Goal: Task Accomplishment & Management: Complete application form

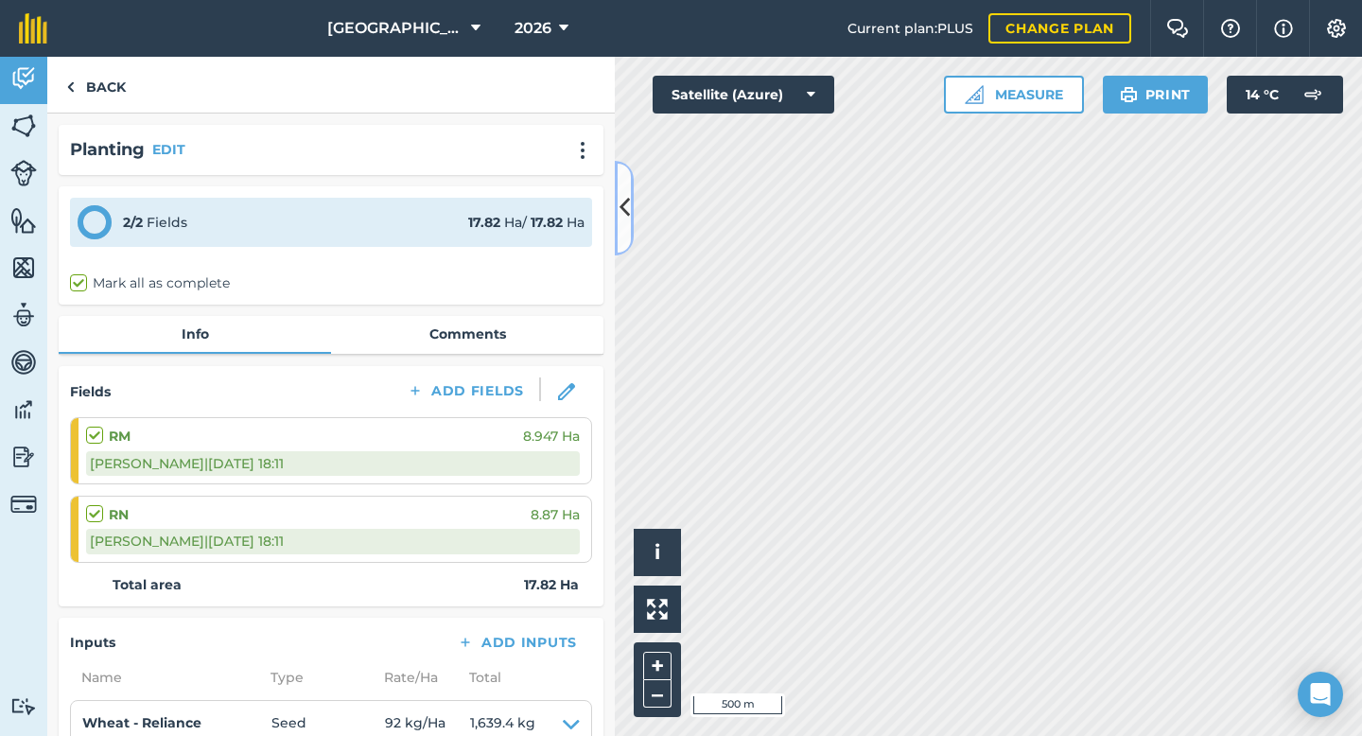
click at [620, 210] on icon at bounding box center [624, 207] width 10 height 33
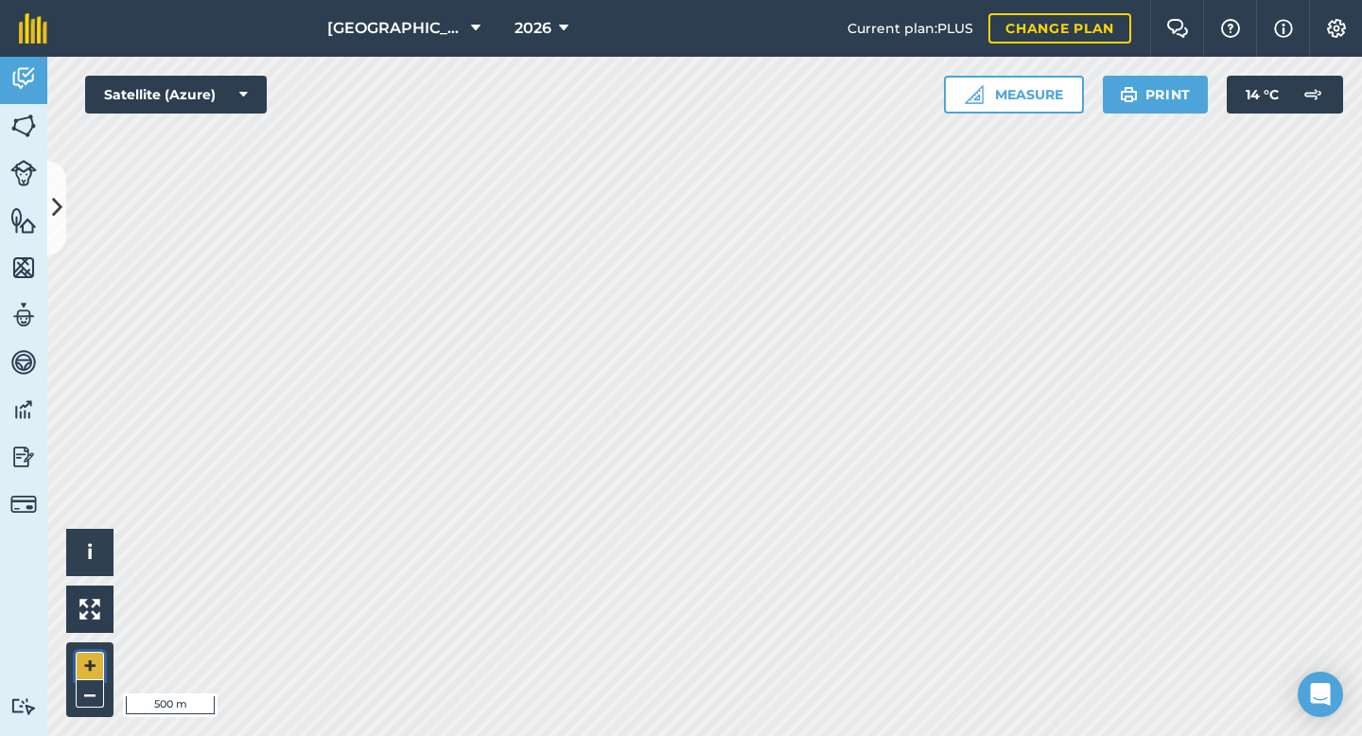
click at [90, 653] on button "+" at bounding box center [90, 666] width 28 height 28
click at [251, 96] on button "Satellite (Azure)" at bounding box center [176, 95] width 182 height 38
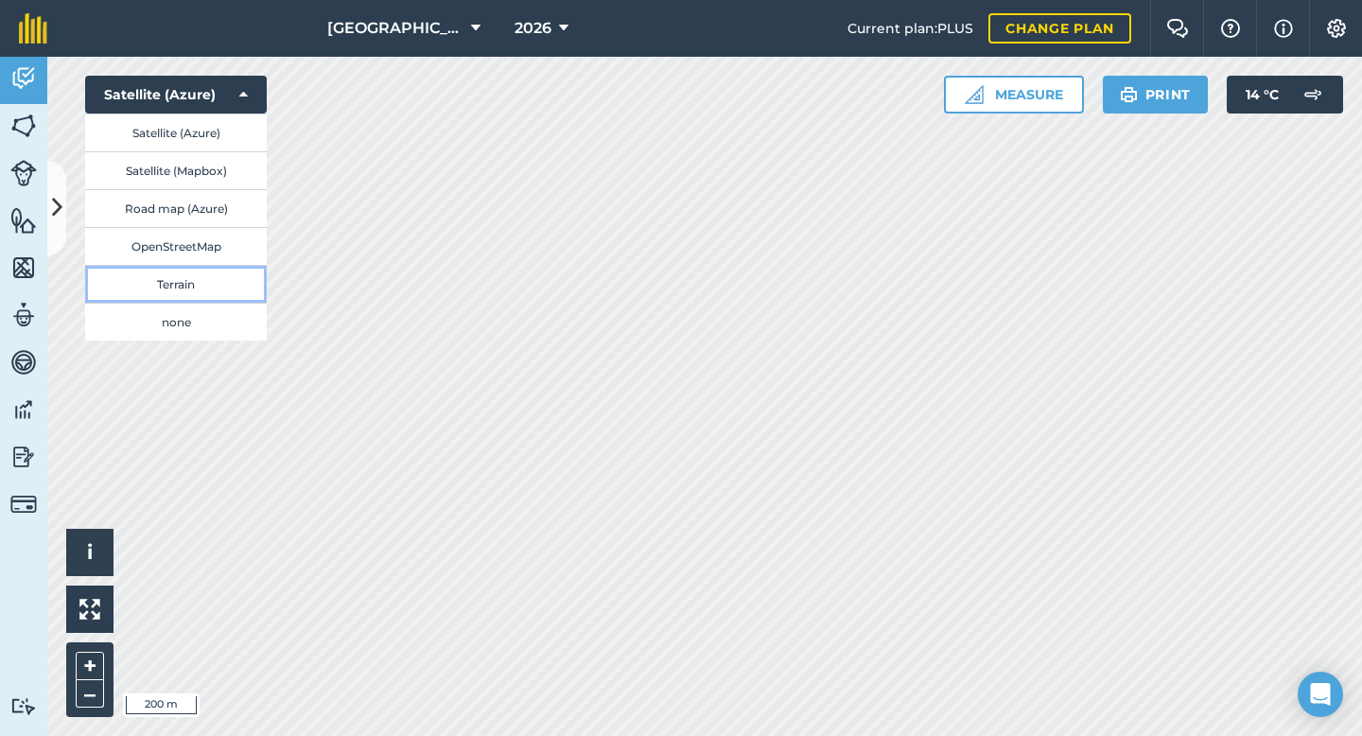
click at [171, 279] on button "Terrain" at bounding box center [176, 284] width 182 height 38
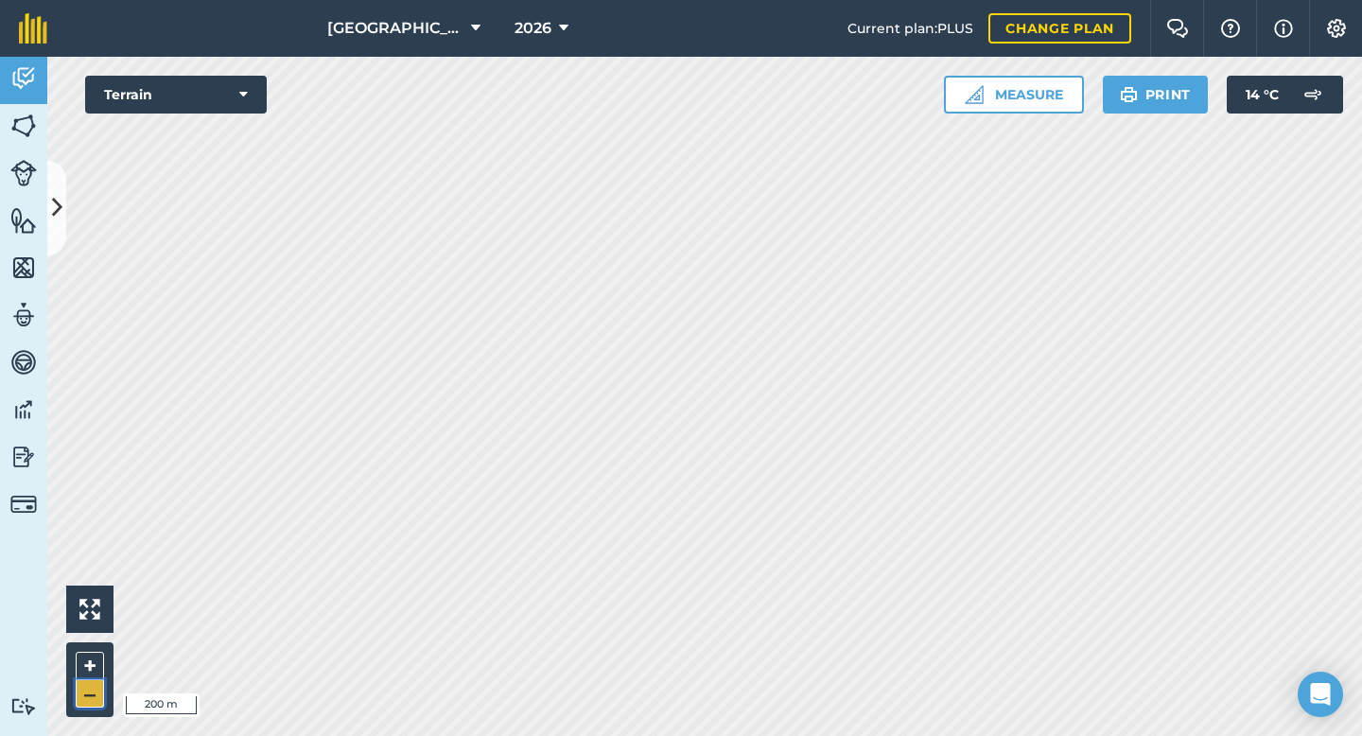
click at [94, 693] on button "–" at bounding box center [90, 693] width 28 height 27
click at [1167, 94] on button "Print" at bounding box center [1156, 95] width 106 height 38
click at [1173, 97] on button "Print" at bounding box center [1156, 95] width 106 height 38
click at [91, 667] on button "+" at bounding box center [90, 666] width 28 height 28
click at [91, 694] on button "–" at bounding box center [90, 693] width 28 height 27
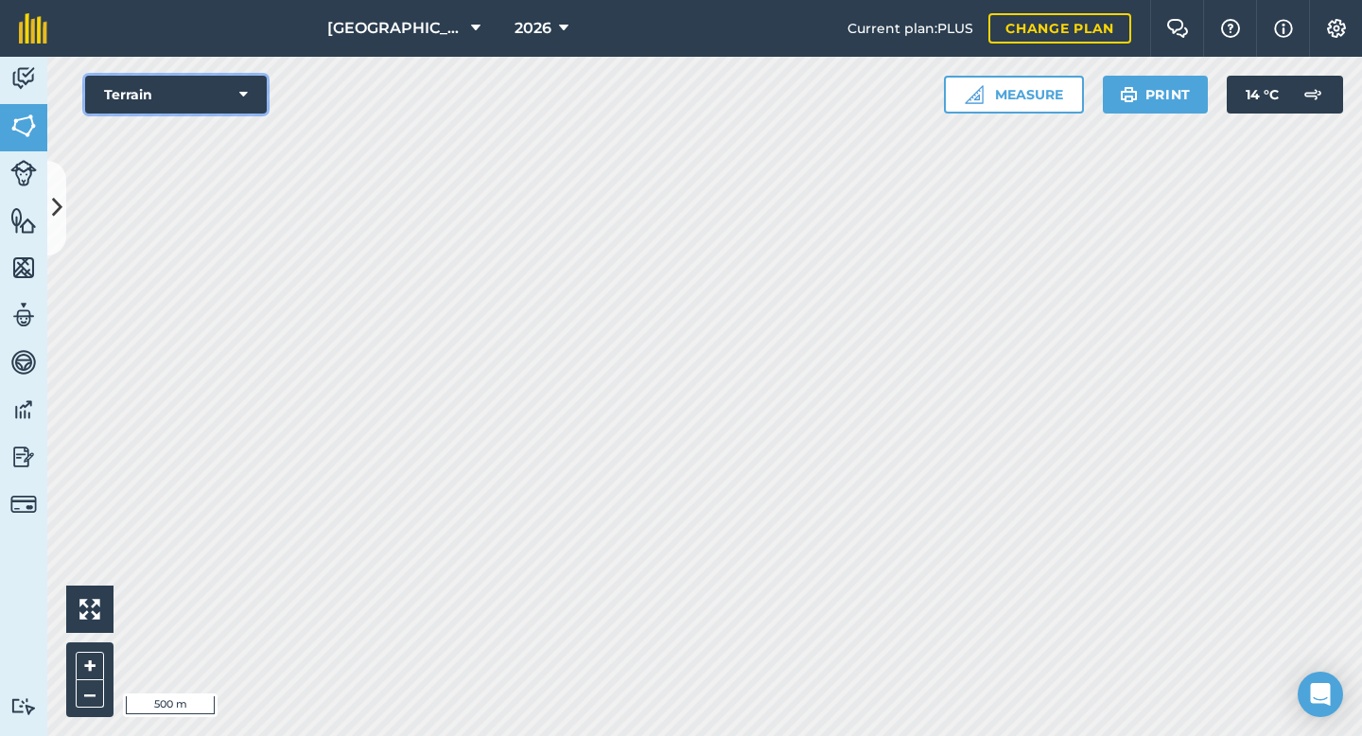
click at [252, 93] on button "Terrain" at bounding box center [176, 95] width 182 height 38
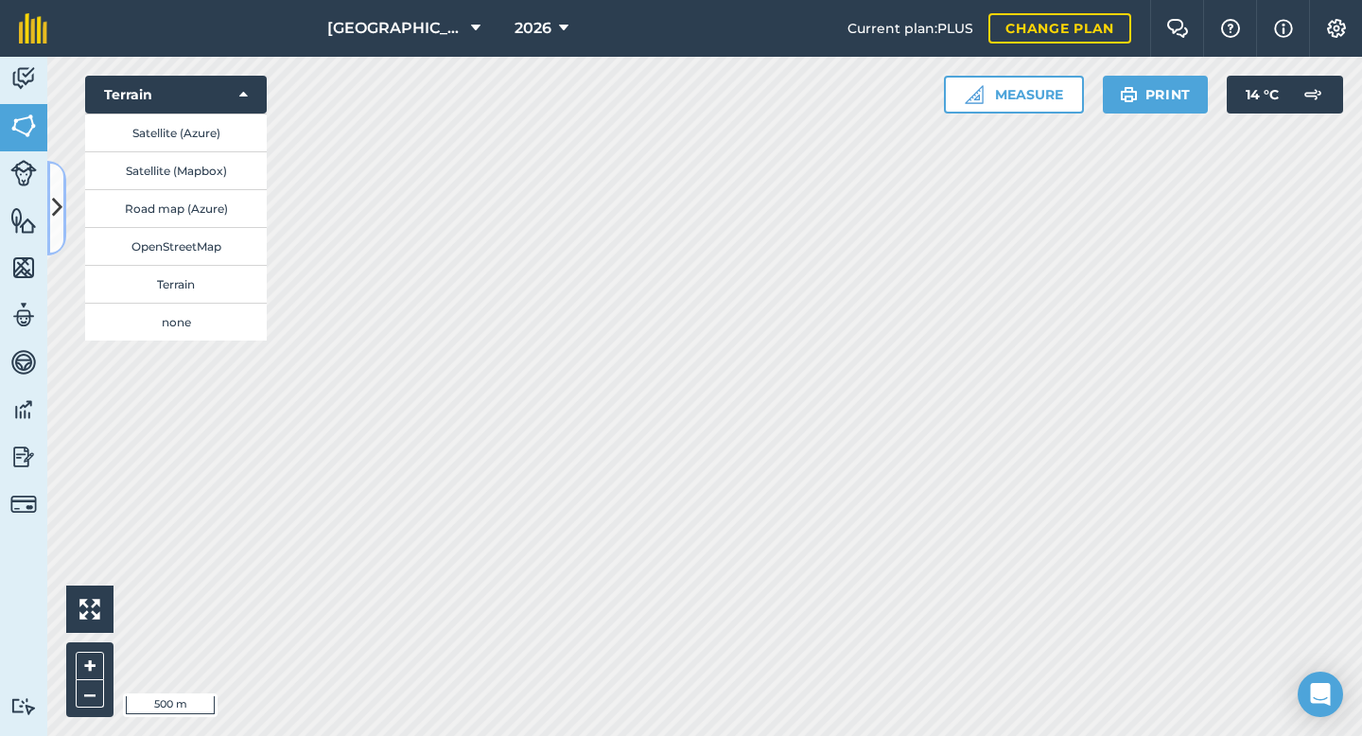
click at [50, 210] on button at bounding box center [56, 208] width 19 height 95
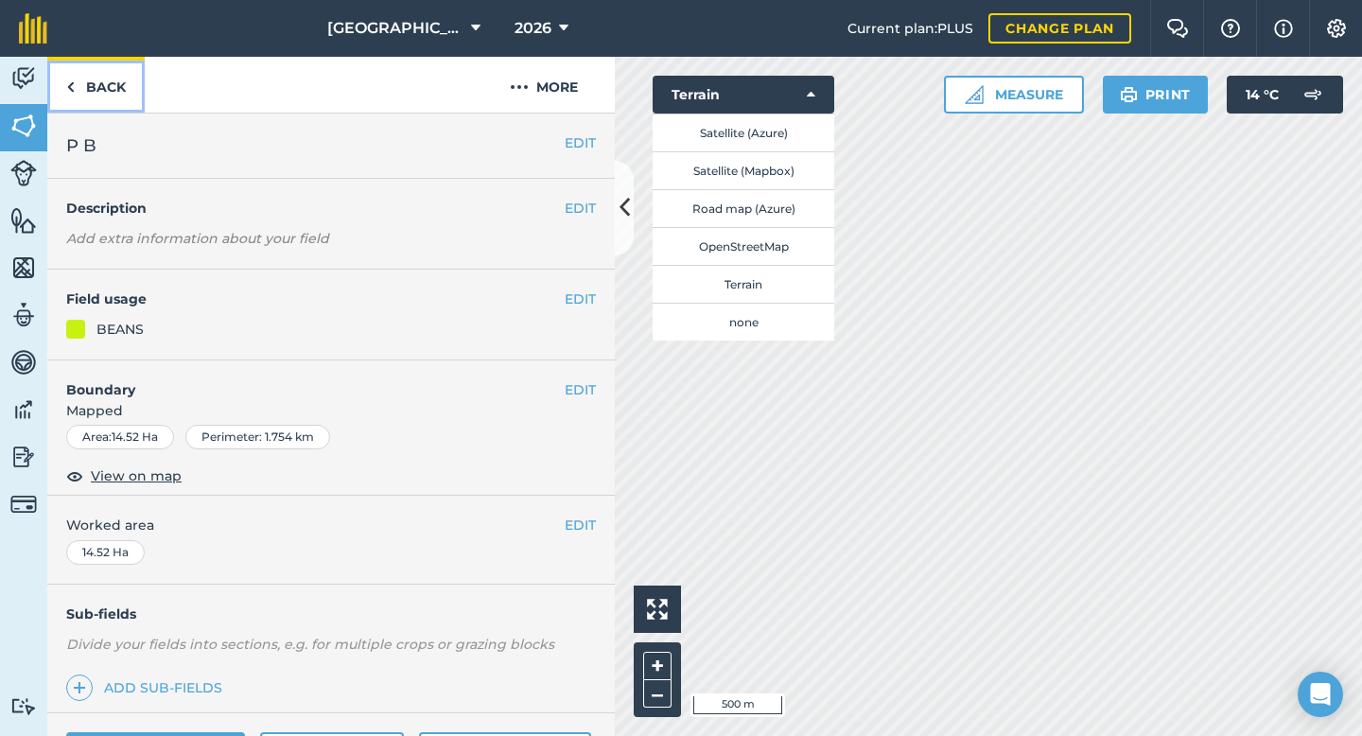
click at [115, 86] on link "Back" at bounding box center [95, 85] width 97 height 56
click at [24, 457] on img at bounding box center [23, 457] width 26 height 28
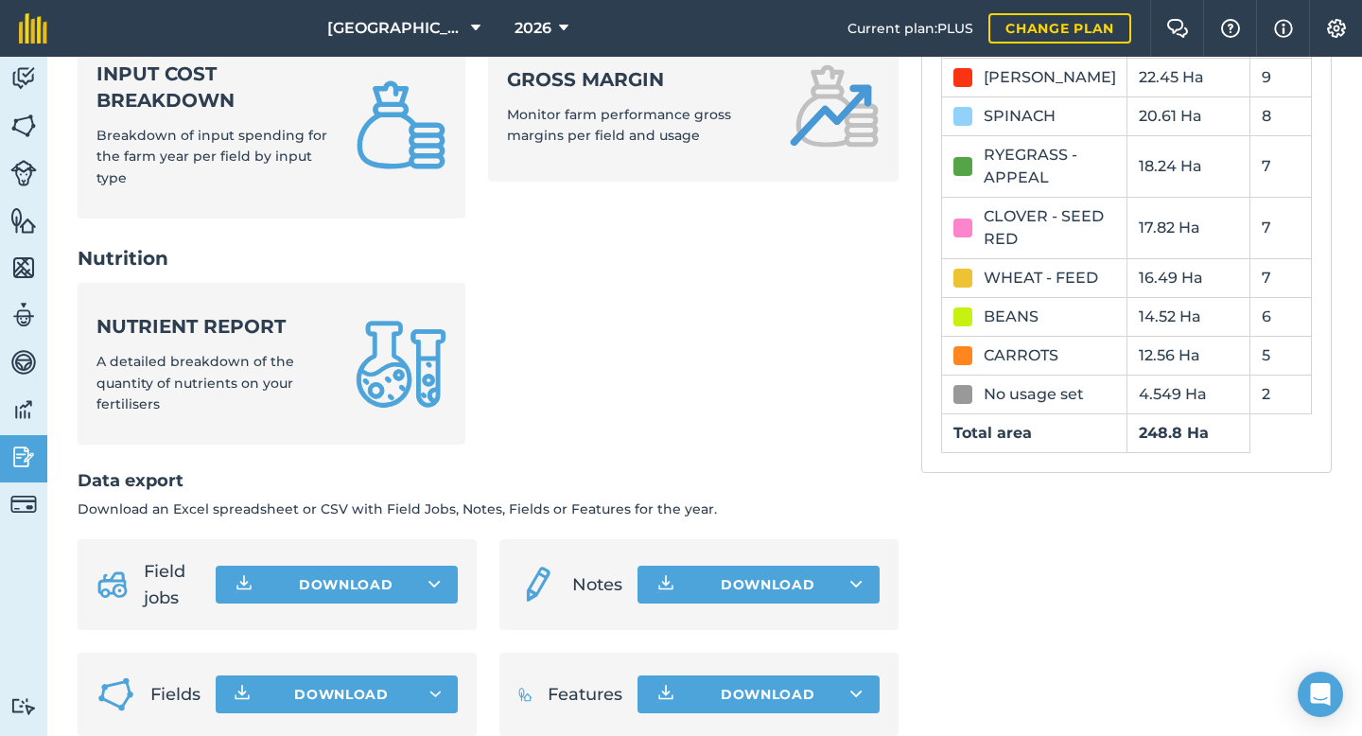
scroll to position [841, 0]
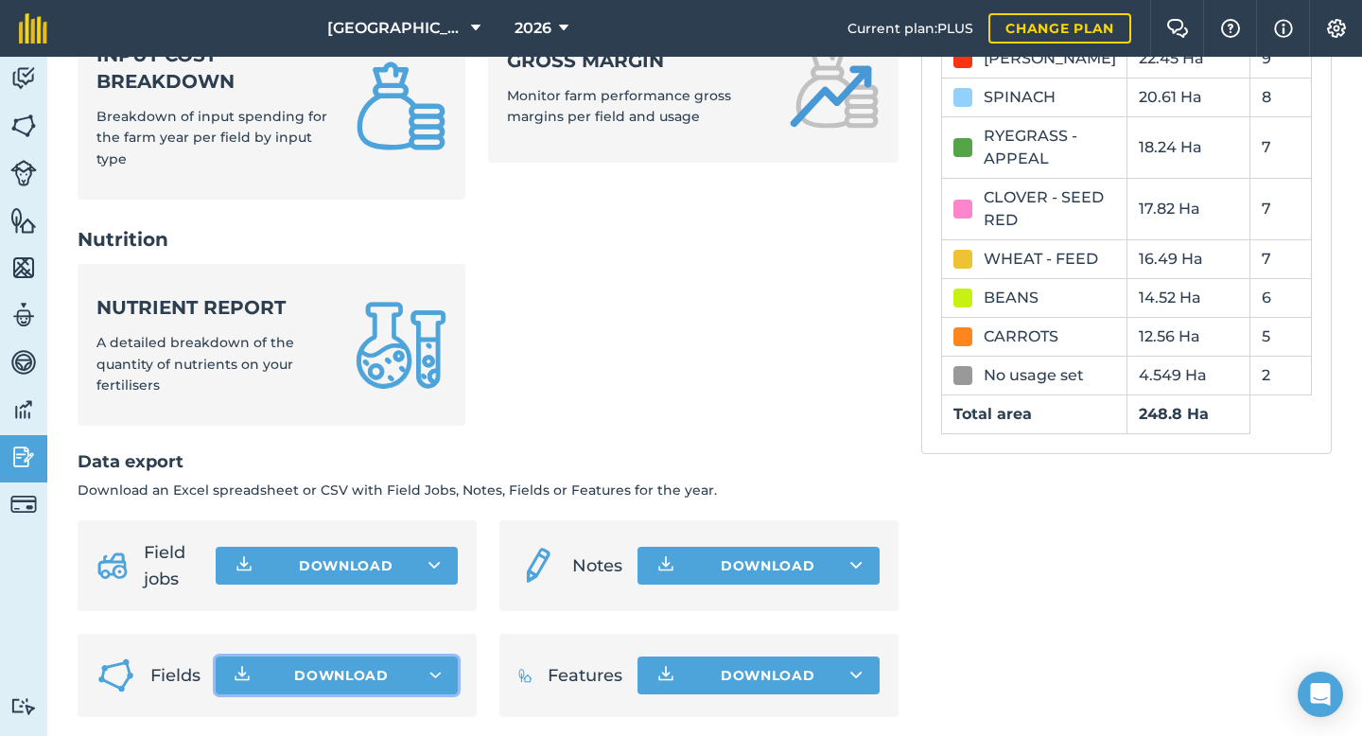
click at [261, 659] on button "Download" at bounding box center [337, 675] width 242 height 38
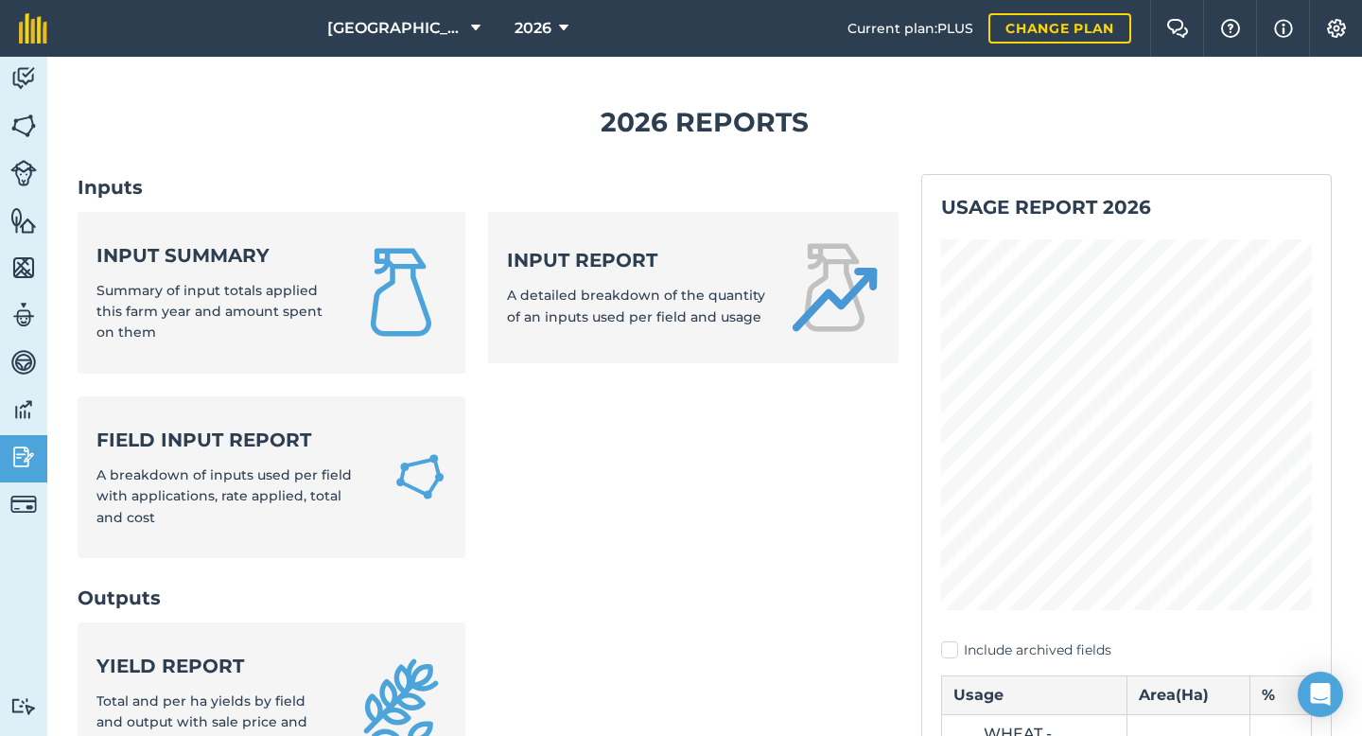
scroll to position [0, 0]
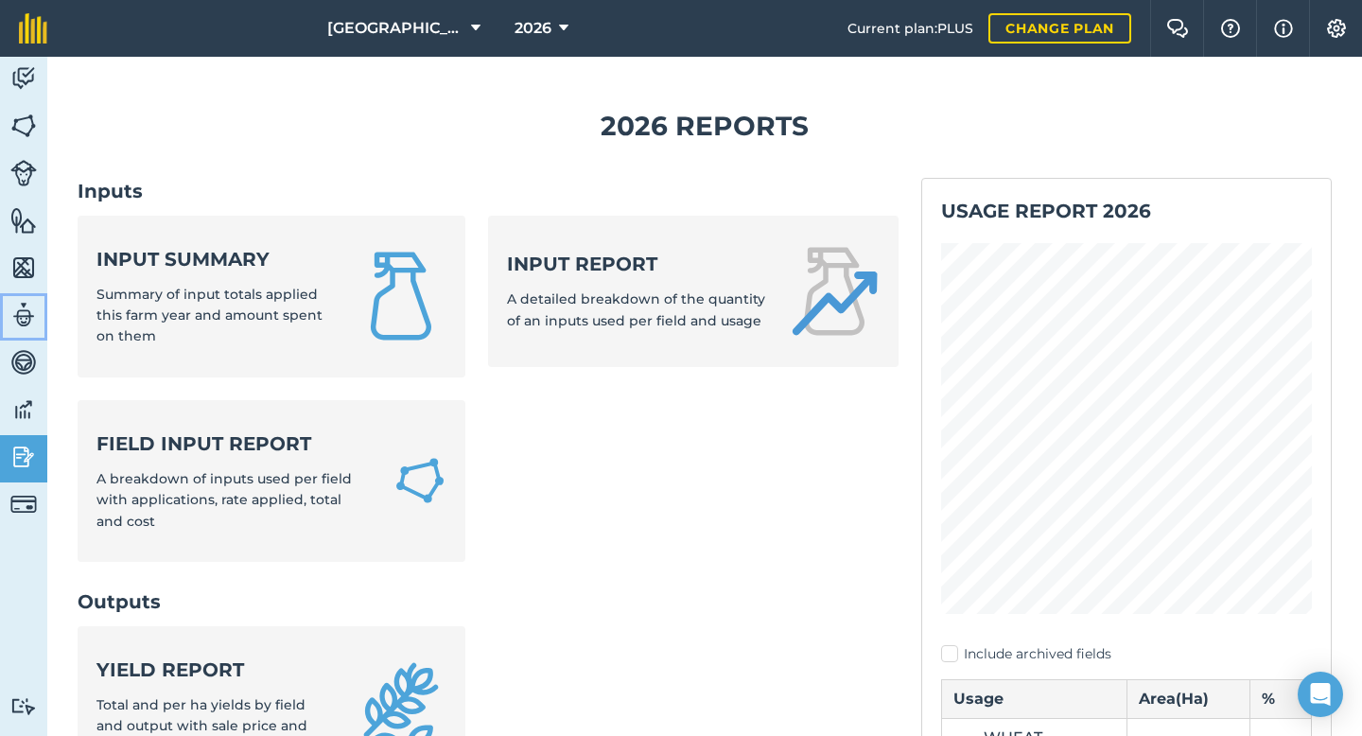
click at [25, 314] on img at bounding box center [23, 315] width 26 height 28
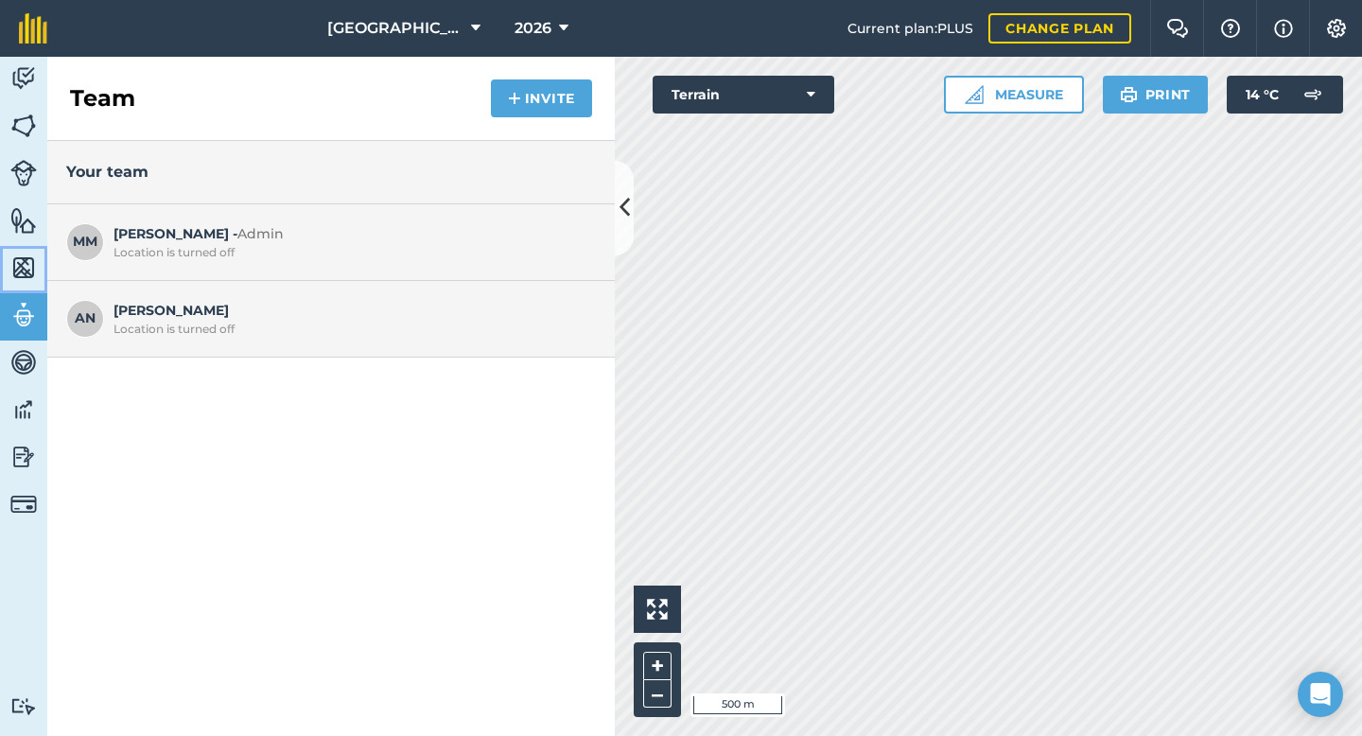
click at [25, 263] on img at bounding box center [23, 267] width 26 height 28
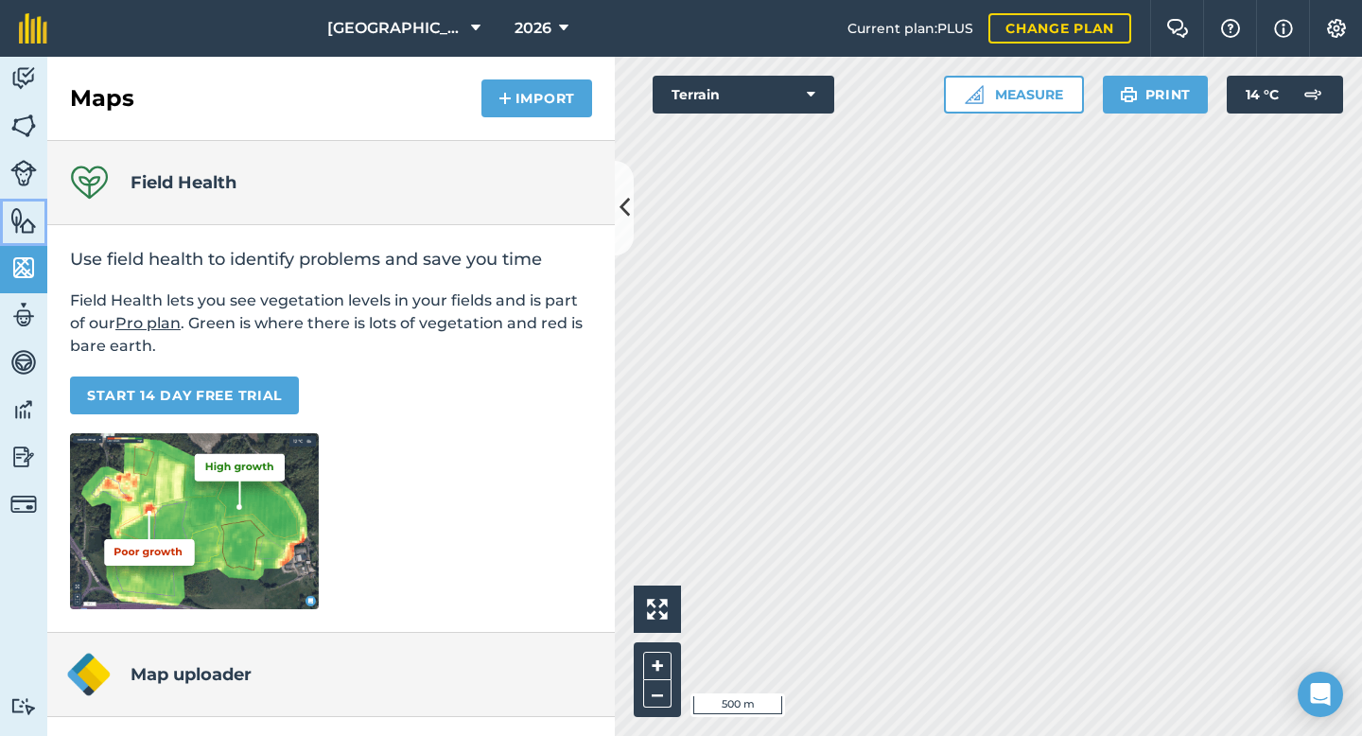
click at [27, 220] on img at bounding box center [23, 220] width 26 height 28
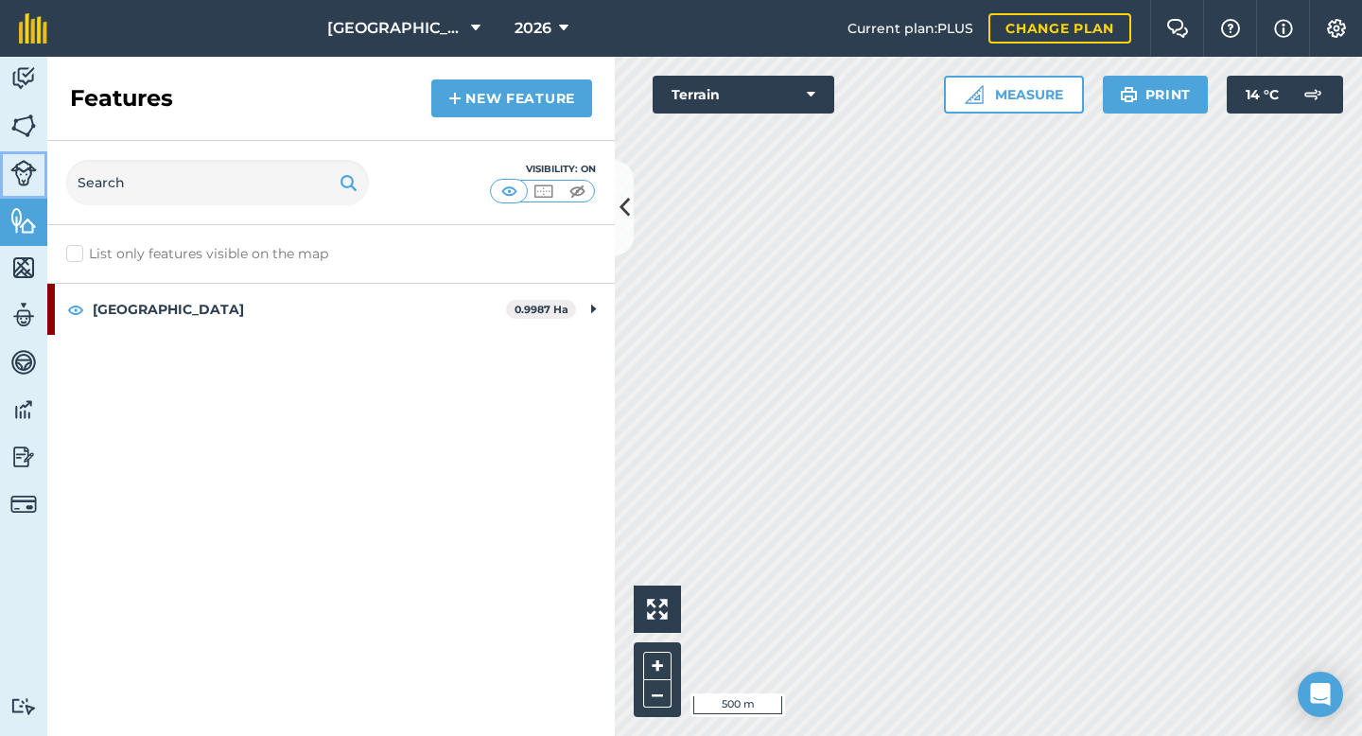
click at [28, 165] on img at bounding box center [23, 173] width 26 height 26
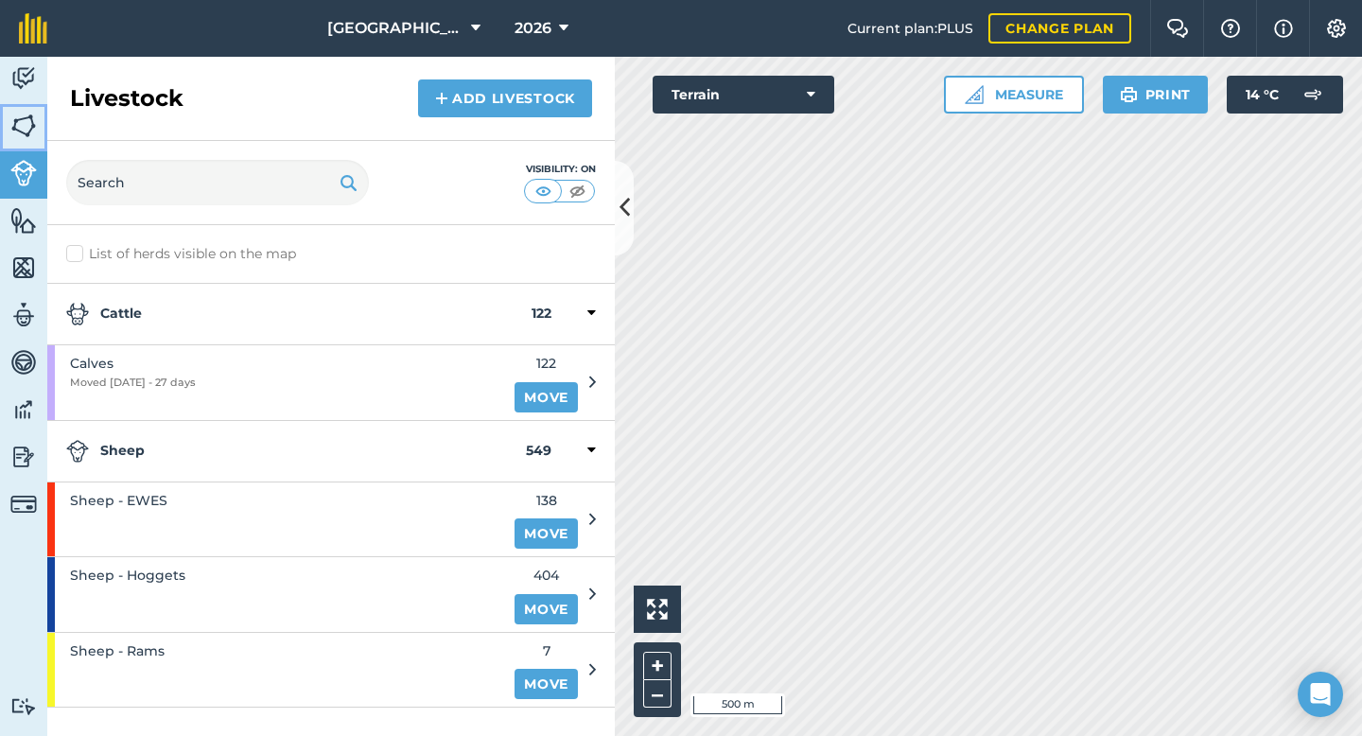
click at [25, 122] on img at bounding box center [23, 126] width 26 height 28
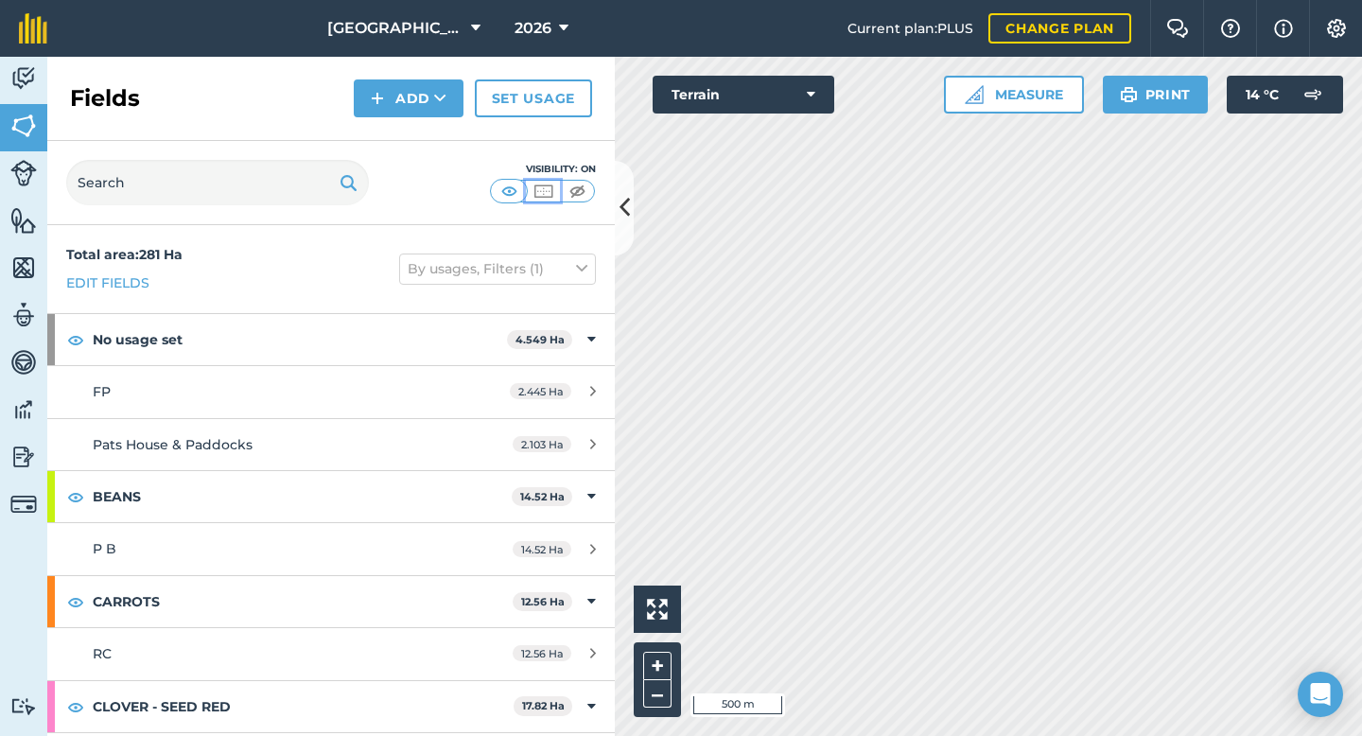
click at [547, 192] on img at bounding box center [543, 191] width 24 height 19
click at [575, 191] on img at bounding box center [577, 191] width 24 height 19
click at [552, 195] on img at bounding box center [543, 191] width 24 height 19
click at [512, 194] on img at bounding box center [509, 191] width 24 height 19
click at [626, 217] on icon at bounding box center [624, 207] width 10 height 33
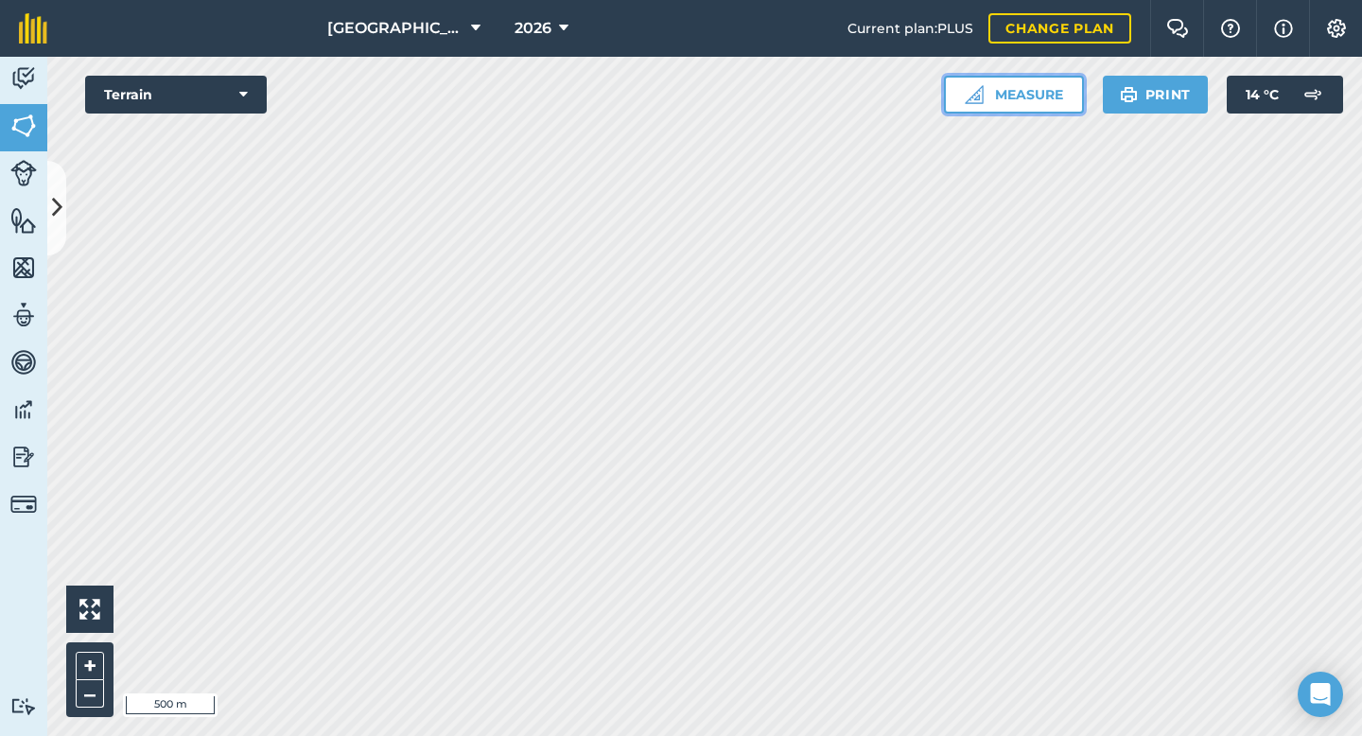
click at [1062, 100] on button "Measure" at bounding box center [1014, 95] width 140 height 38
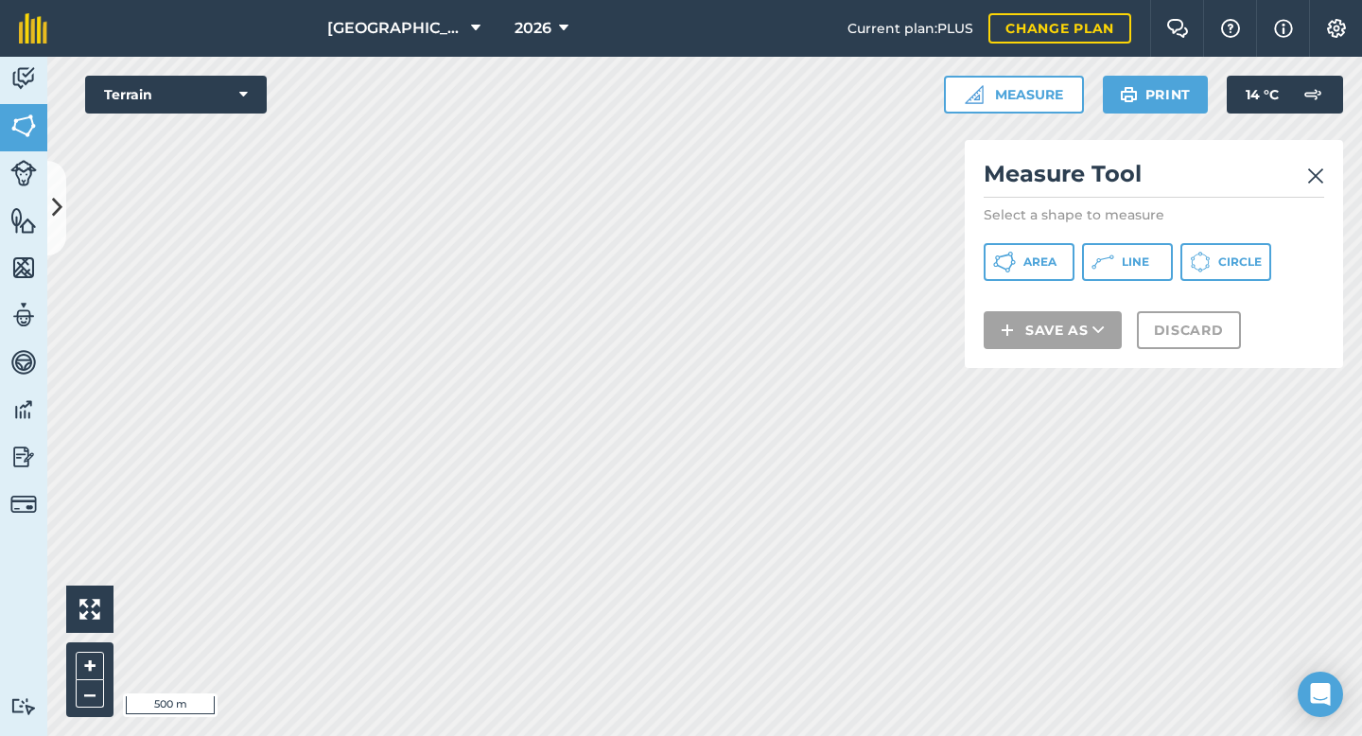
click at [1315, 179] on img at bounding box center [1315, 176] width 17 height 23
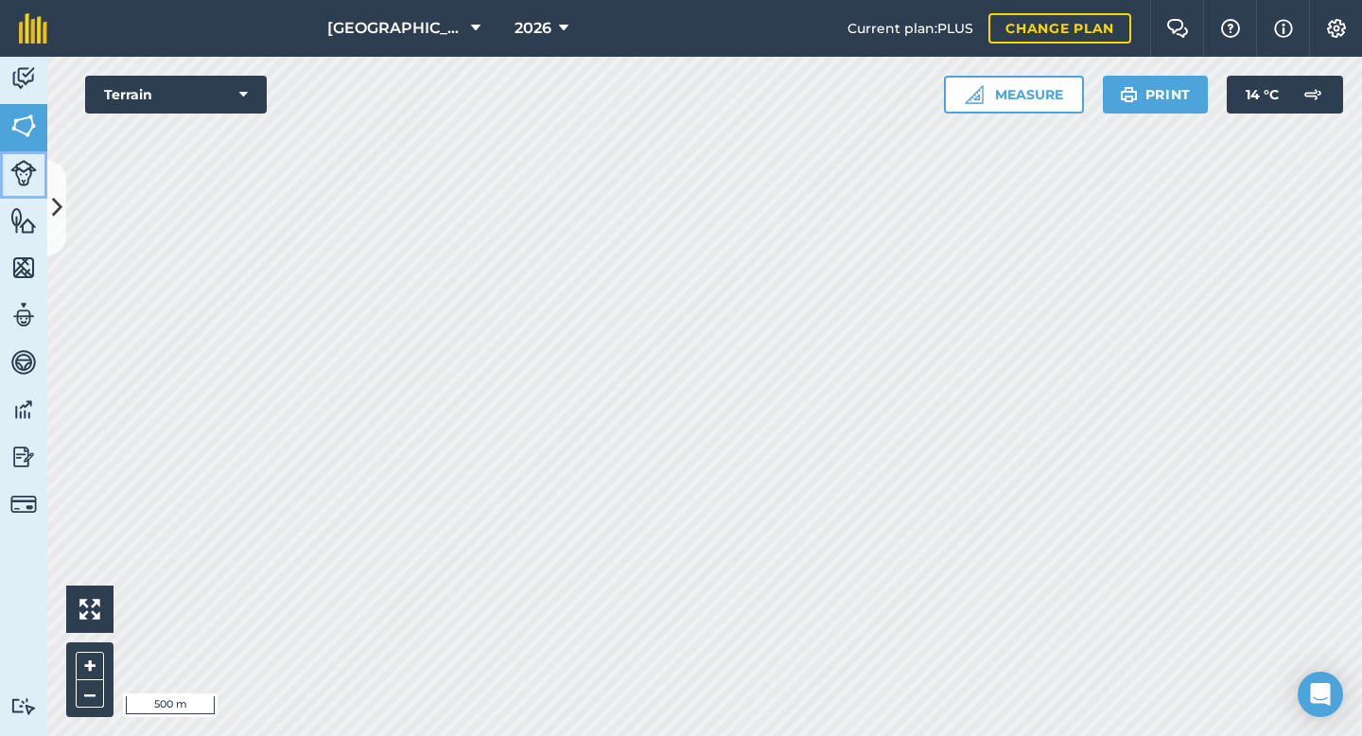
click at [27, 168] on img at bounding box center [23, 173] width 26 height 26
click at [32, 64] on img at bounding box center [23, 78] width 26 height 28
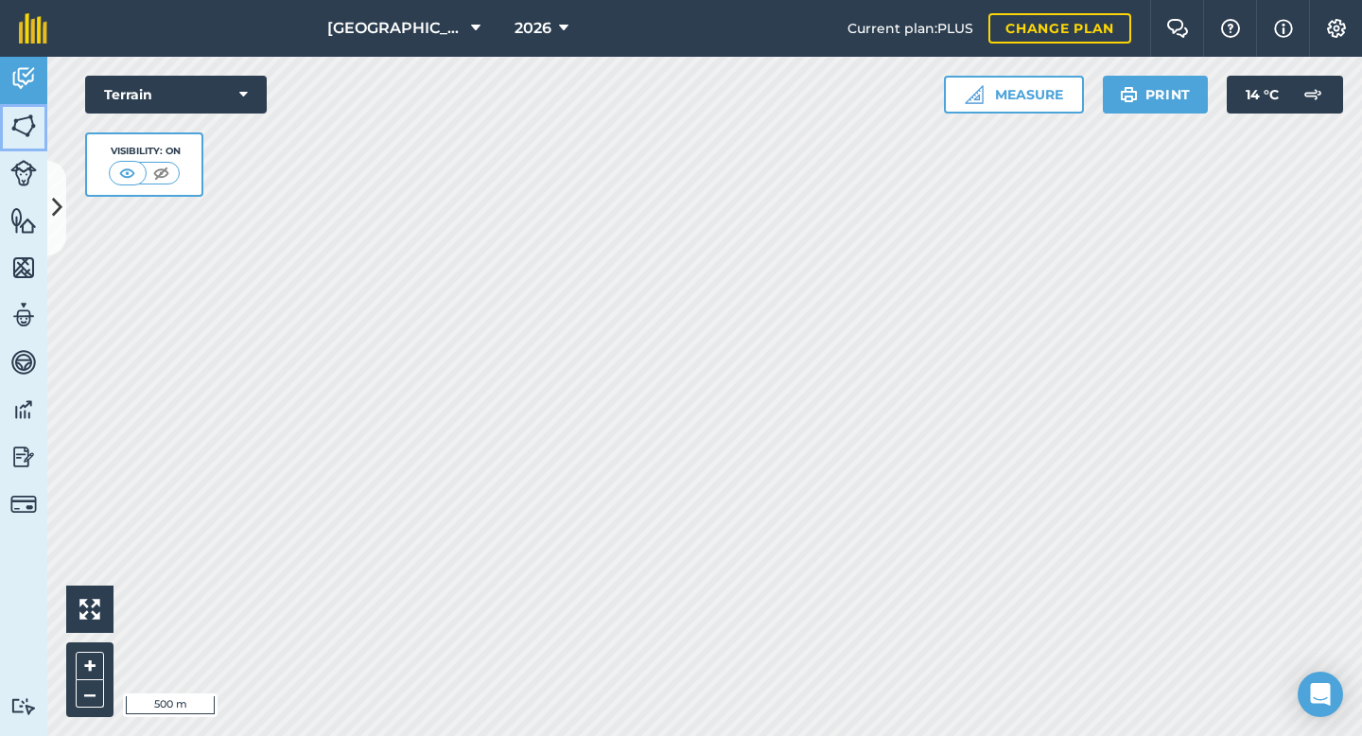
click at [18, 128] on img at bounding box center [23, 126] width 26 height 28
click at [24, 70] on img at bounding box center [23, 78] width 26 height 28
click at [19, 165] on img at bounding box center [23, 173] width 26 height 26
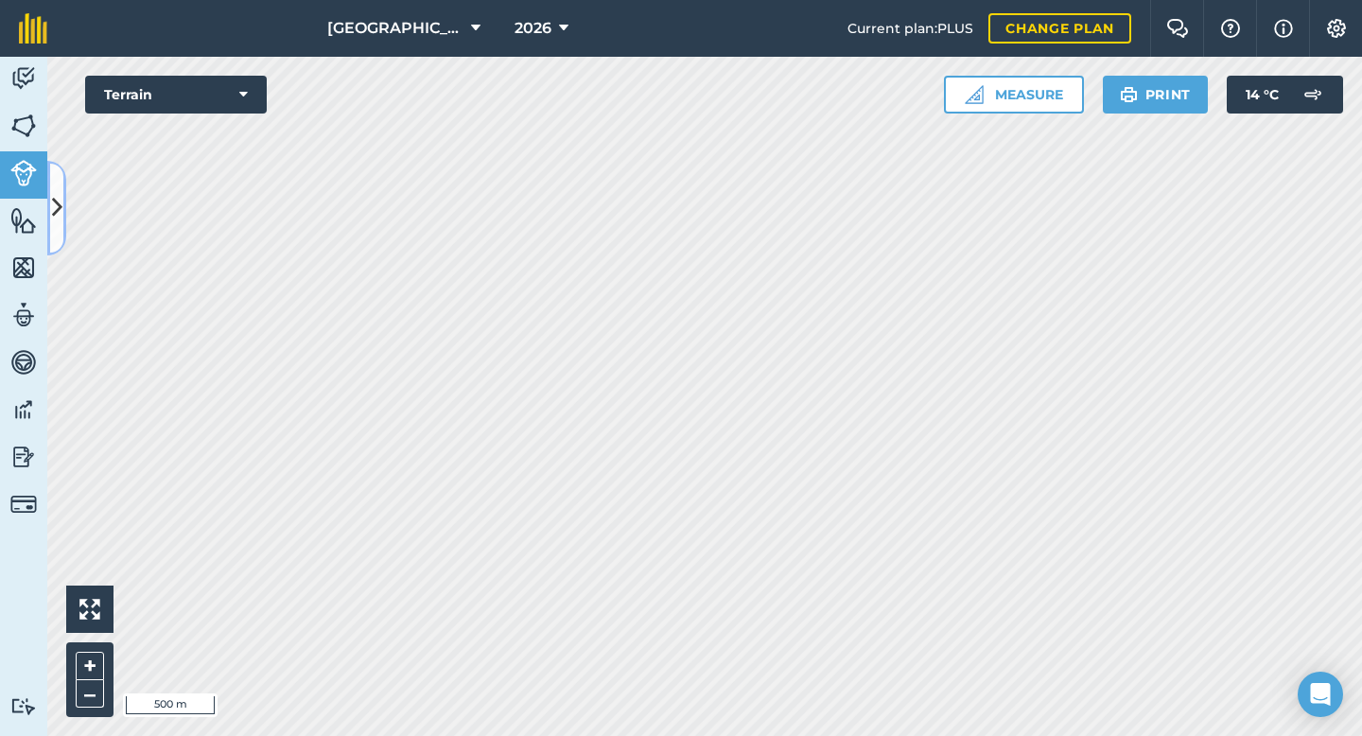
click at [54, 189] on button at bounding box center [56, 208] width 19 height 95
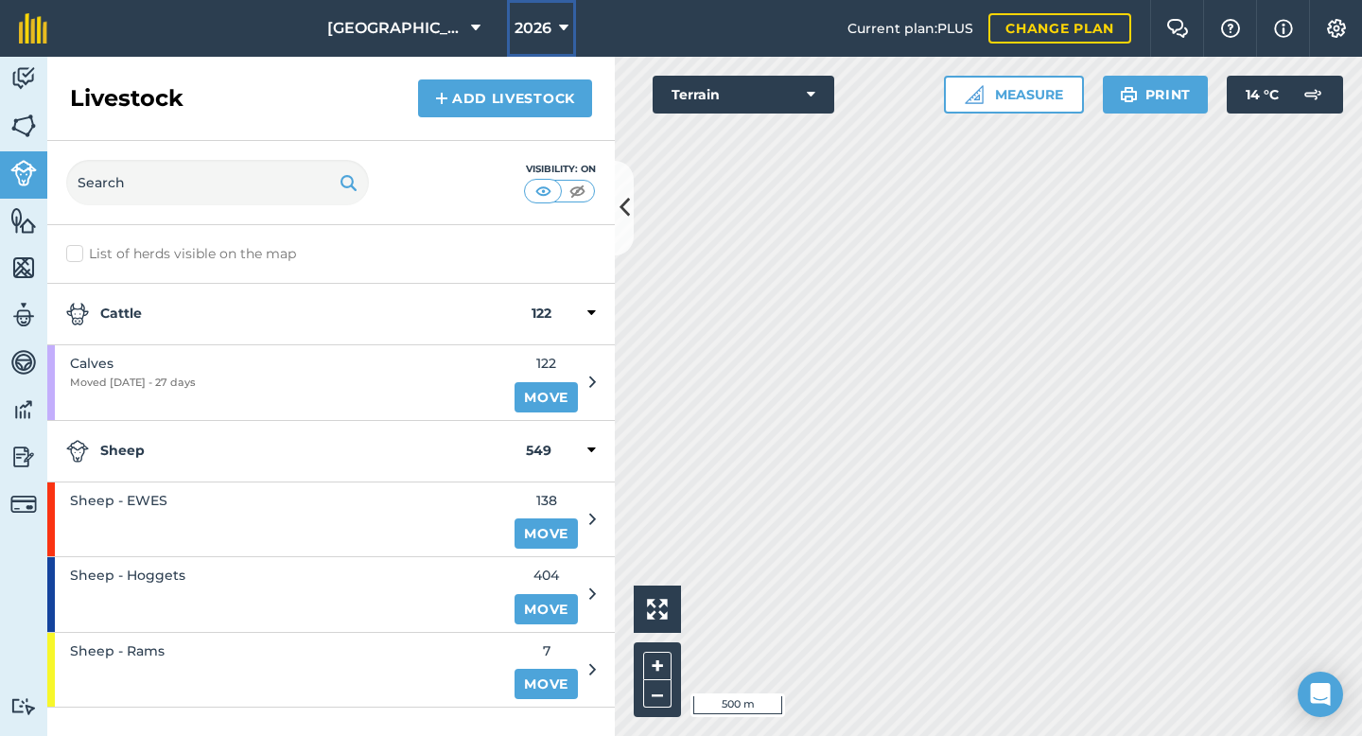
click at [551, 26] on button "2026" at bounding box center [541, 28] width 69 height 57
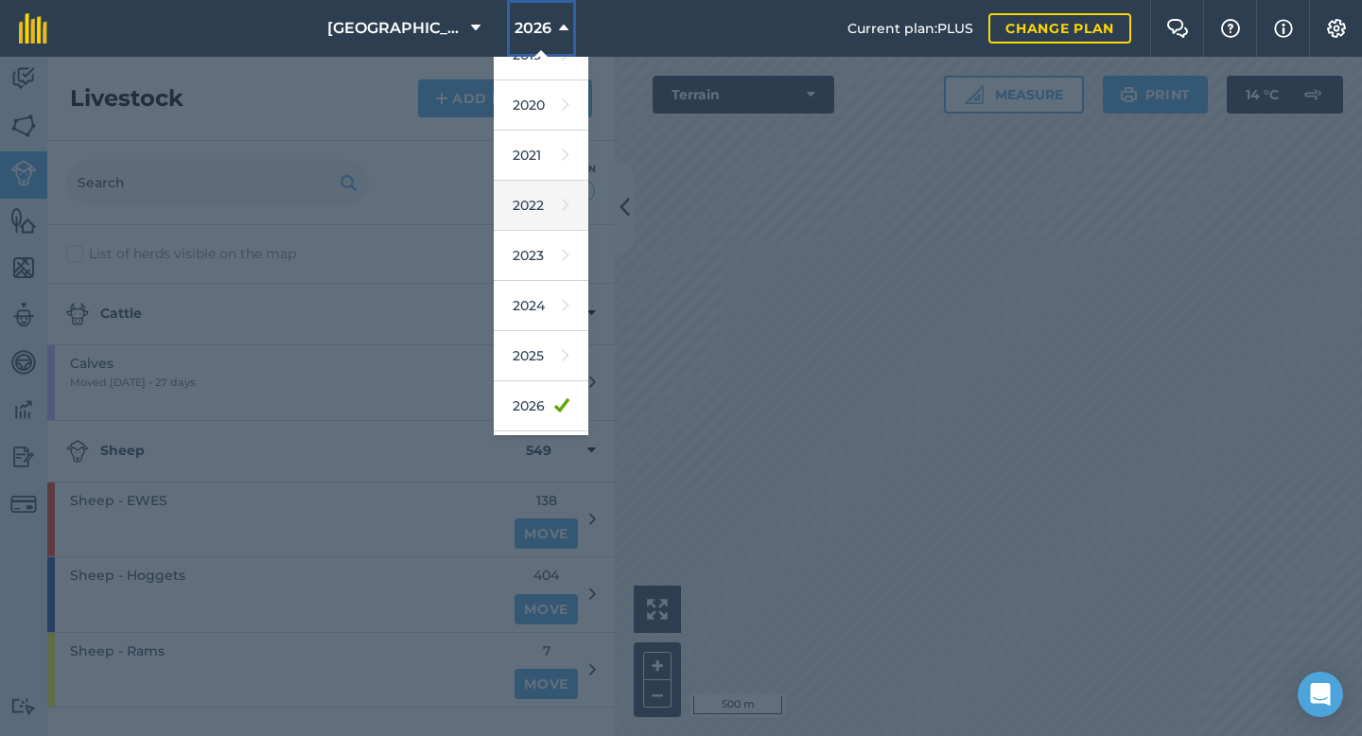
scroll to position [81, 0]
click at [532, 336] on link "2025" at bounding box center [541, 351] width 95 height 50
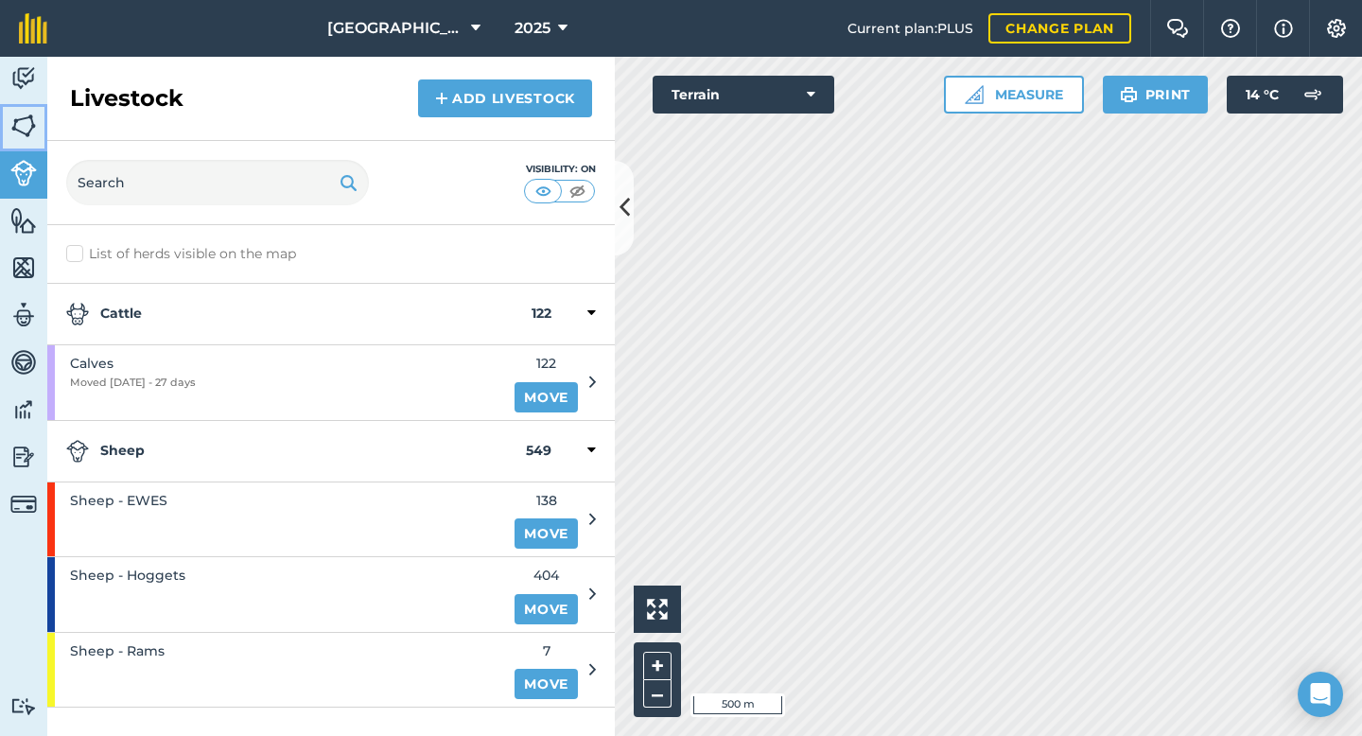
click at [20, 121] on img at bounding box center [23, 126] width 26 height 28
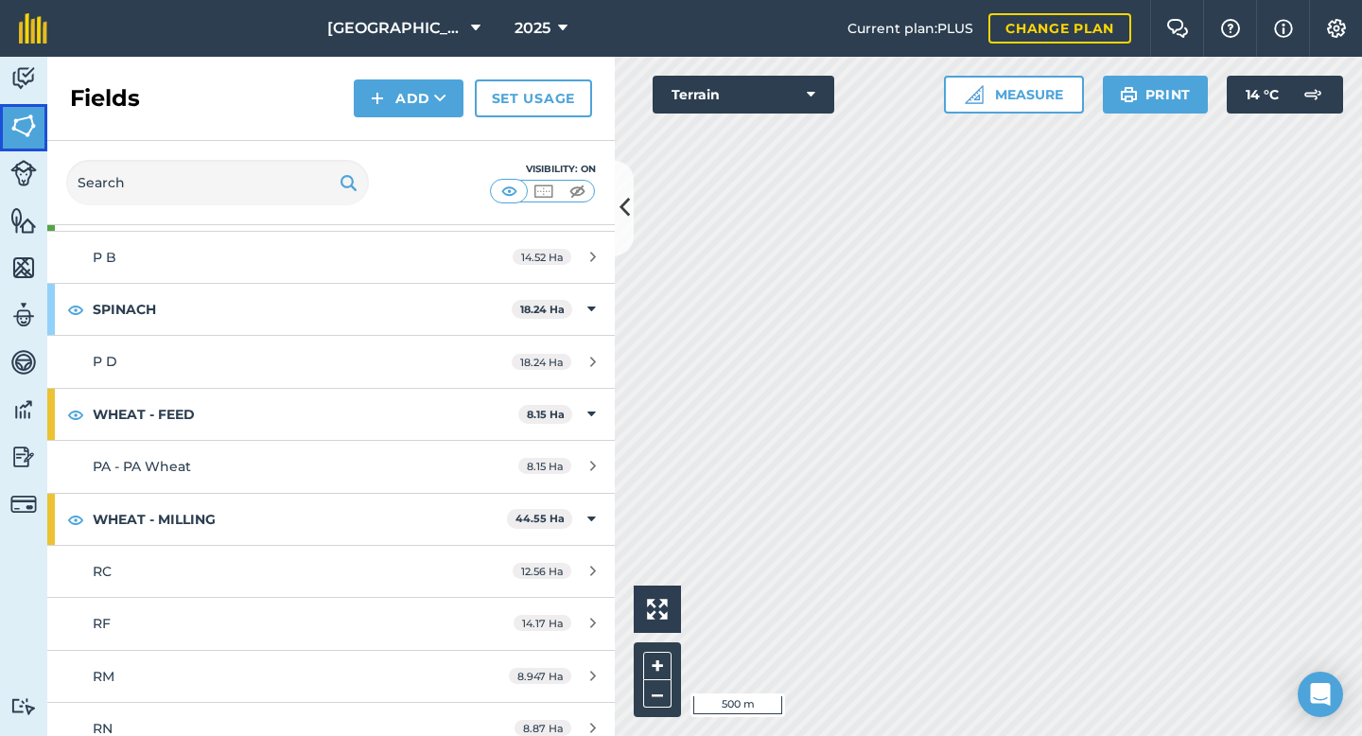
scroll to position [1410, 0]
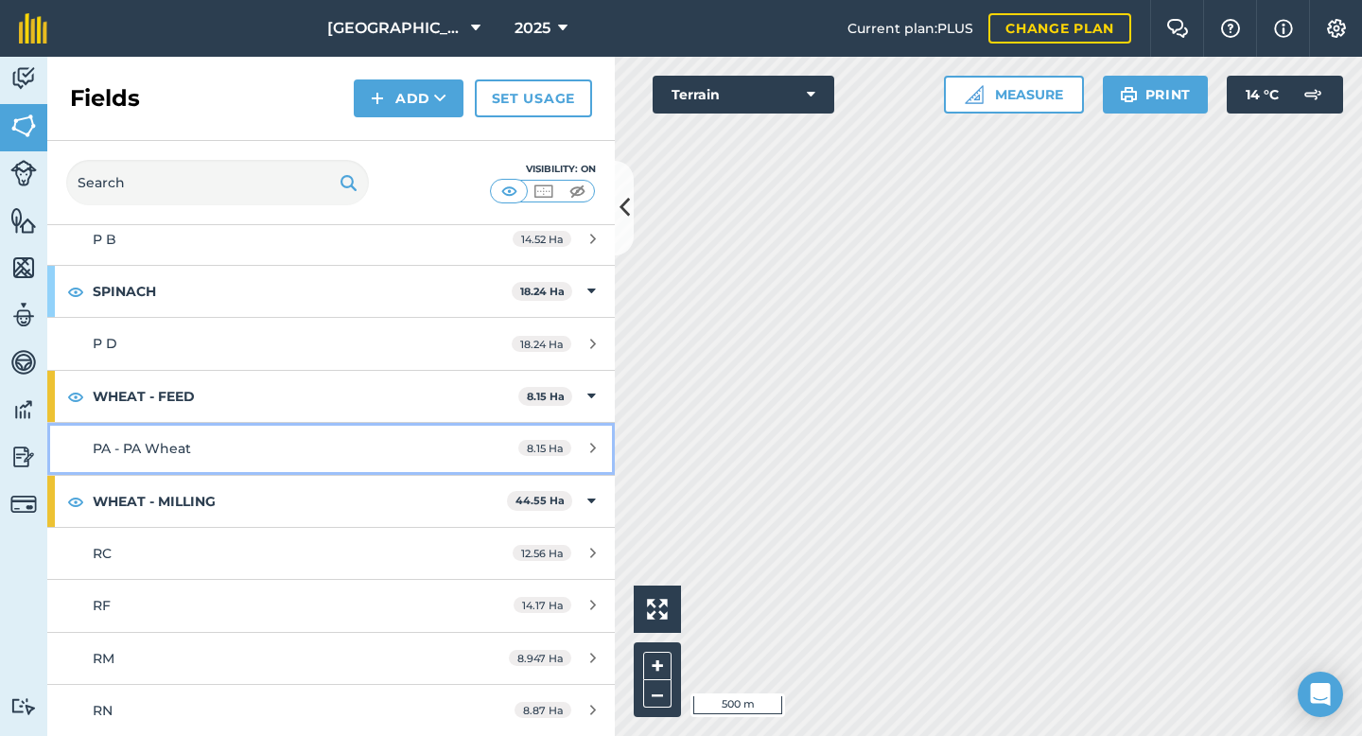
click at [596, 446] on div "8.15 Ha" at bounding box center [556, 448] width 115 height 15
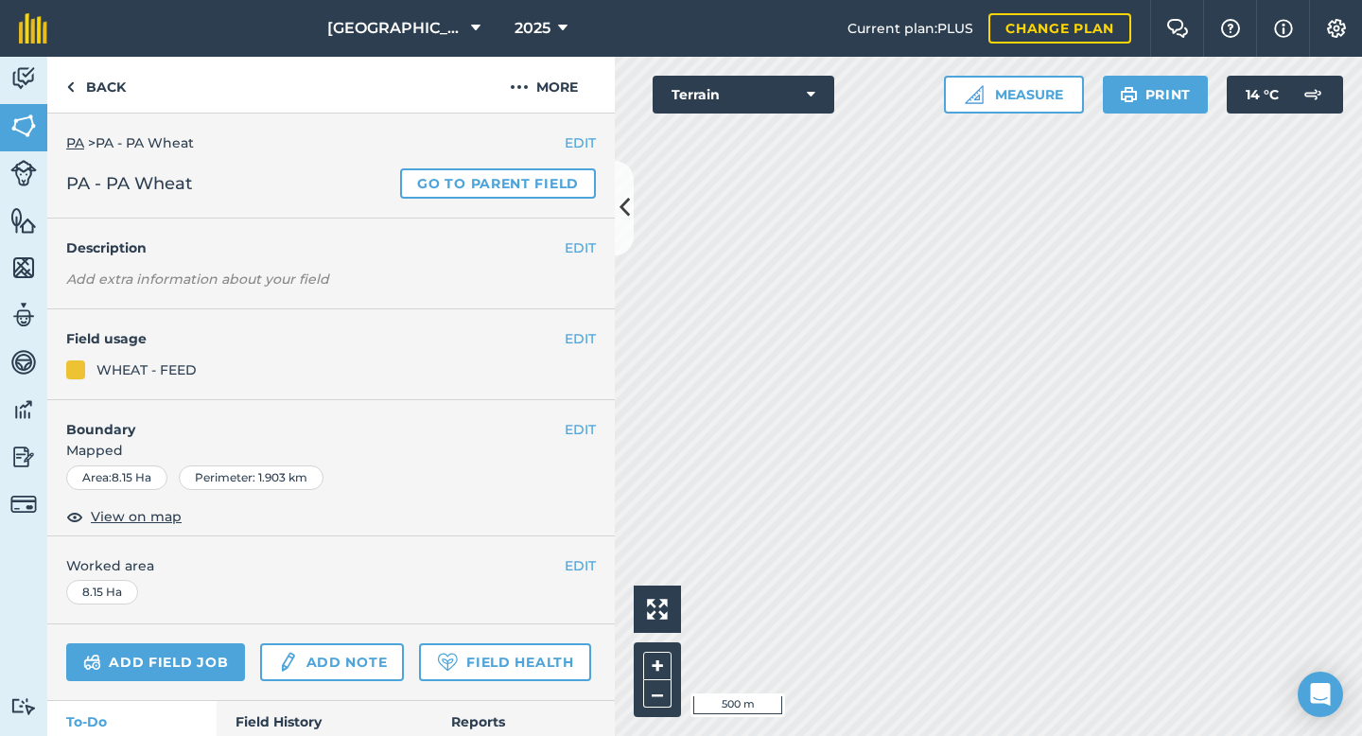
scroll to position [65, 0]
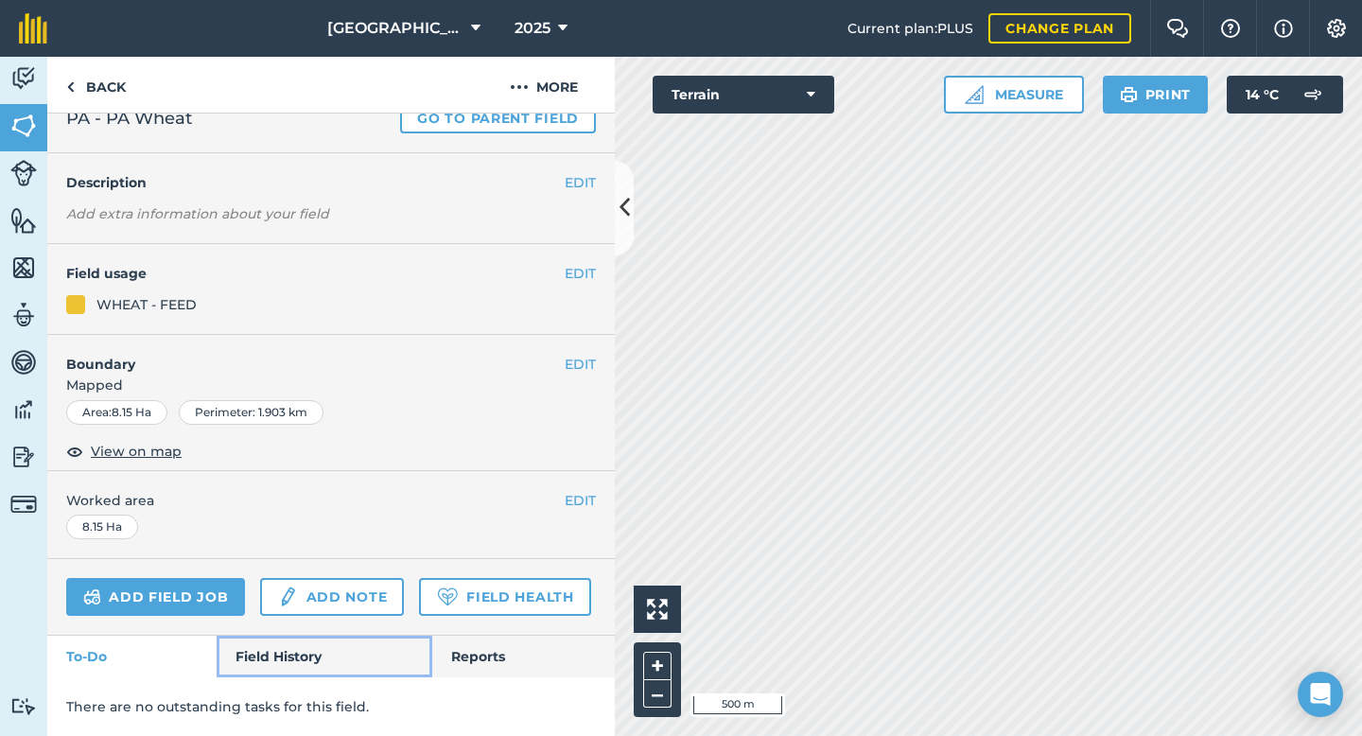
click at [280, 652] on link "Field History" at bounding box center [324, 656] width 215 height 42
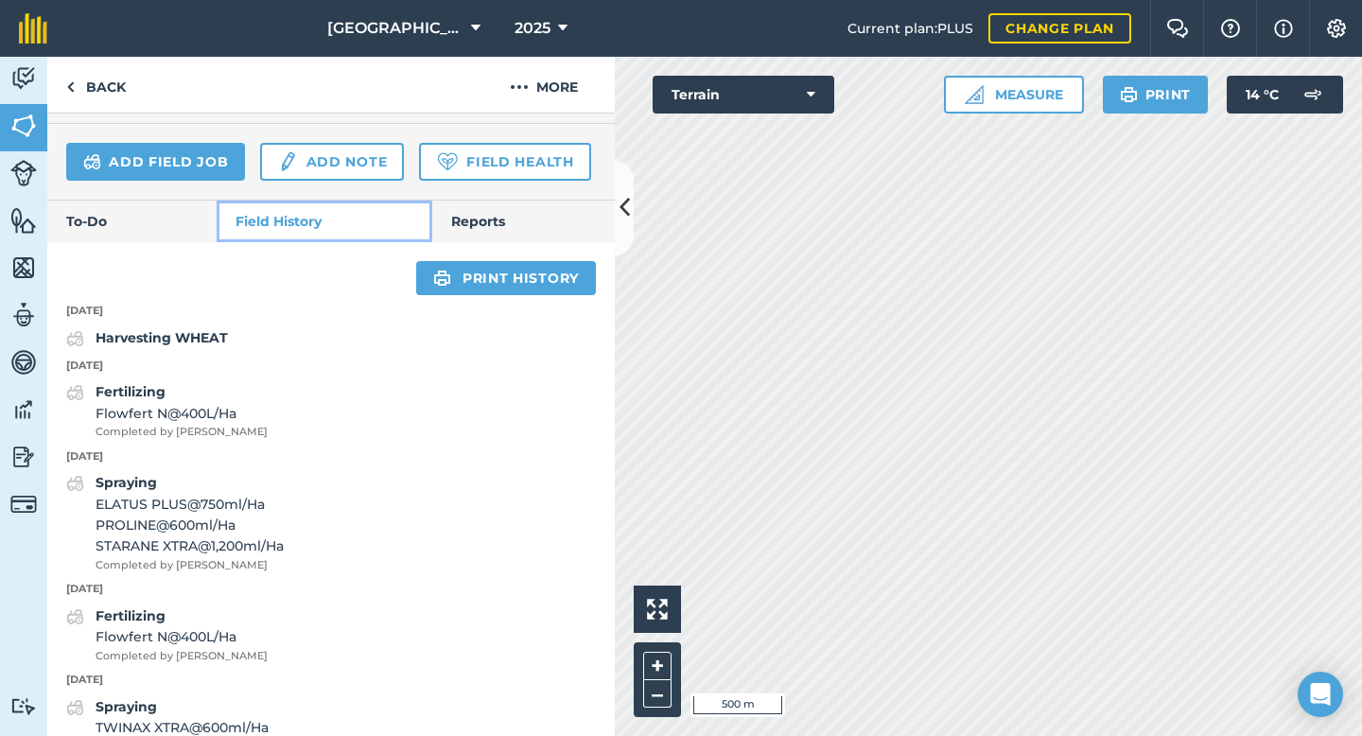
scroll to position [528, 0]
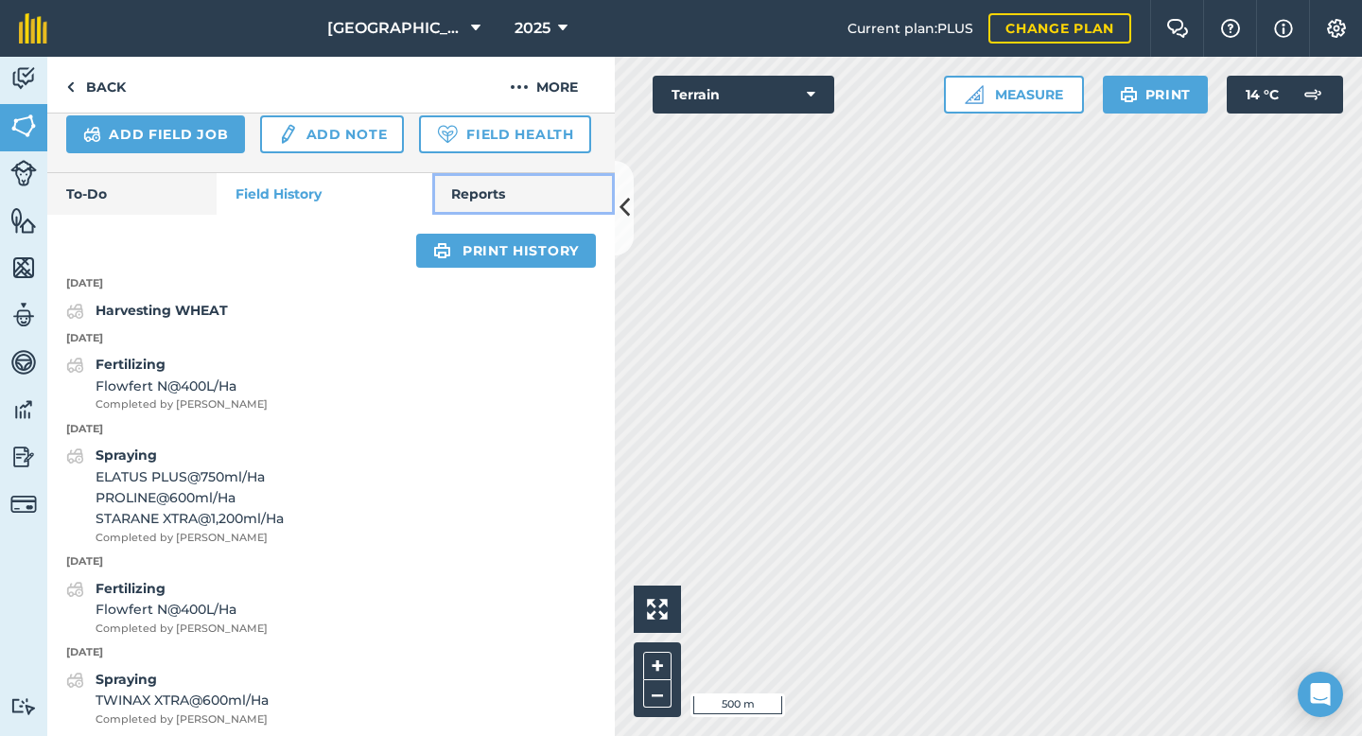
click at [508, 198] on link "Reports" at bounding box center [523, 194] width 183 height 42
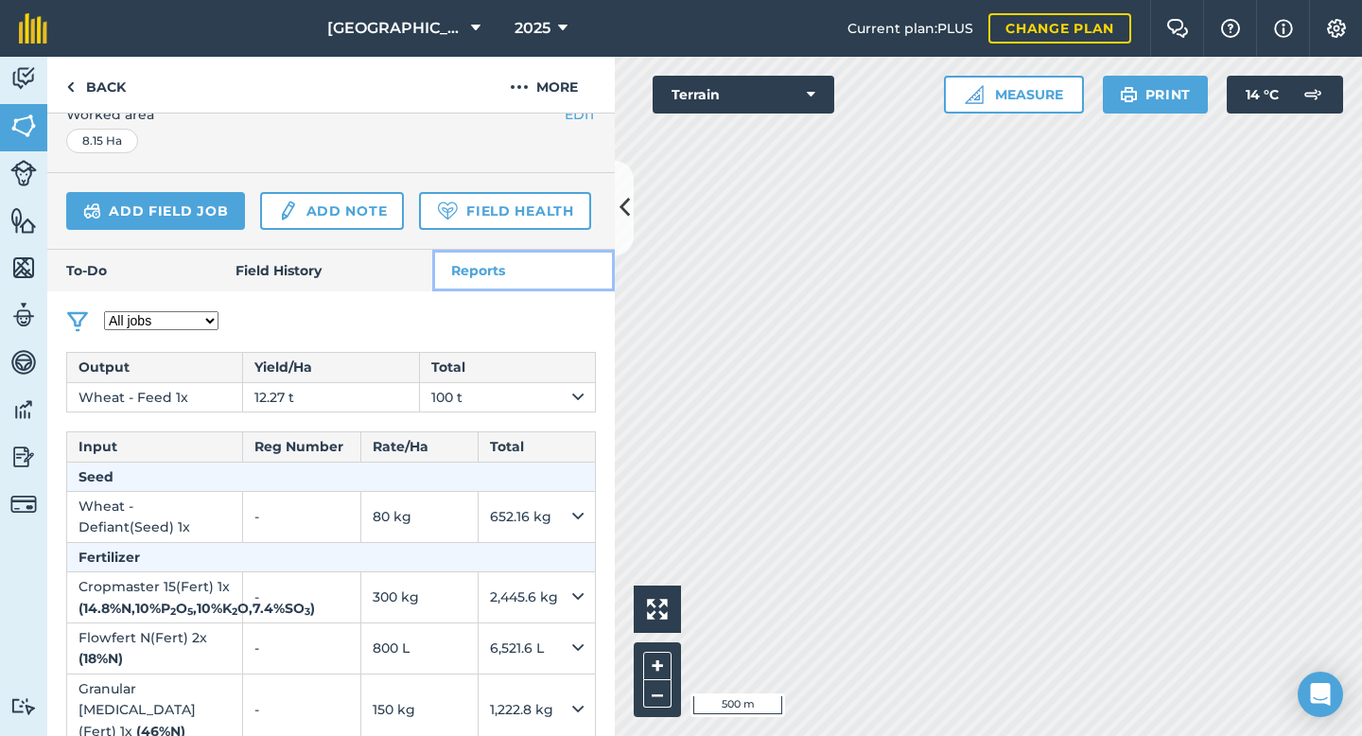
scroll to position [455, 0]
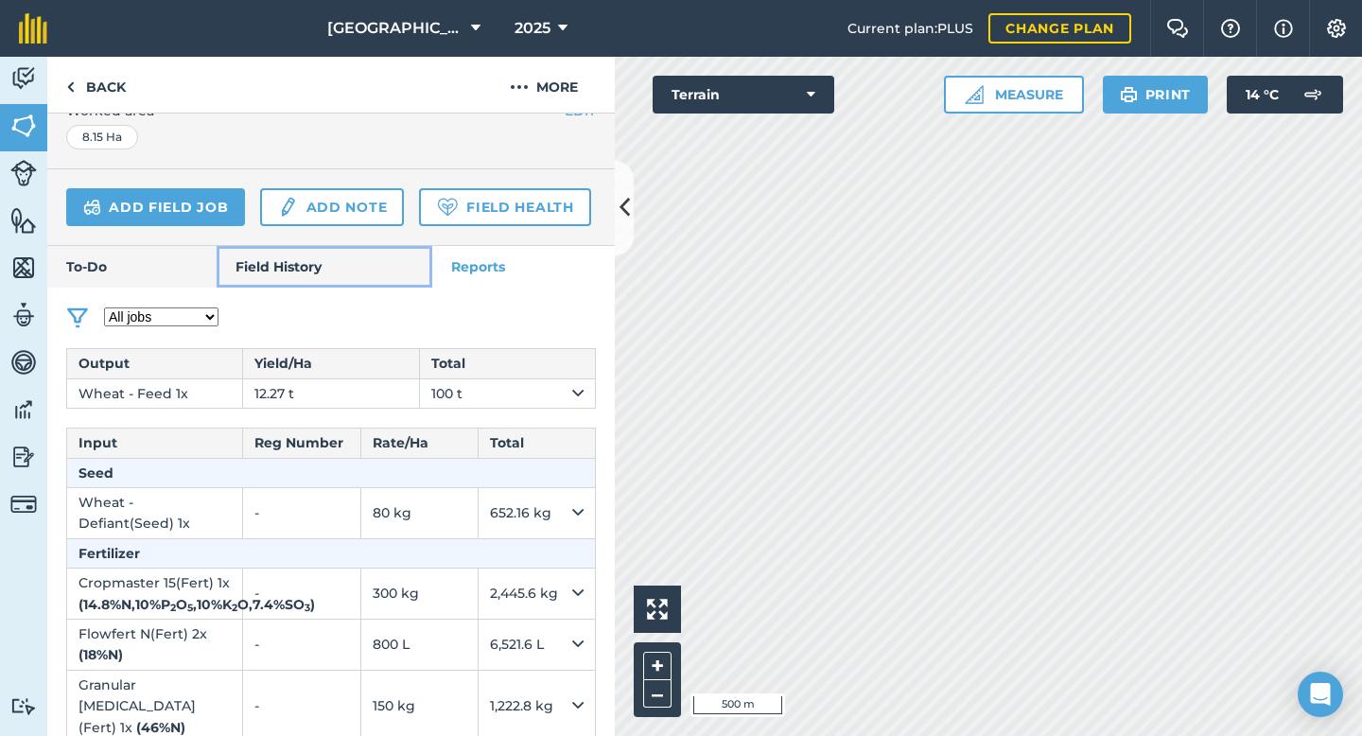
click at [327, 284] on link "Field History" at bounding box center [324, 267] width 215 height 42
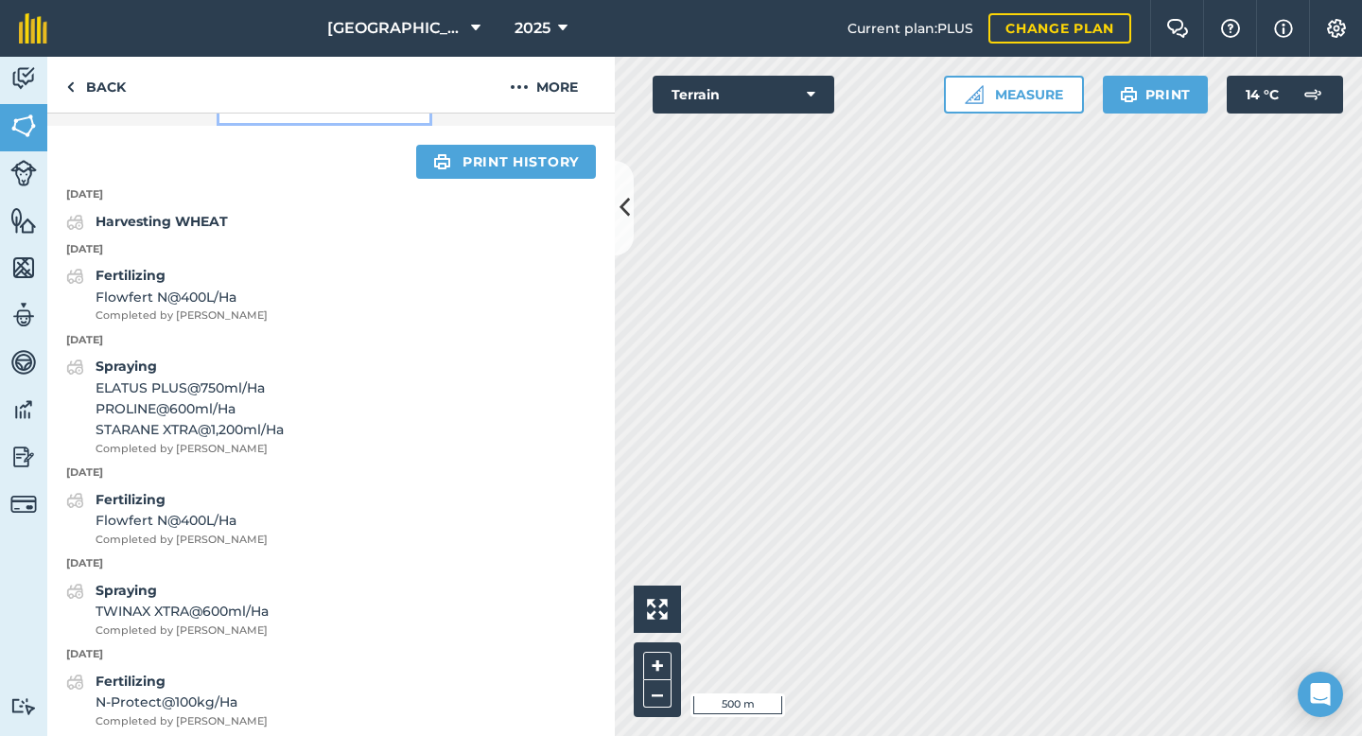
scroll to position [618, 0]
click at [556, 158] on link "Print history" at bounding box center [506, 161] width 180 height 34
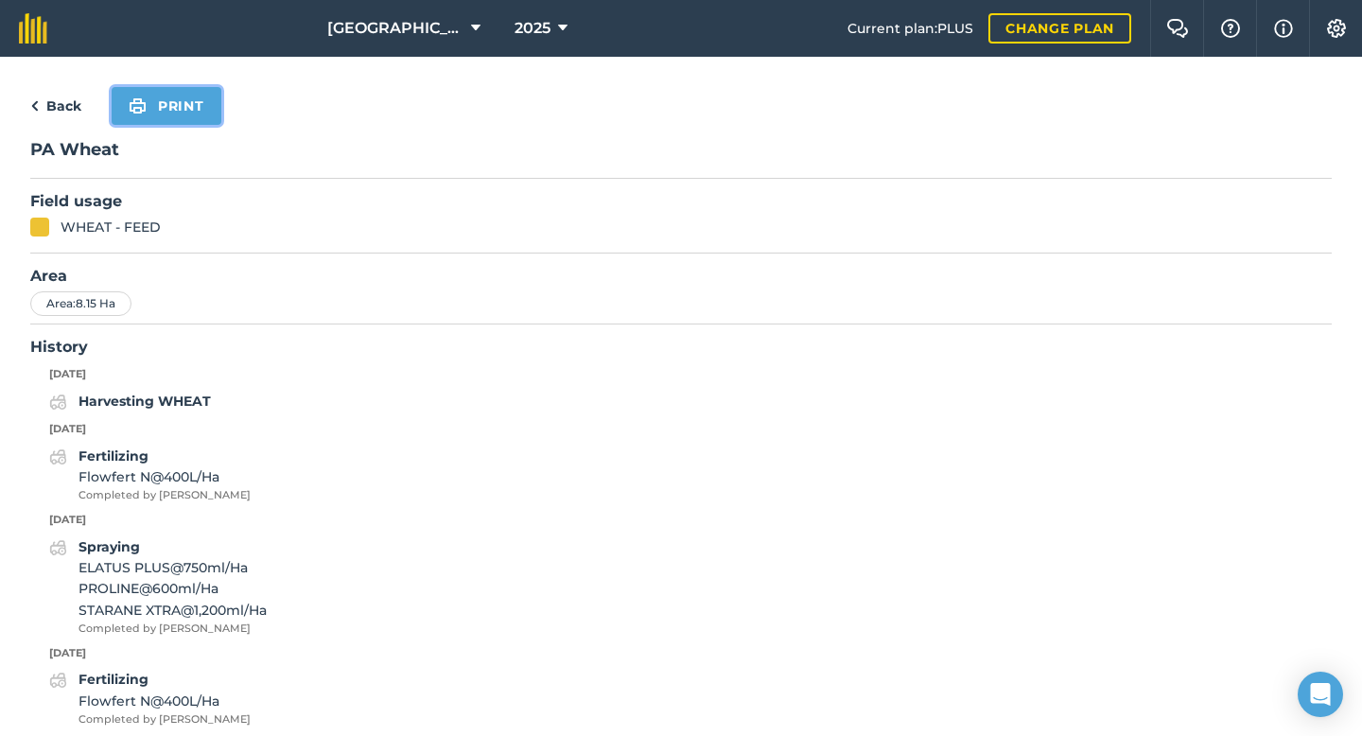
click at [194, 113] on button "Print" at bounding box center [167, 106] width 110 height 38
click at [43, 99] on link "Back" at bounding box center [55, 106] width 51 height 23
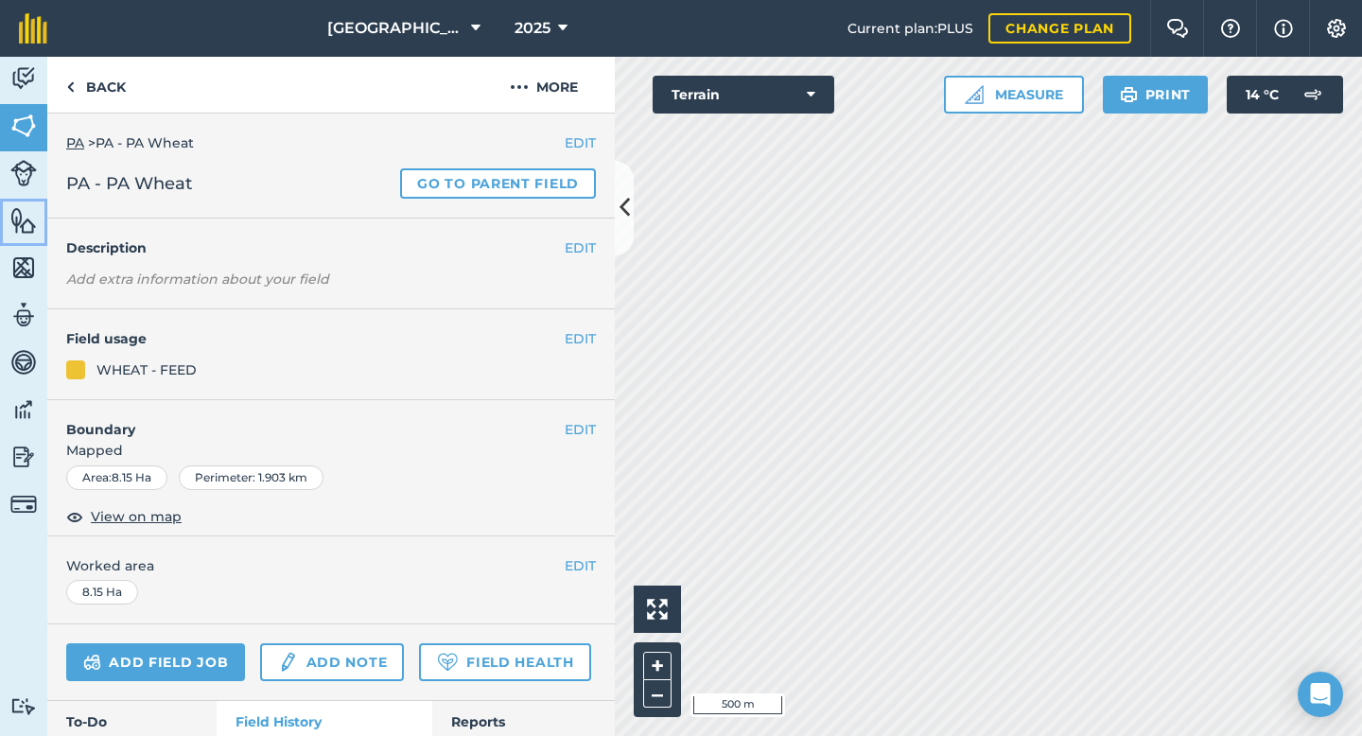
click at [25, 224] on img at bounding box center [23, 220] width 26 height 28
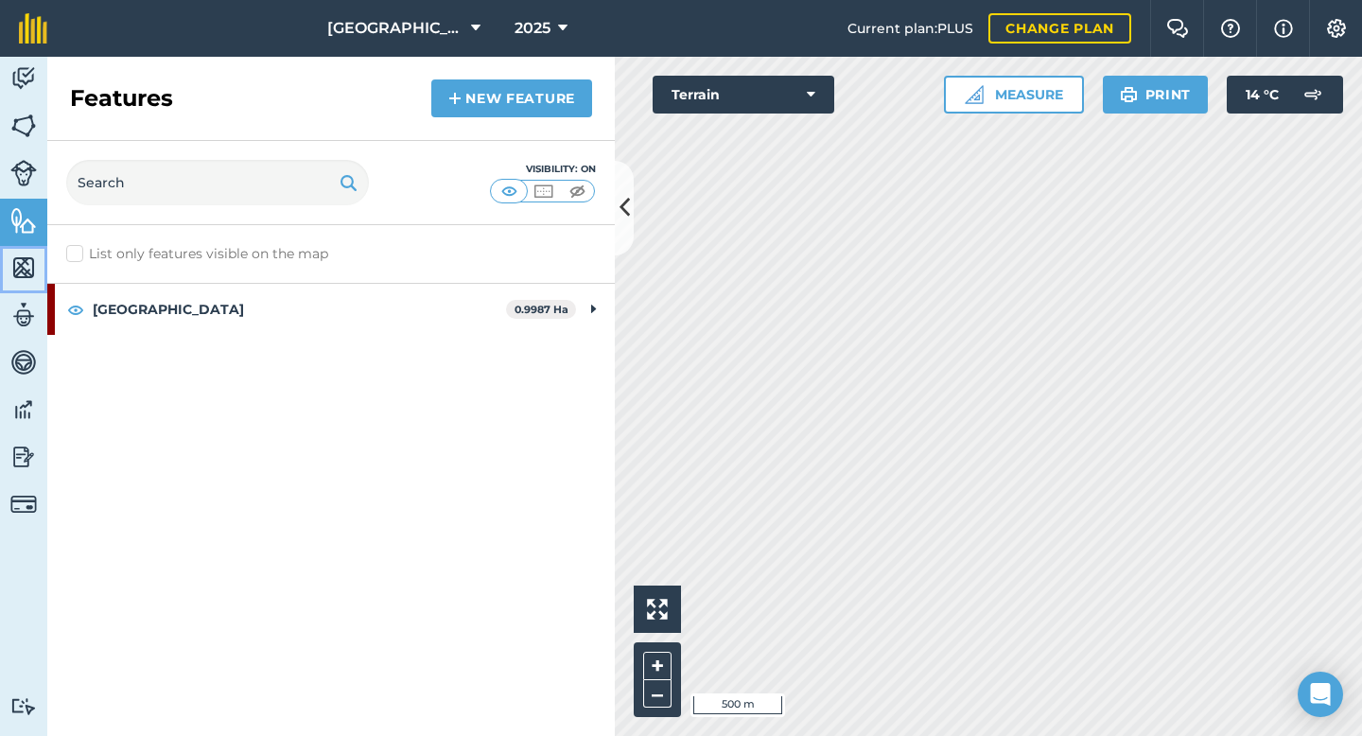
click at [21, 270] on img at bounding box center [23, 267] width 26 height 28
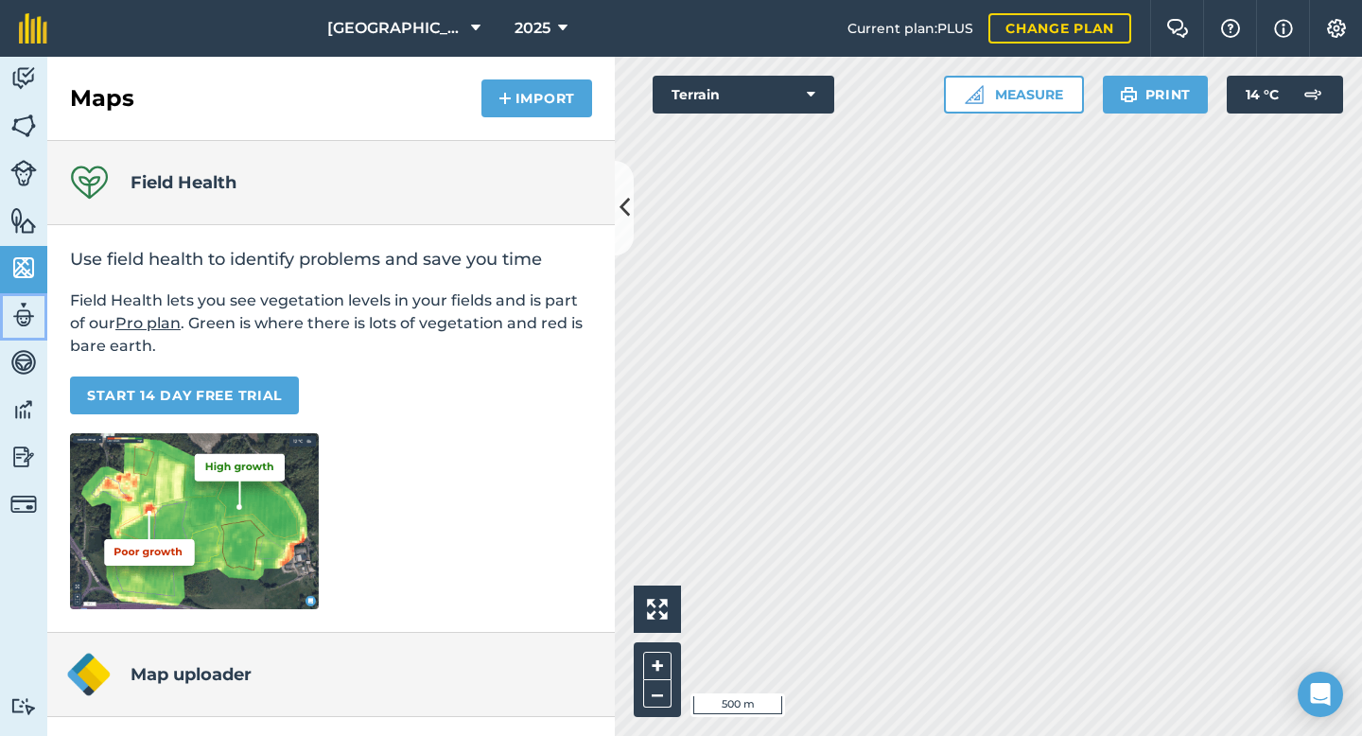
click at [17, 311] on img at bounding box center [23, 315] width 26 height 28
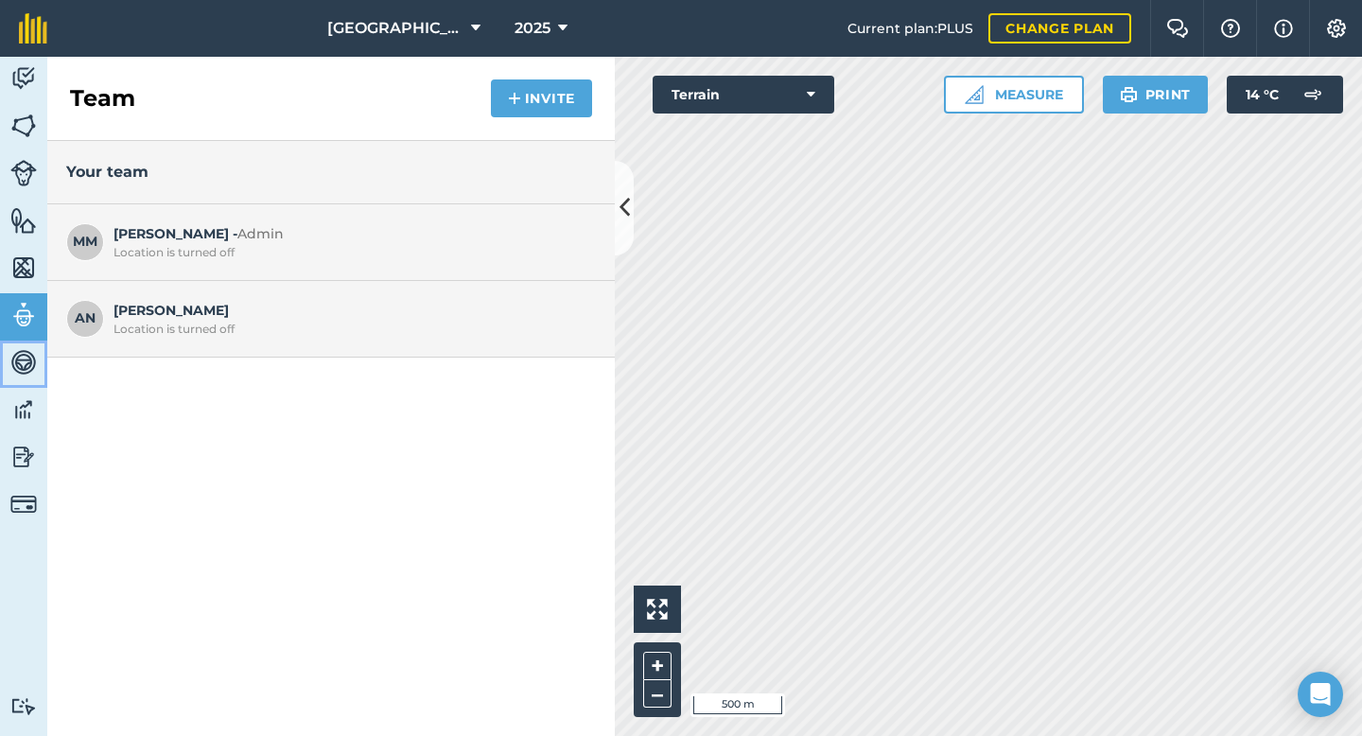
click at [16, 361] on img at bounding box center [23, 362] width 26 height 28
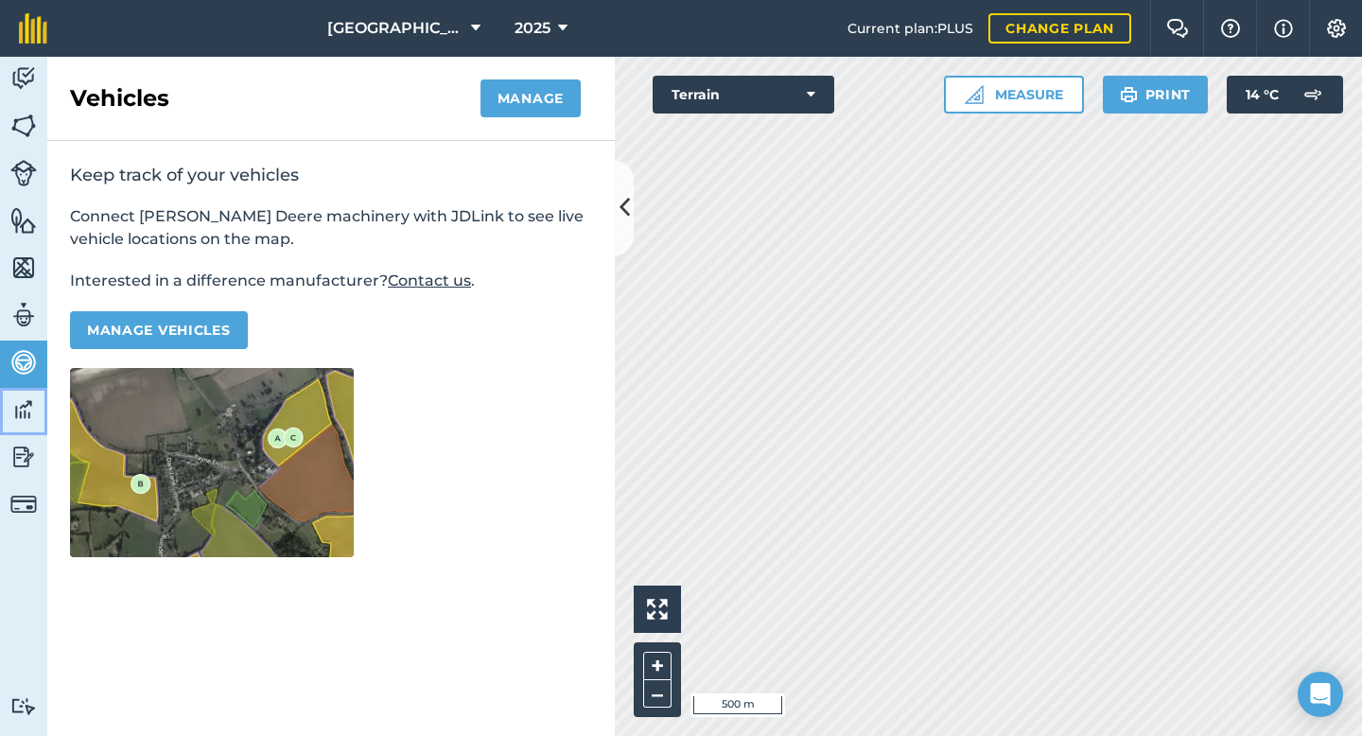
click at [18, 413] on img at bounding box center [23, 409] width 26 height 28
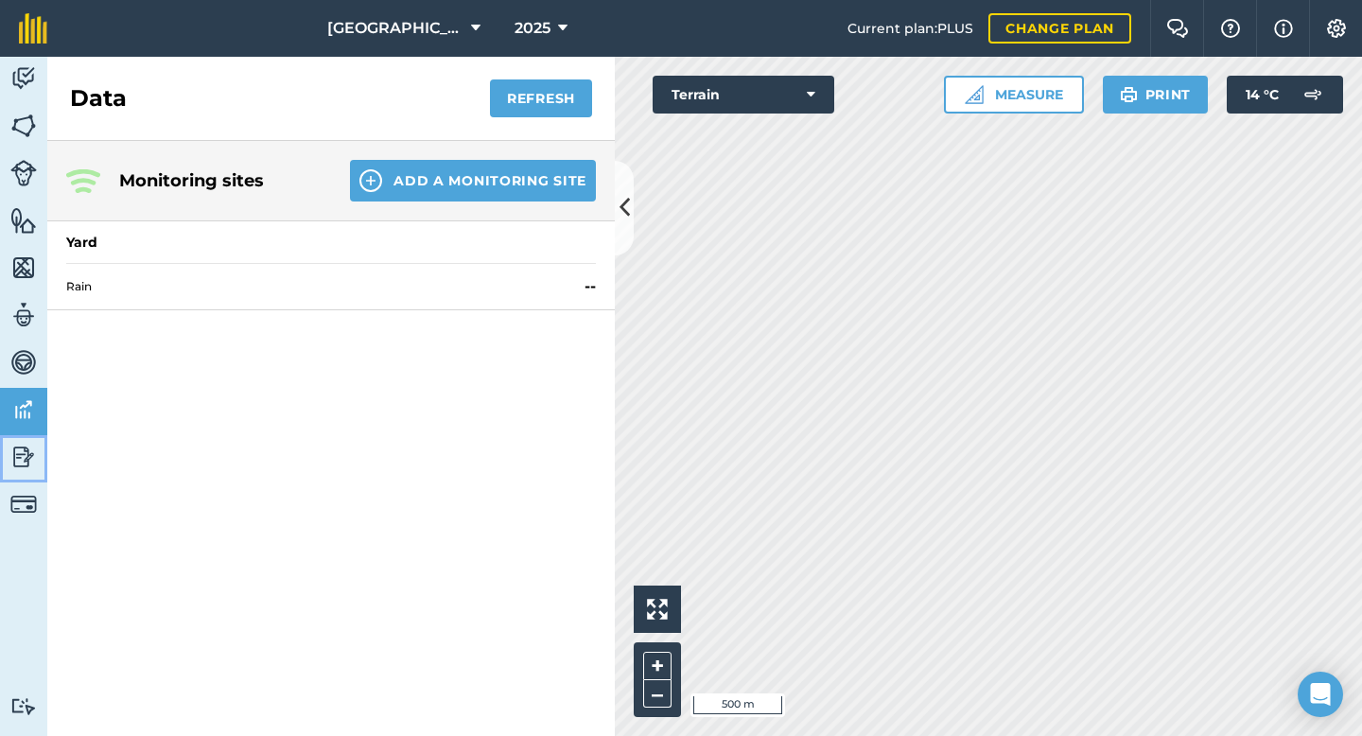
click at [19, 463] on img at bounding box center [23, 457] width 26 height 28
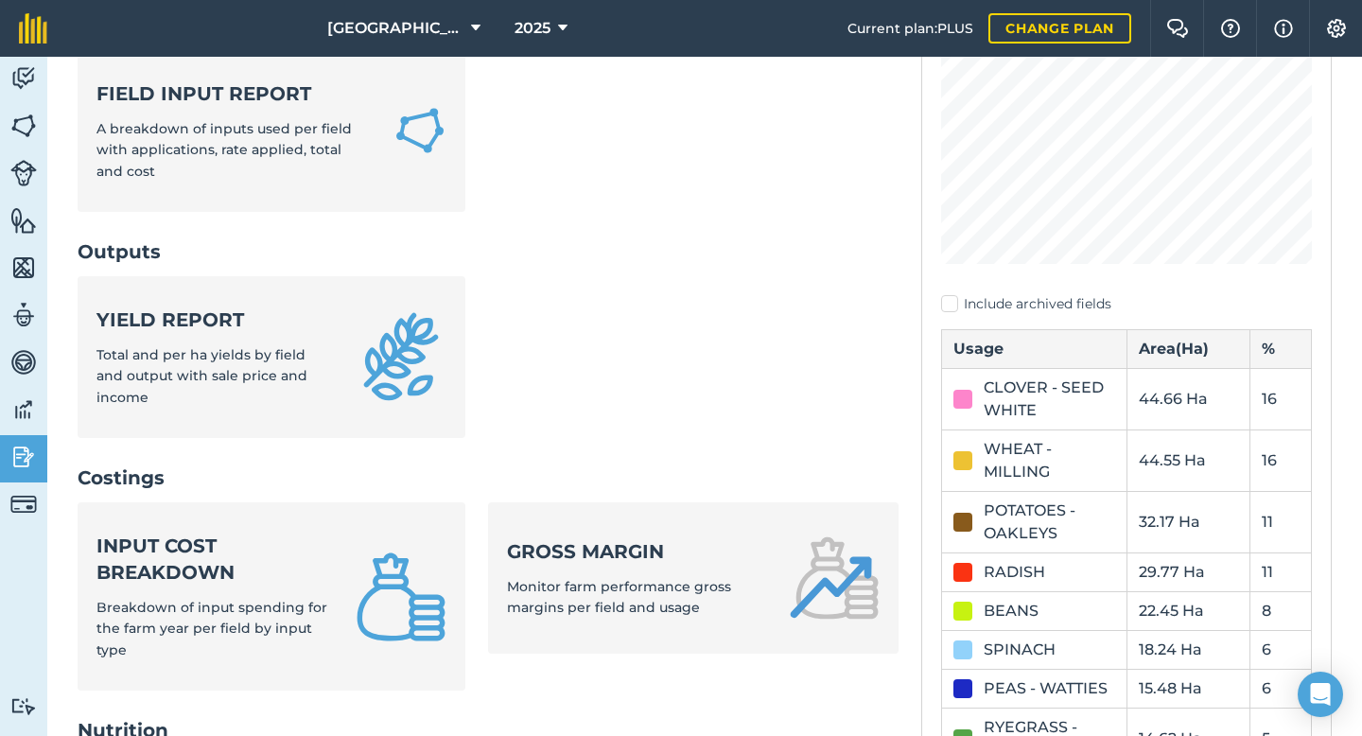
scroll to position [344, 0]
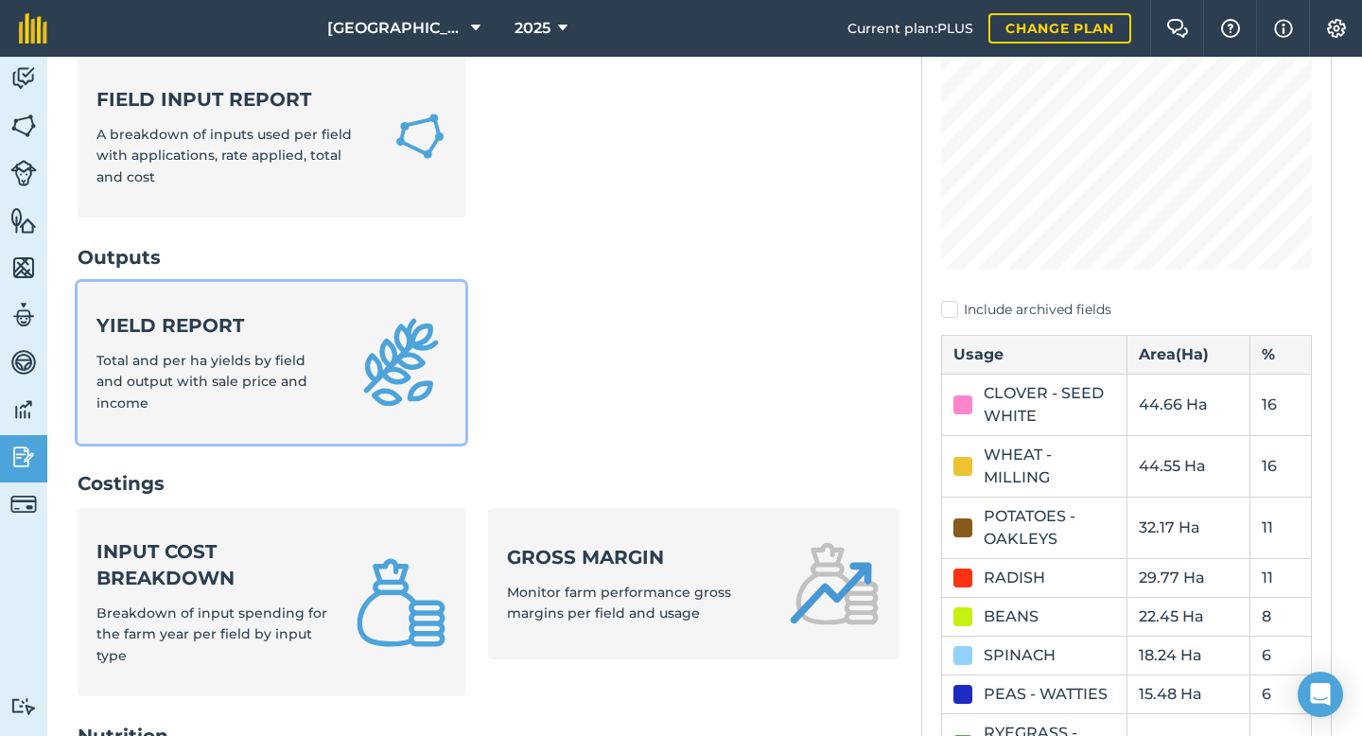
click at [238, 315] on link "Yield report Total and per ha yields by field and output with sale price and in…" at bounding box center [272, 363] width 388 height 162
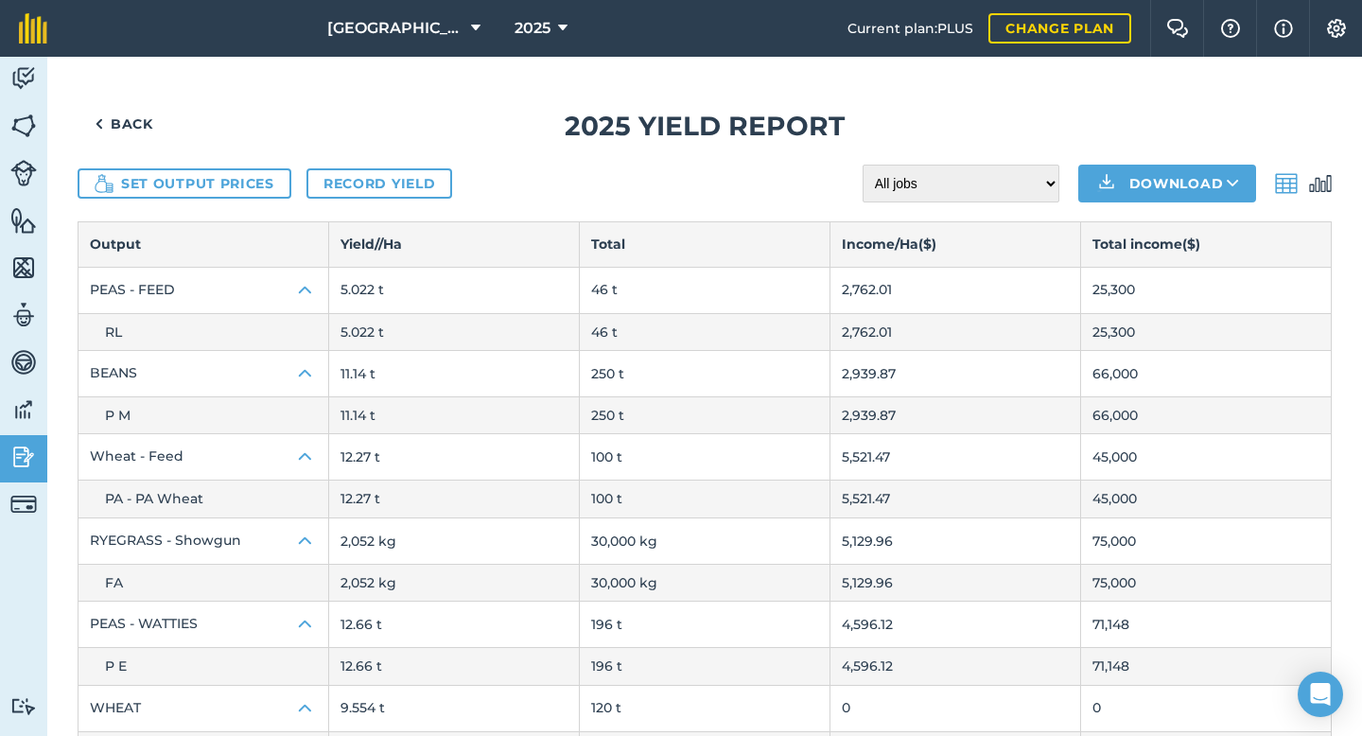
scroll to position [147, 0]
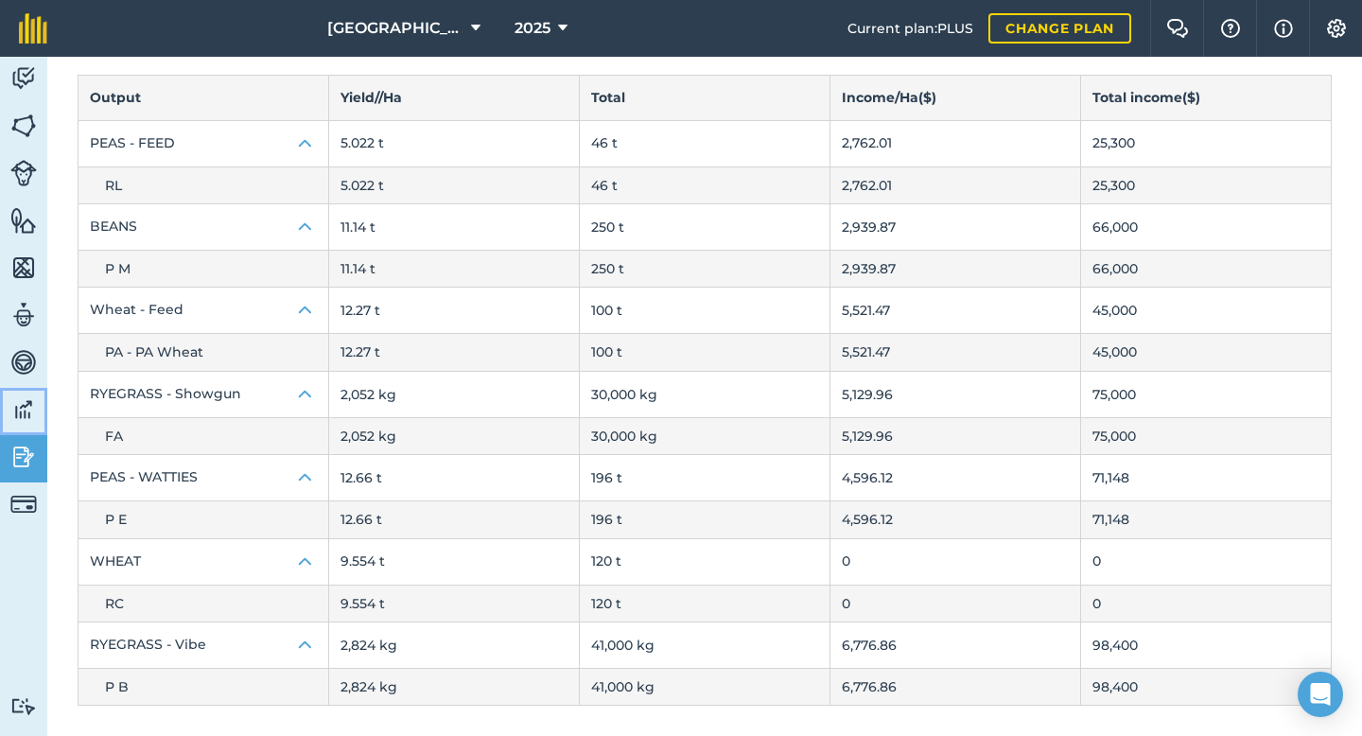
click at [24, 413] on img at bounding box center [23, 409] width 26 height 28
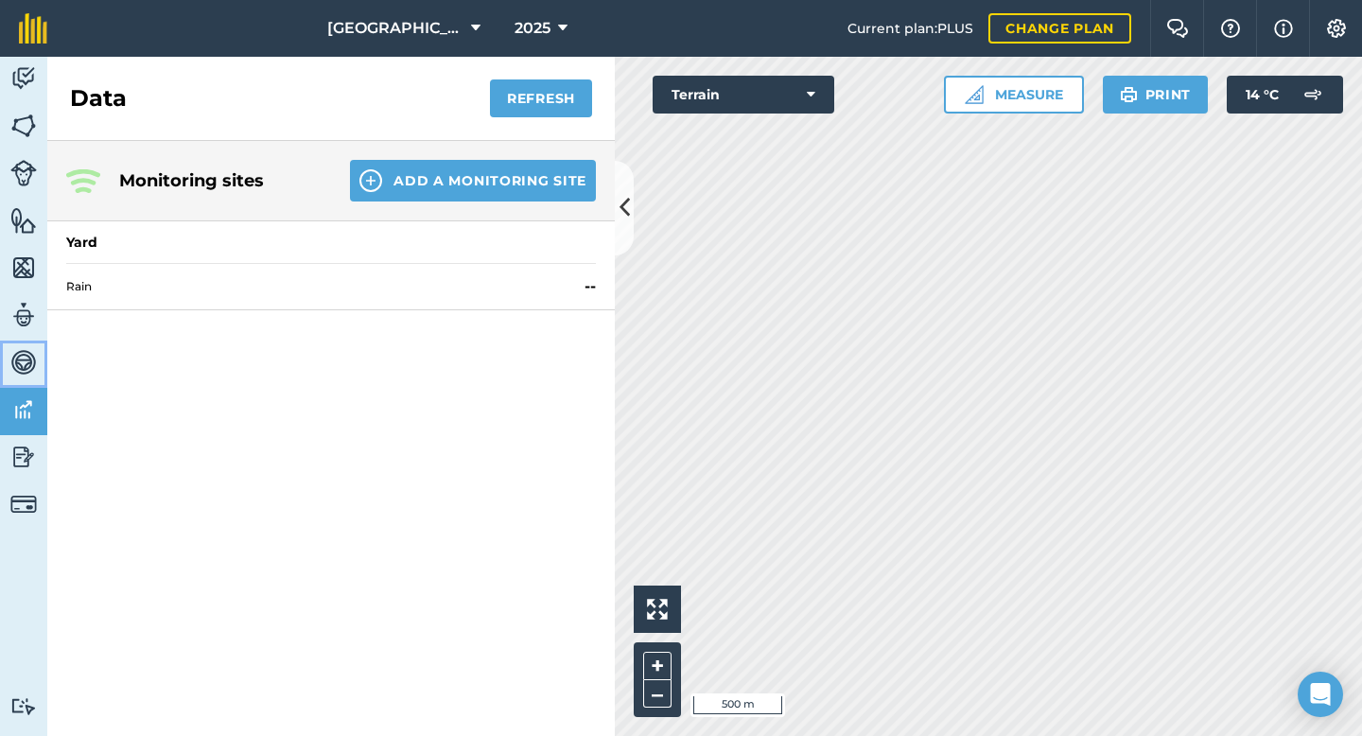
click at [32, 351] on img at bounding box center [23, 362] width 26 height 28
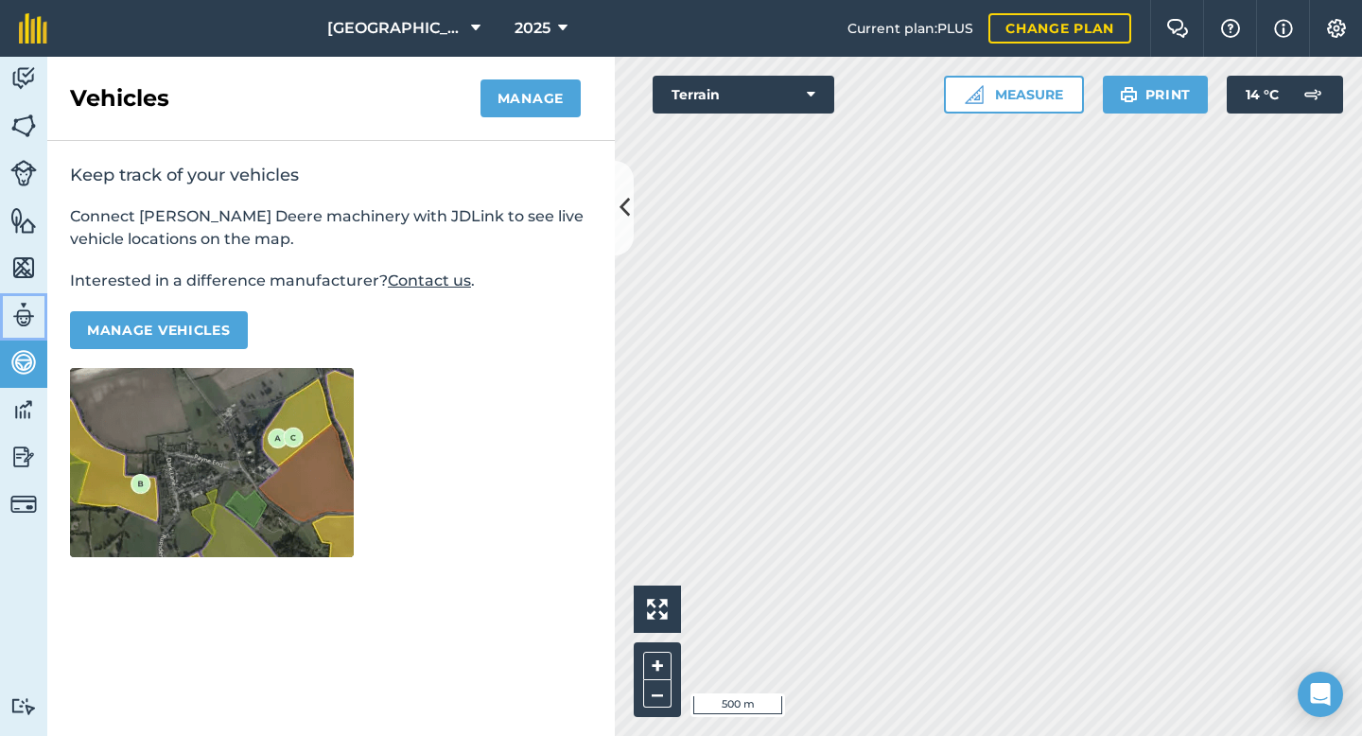
click at [26, 321] on img at bounding box center [23, 315] width 26 height 28
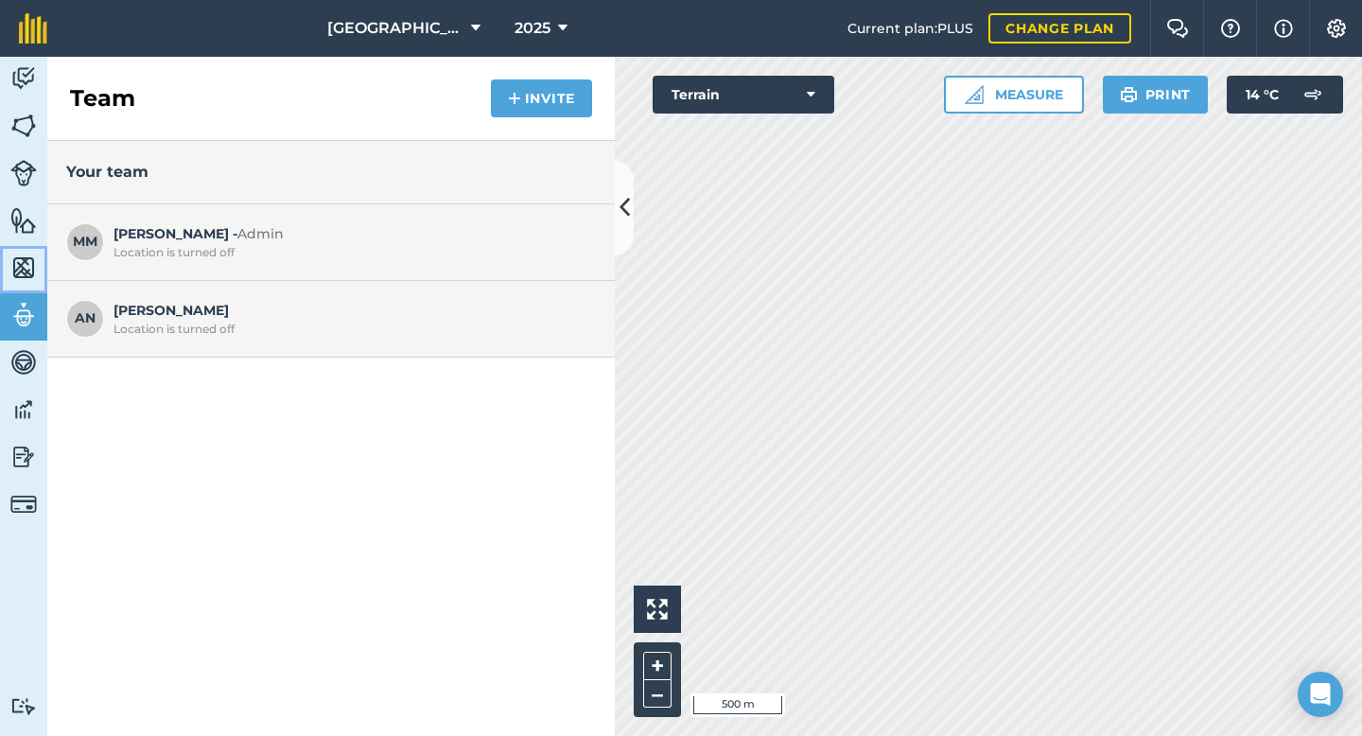
click at [24, 270] on img at bounding box center [23, 267] width 26 height 28
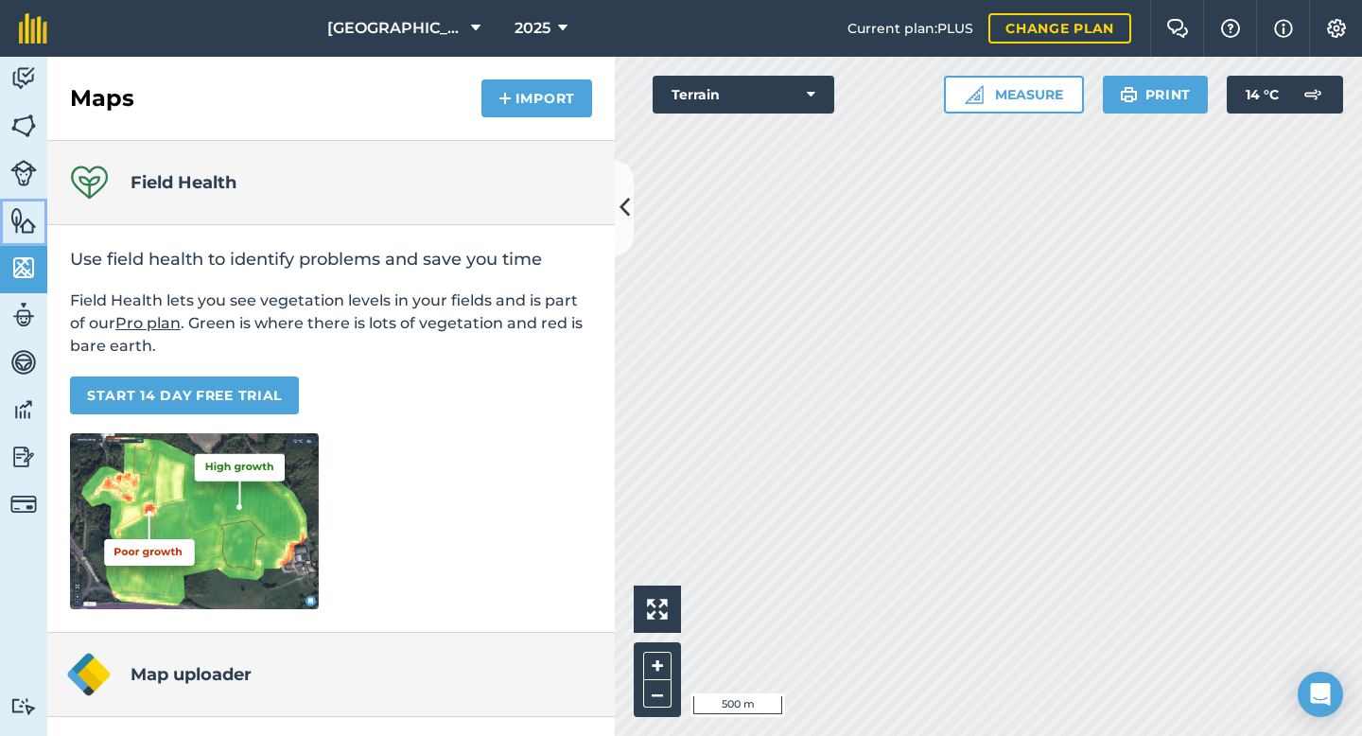
click at [21, 200] on link "Features" at bounding box center [23, 222] width 47 height 47
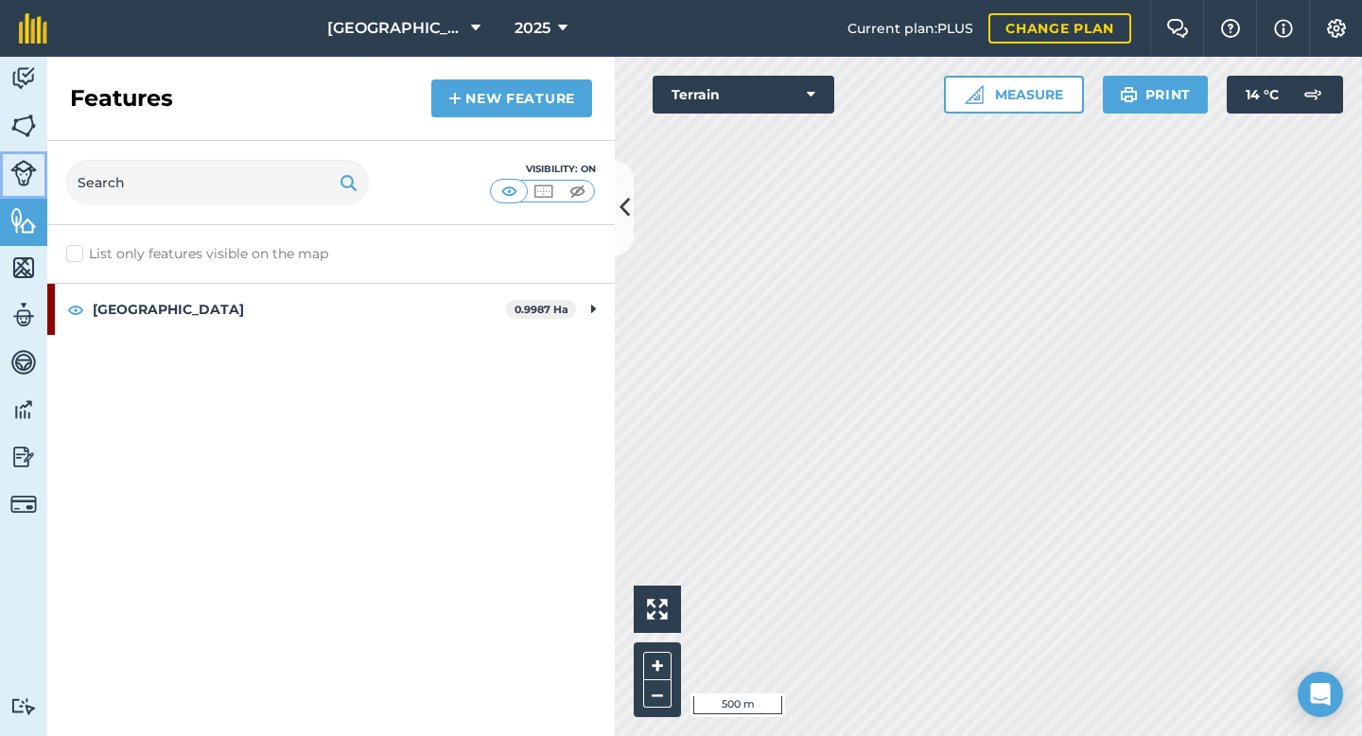
click at [21, 170] on img at bounding box center [23, 173] width 26 height 26
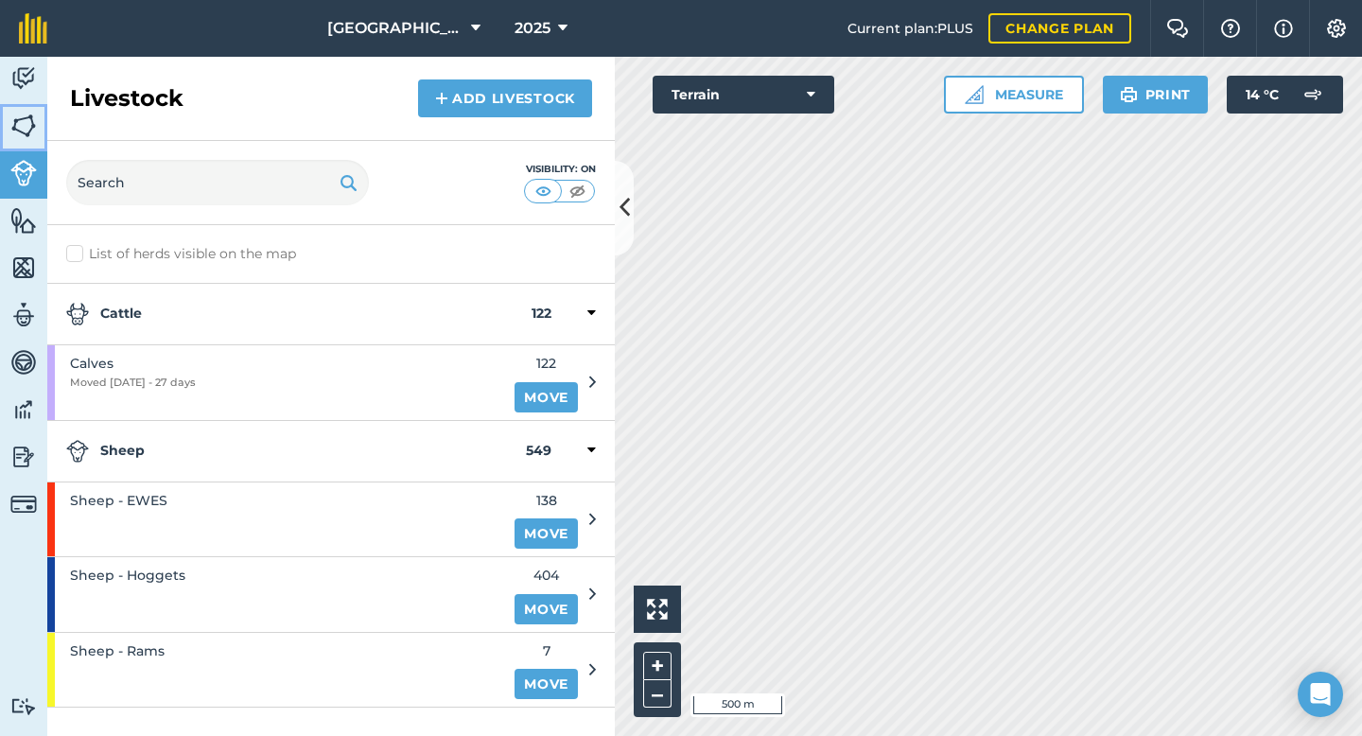
click at [21, 116] on img at bounding box center [23, 126] width 26 height 28
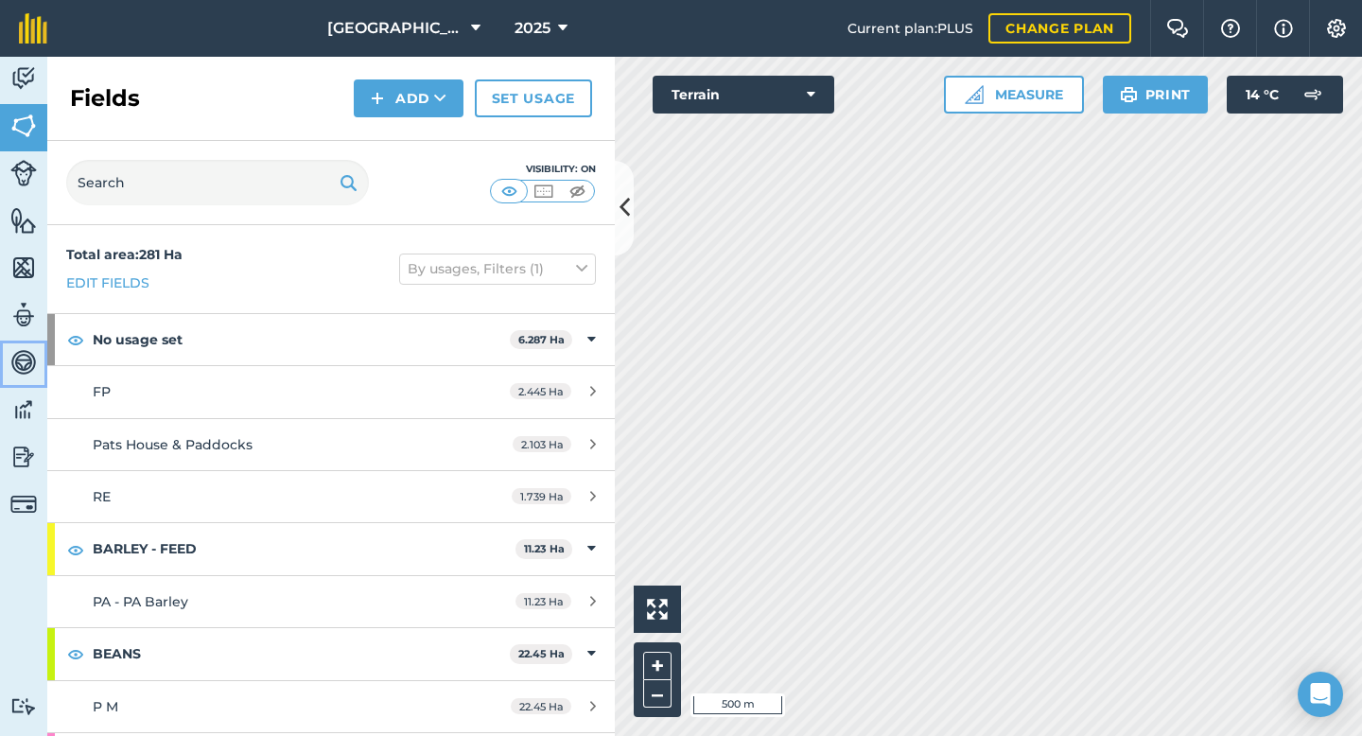
click at [21, 359] on img at bounding box center [23, 362] width 26 height 28
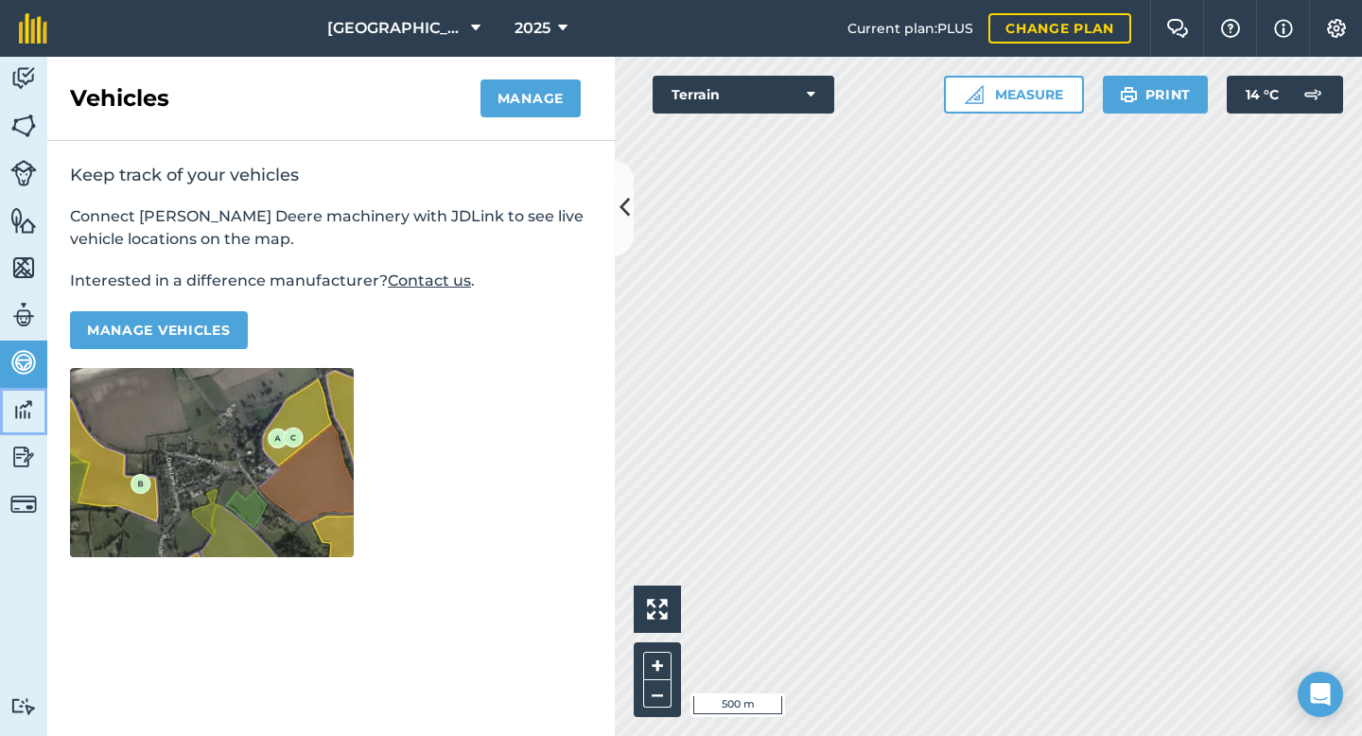
click at [22, 404] on img at bounding box center [23, 409] width 26 height 28
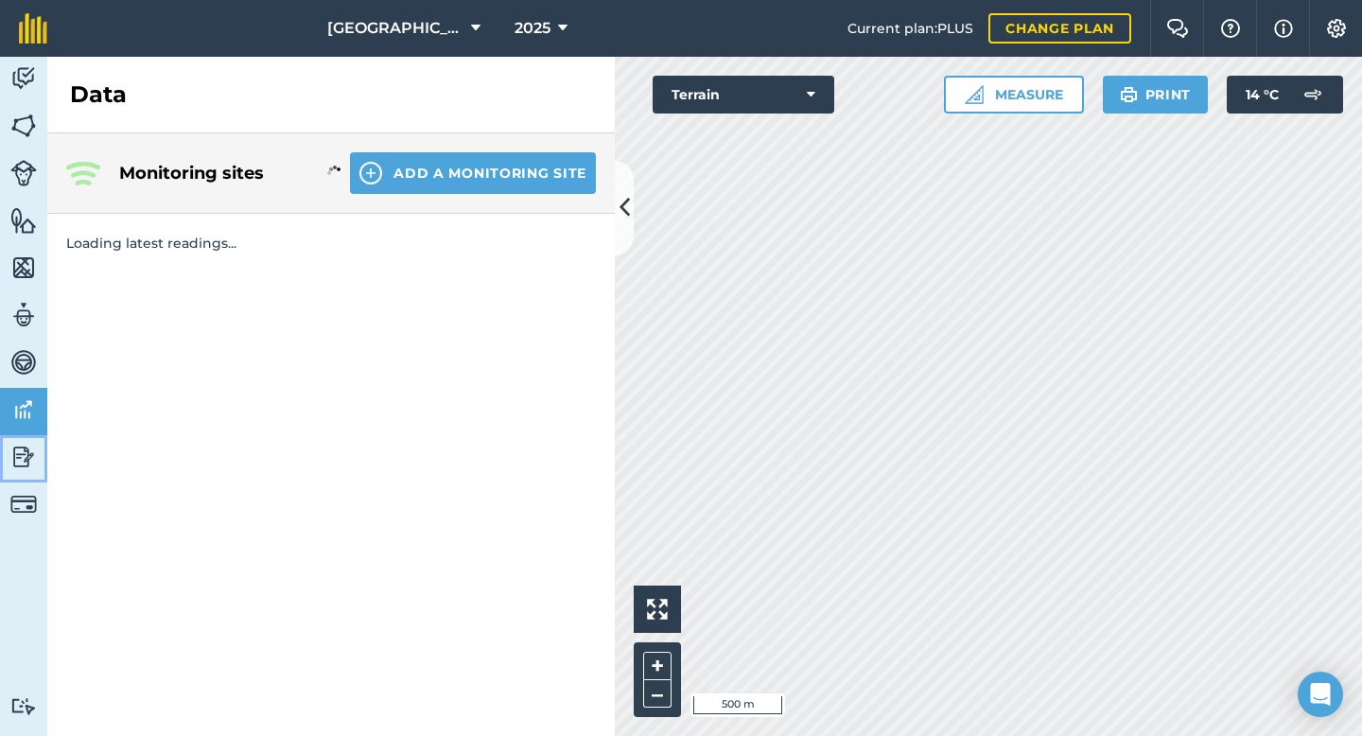
click at [24, 453] on img at bounding box center [23, 457] width 26 height 28
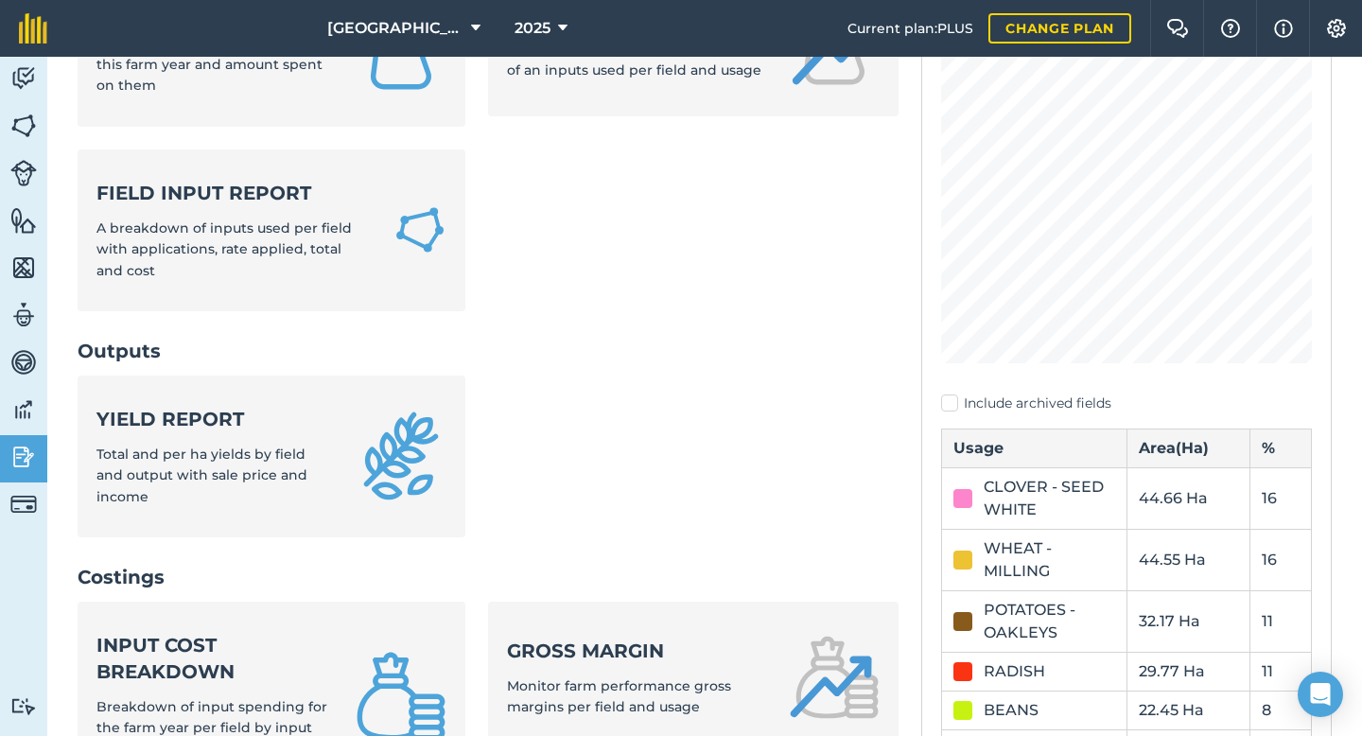
scroll to position [253, 0]
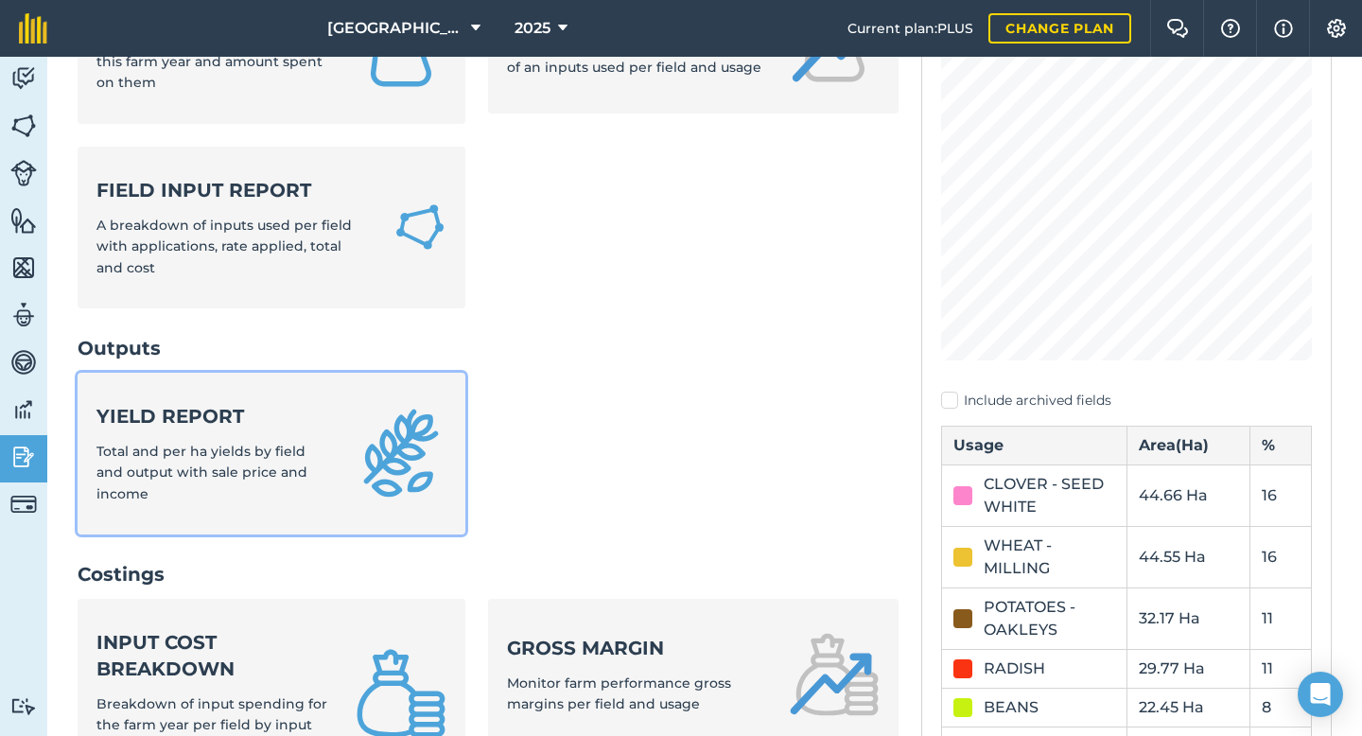
click at [225, 416] on strong "Yield report" at bounding box center [214, 416] width 236 height 26
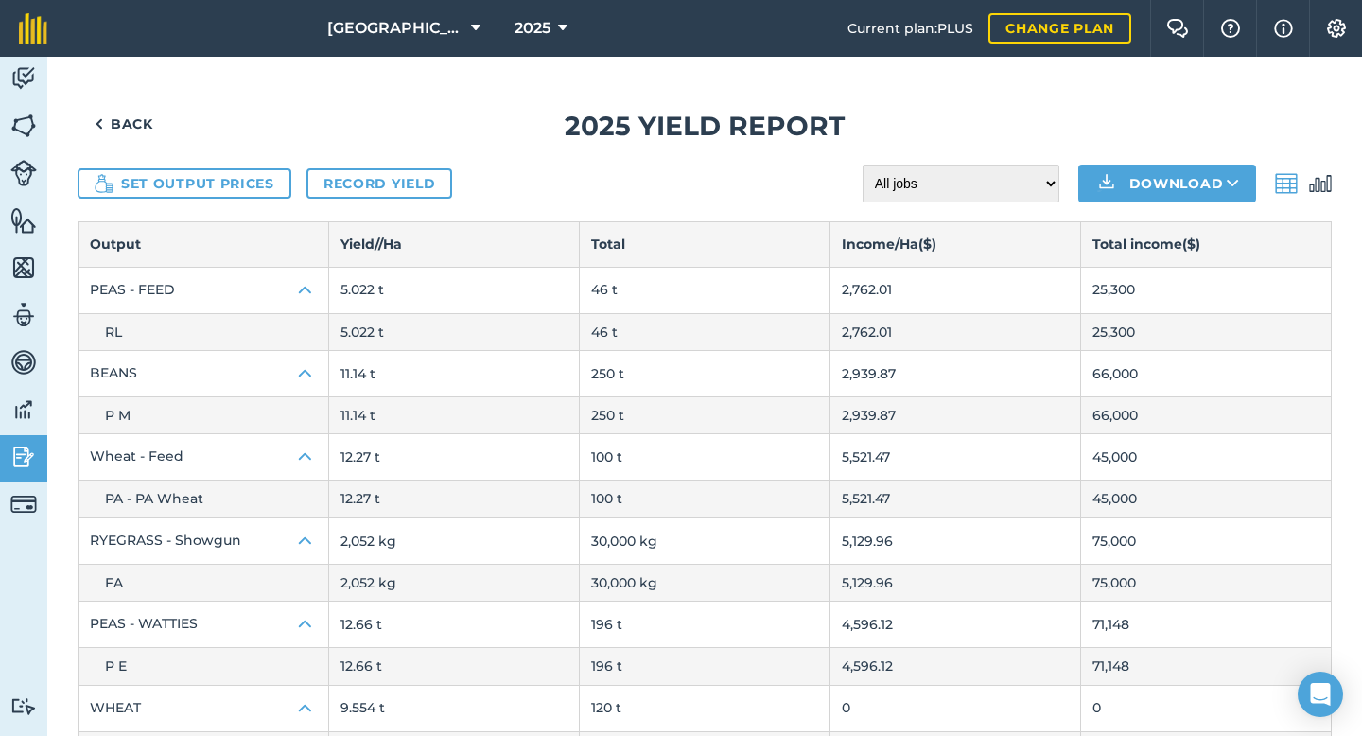
click at [1292, 185] on img at bounding box center [1286, 183] width 23 height 23
click at [1289, 182] on img at bounding box center [1286, 183] width 23 height 23
click at [1323, 184] on img at bounding box center [1320, 183] width 23 height 23
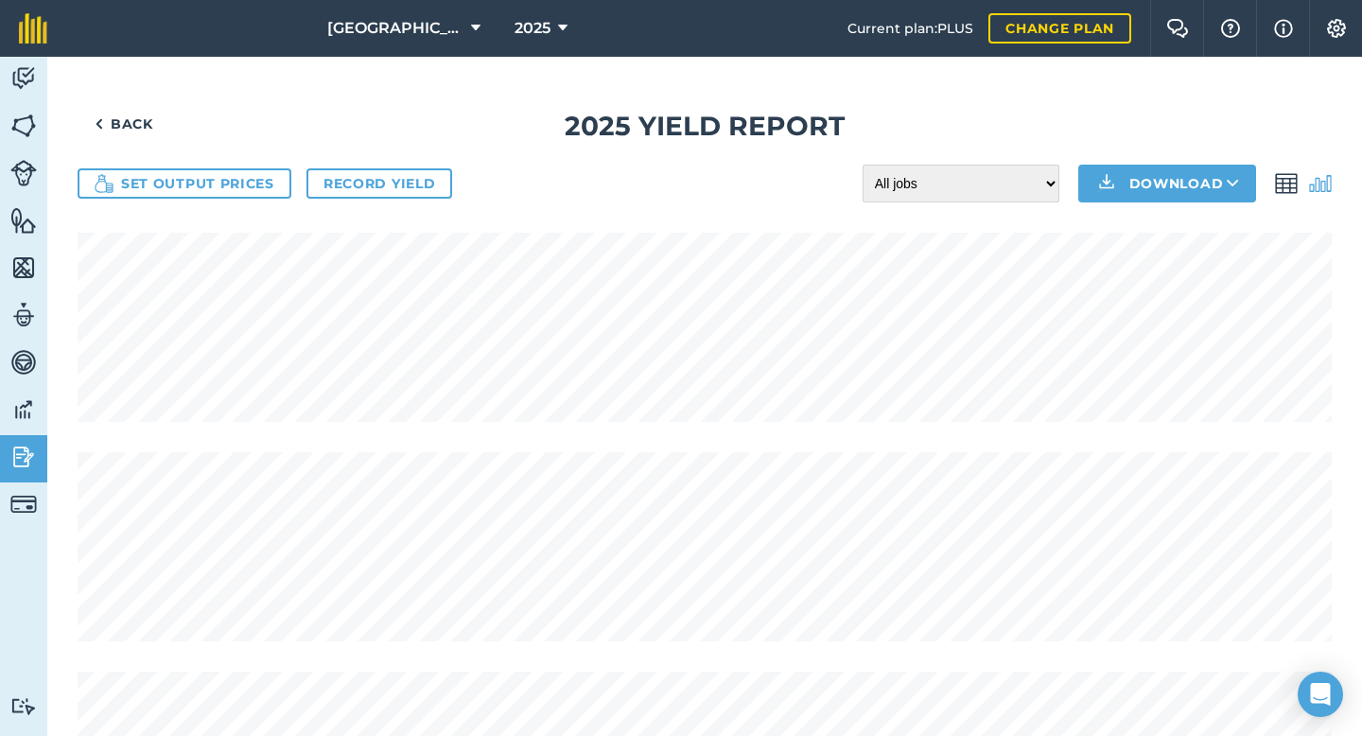
click at [1288, 185] on img at bounding box center [1286, 183] width 23 height 23
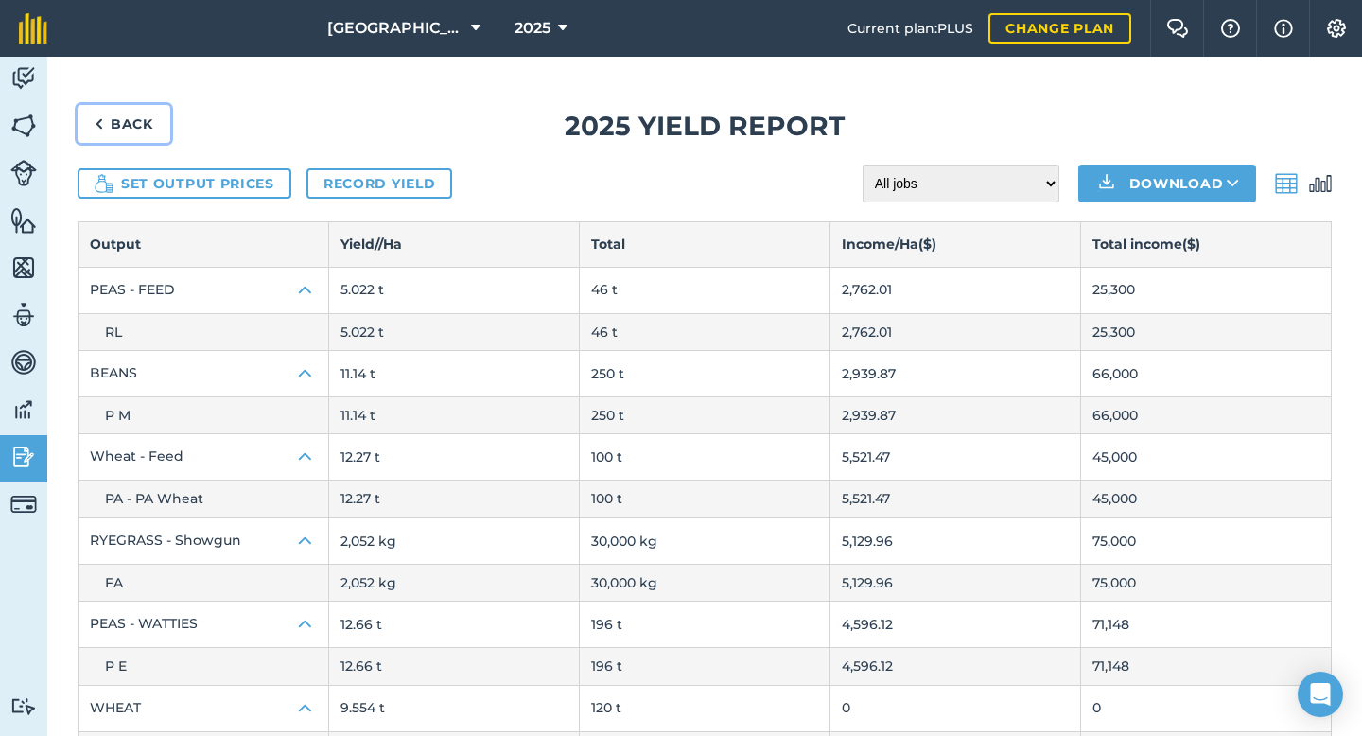
click at [145, 129] on link "Back" at bounding box center [124, 124] width 93 height 38
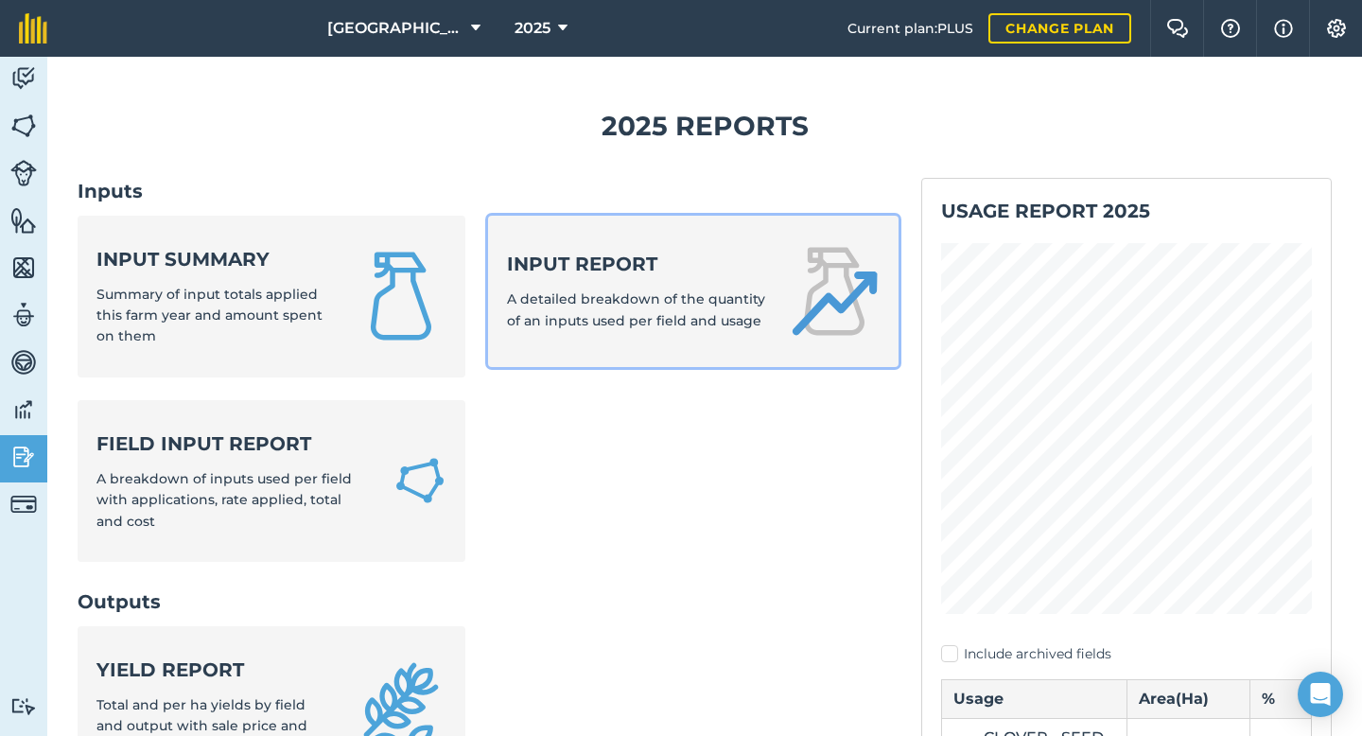
click at [615, 258] on strong "Input report" at bounding box center [636, 264] width 259 height 26
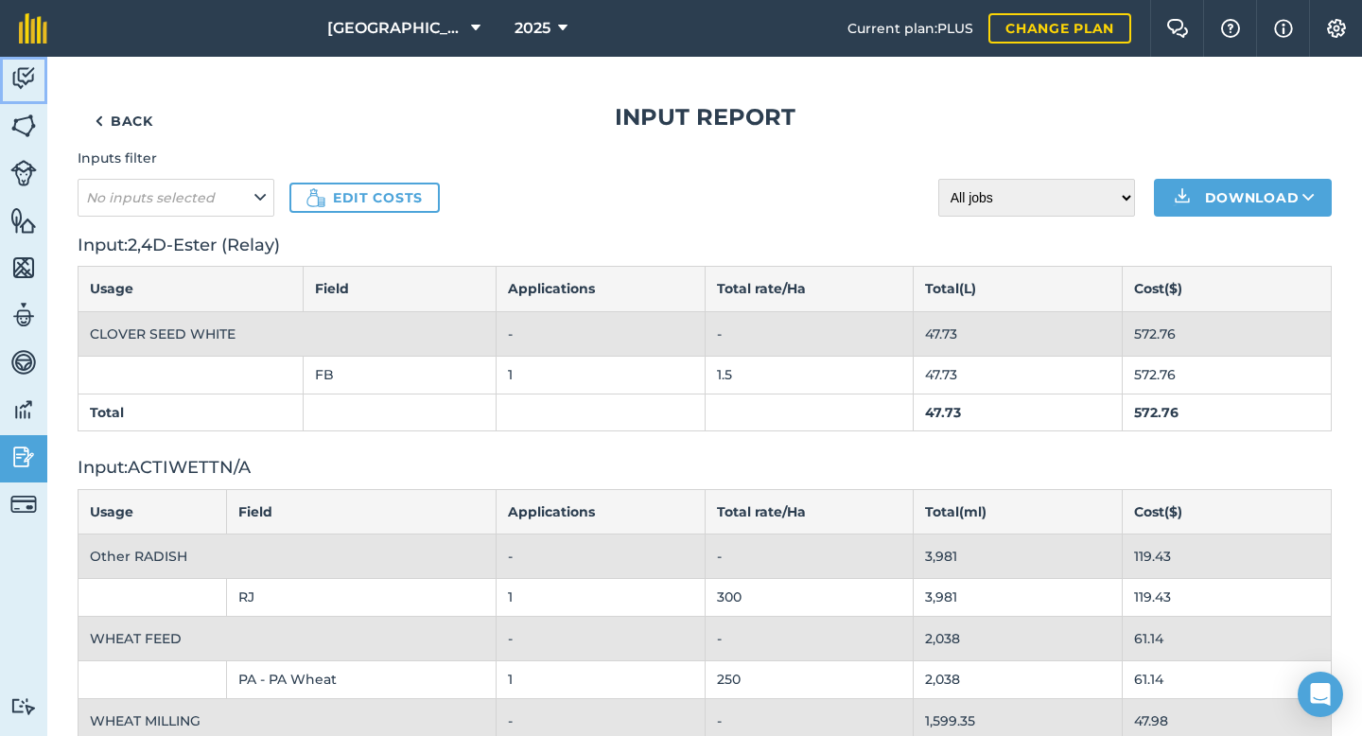
click at [28, 80] on img at bounding box center [23, 78] width 26 height 28
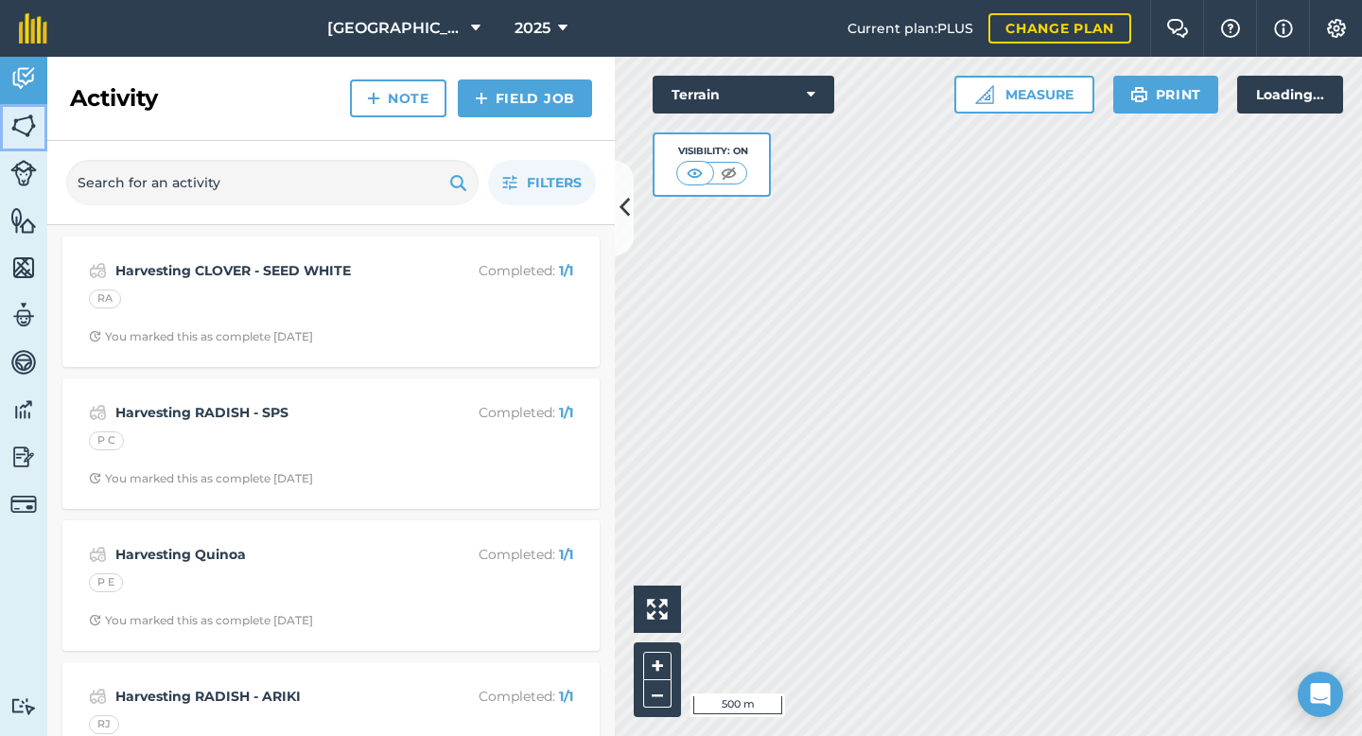
click at [21, 126] on img at bounding box center [23, 126] width 26 height 28
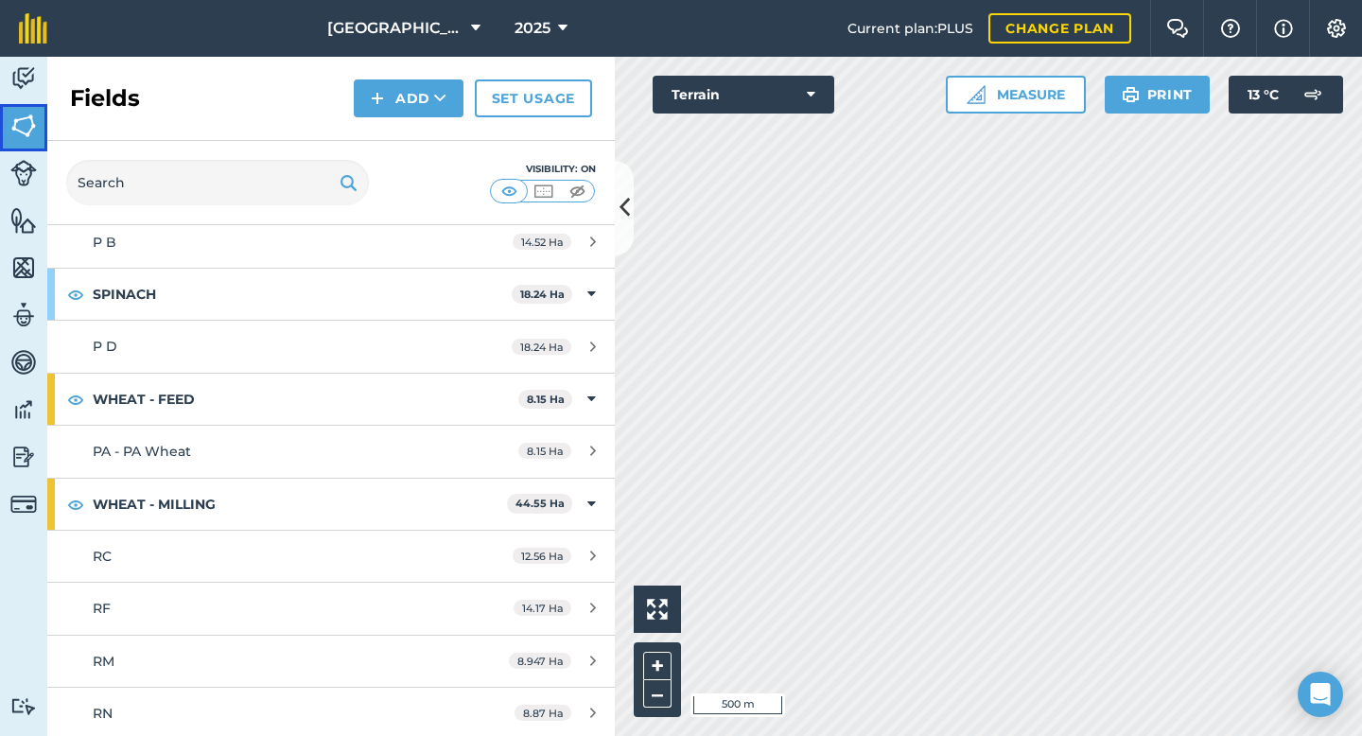
scroll to position [1410, 0]
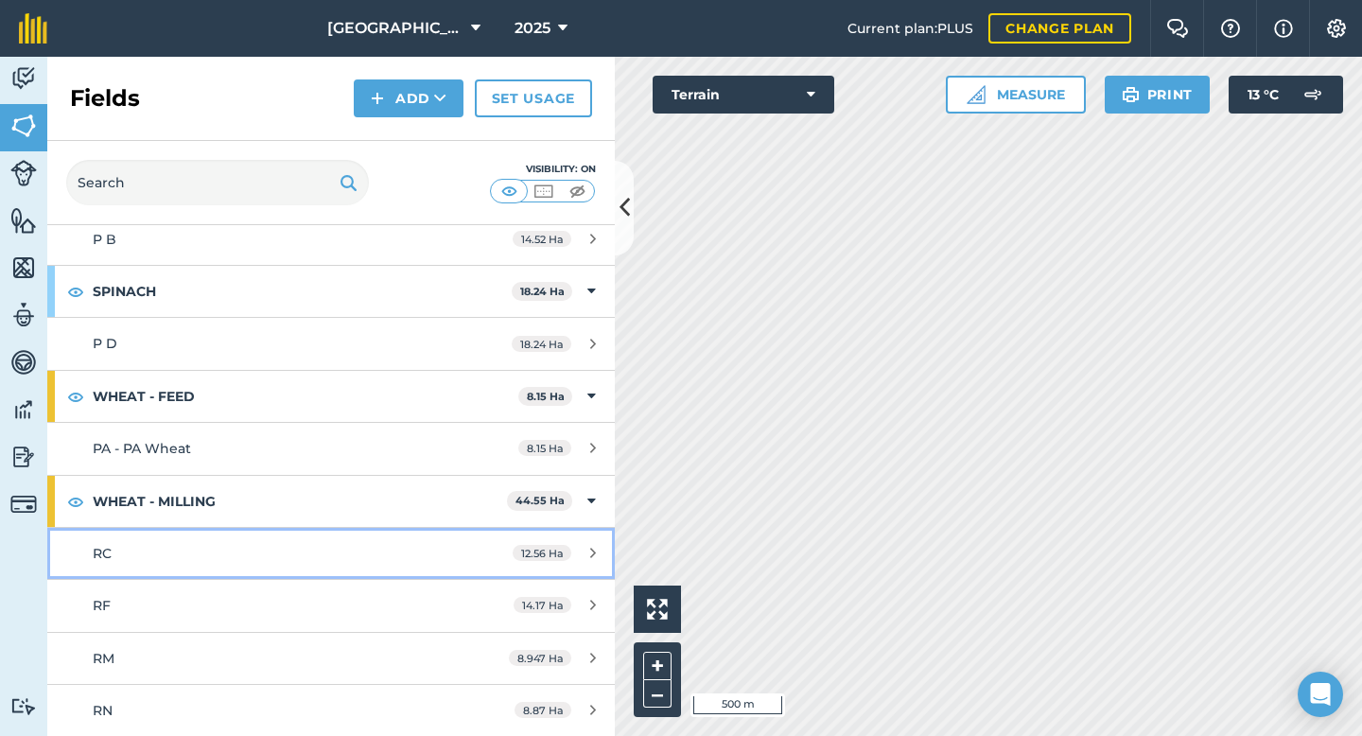
click at [192, 565] on link "RC 12.56 Ha" at bounding box center [330, 553] width 567 height 51
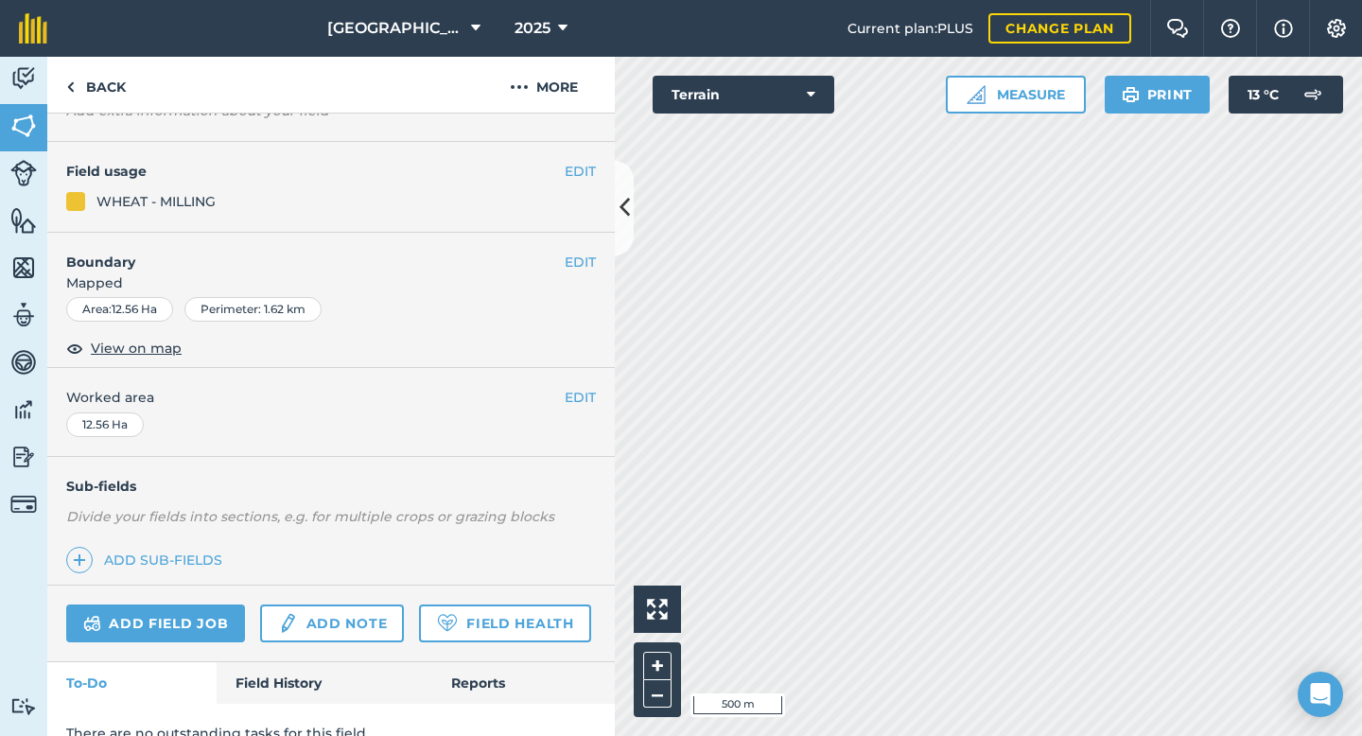
scroll to position [130, 0]
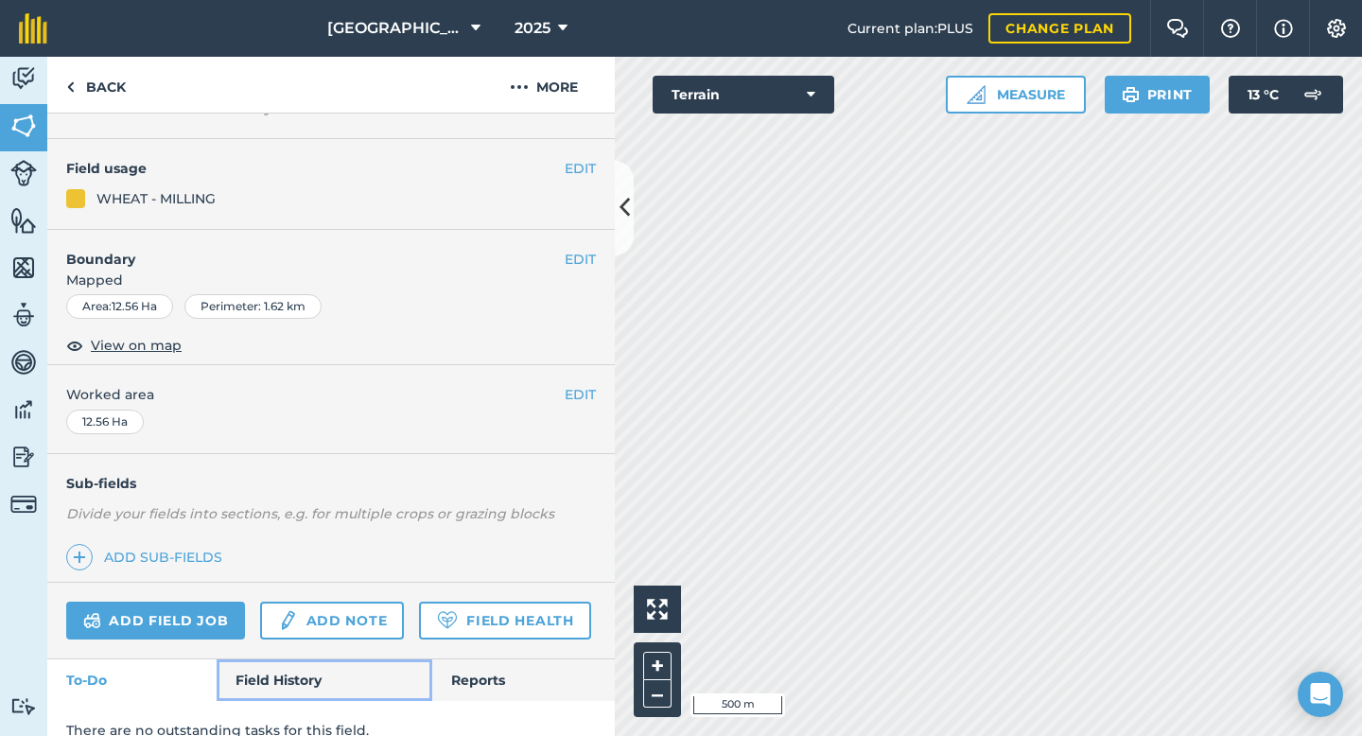
click at [295, 679] on link "Field History" at bounding box center [324, 680] width 215 height 42
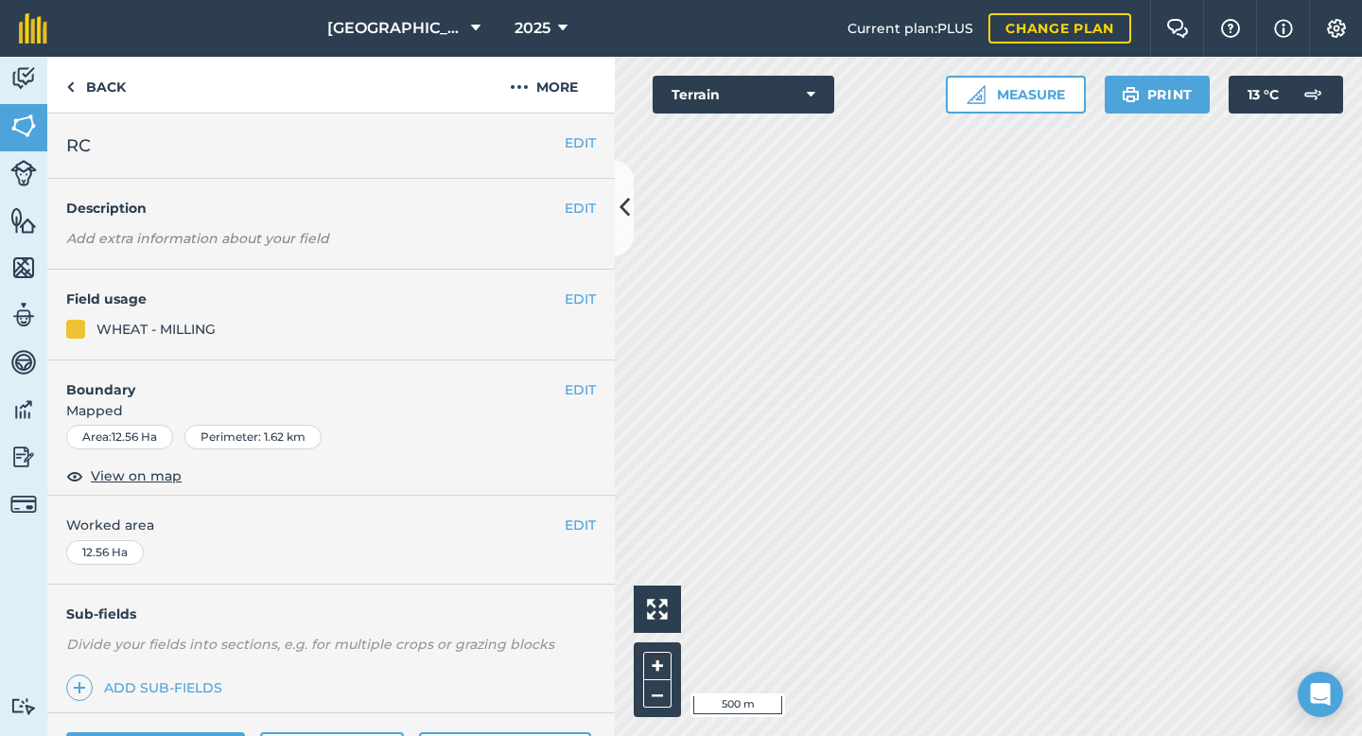
click at [188, 329] on div "WHEAT - MILLING" at bounding box center [155, 329] width 119 height 21
click at [107, 94] on link "Back" at bounding box center [95, 85] width 97 height 56
click at [657, 668] on button "+" at bounding box center [657, 666] width 28 height 28
click at [662, 661] on button "+" at bounding box center [657, 666] width 28 height 28
click at [660, 696] on button "–" at bounding box center [657, 693] width 28 height 27
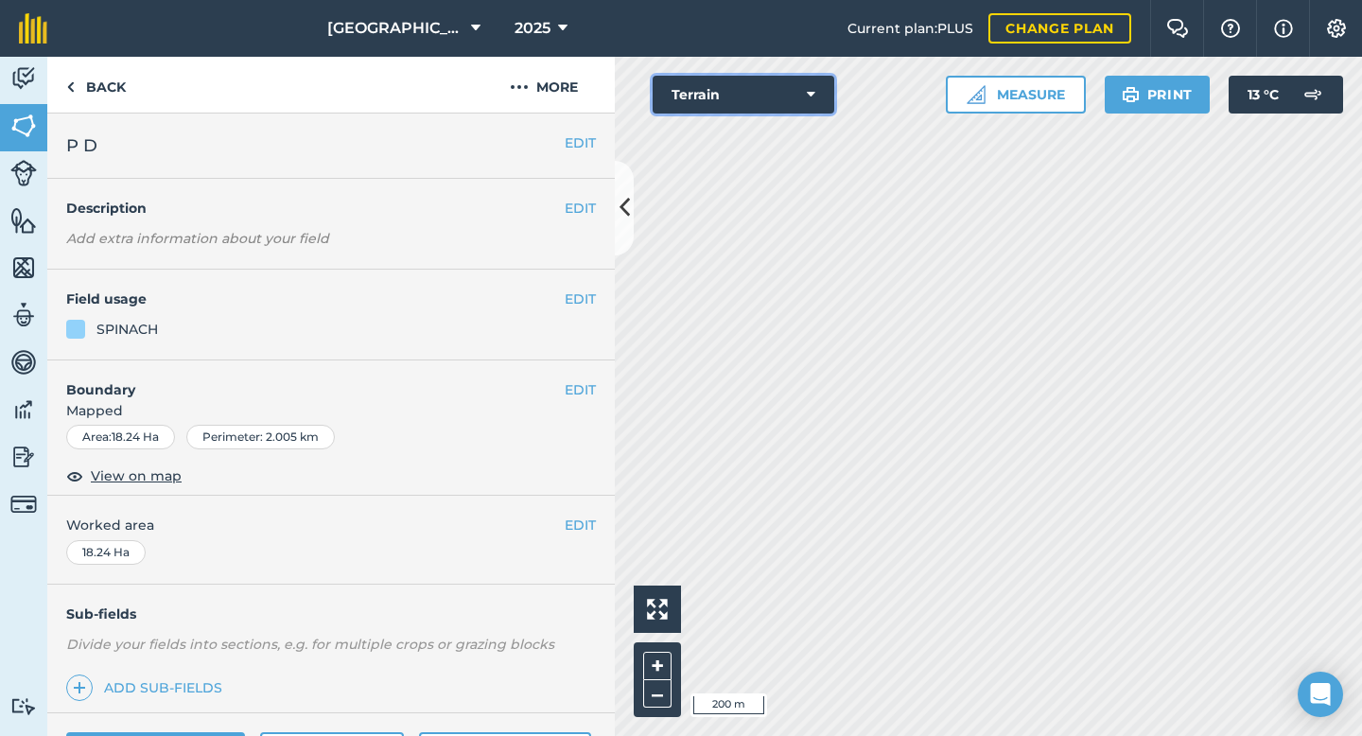
click at [809, 104] on button "Terrain" at bounding box center [743, 95] width 182 height 38
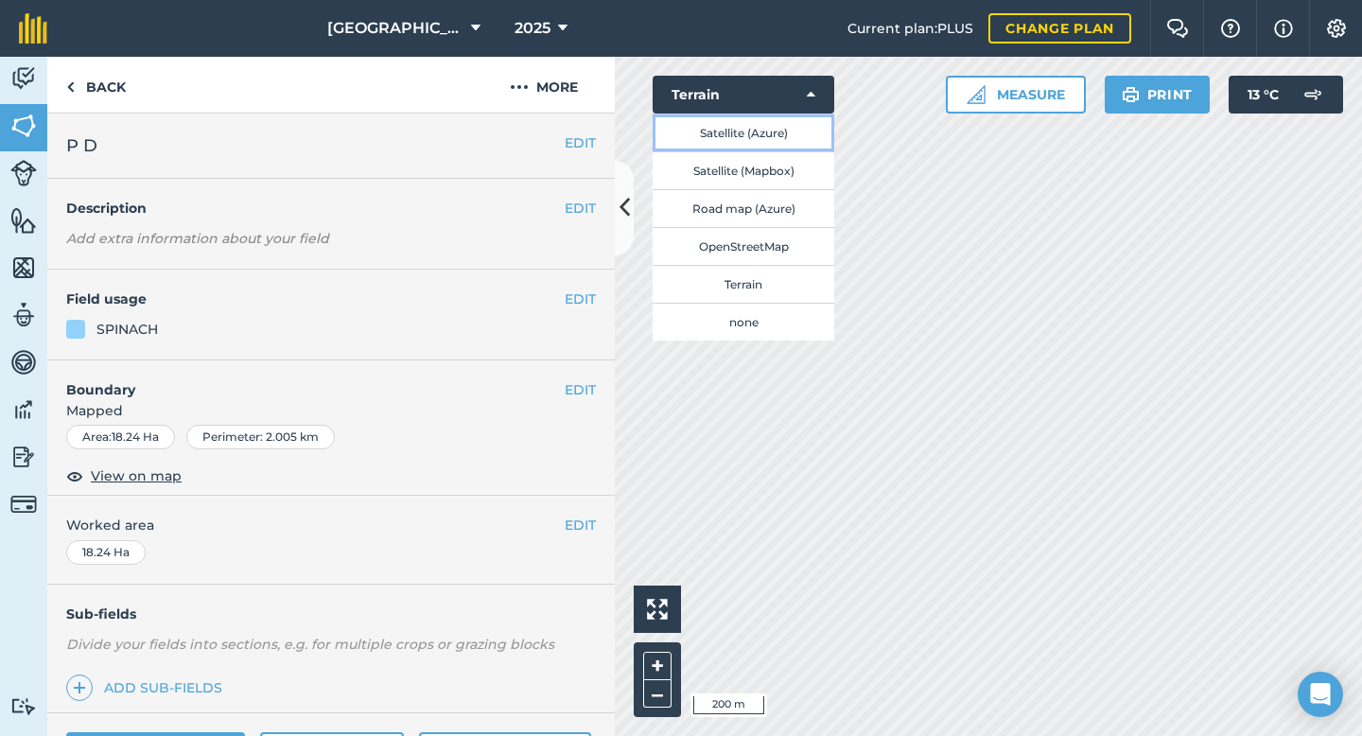
click at [764, 129] on button "Satellite (Azure)" at bounding box center [743, 132] width 182 height 38
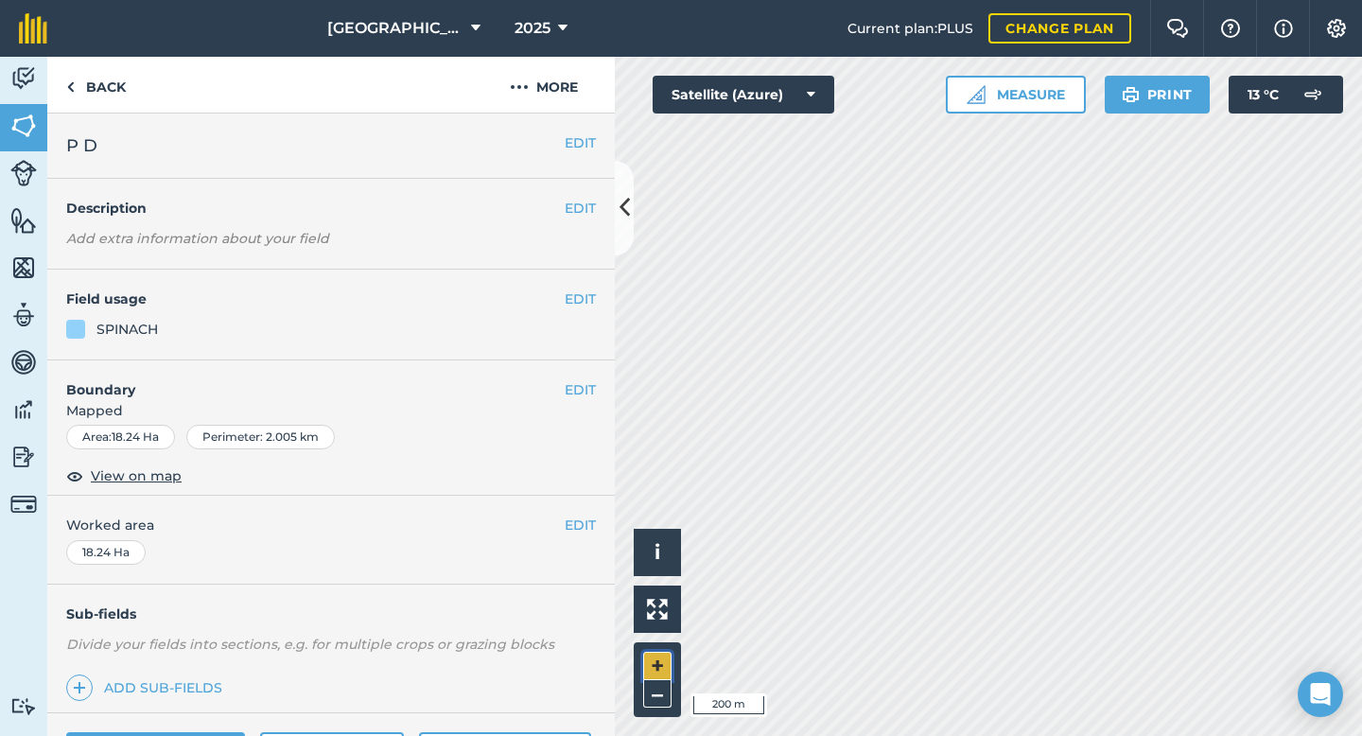
click at [664, 670] on button "+" at bounding box center [657, 666] width 28 height 28
click at [820, 88] on button "Satellite (Azure)" at bounding box center [743, 95] width 182 height 38
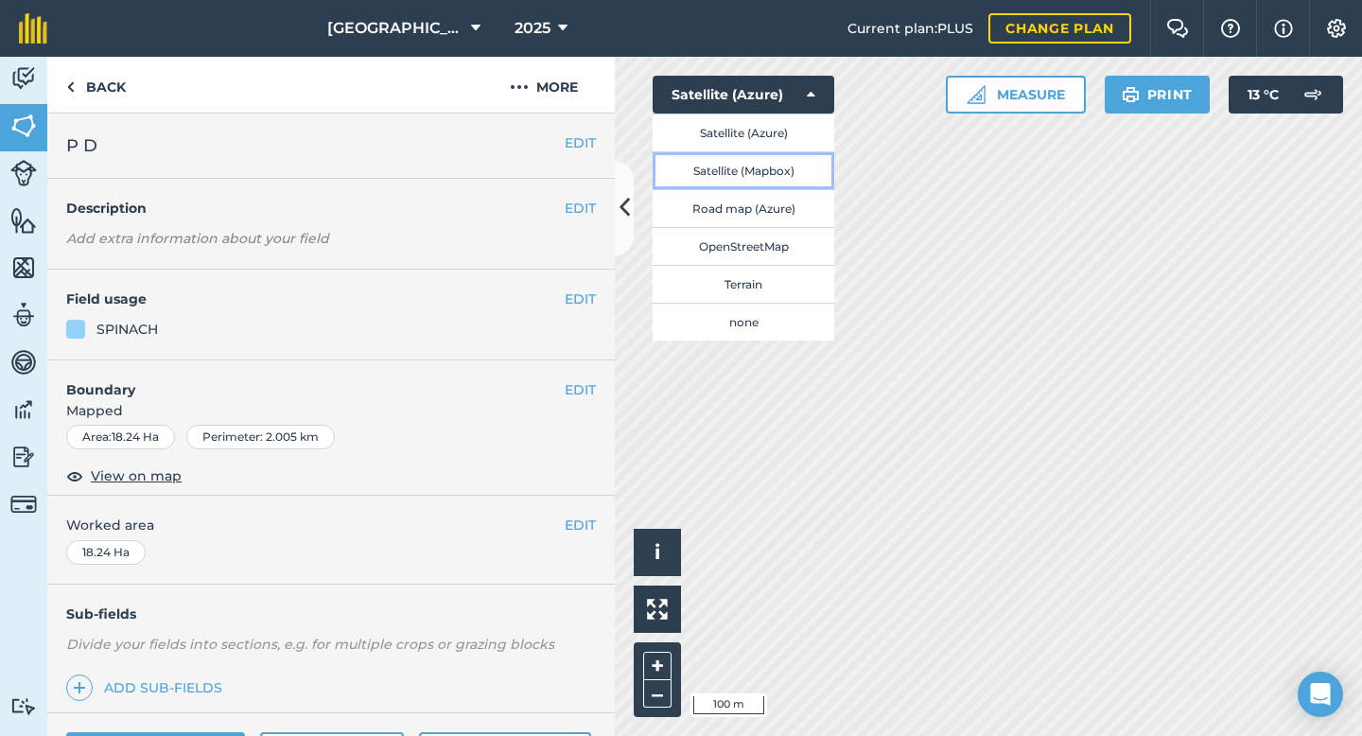
click at [785, 165] on button "Satellite (Mapbox)" at bounding box center [743, 170] width 182 height 38
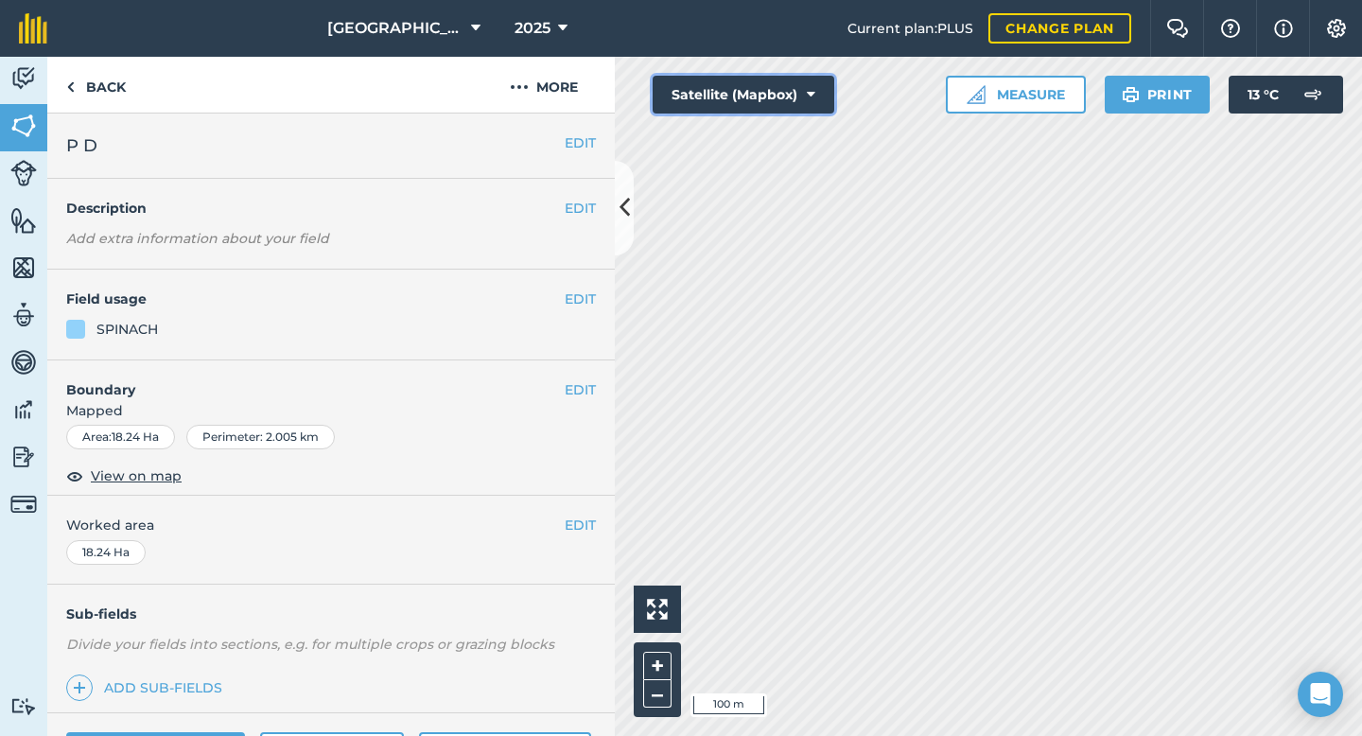
click at [811, 98] on icon at bounding box center [811, 94] width 9 height 19
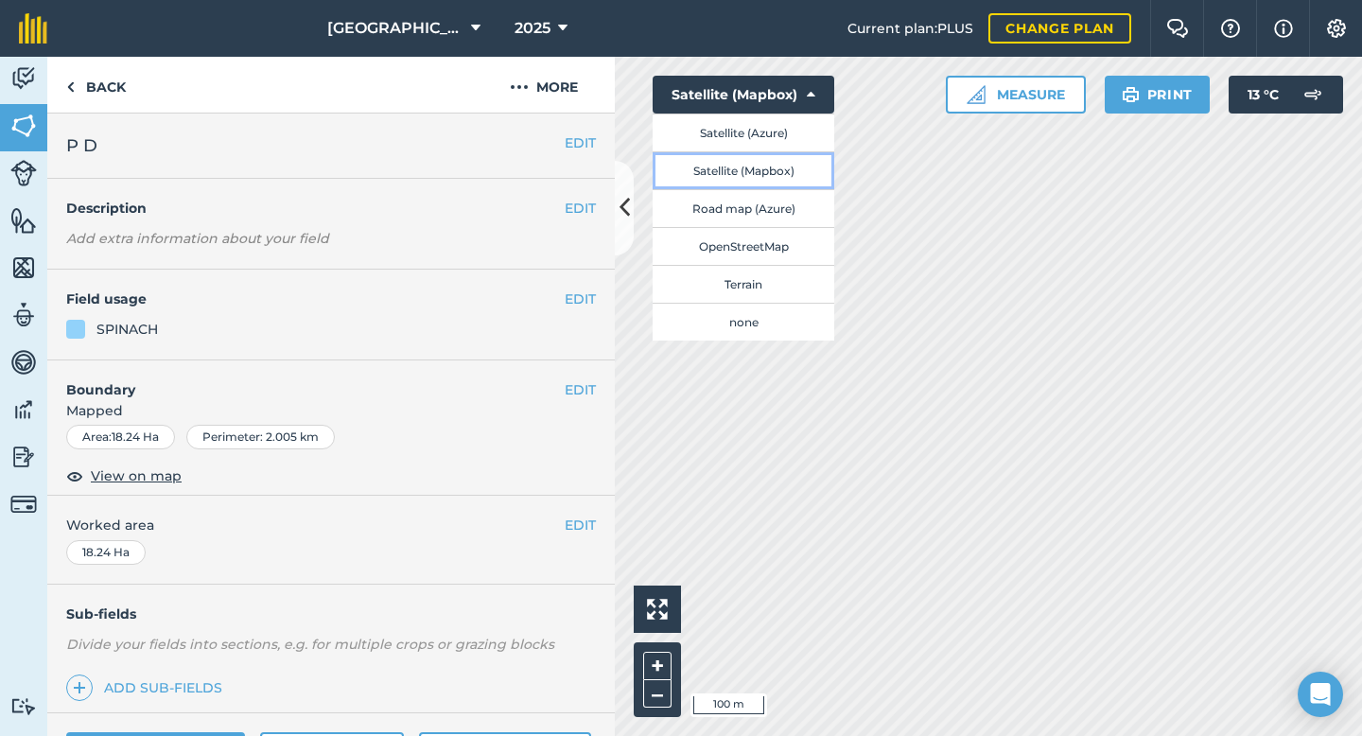
click at [776, 173] on button "Satellite (Mapbox)" at bounding box center [743, 170] width 182 height 38
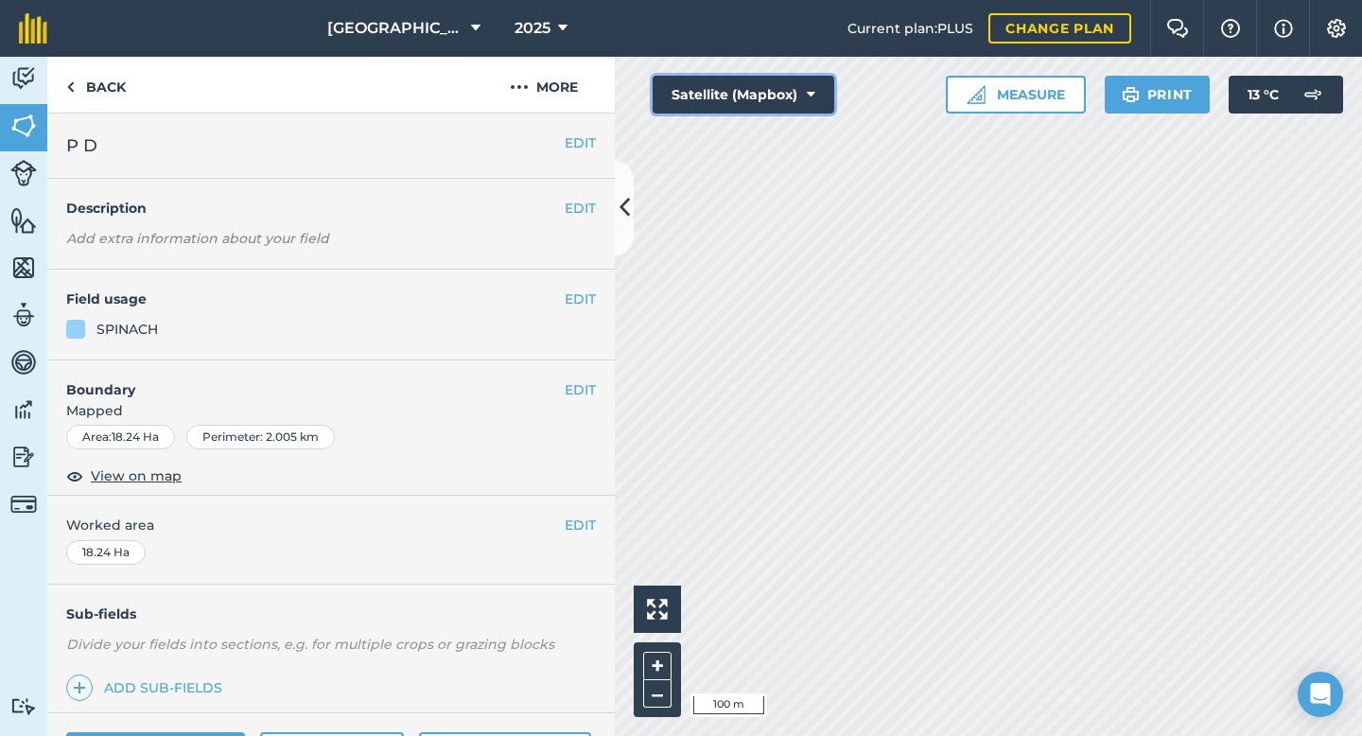
click at [811, 106] on button "Satellite (Mapbox)" at bounding box center [743, 95] width 182 height 38
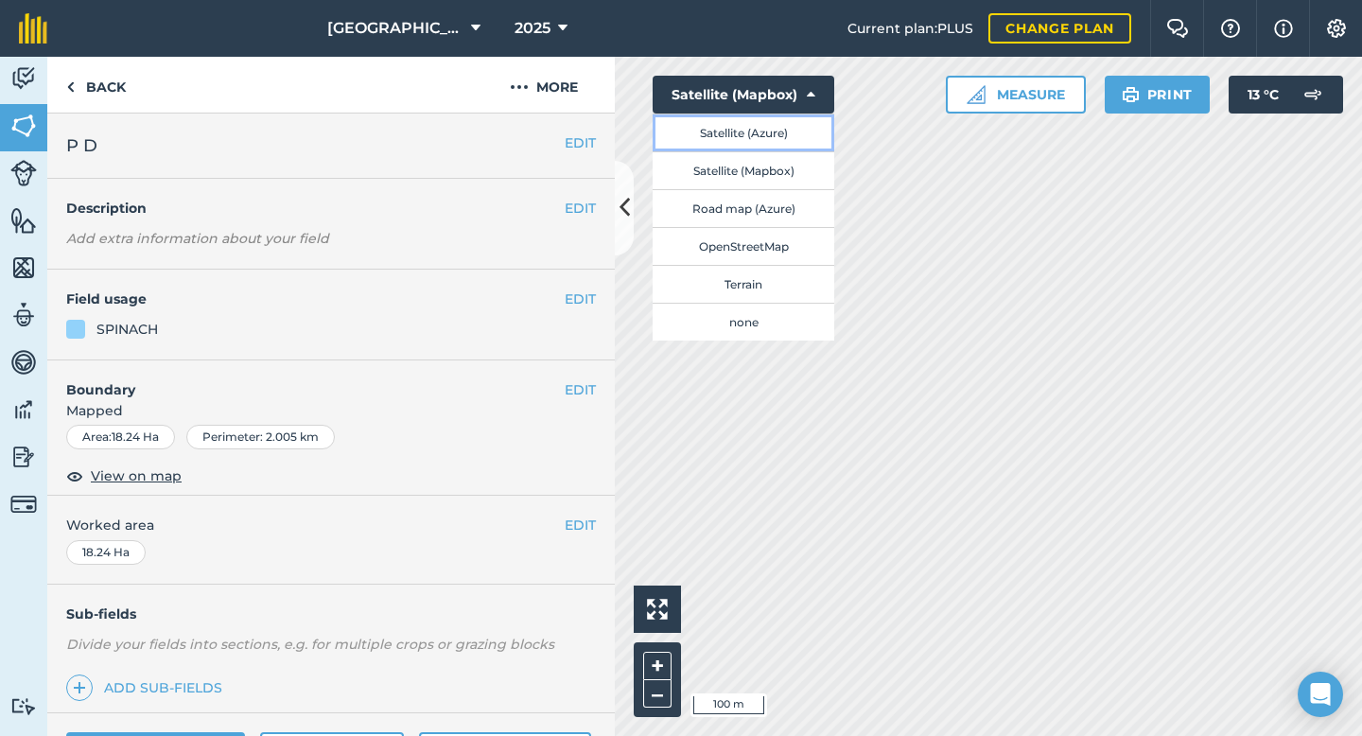
click at [781, 137] on button "Satellite (Azure)" at bounding box center [743, 132] width 182 height 38
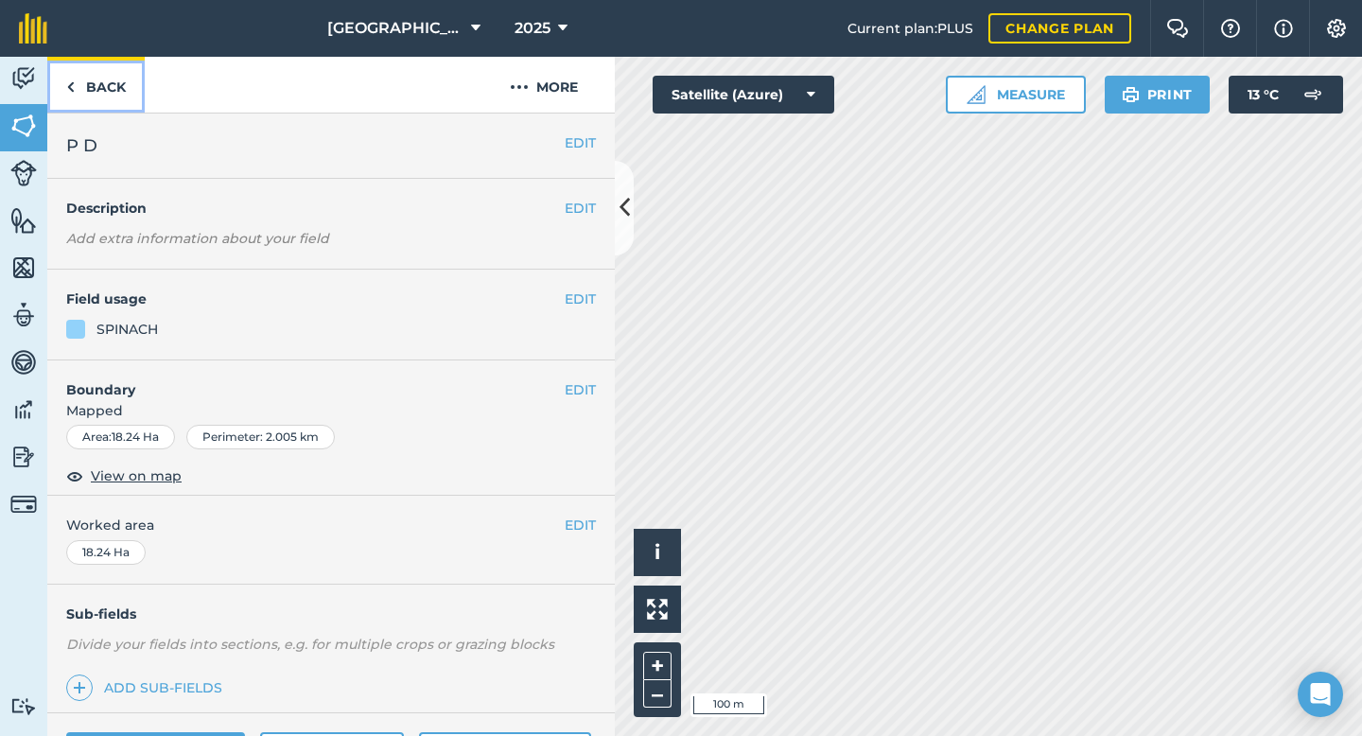
click at [108, 94] on link "Back" at bounding box center [95, 85] width 97 height 56
click at [109, 95] on link "Back" at bounding box center [95, 85] width 97 height 56
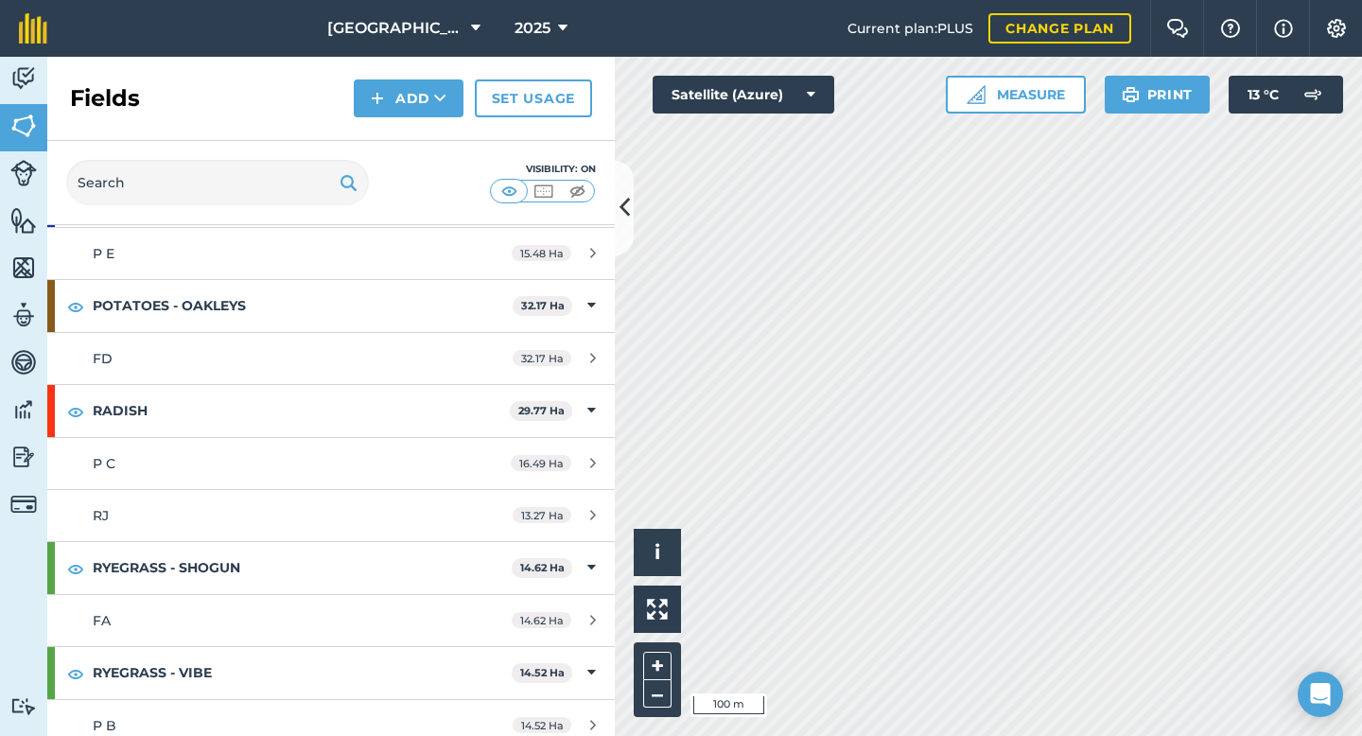
scroll to position [1410, 0]
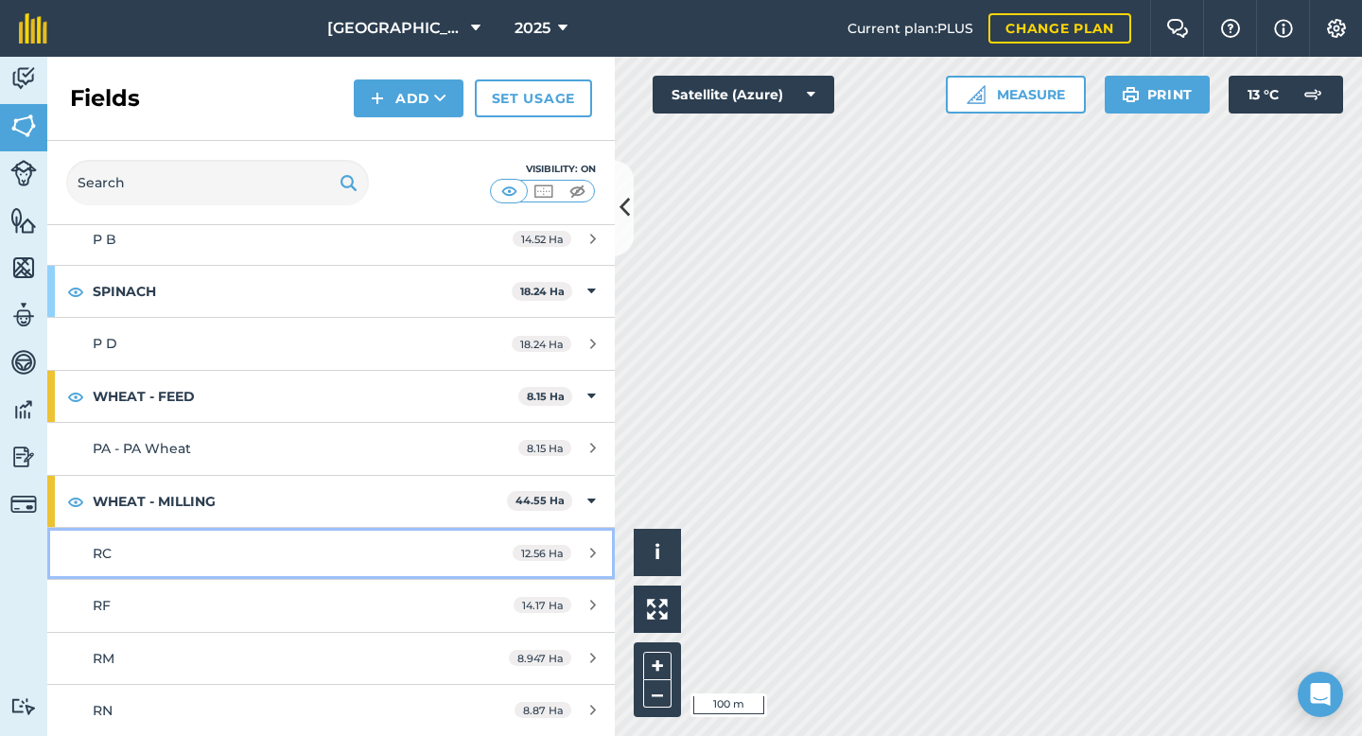
click at [229, 548] on div "RC" at bounding box center [271, 553] width 356 height 21
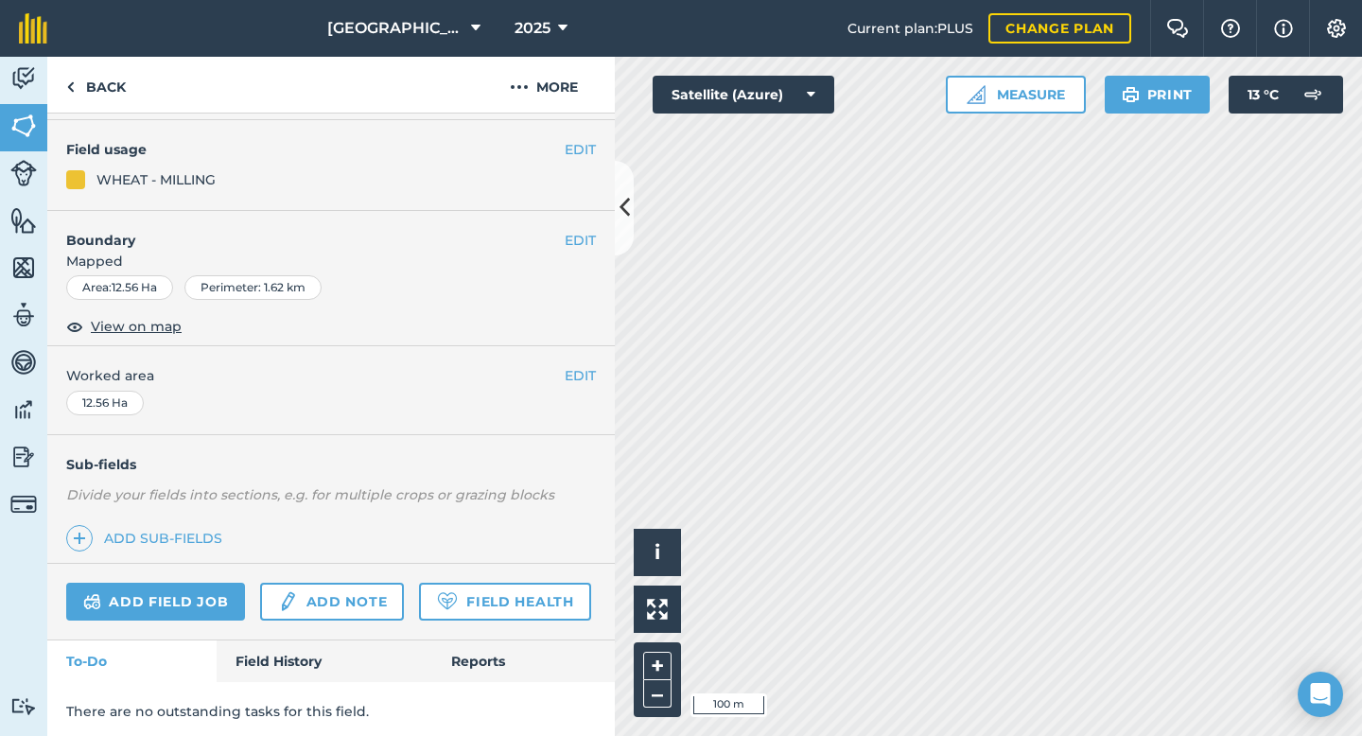
scroll to position [154, 0]
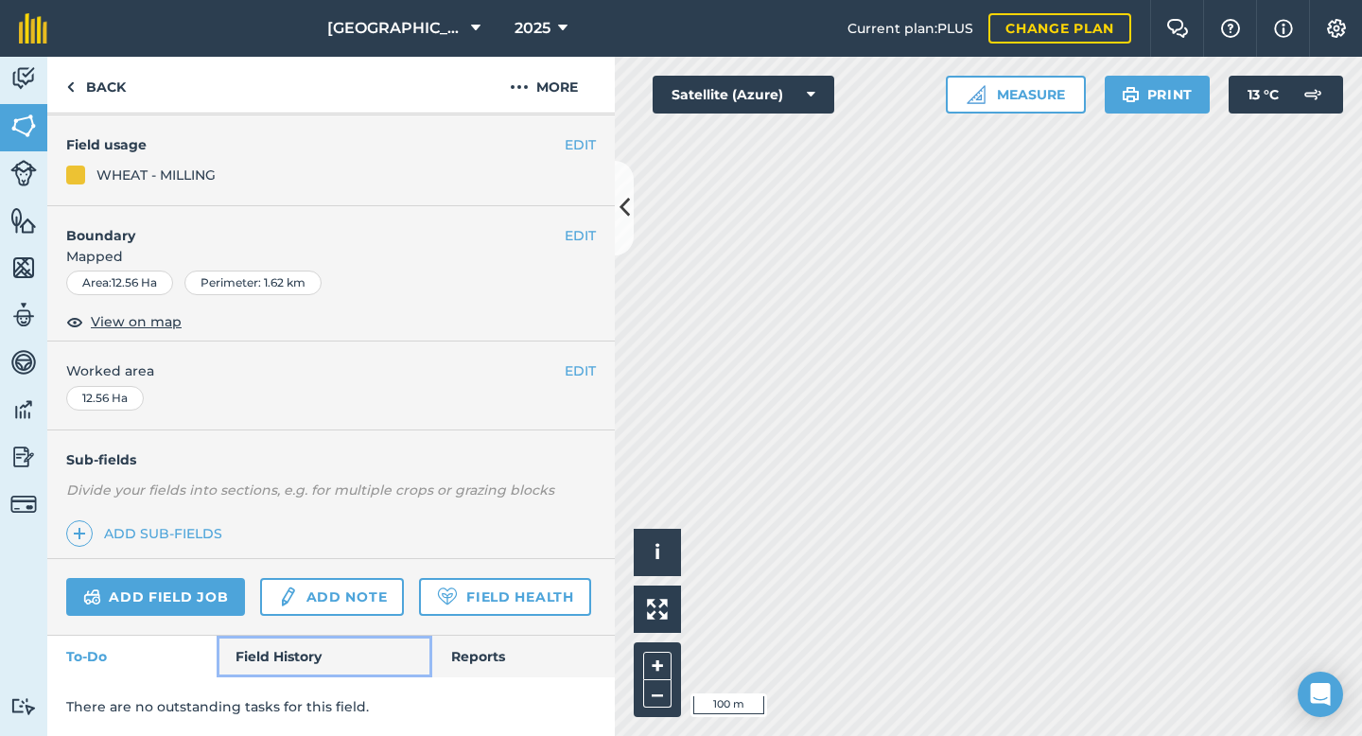
click at [330, 654] on link "Field History" at bounding box center [324, 656] width 215 height 42
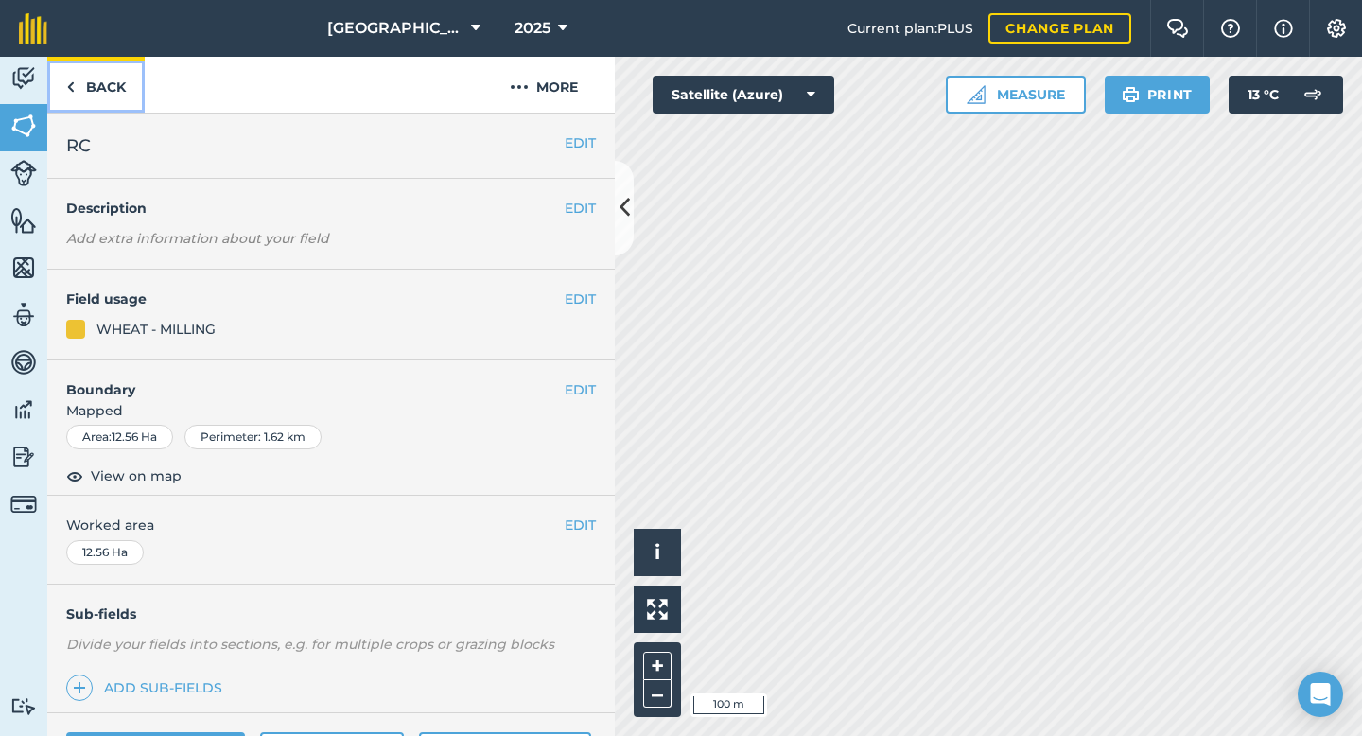
click at [95, 83] on link "Back" at bounding box center [95, 85] width 97 height 56
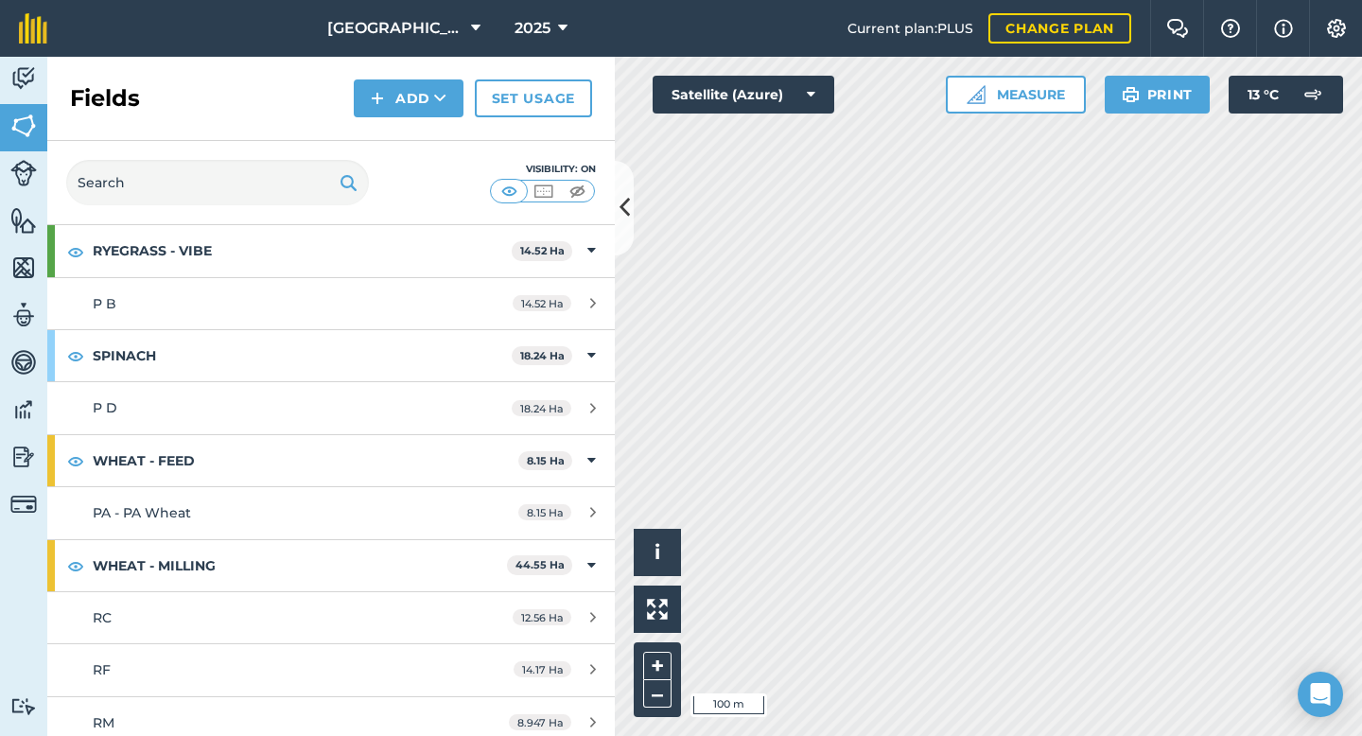
scroll to position [1339, 0]
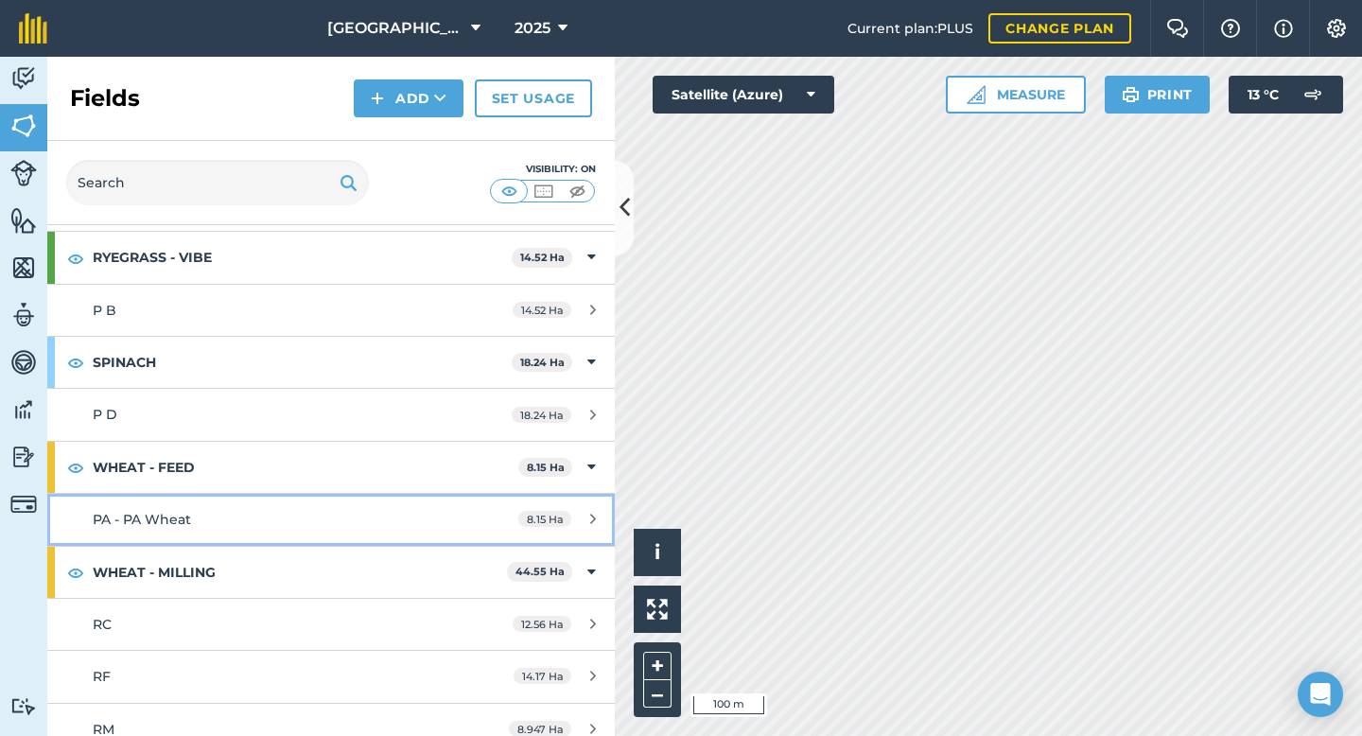
click at [207, 519] on div "PA - PA Wheat" at bounding box center [271, 519] width 356 height 21
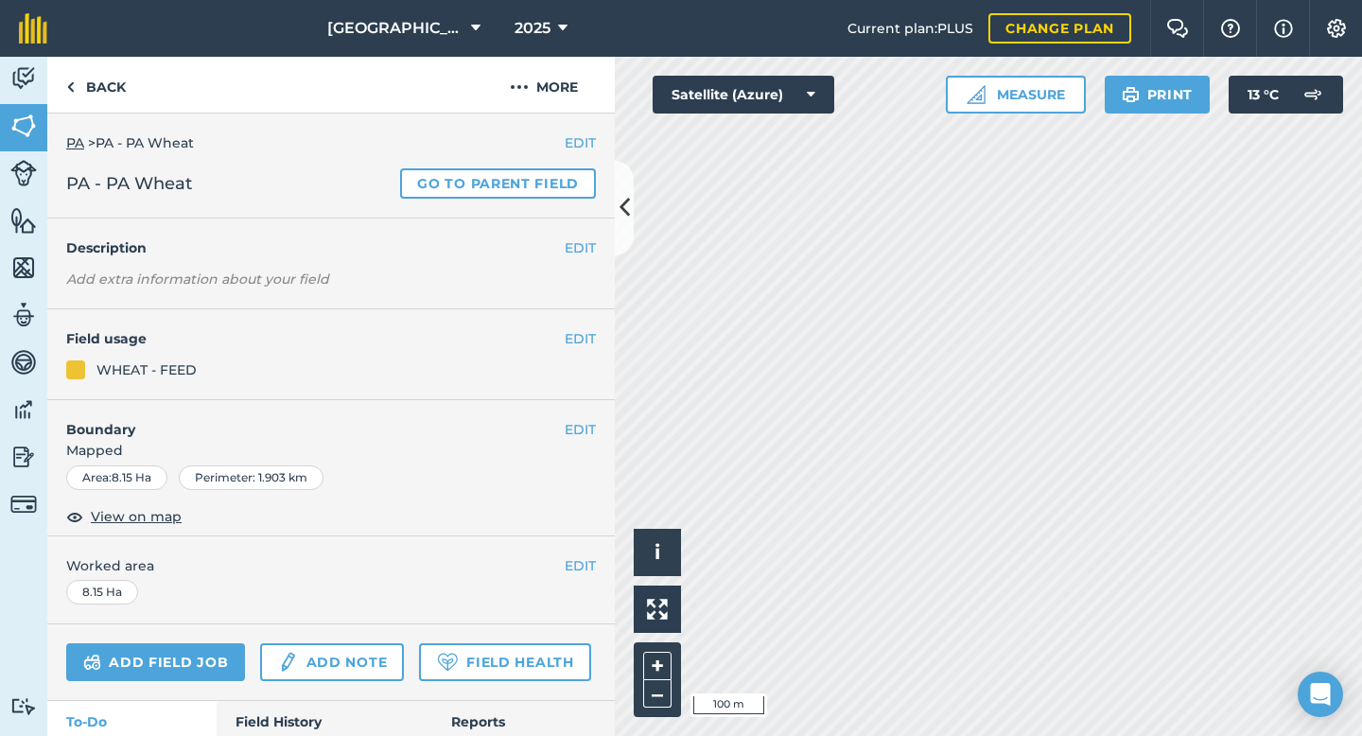
scroll to position [65, 0]
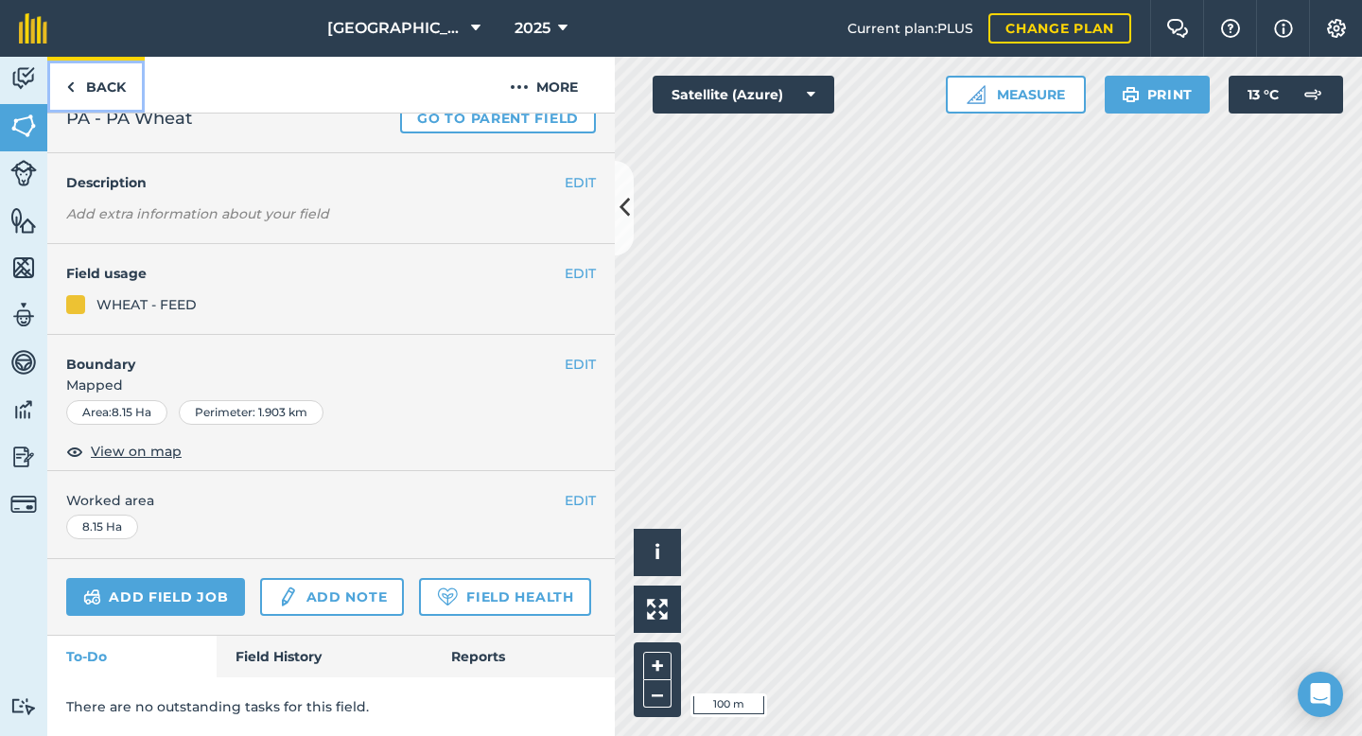
click at [84, 96] on link "Back" at bounding box center [95, 85] width 97 height 56
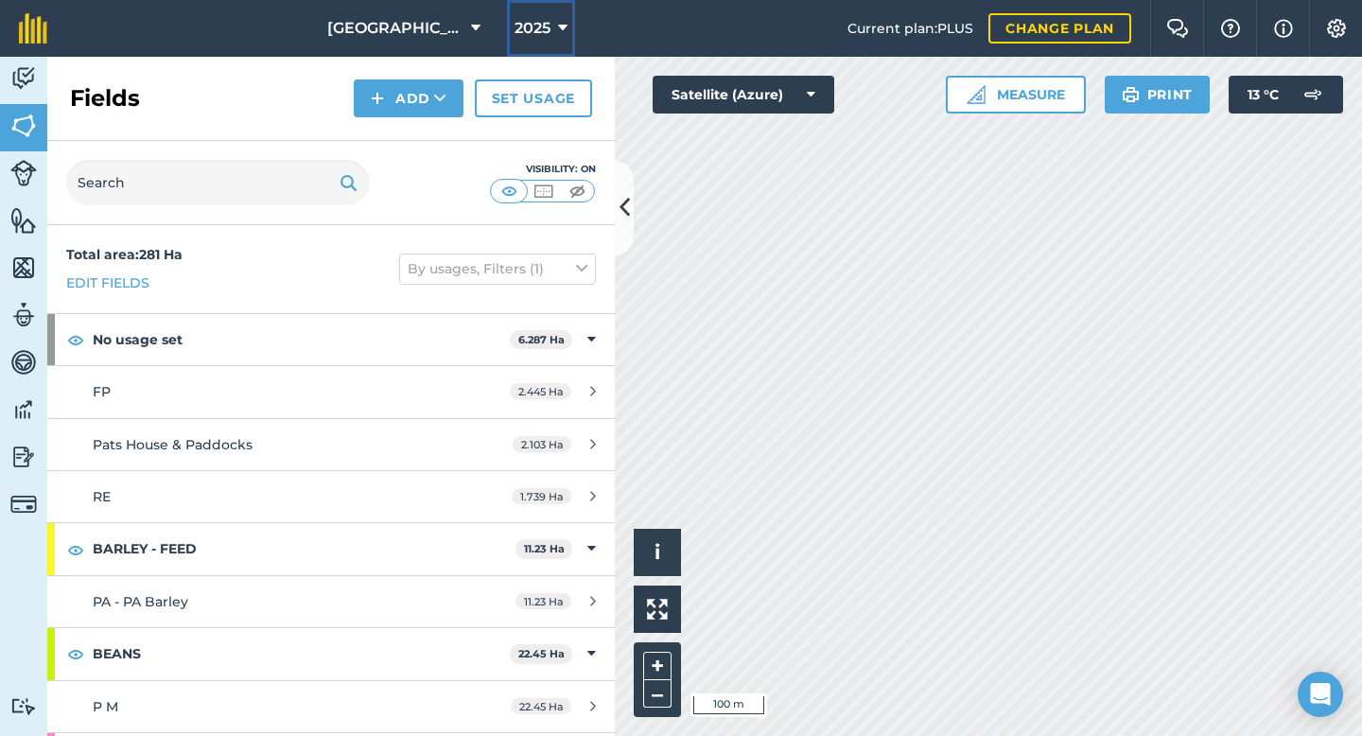
click at [553, 37] on button "2025" at bounding box center [541, 28] width 68 height 57
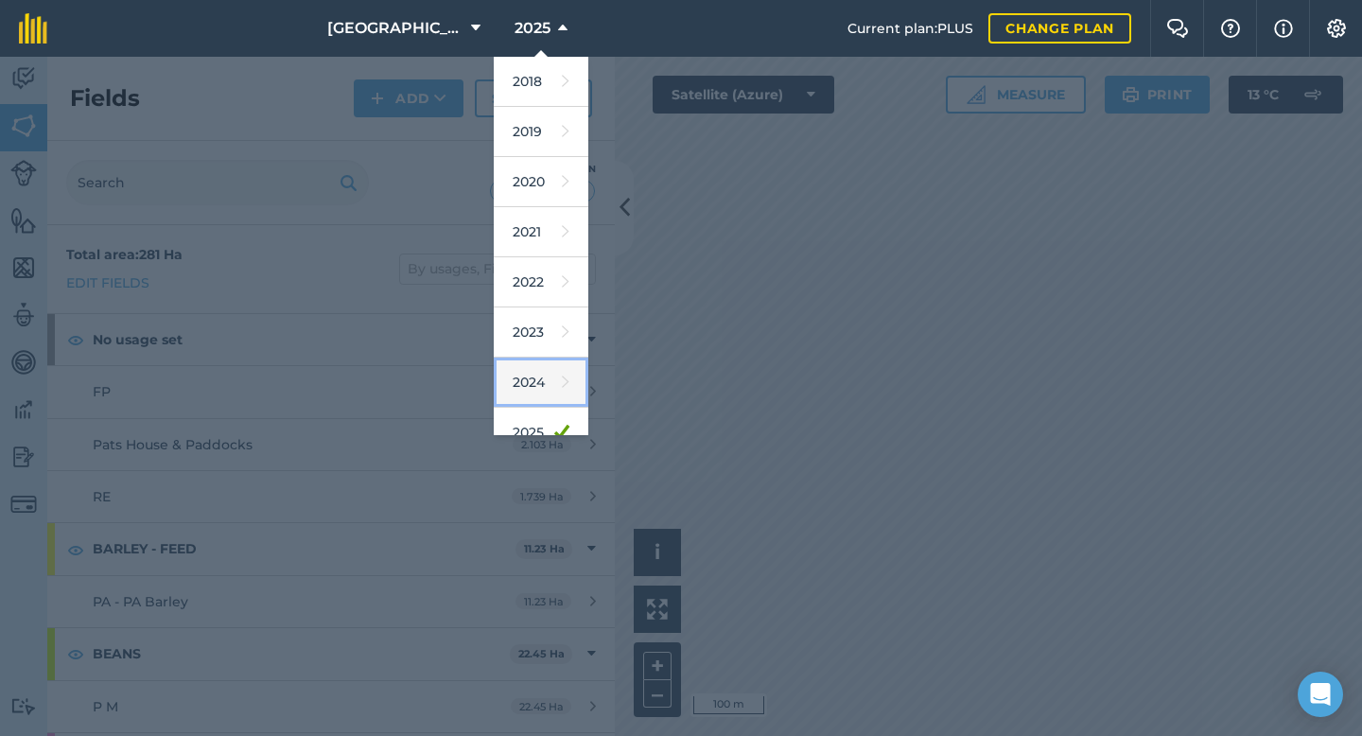
click at [539, 372] on link "2024" at bounding box center [541, 382] width 95 height 50
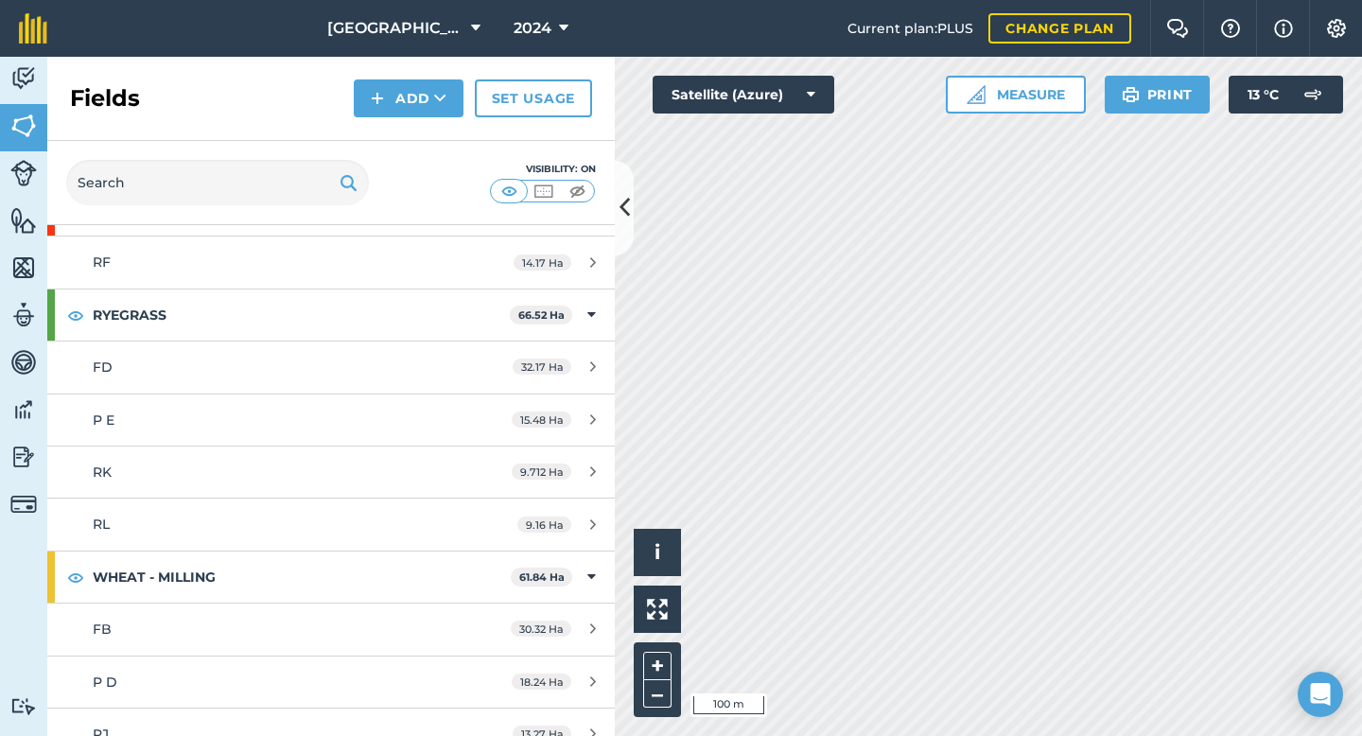
scroll to position [1253, 0]
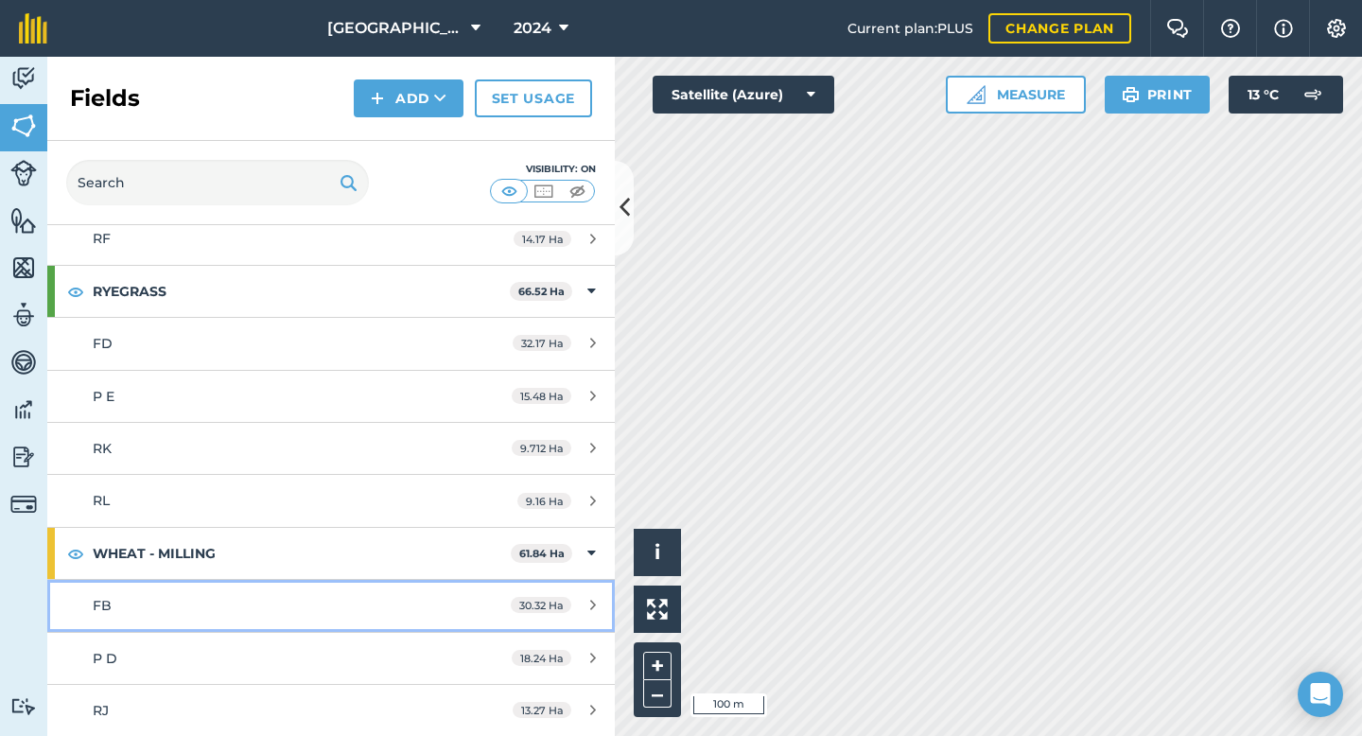
click at [206, 618] on link "FB 30.32 Ha" at bounding box center [330, 605] width 567 height 51
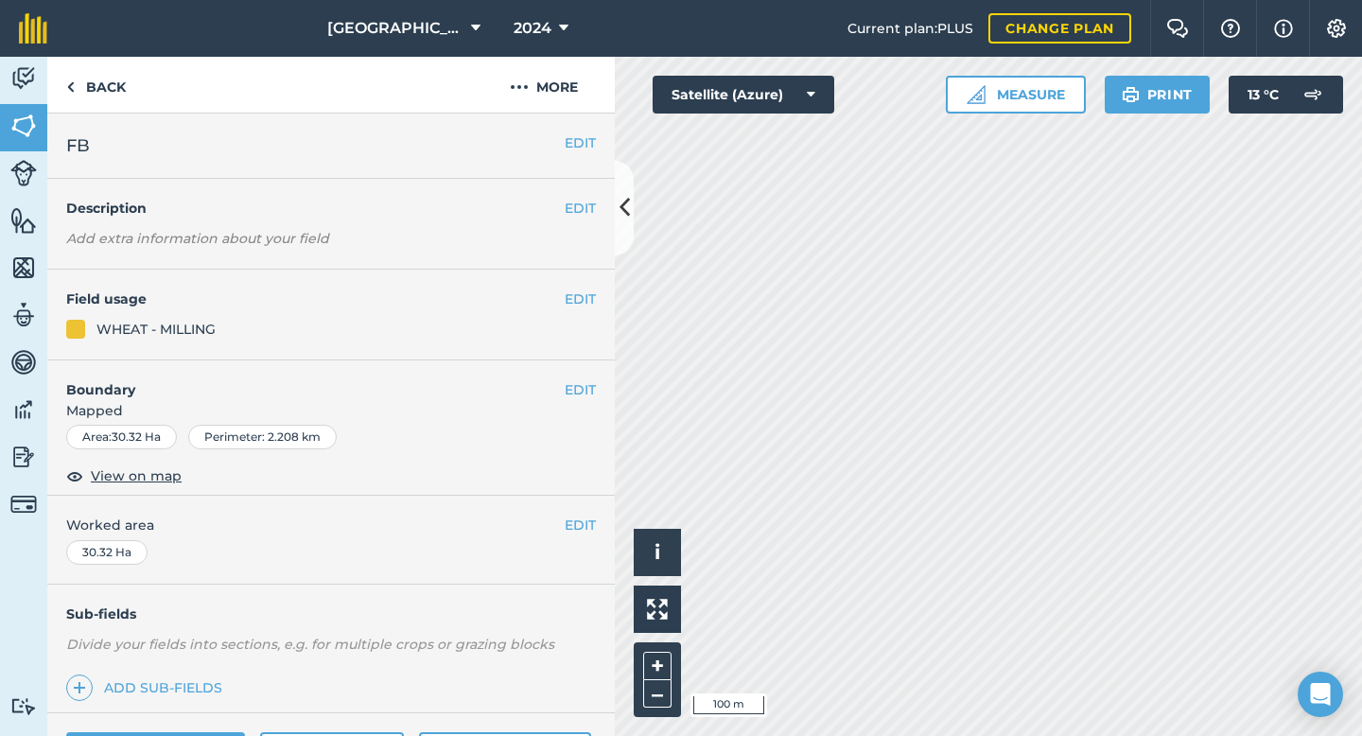
scroll to position [154, 0]
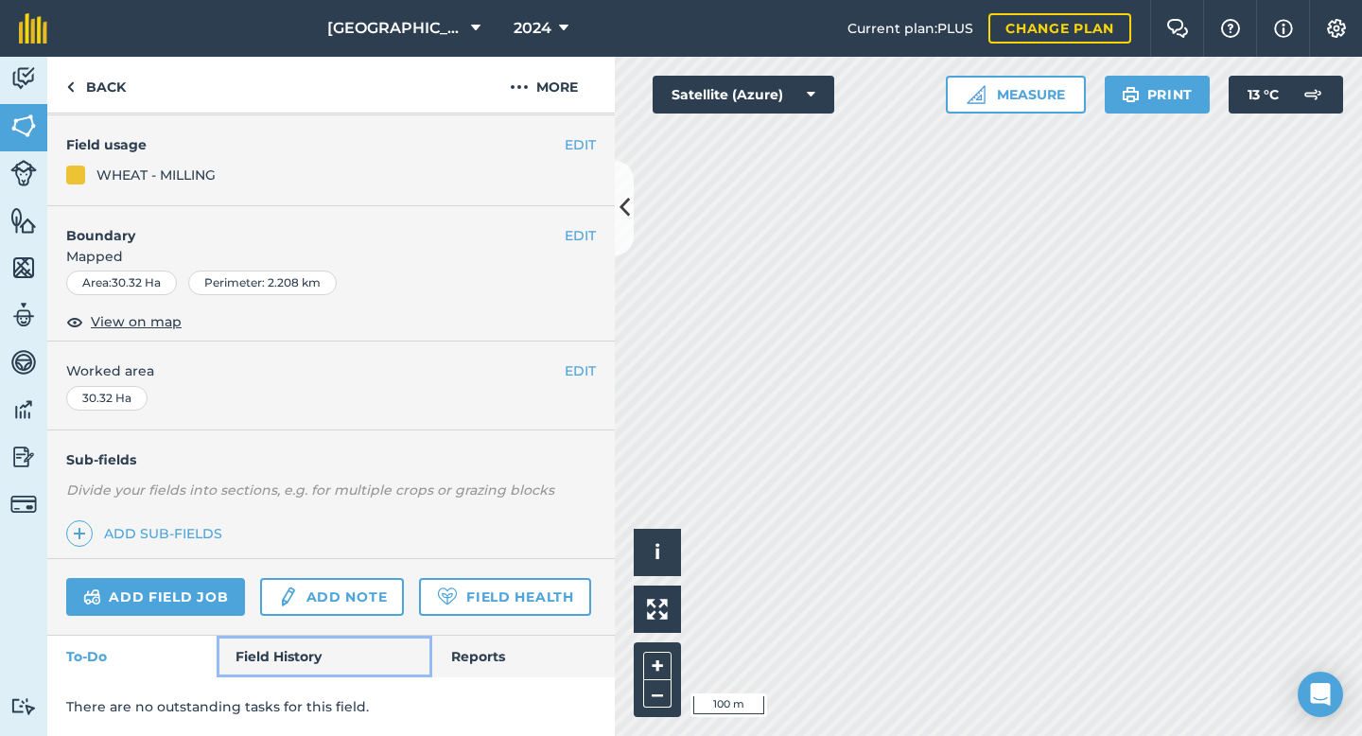
click at [284, 664] on link "Field History" at bounding box center [324, 656] width 215 height 42
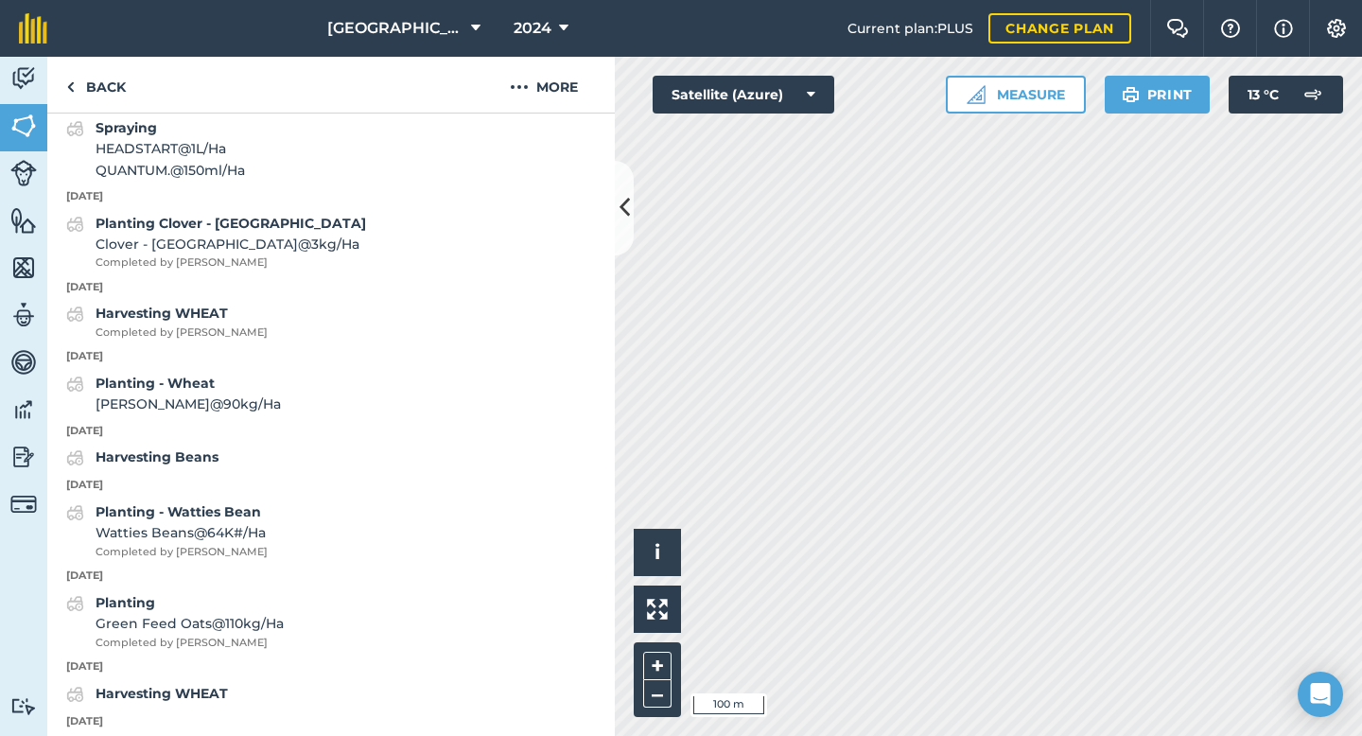
scroll to position [1297, 0]
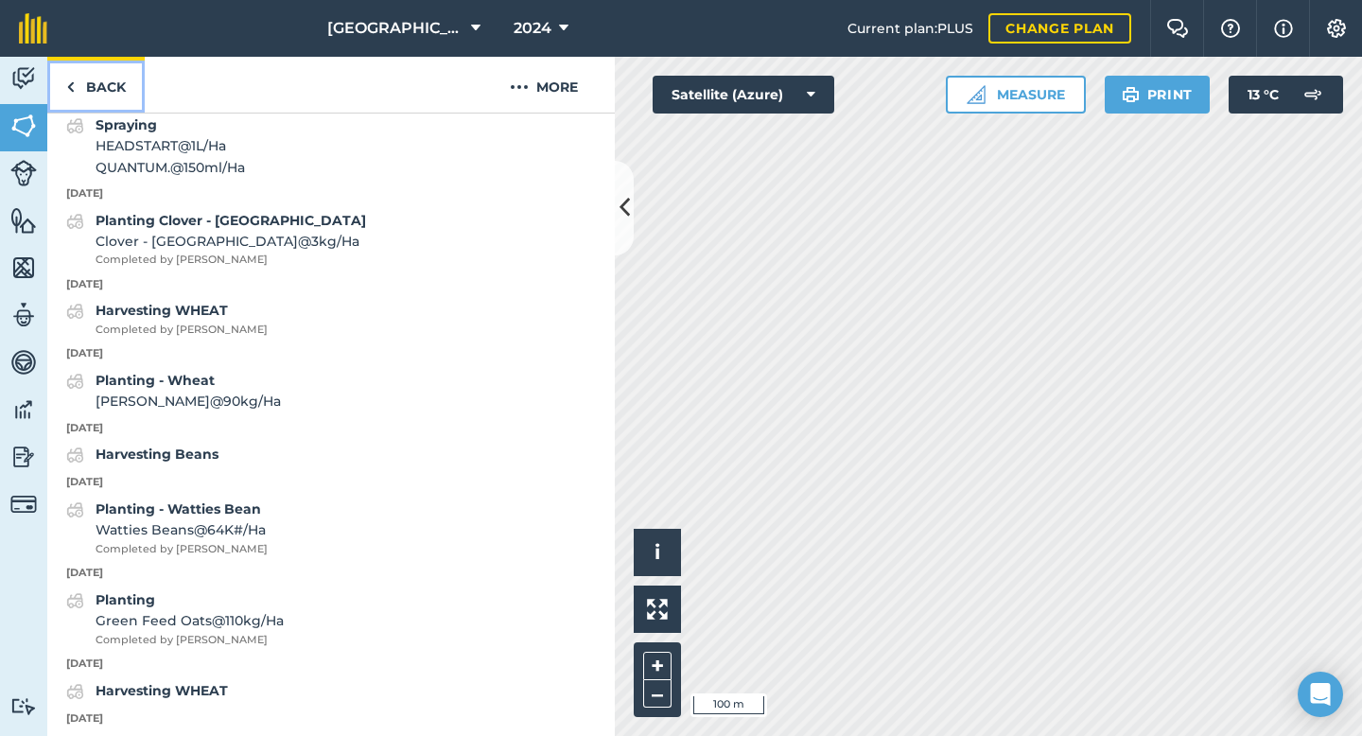
click at [86, 89] on link "Back" at bounding box center [95, 85] width 97 height 56
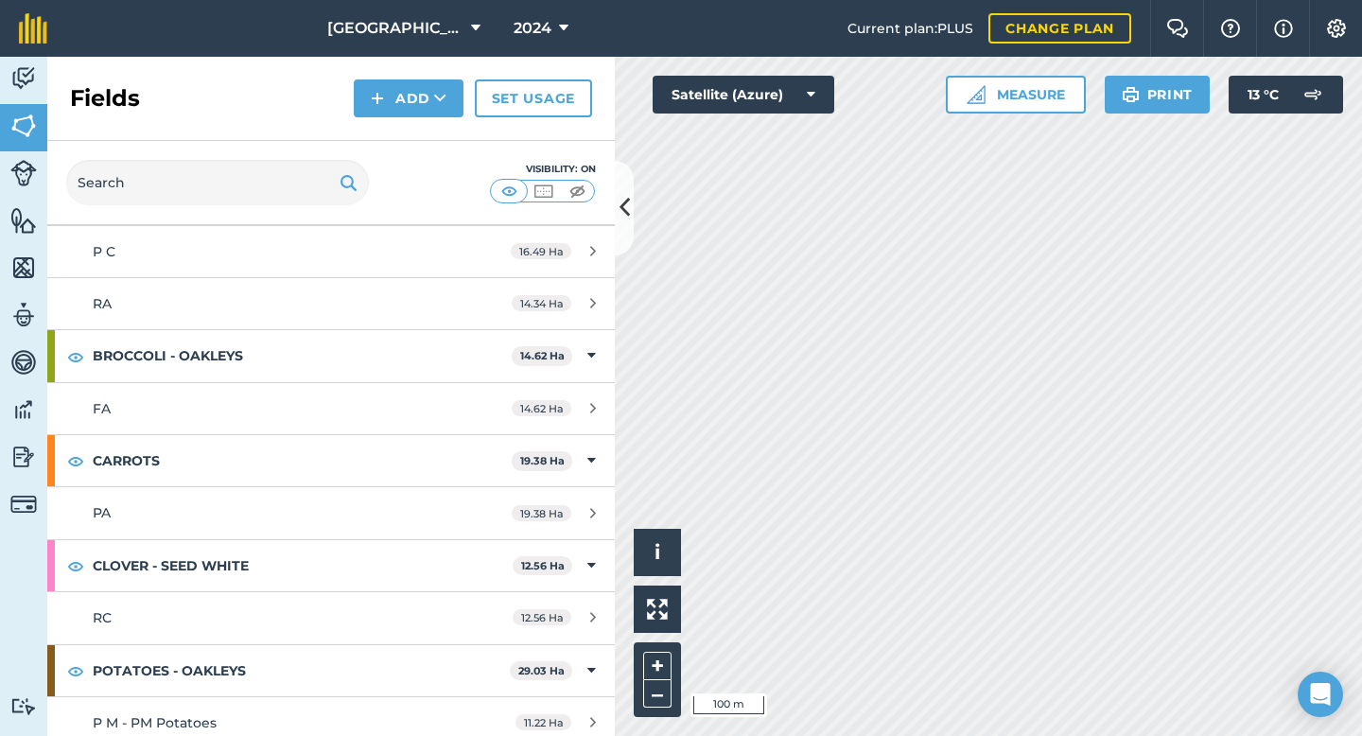
scroll to position [461, 0]
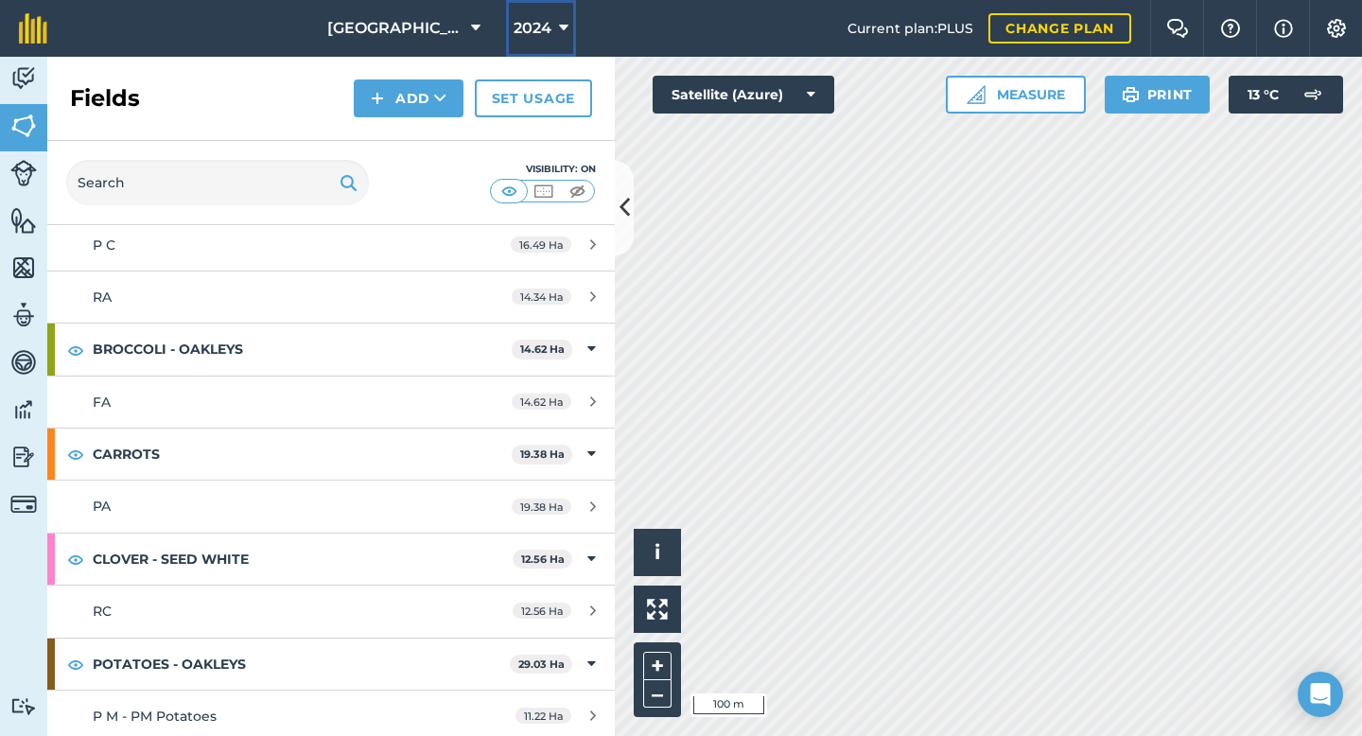
click at [548, 18] on span "2024" at bounding box center [532, 28] width 38 height 23
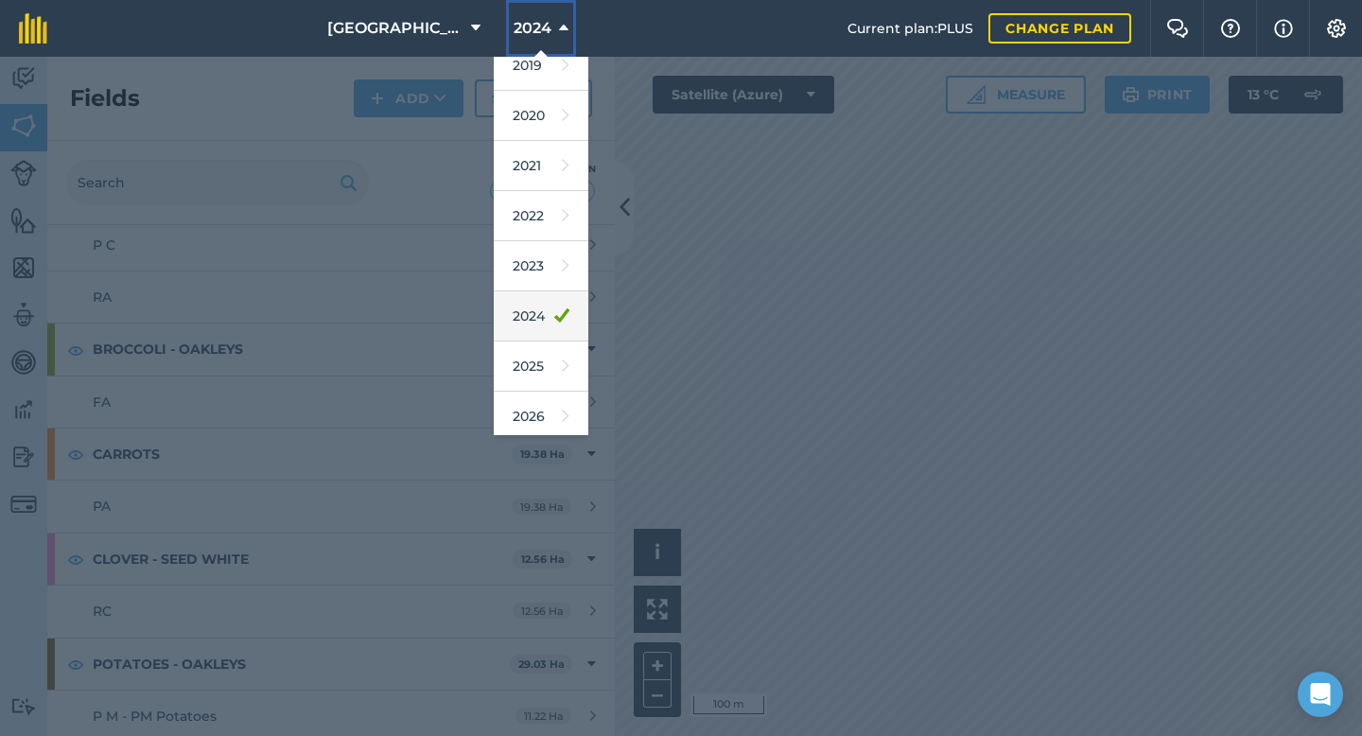
scroll to position [89, 0]
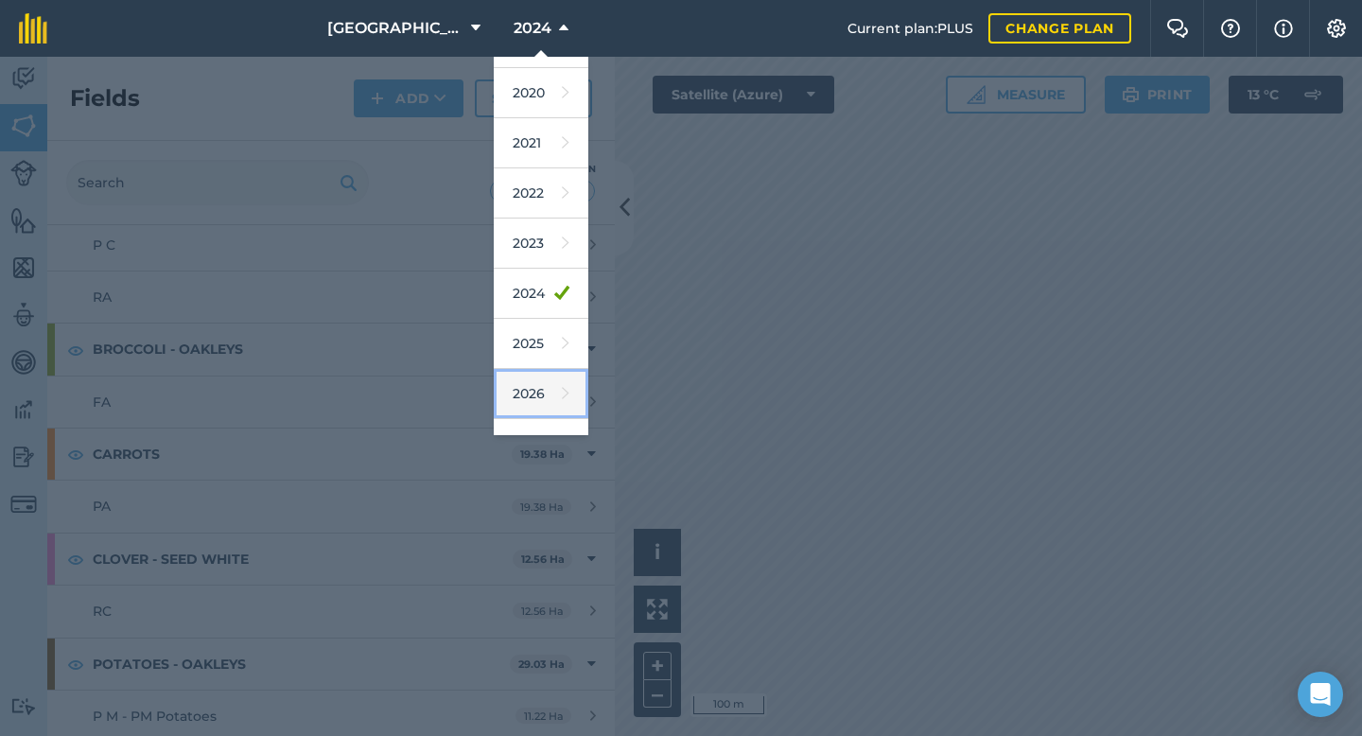
click at [538, 393] on link "2026" at bounding box center [541, 394] width 95 height 50
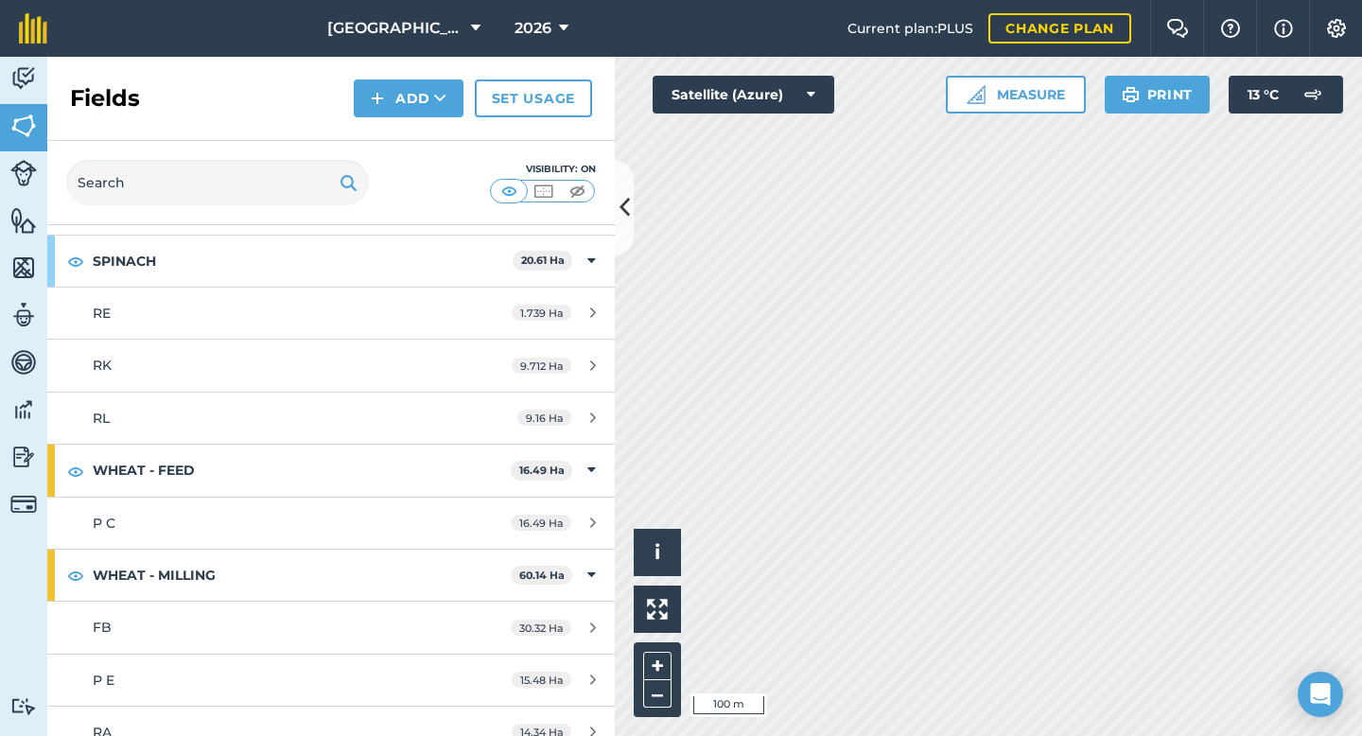
scroll to position [1128, 0]
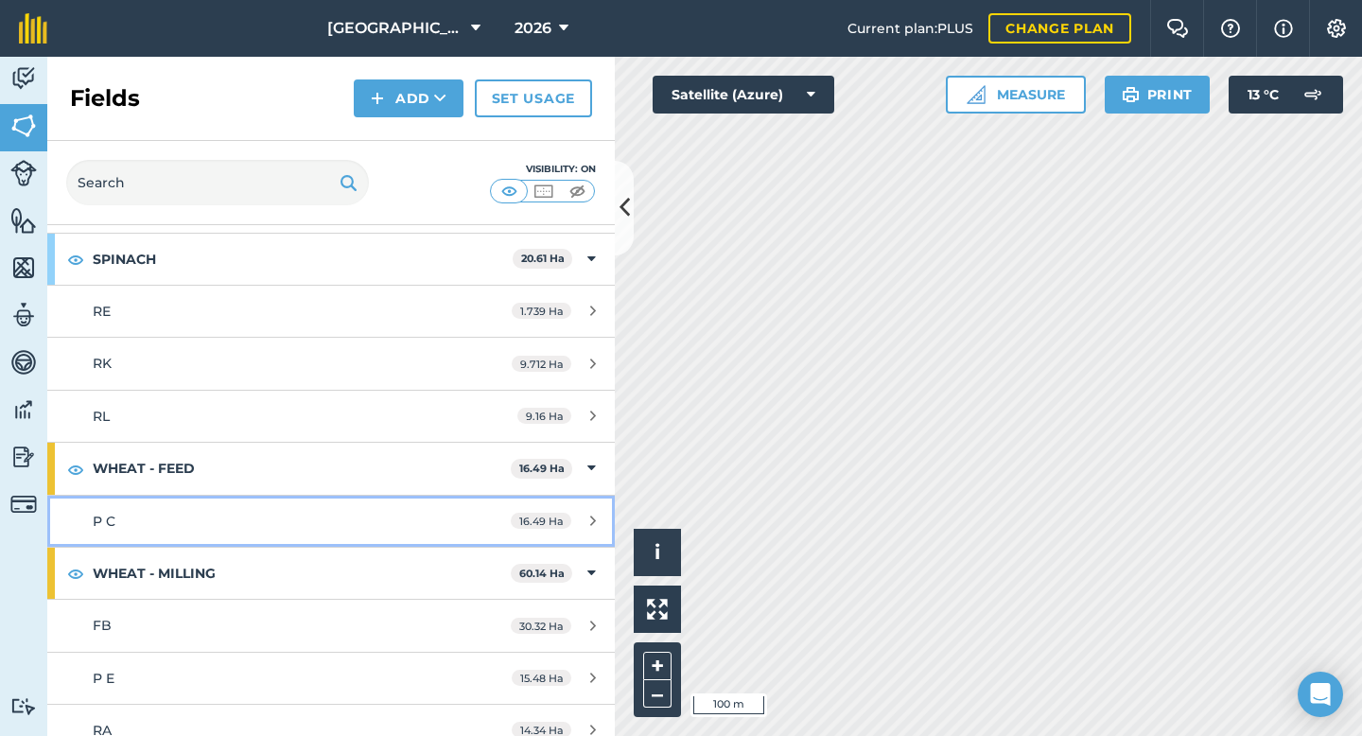
click at [221, 505] on link "P C 16.49 Ha" at bounding box center [330, 521] width 567 height 51
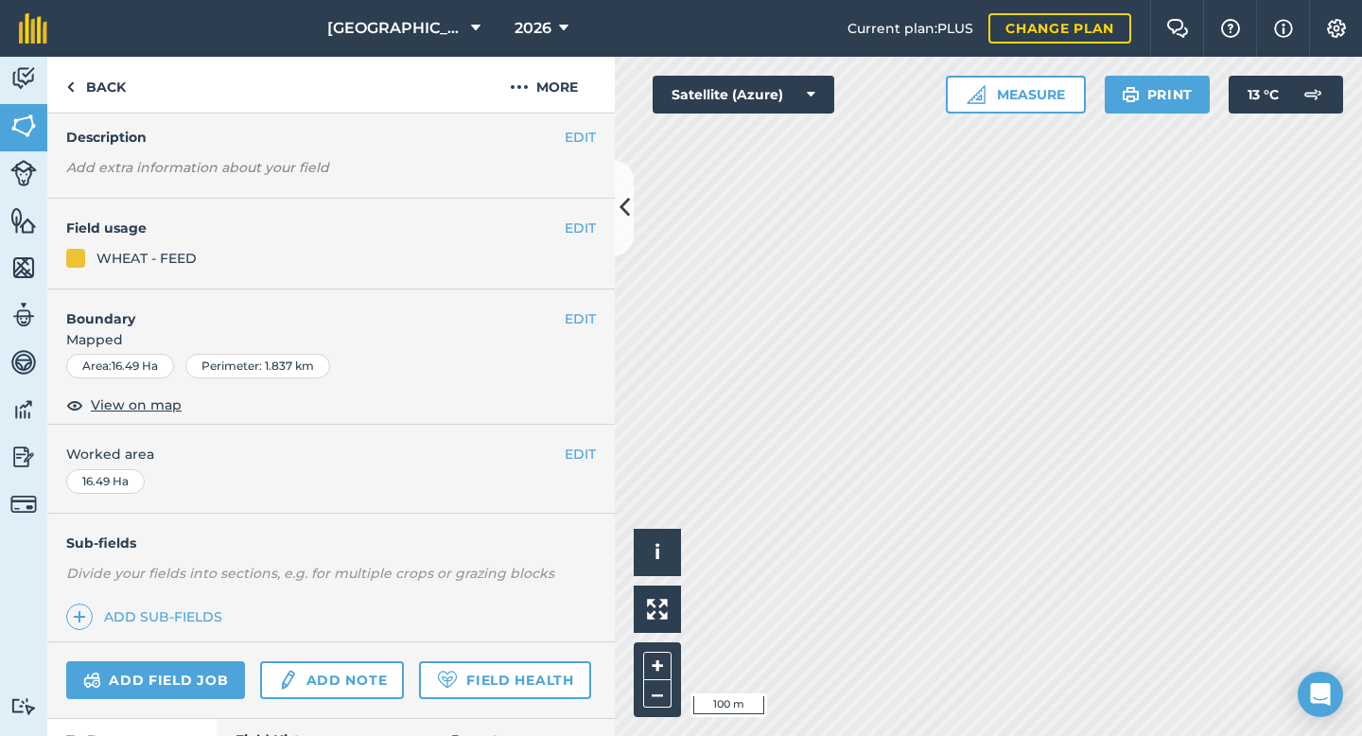
scroll to position [154, 0]
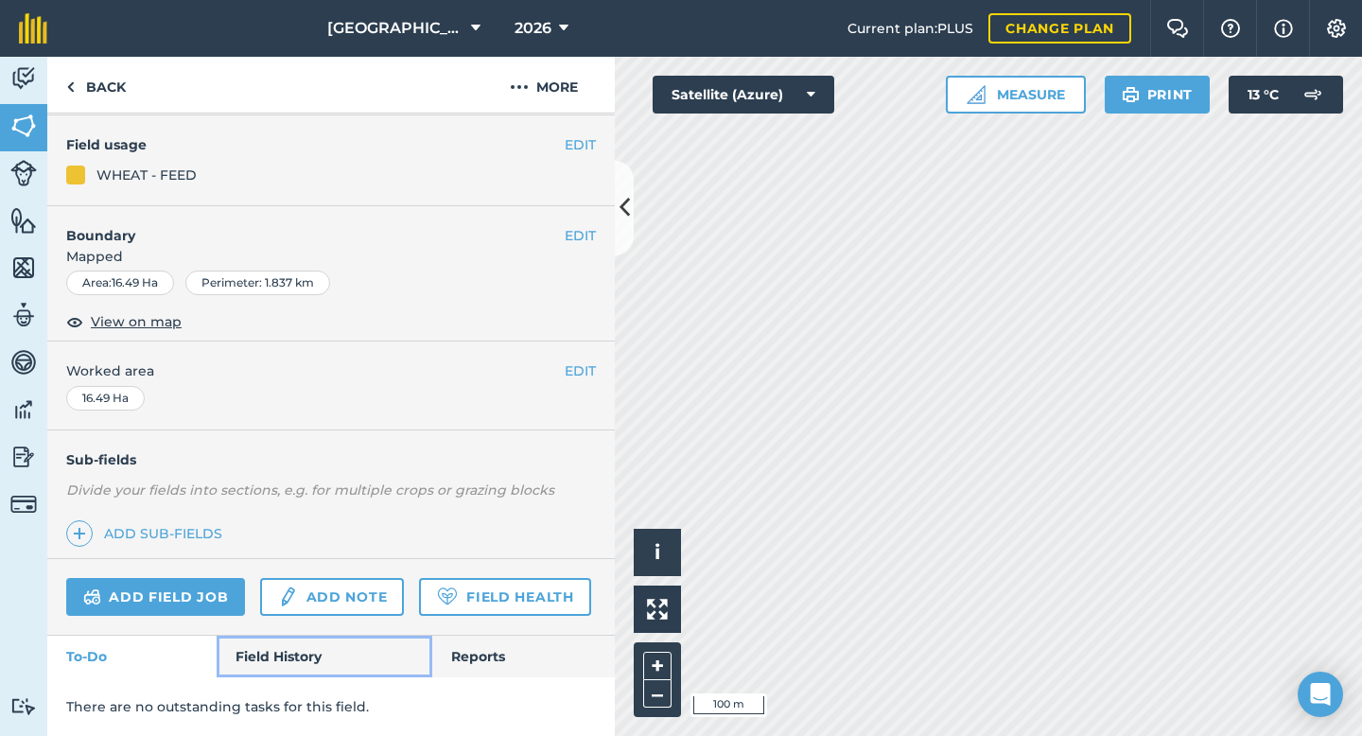
click at [282, 645] on link "Field History" at bounding box center [324, 656] width 215 height 42
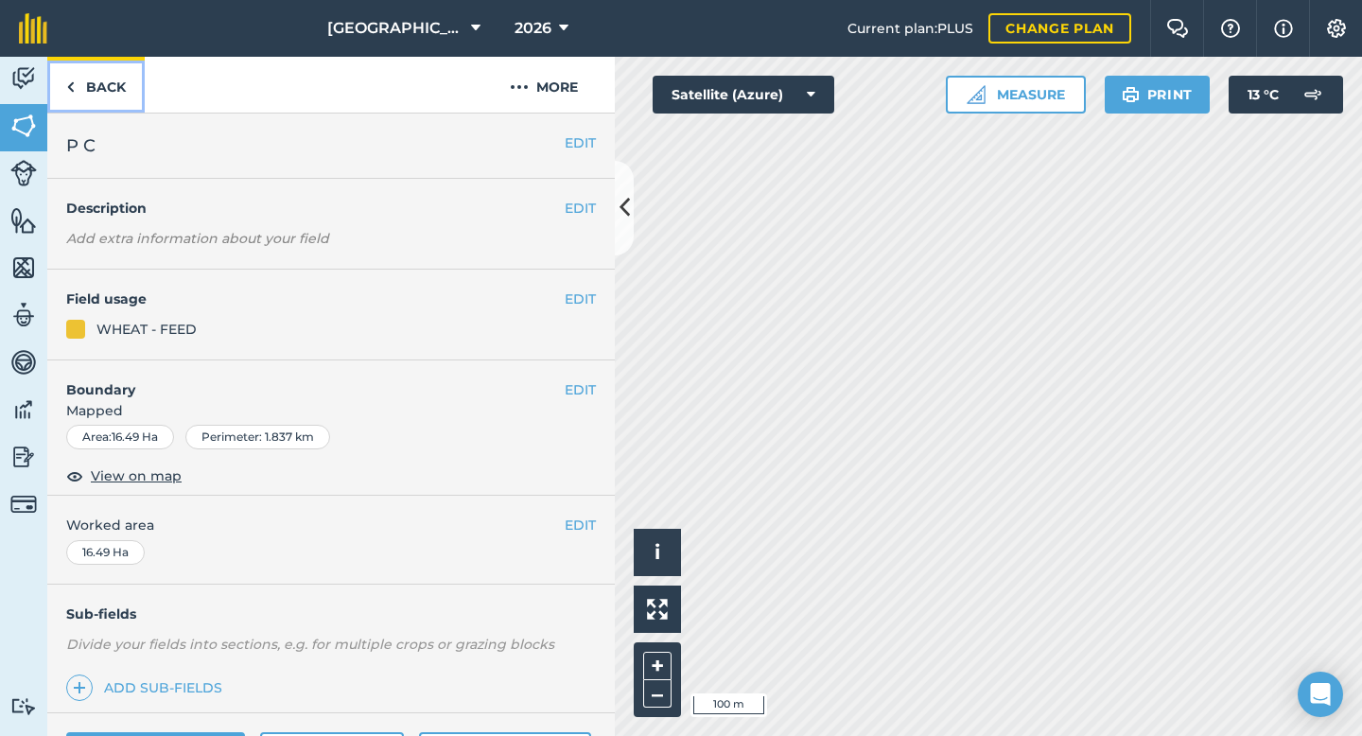
click at [137, 81] on link "Back" at bounding box center [95, 85] width 97 height 56
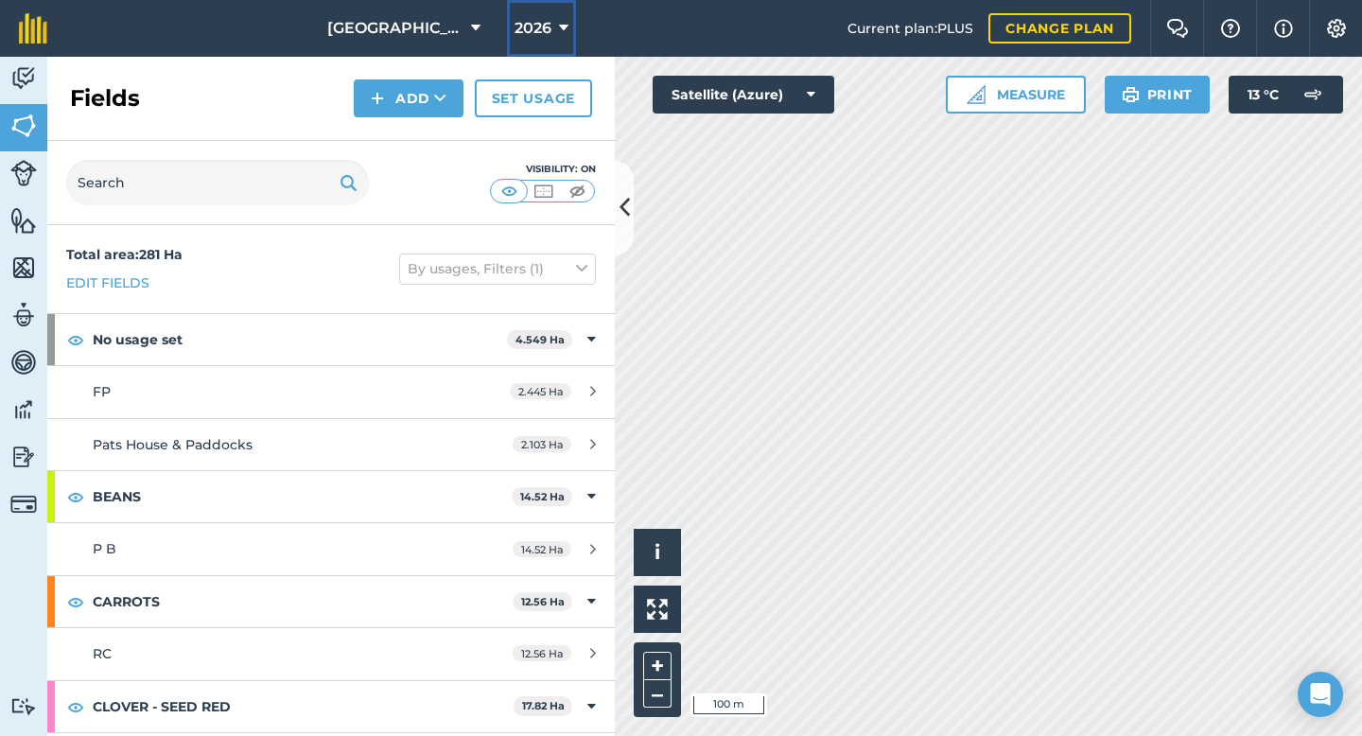
click at [531, 41] on button "2026" at bounding box center [541, 28] width 69 height 57
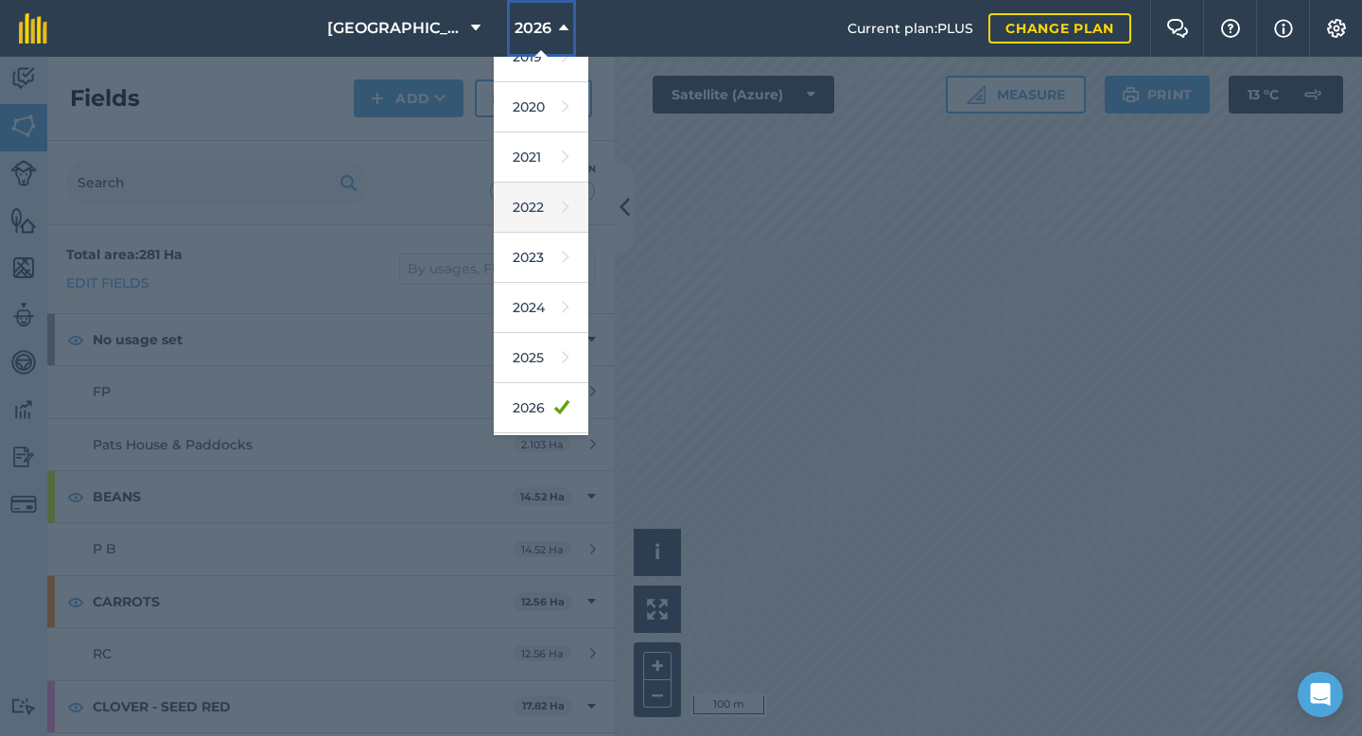
scroll to position [77, 0]
click at [538, 354] on link "2025" at bounding box center [541, 356] width 95 height 50
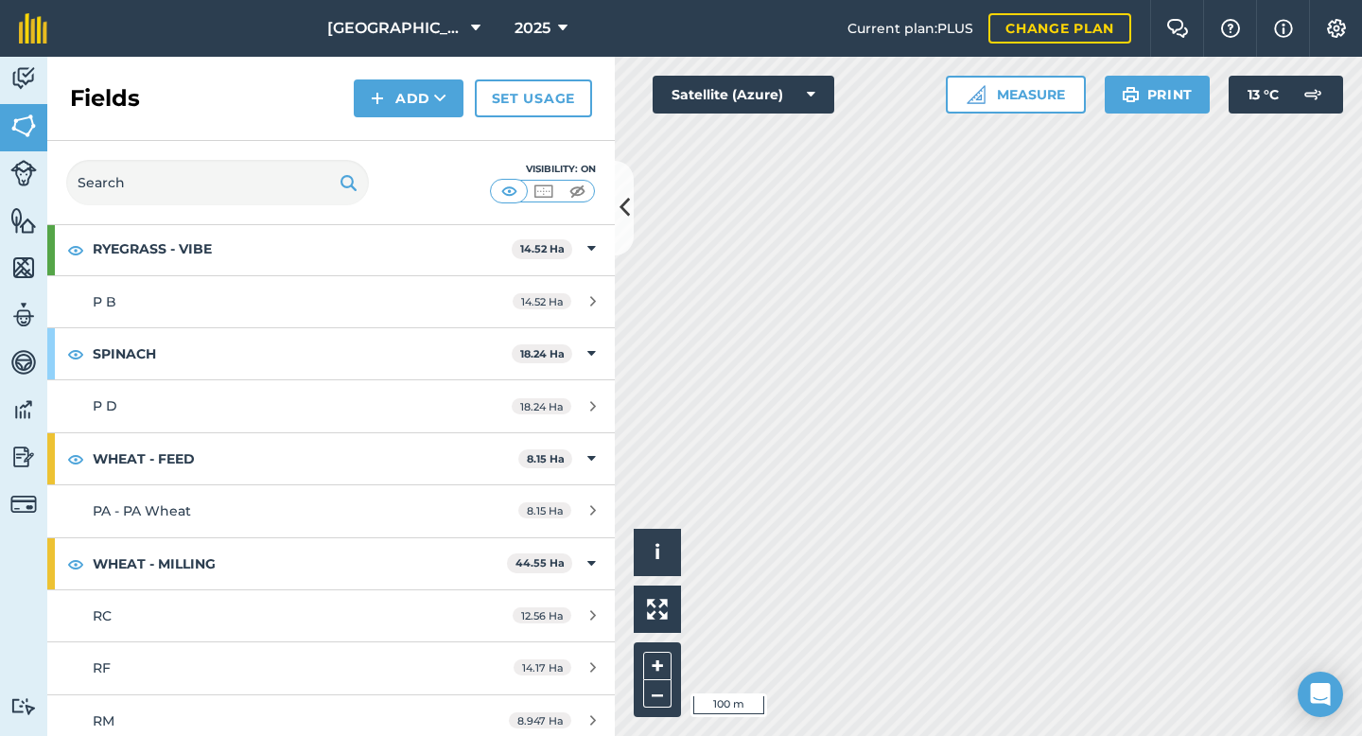
scroll to position [1410, 0]
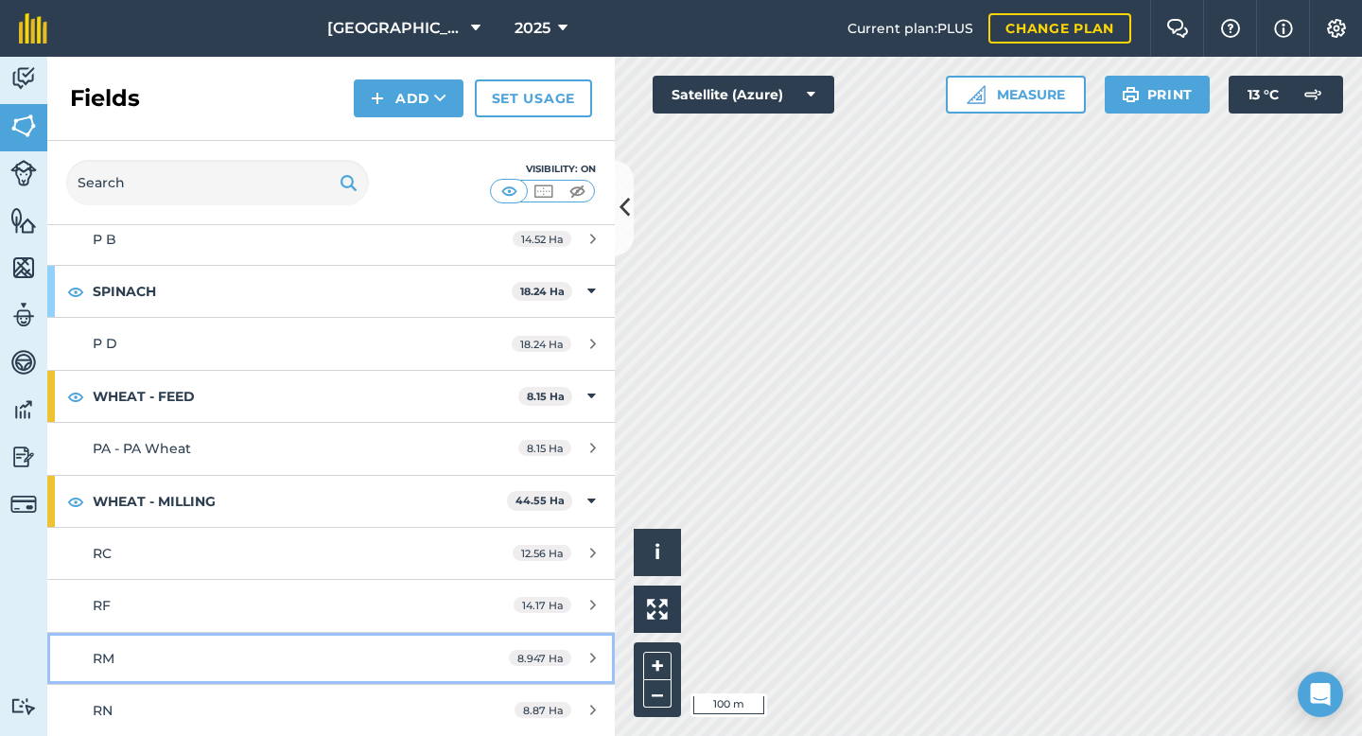
click at [145, 669] on link "RM 8.947 Ha" at bounding box center [330, 658] width 567 height 51
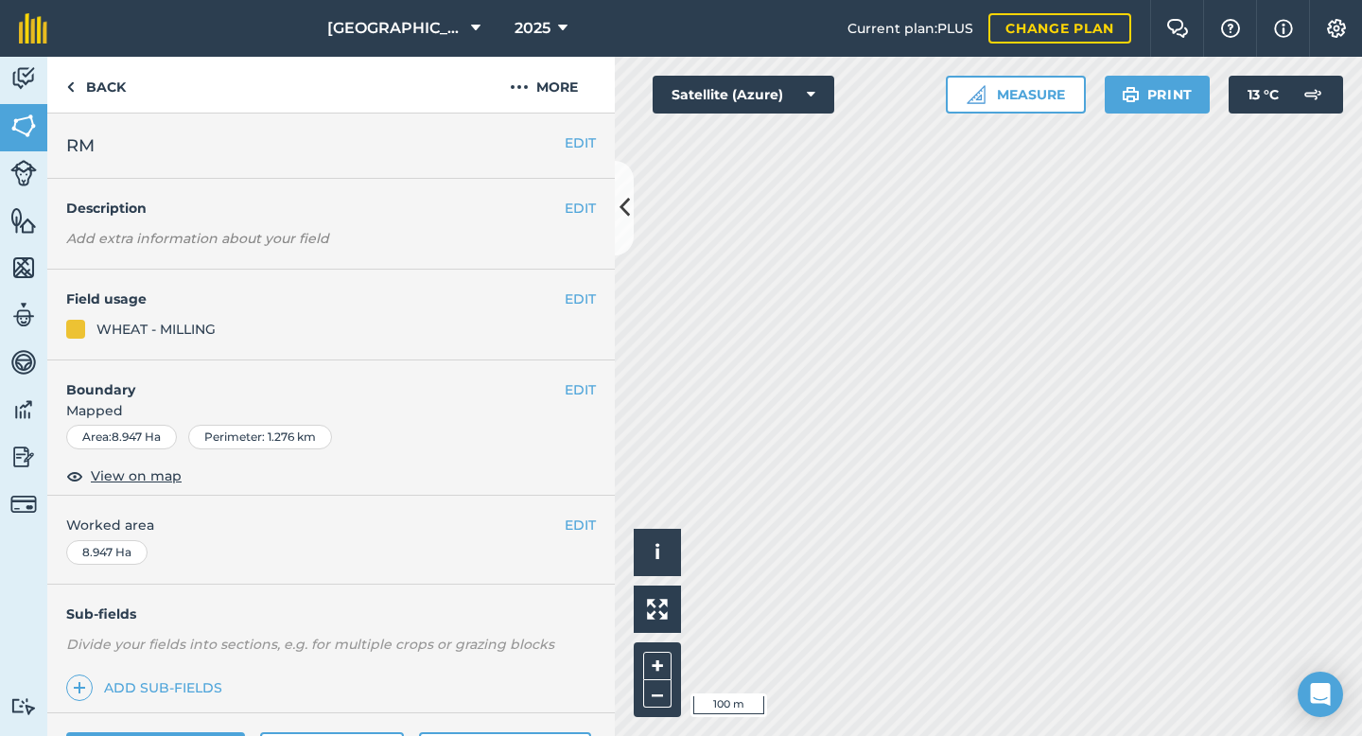
scroll to position [154, 0]
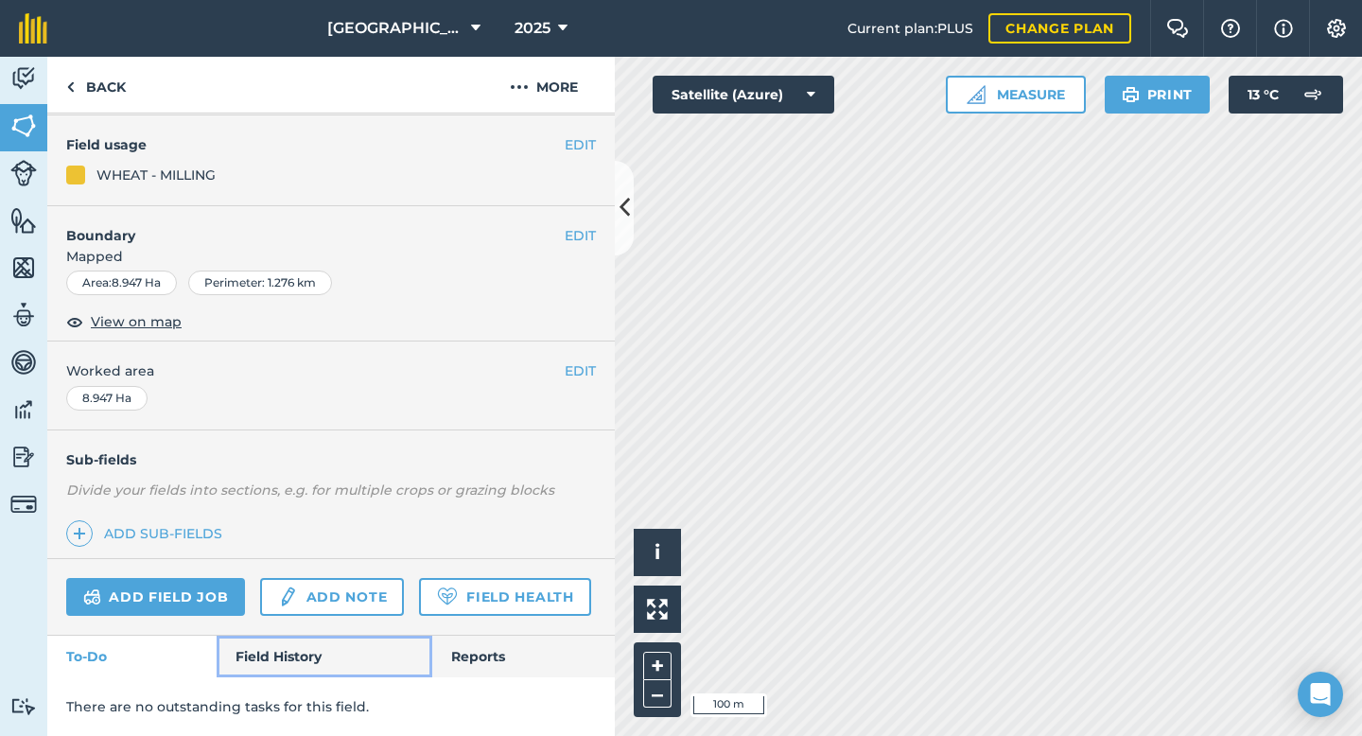
click at [253, 642] on link "Field History" at bounding box center [324, 656] width 215 height 42
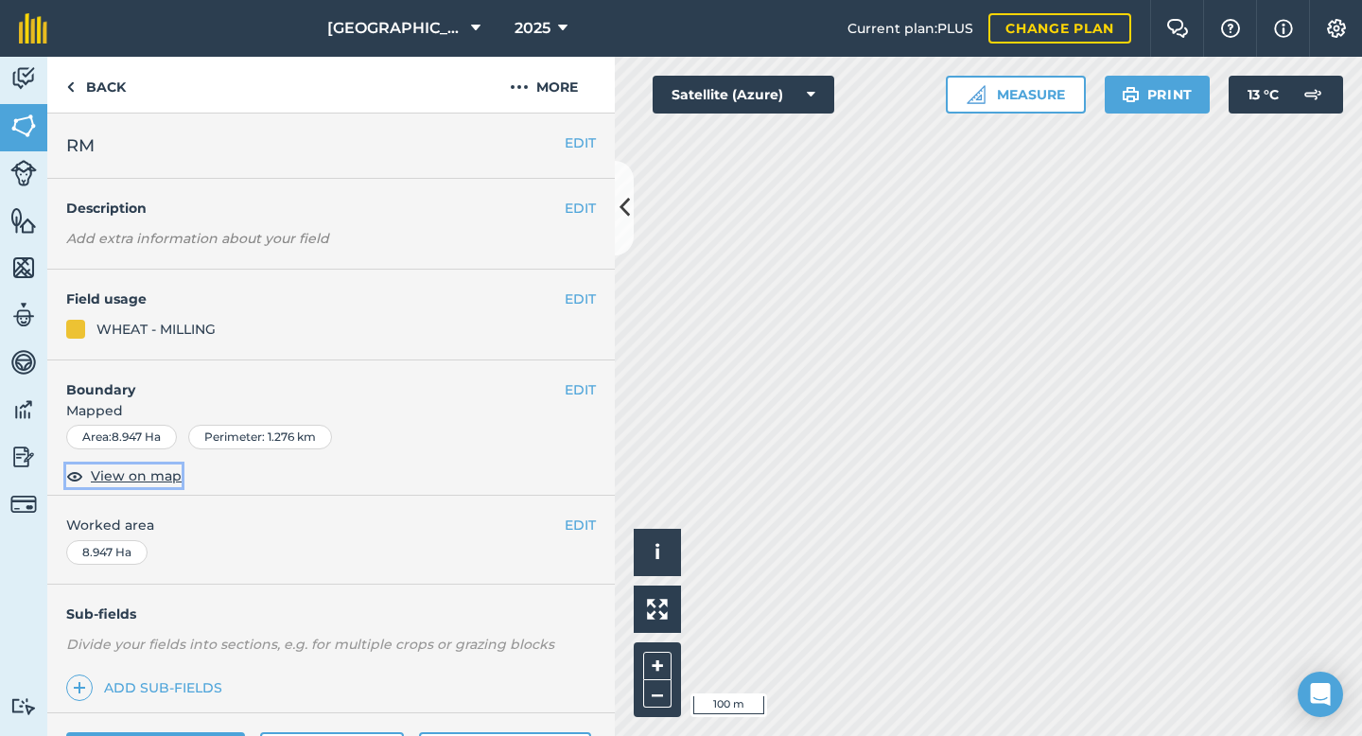
click at [172, 478] on span "View on map" at bounding box center [136, 475] width 91 height 21
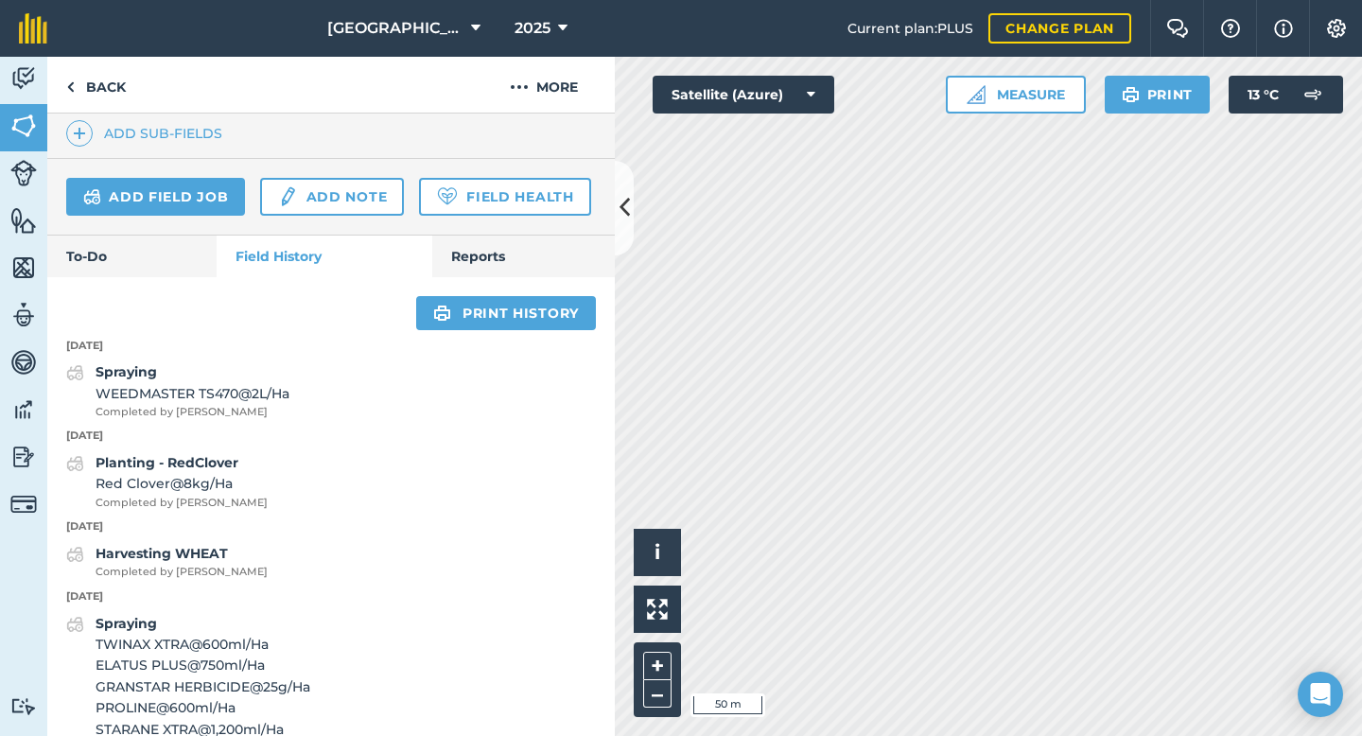
scroll to position [550, 0]
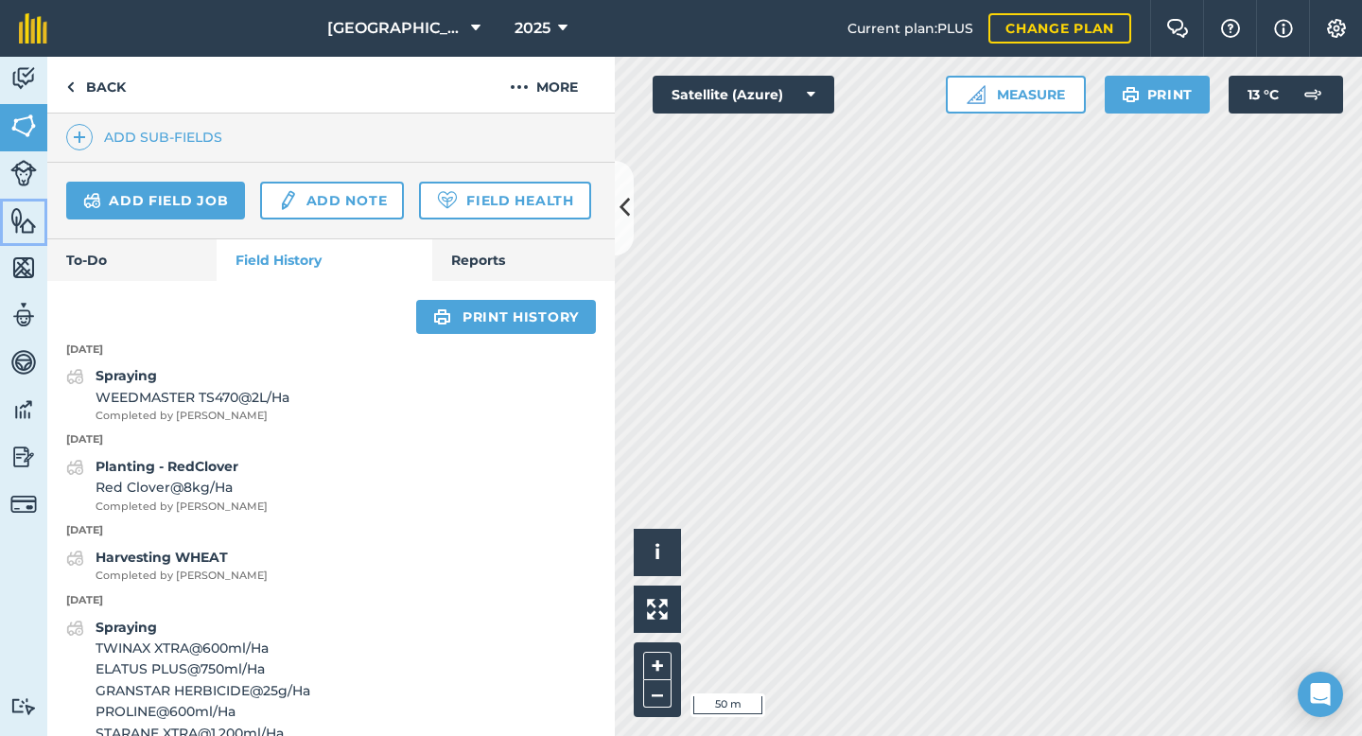
click at [26, 234] on img at bounding box center [23, 220] width 26 height 28
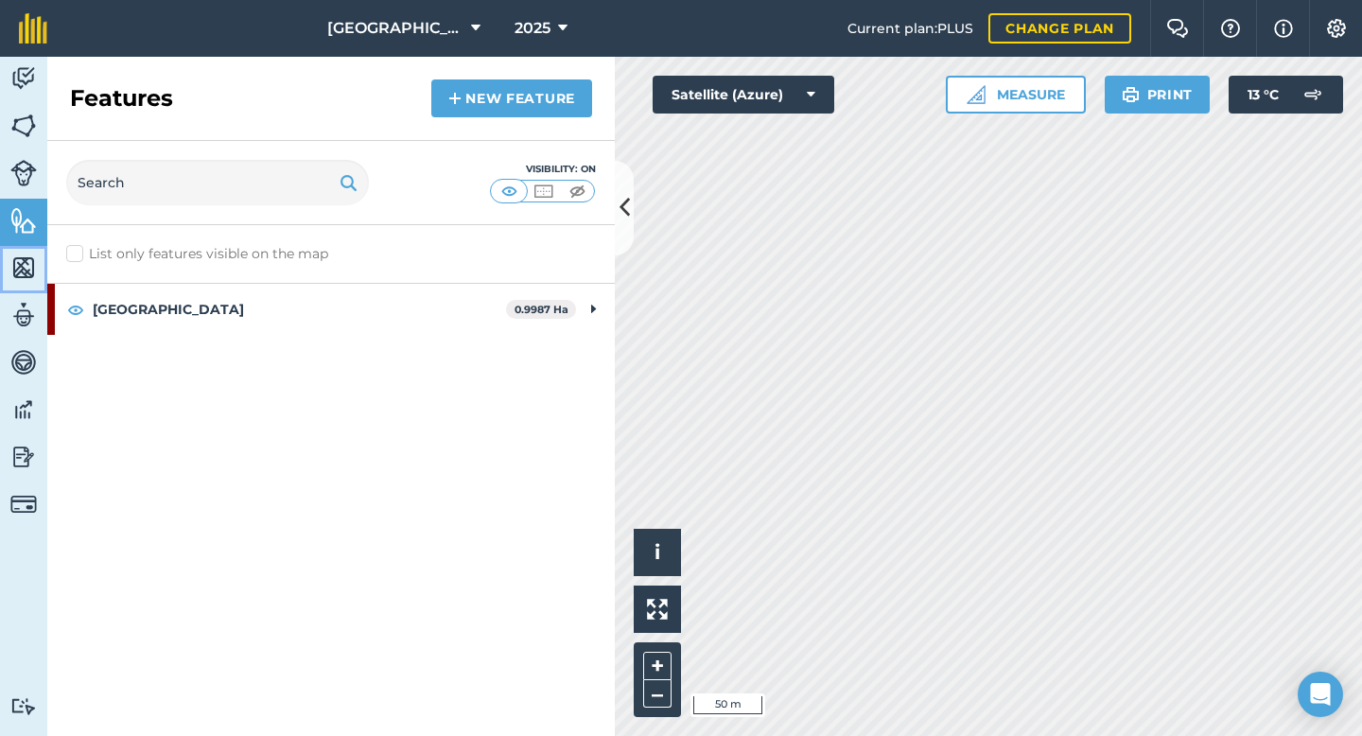
click at [26, 281] on link "Maps" at bounding box center [23, 269] width 47 height 47
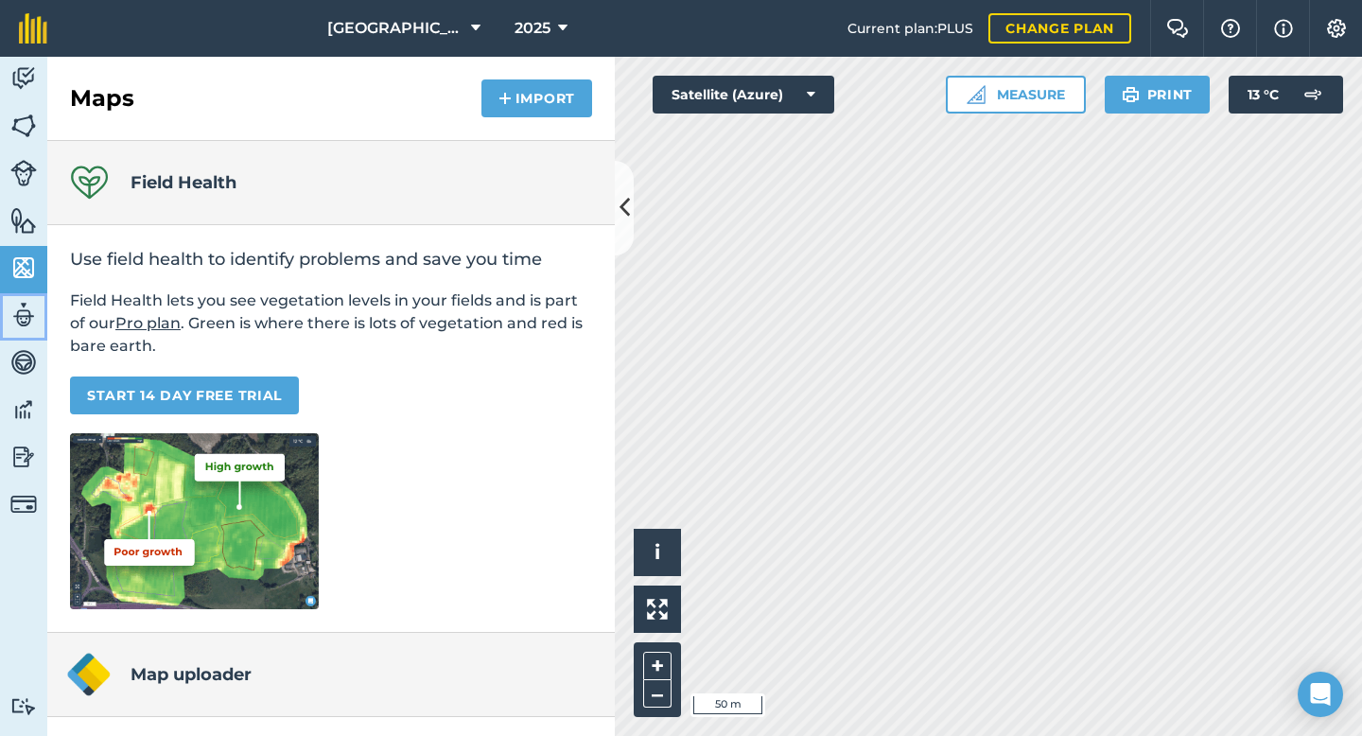
click at [27, 318] on img at bounding box center [23, 315] width 26 height 28
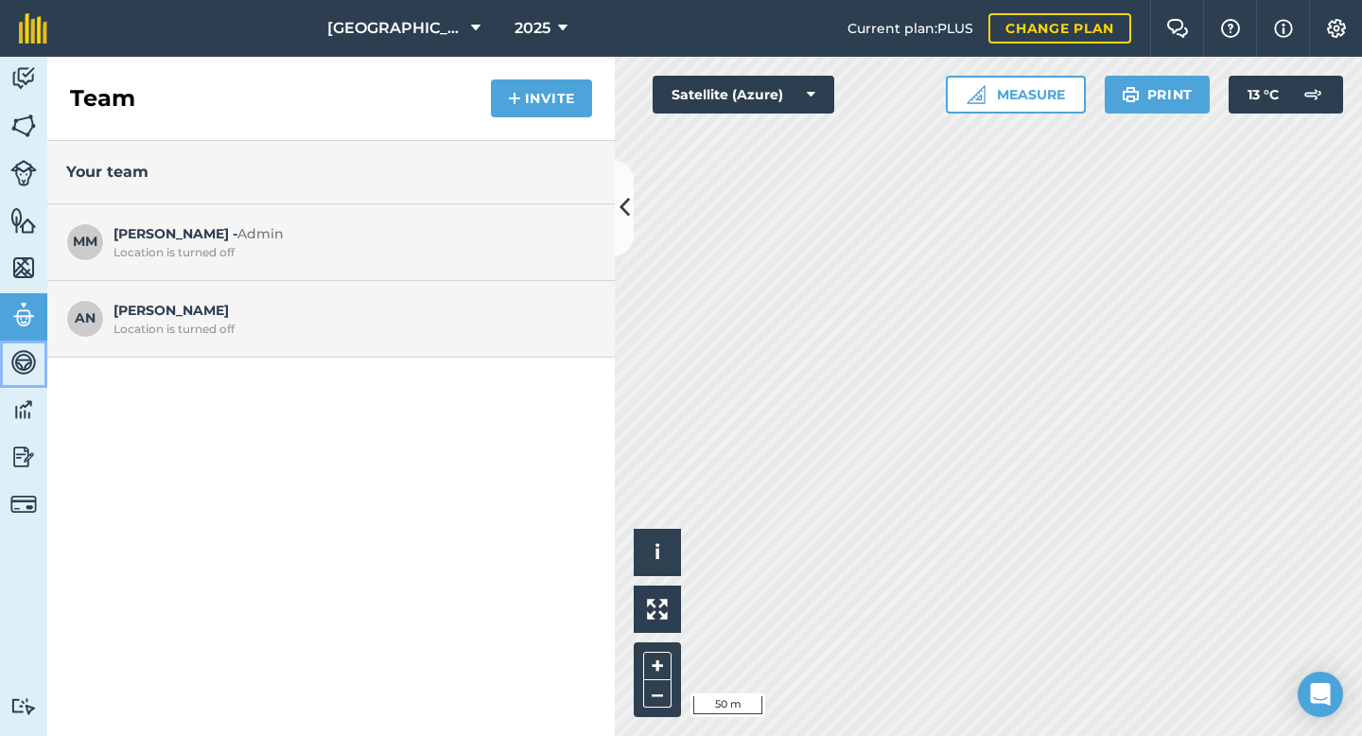
click at [27, 366] on img at bounding box center [23, 362] width 26 height 28
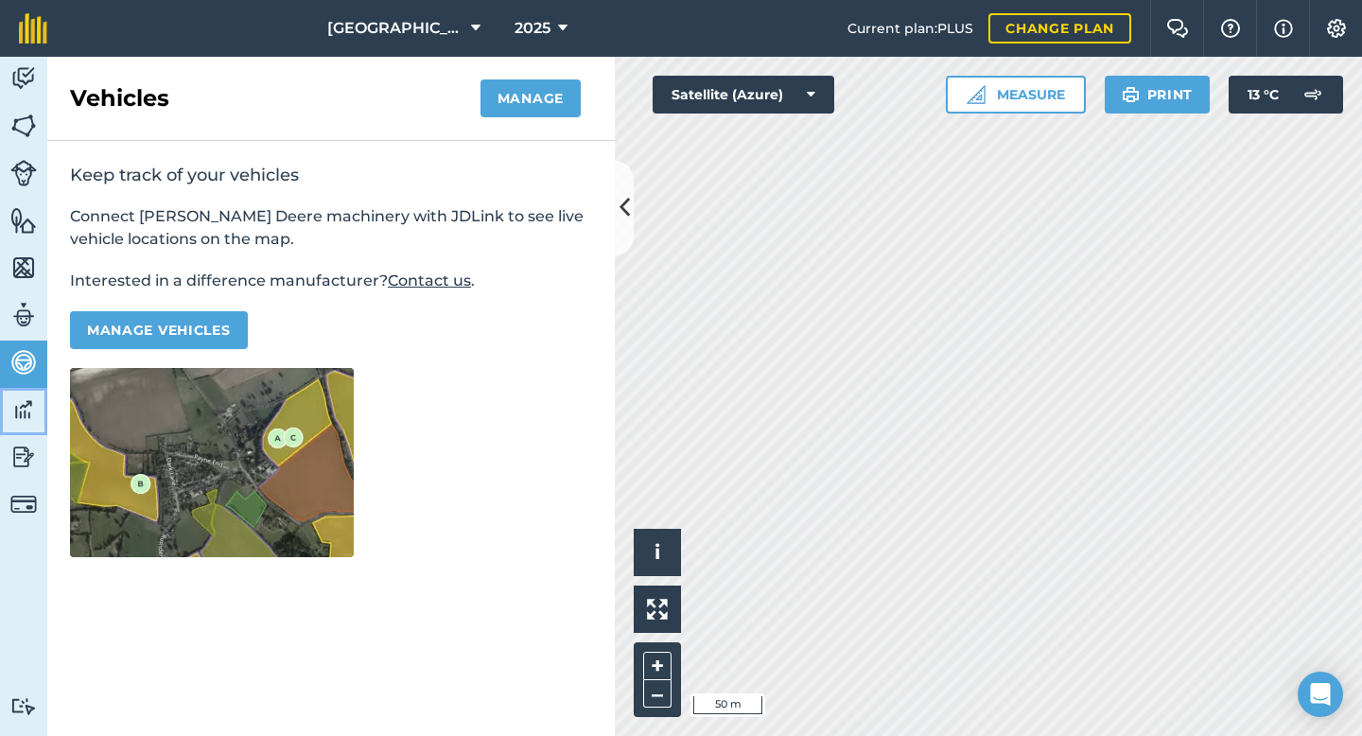
click at [27, 416] on img at bounding box center [23, 409] width 26 height 28
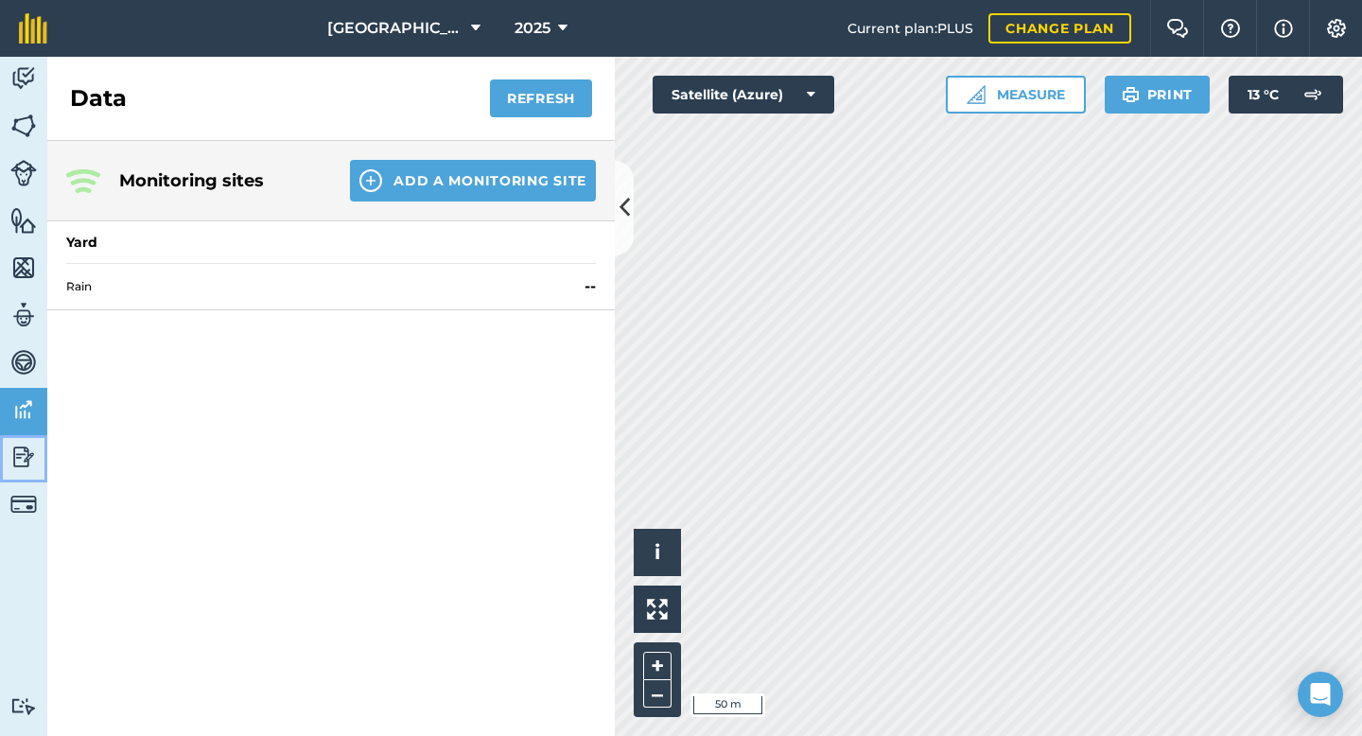
click at [13, 465] on img at bounding box center [23, 457] width 26 height 28
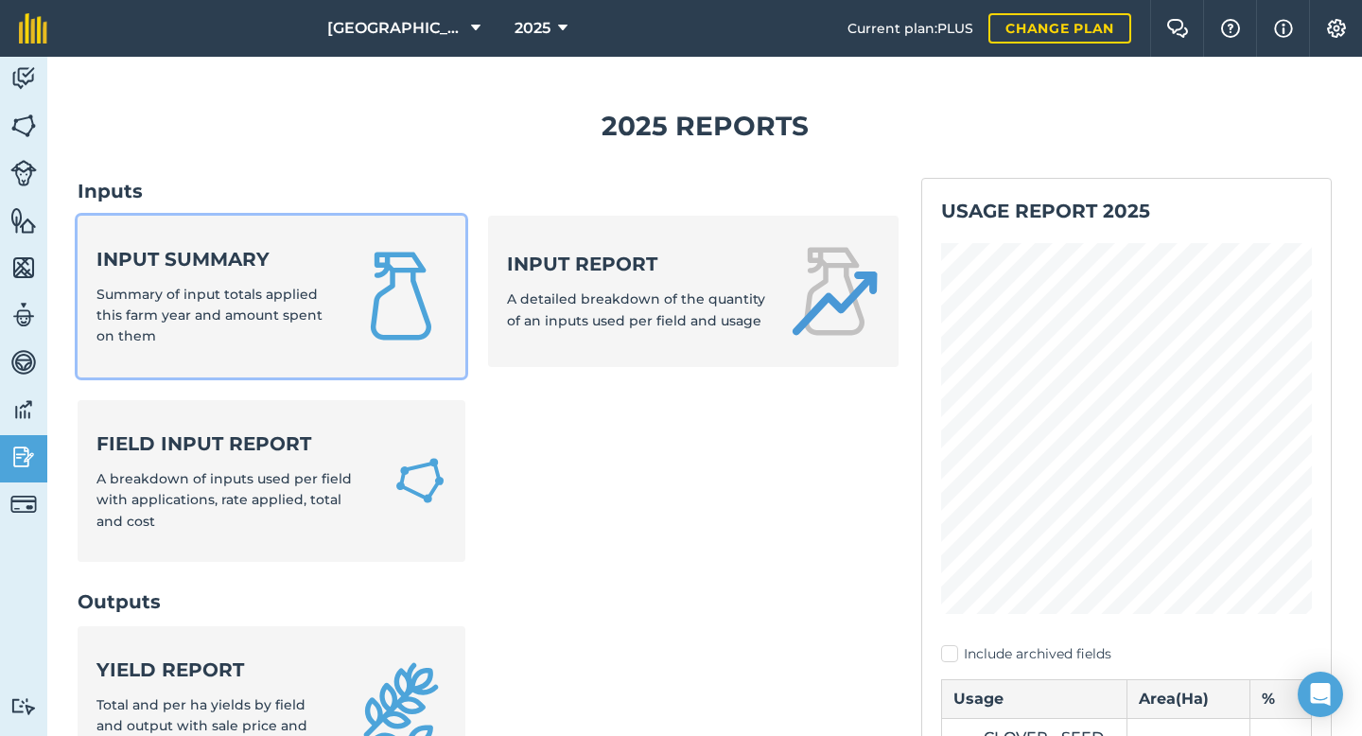
click at [247, 270] on strong "Input summary" at bounding box center [214, 259] width 236 height 26
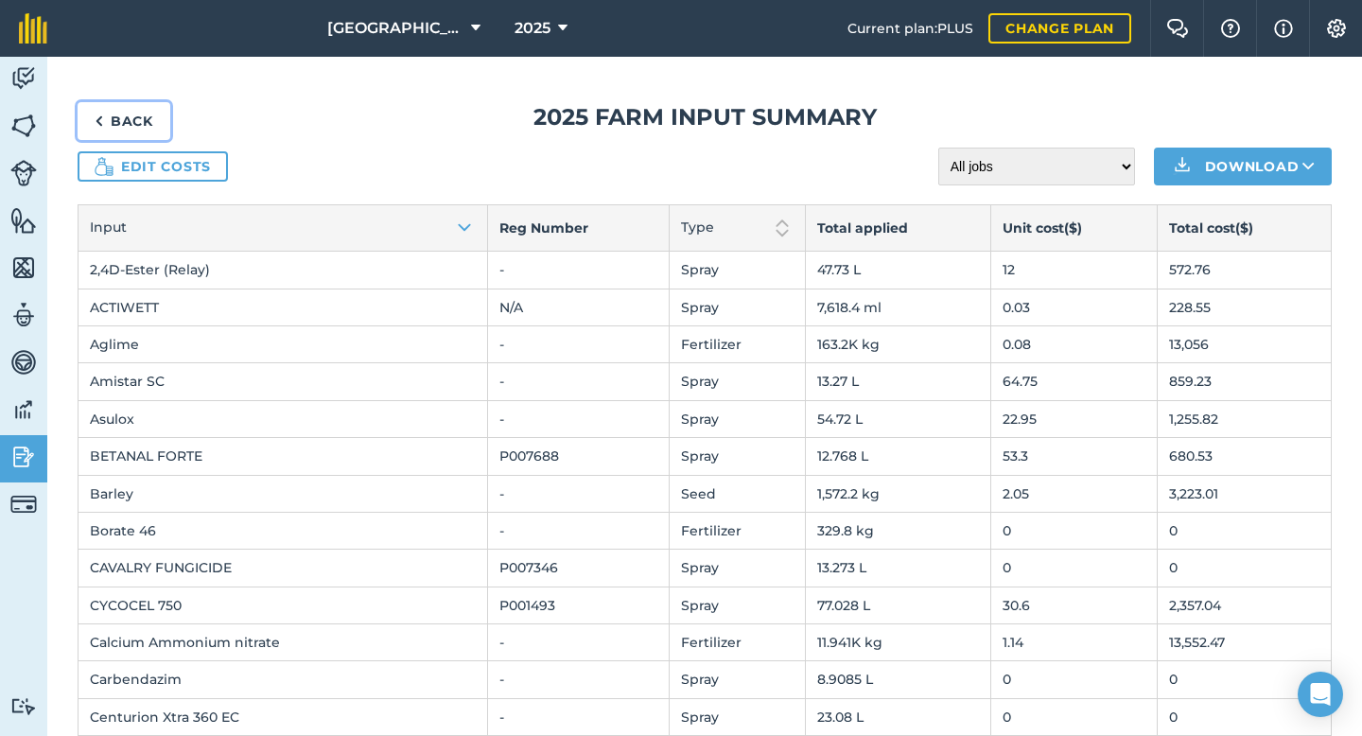
click at [128, 119] on link "Back" at bounding box center [124, 121] width 93 height 38
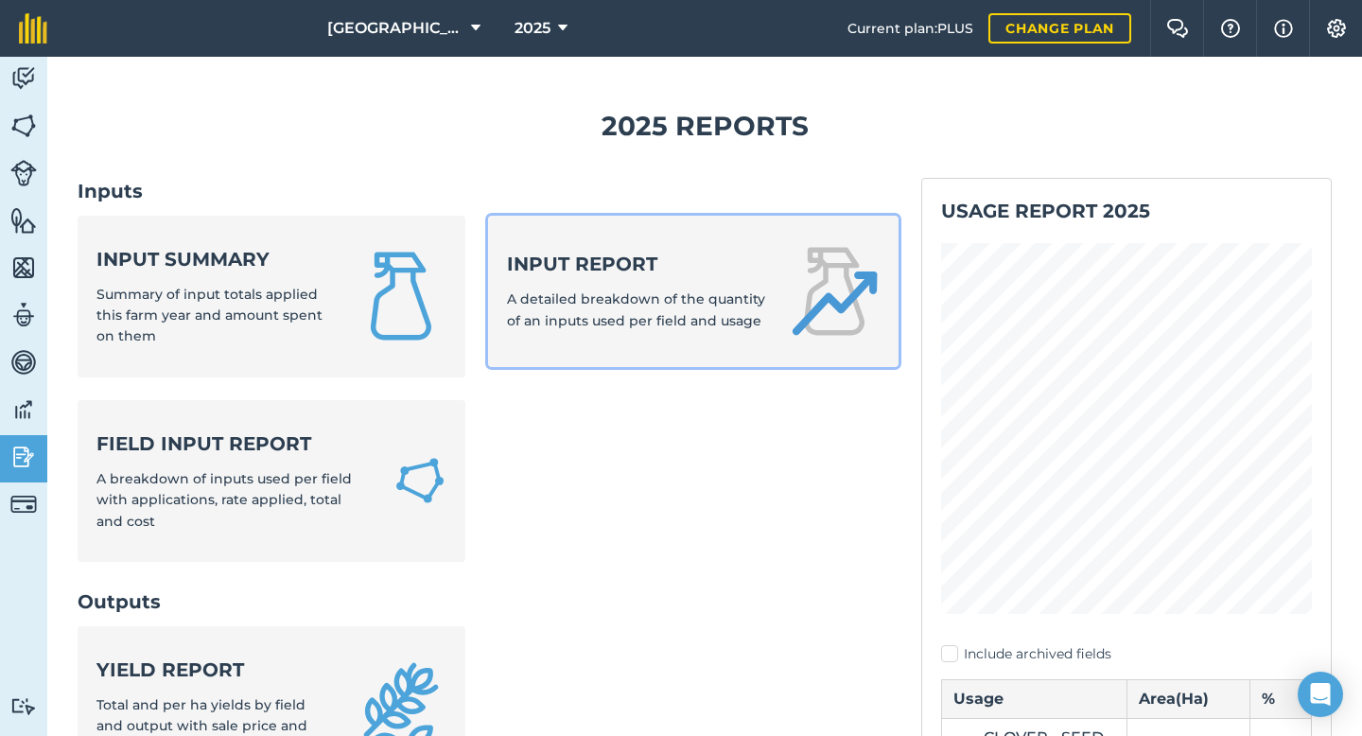
click at [569, 264] on strong "Input report" at bounding box center [636, 264] width 259 height 26
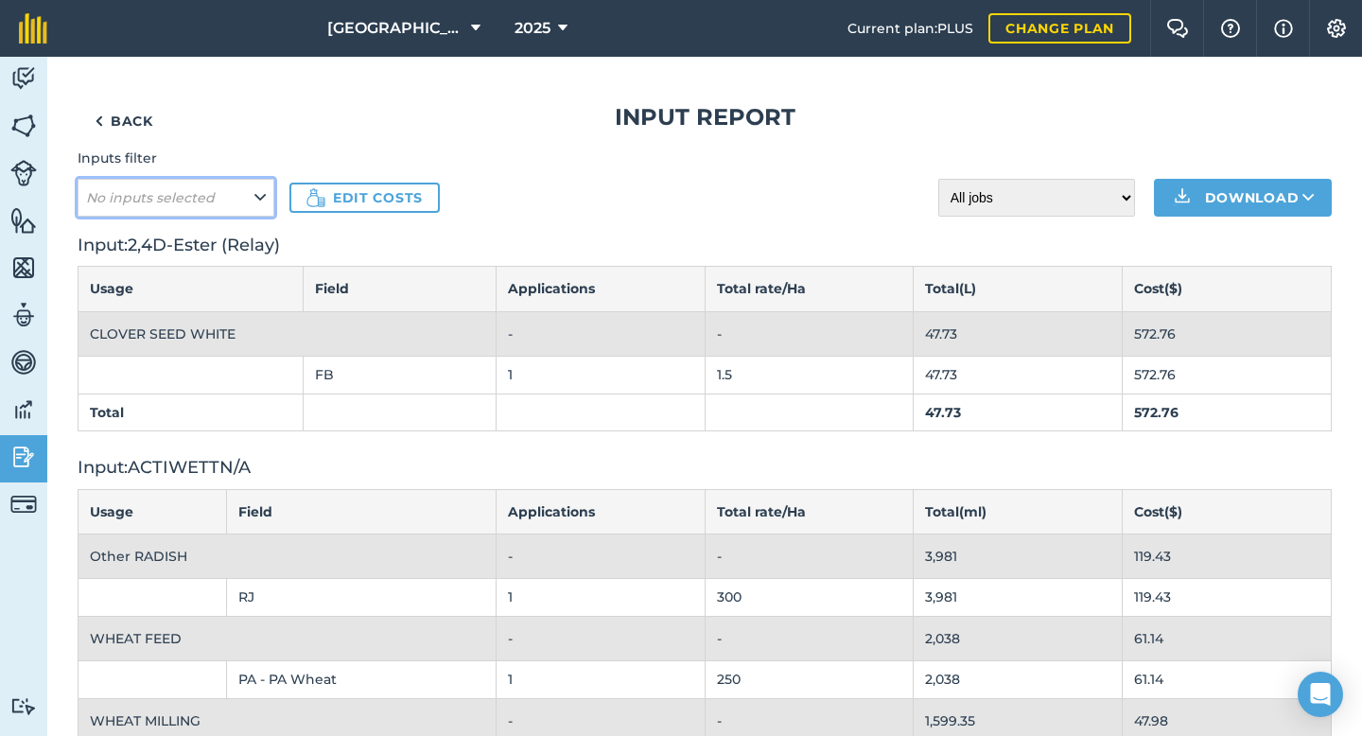
click at [239, 201] on button "No inputs selected" at bounding box center [176, 198] width 197 height 38
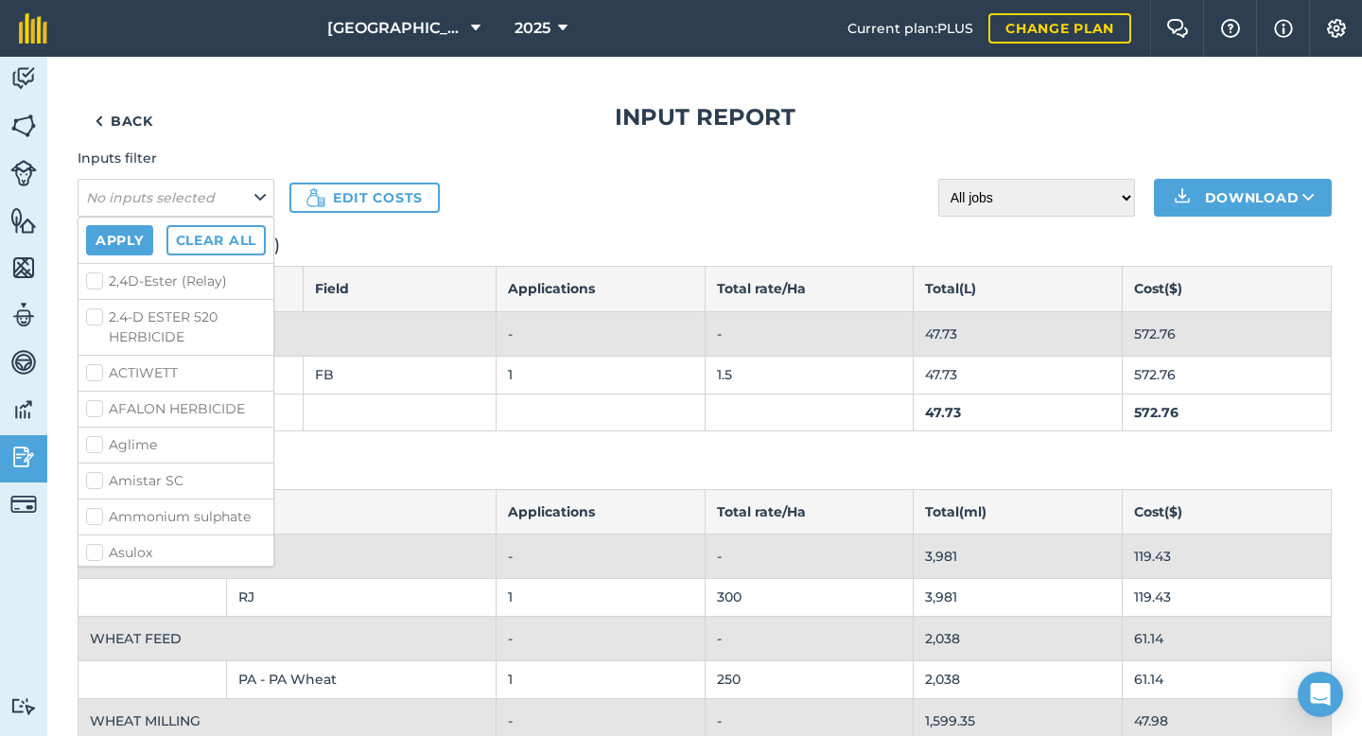
click at [339, 117] on h1 "Input report" at bounding box center [705, 117] width 1254 height 30
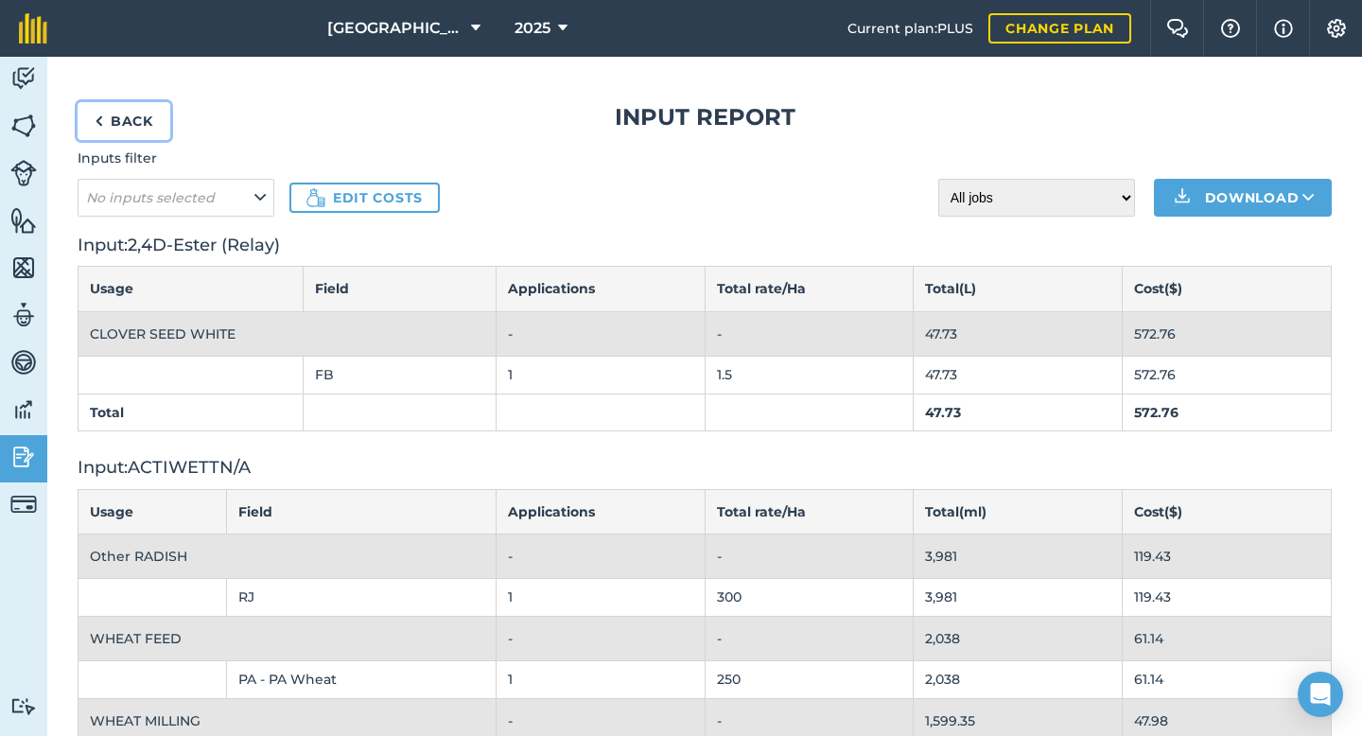
click at [116, 124] on link "Back" at bounding box center [124, 121] width 93 height 38
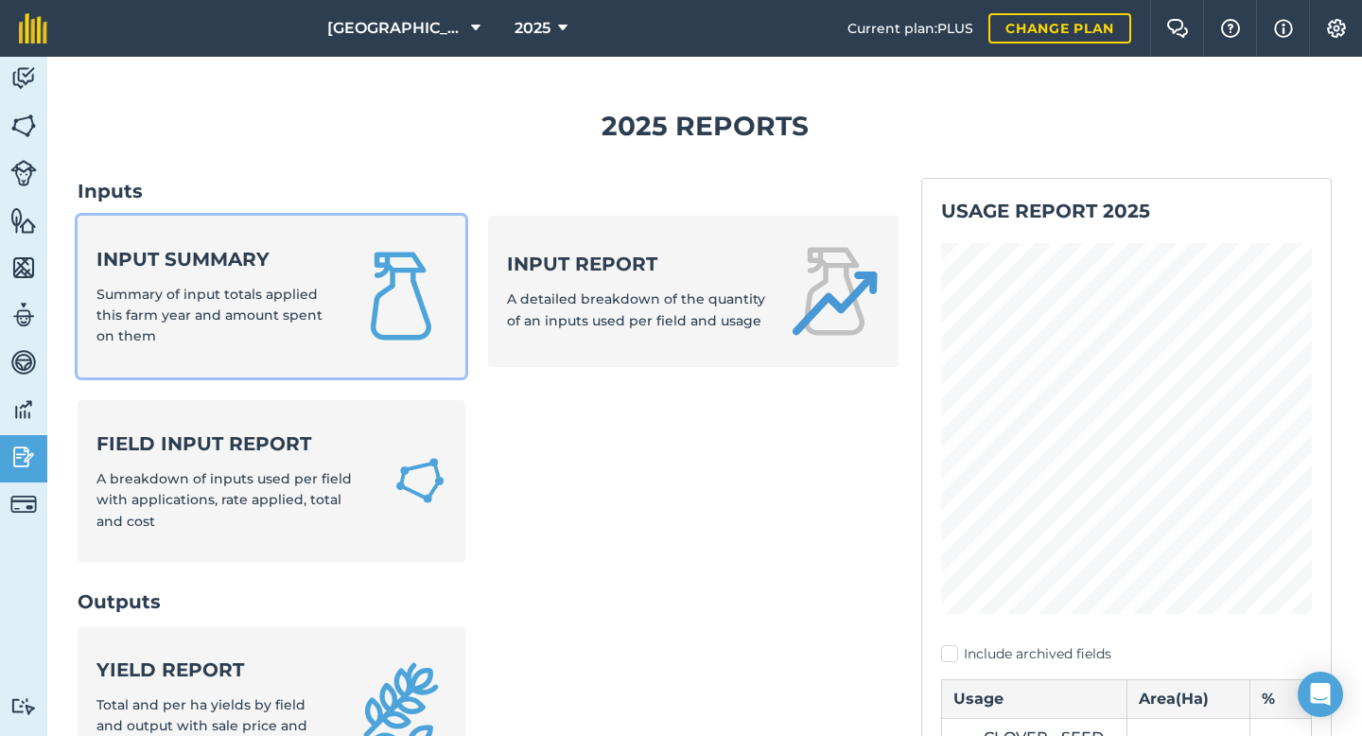
click at [253, 273] on div "Input summary Summary of input totals applied this farm year and amount spent o…" at bounding box center [214, 296] width 236 height 101
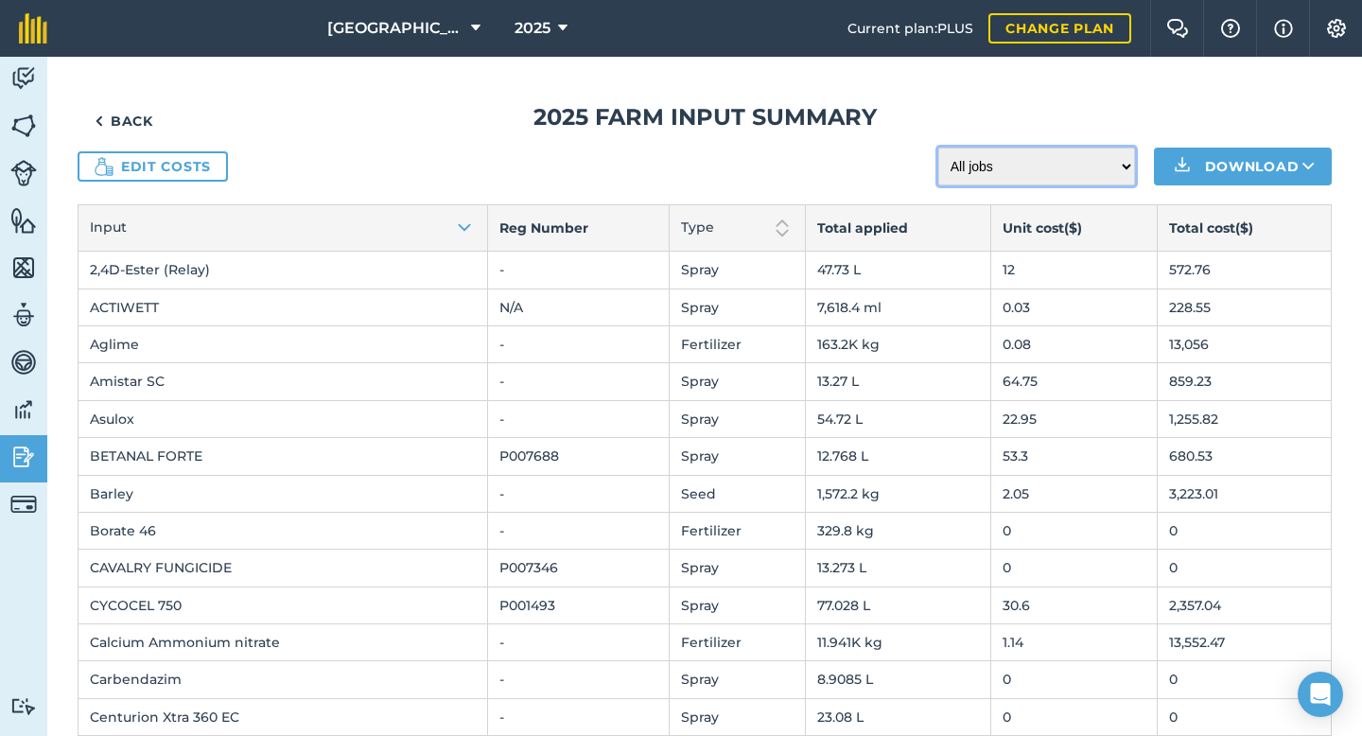
click at [1044, 179] on select "All jobs Incomplete jobs Complete jobs" at bounding box center [1036, 167] width 197 height 38
click at [144, 126] on link "Back" at bounding box center [124, 121] width 93 height 38
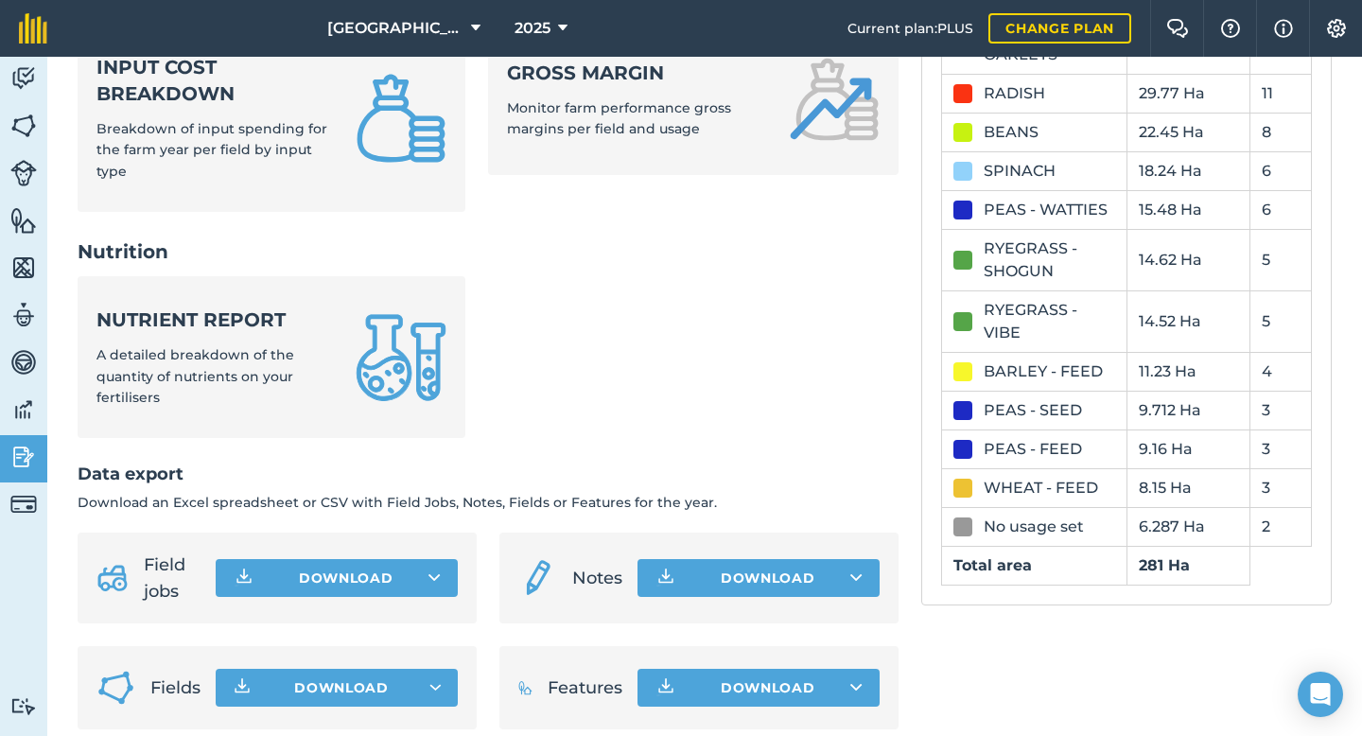
scroll to position [841, 0]
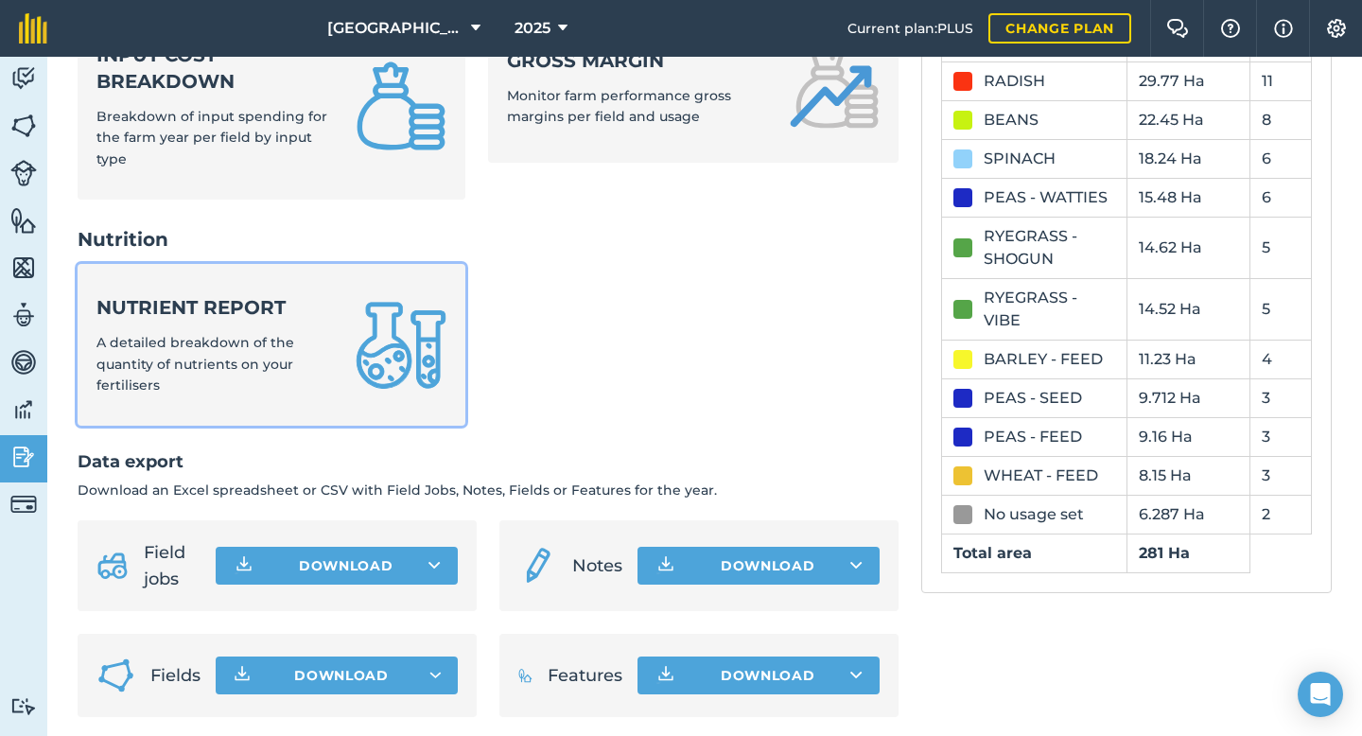
click at [268, 300] on strong "Nutrient report" at bounding box center [214, 307] width 236 height 26
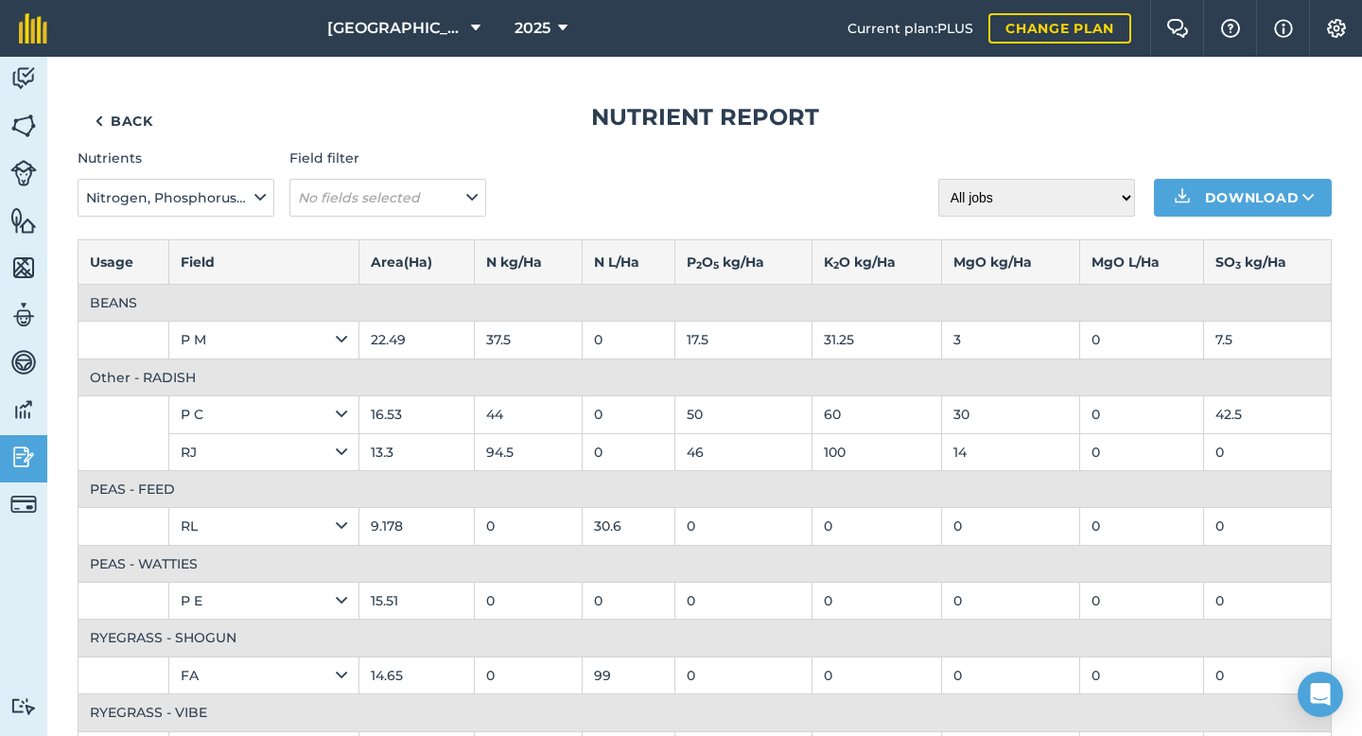
scroll to position [361, 0]
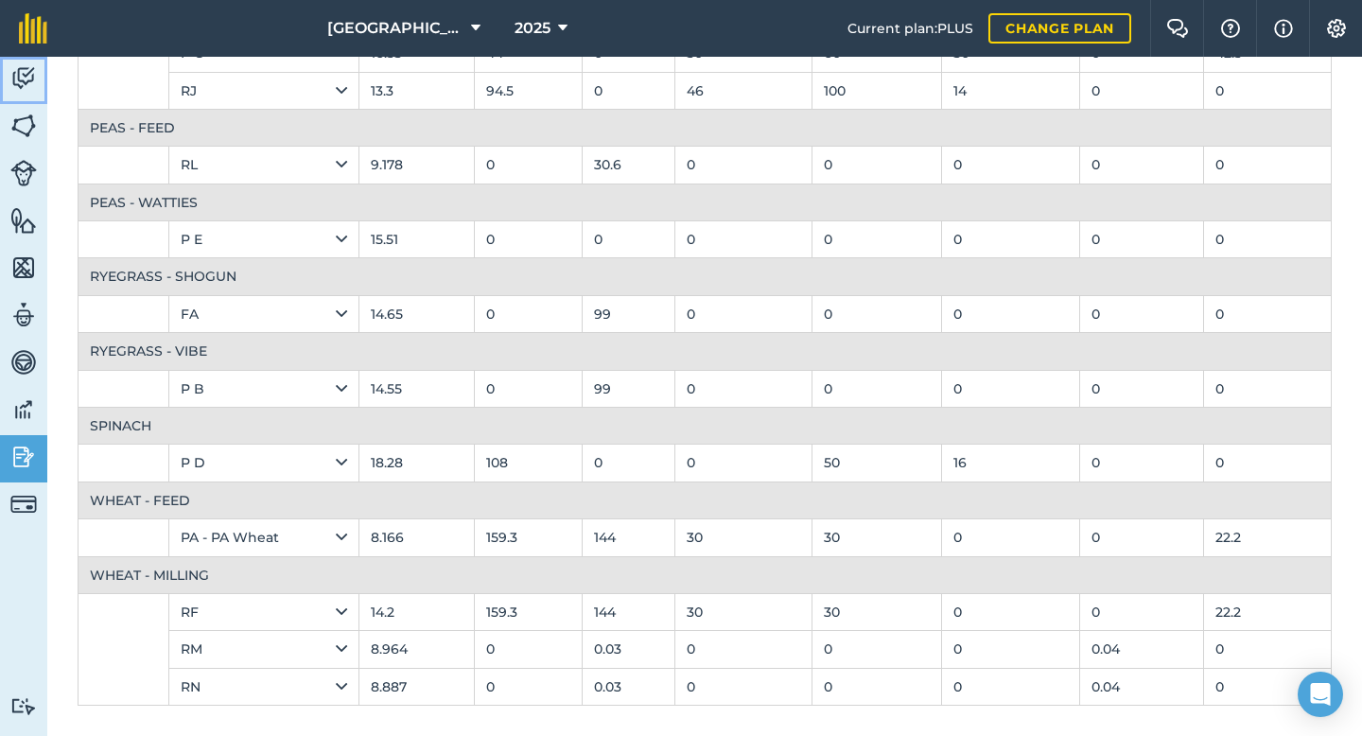
click at [23, 69] on img at bounding box center [23, 78] width 26 height 28
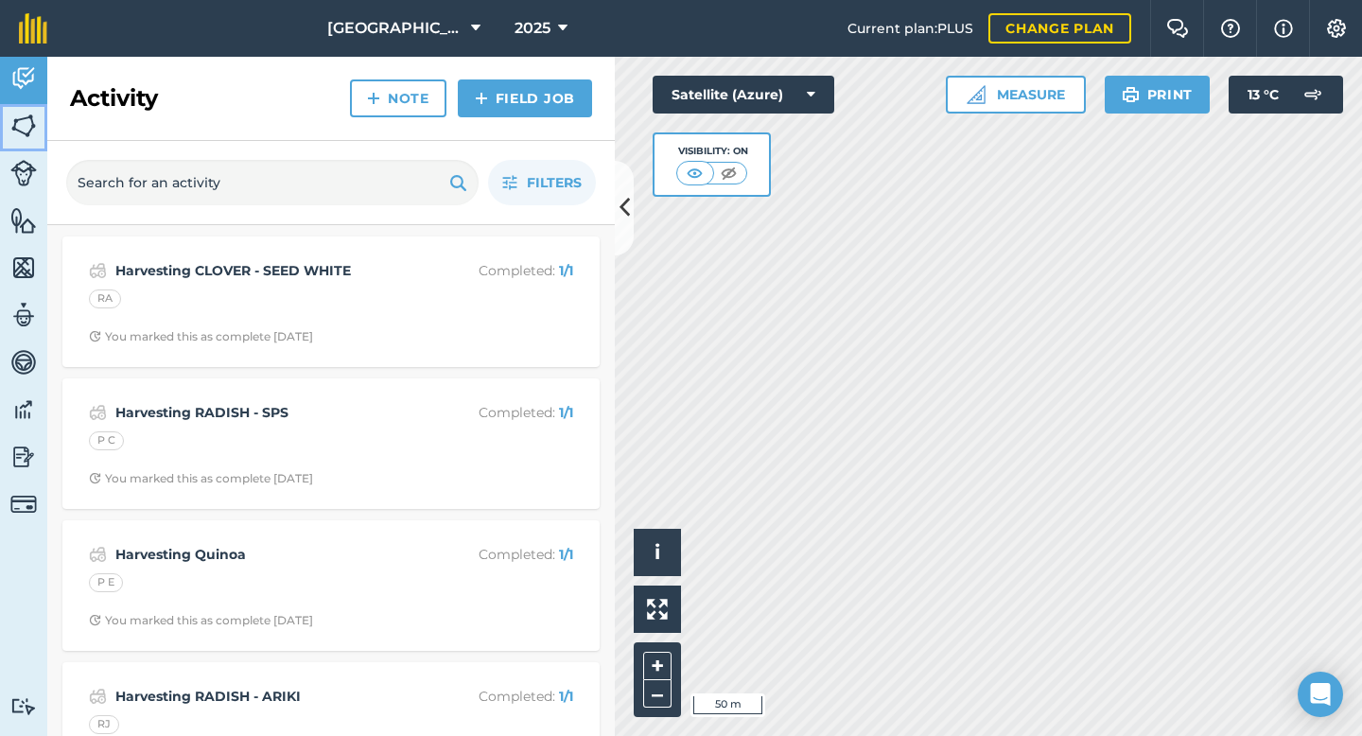
click at [25, 141] on link "Fields" at bounding box center [23, 127] width 47 height 47
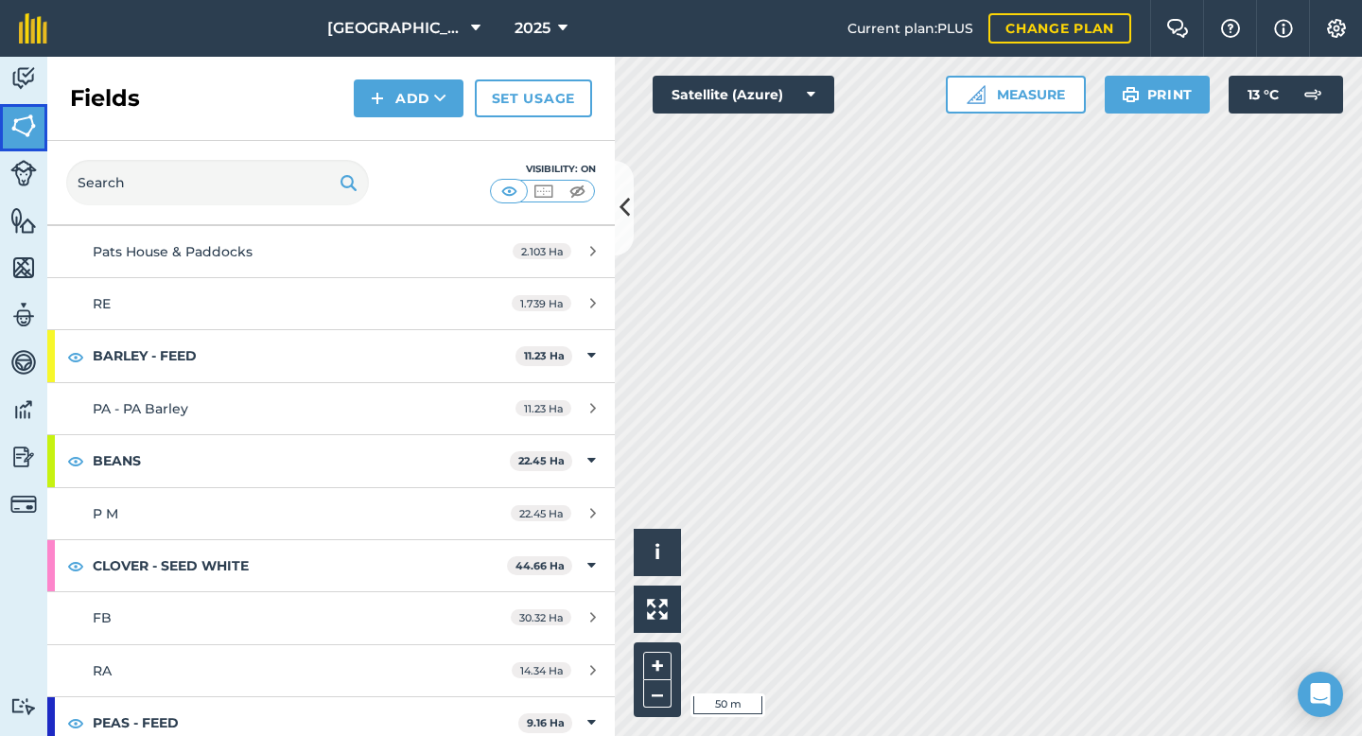
scroll to position [194, 0]
click at [551, 29] on button "2025" at bounding box center [541, 28] width 68 height 57
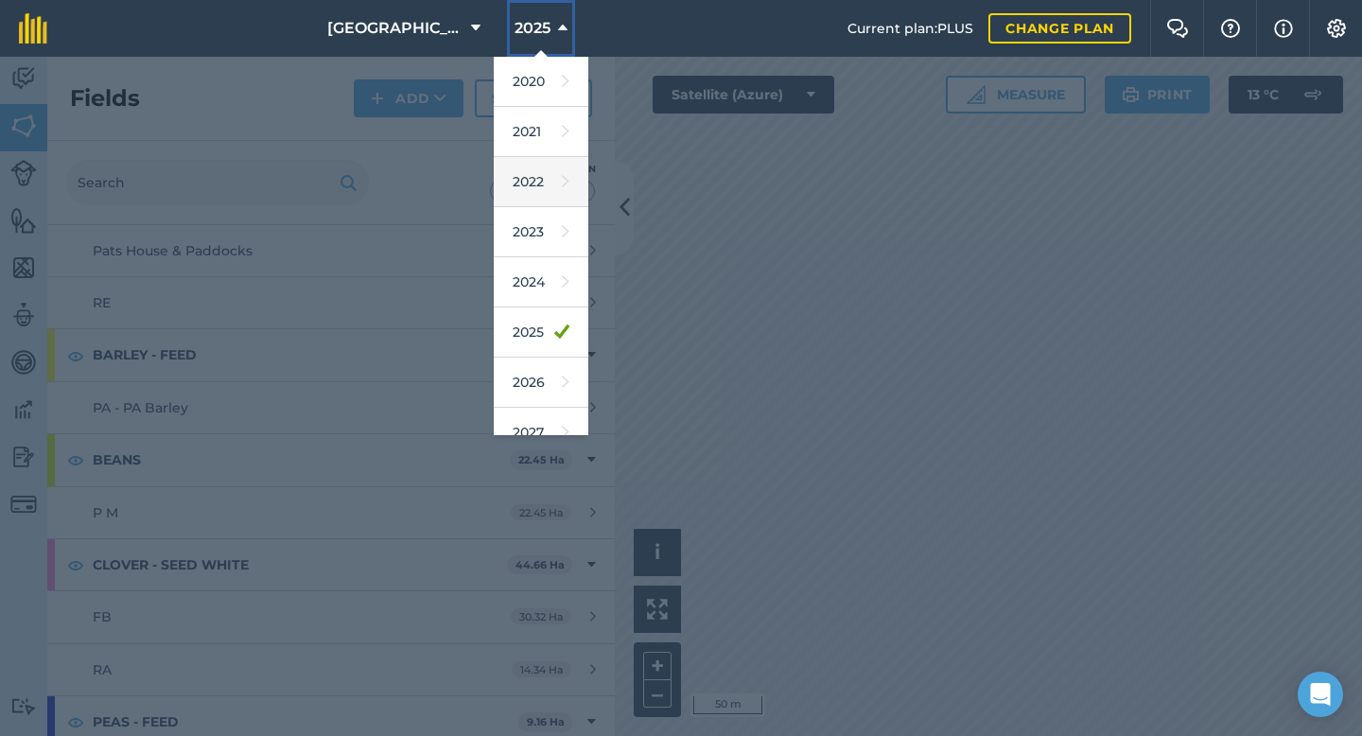
scroll to position [105, 0]
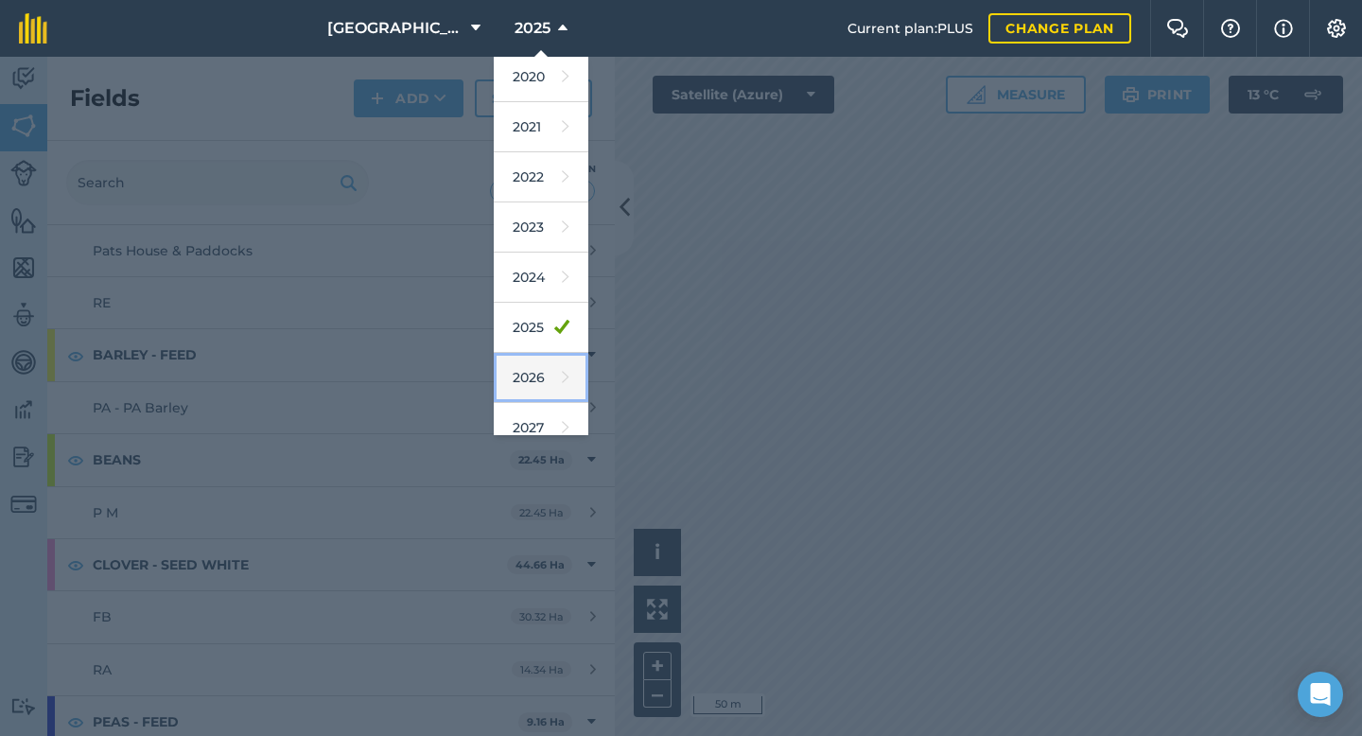
click at [538, 383] on link "2026" at bounding box center [541, 378] width 95 height 50
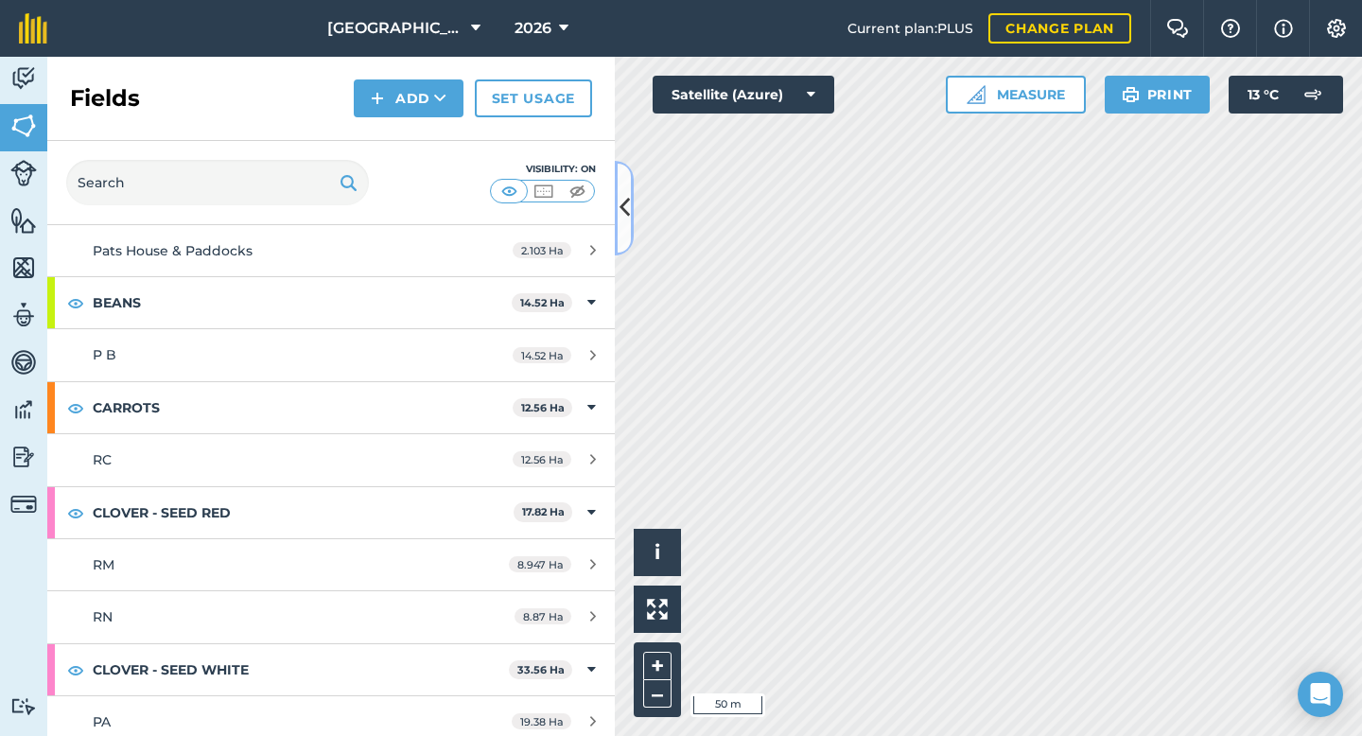
drag, startPoint x: 617, startPoint y: 207, endPoint x: 488, endPoint y: 223, distance: 129.6
click at [488, 223] on div "Fields Add Set usage Visibility: On Total area : 281 Ha Edit fields By usages, …" at bounding box center [330, 396] width 567 height 679
drag, startPoint x: 631, startPoint y: 213, endPoint x: 554, endPoint y: 219, distance: 76.9
click at [554, 219] on div "Fields Add Set usage Visibility: On Total area : 281 Ha Edit fields By usages, …" at bounding box center [330, 396] width 567 height 679
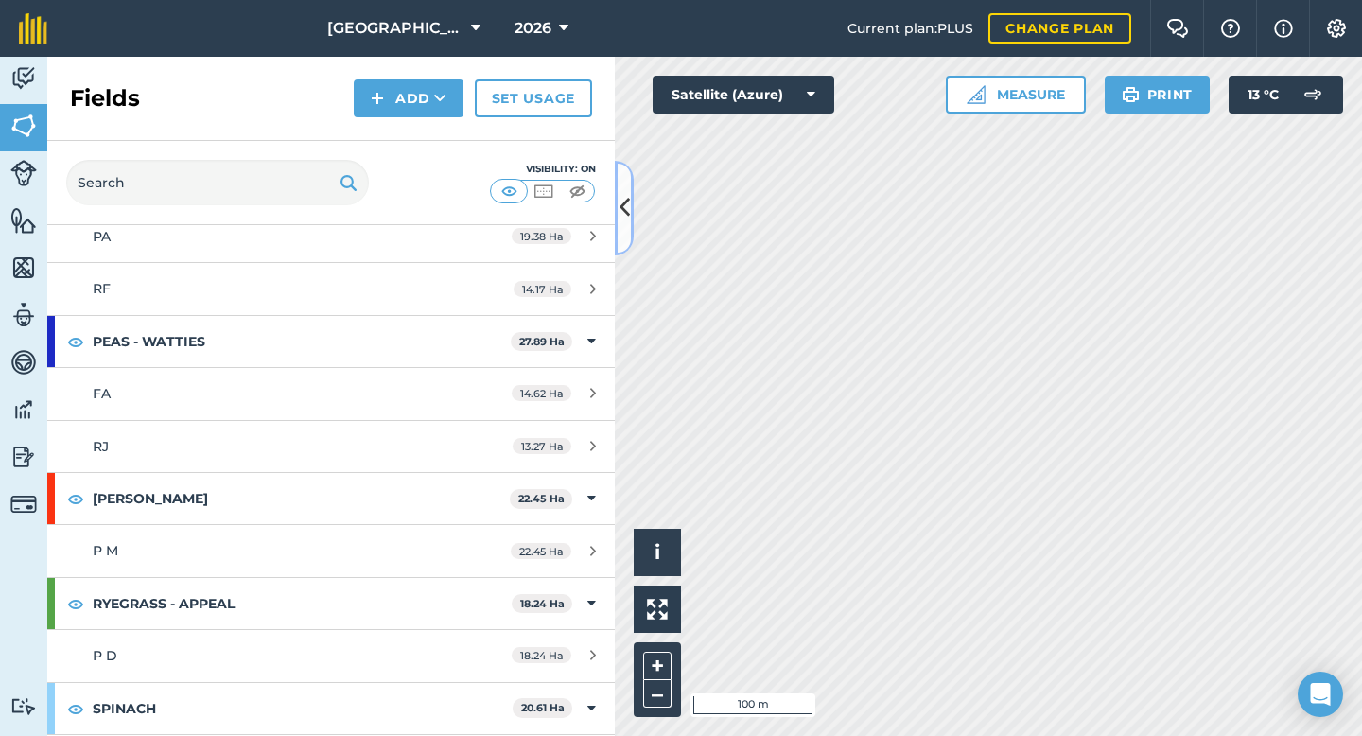
scroll to position [691, 0]
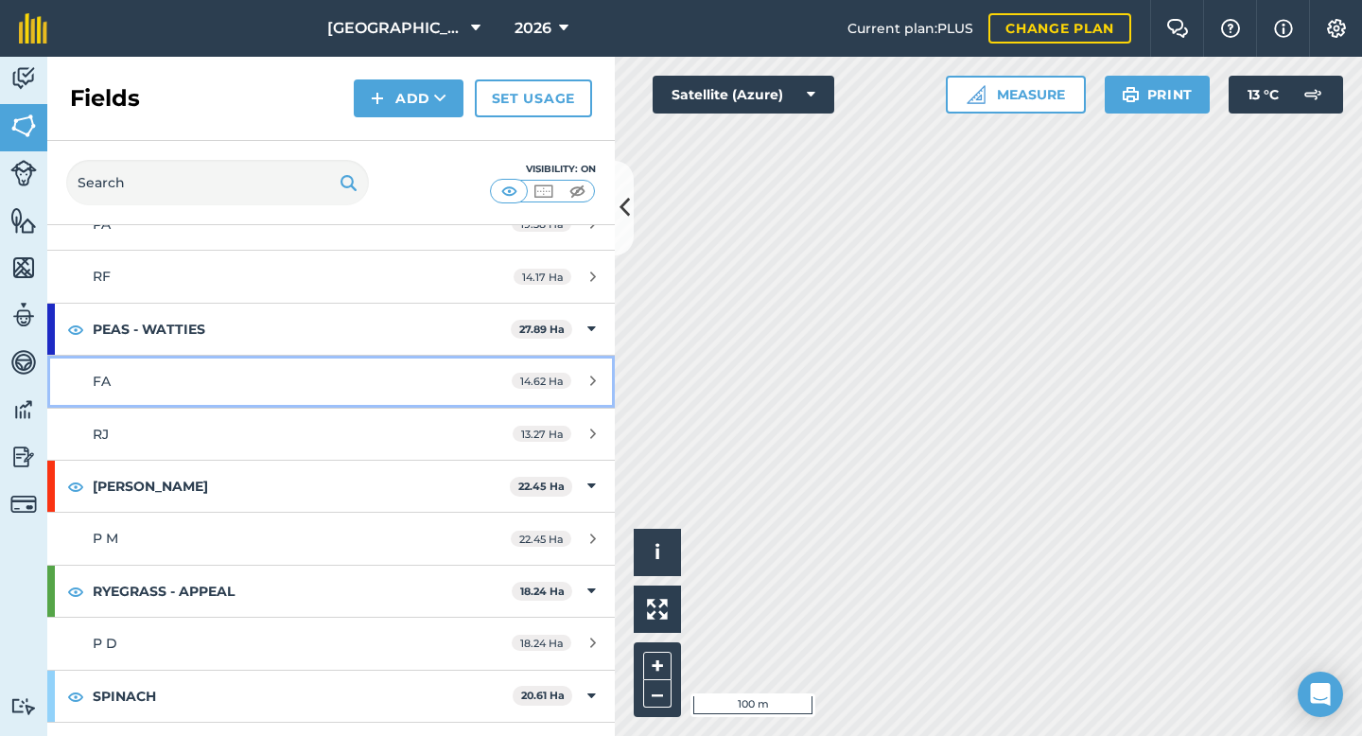
click at [270, 391] on div "FA" at bounding box center [271, 381] width 356 height 21
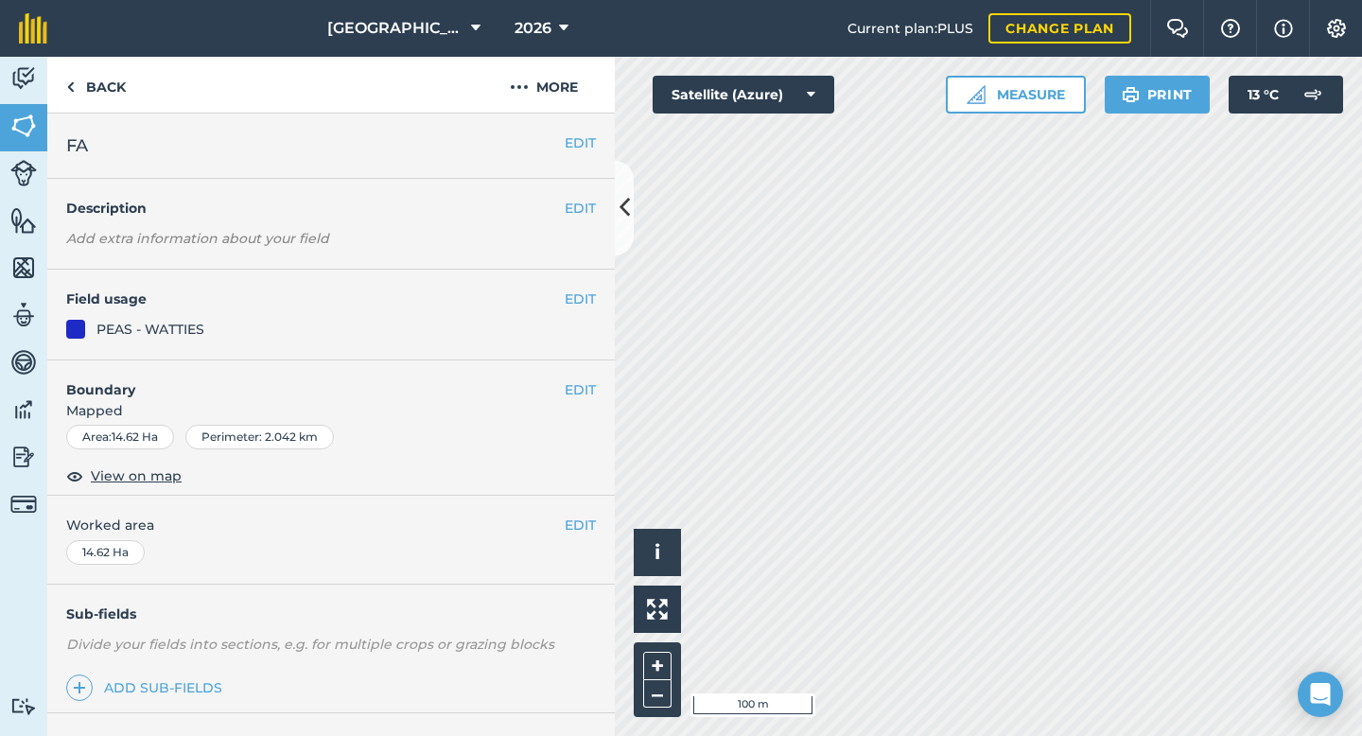
scroll to position [214, 0]
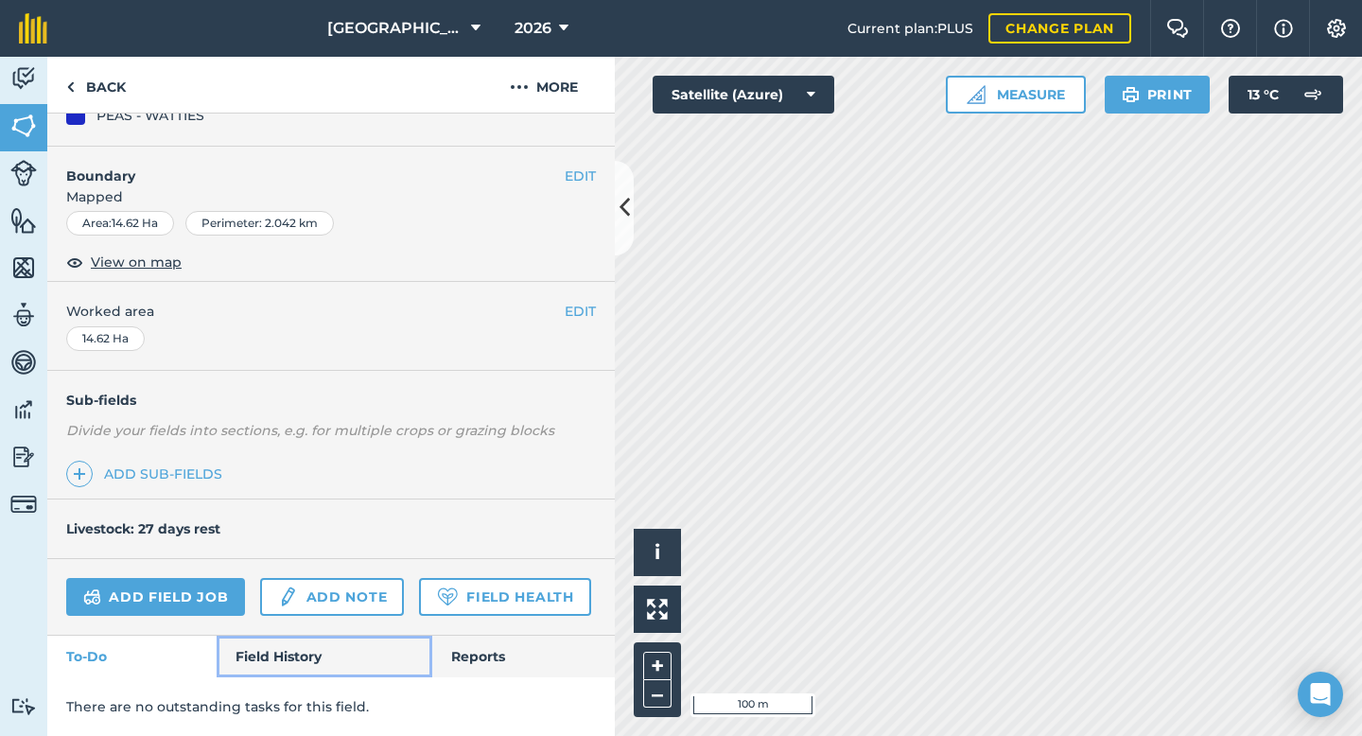
click at [281, 660] on link "Field History" at bounding box center [324, 656] width 215 height 42
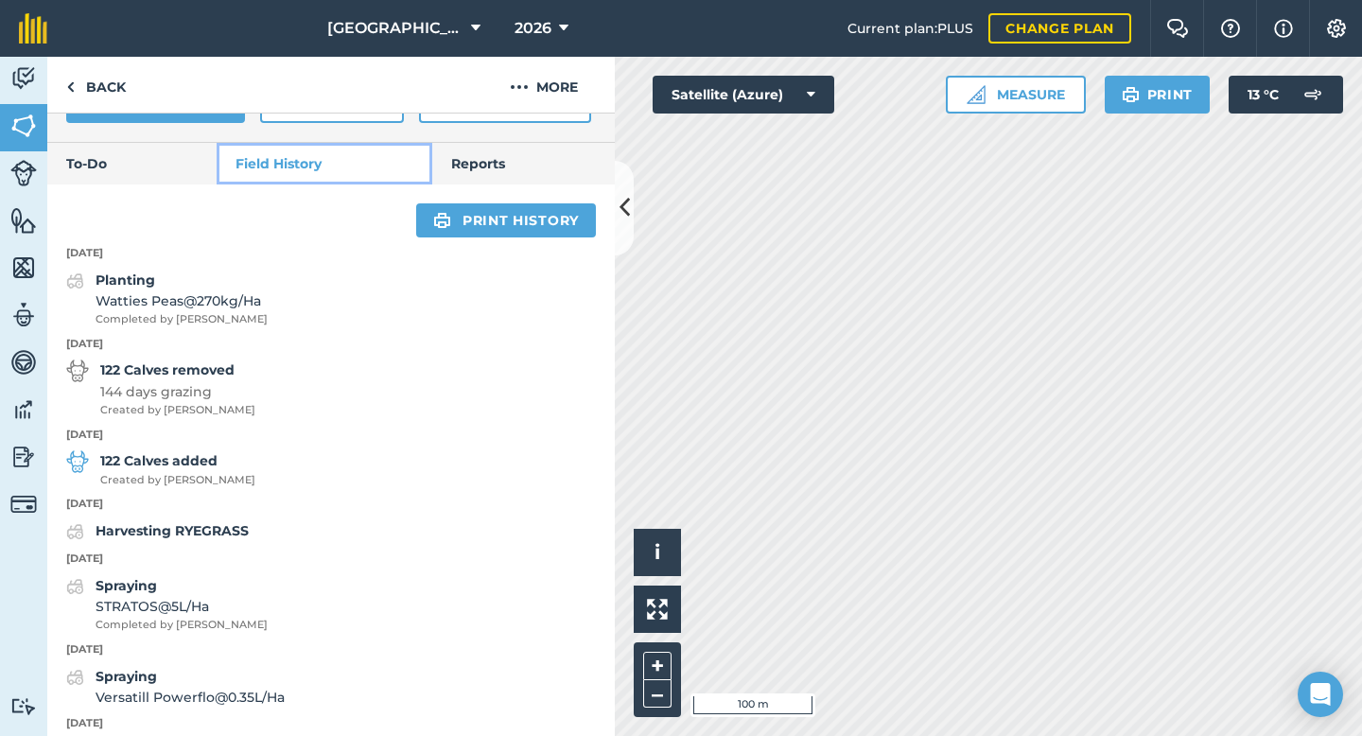
scroll to position [711, 0]
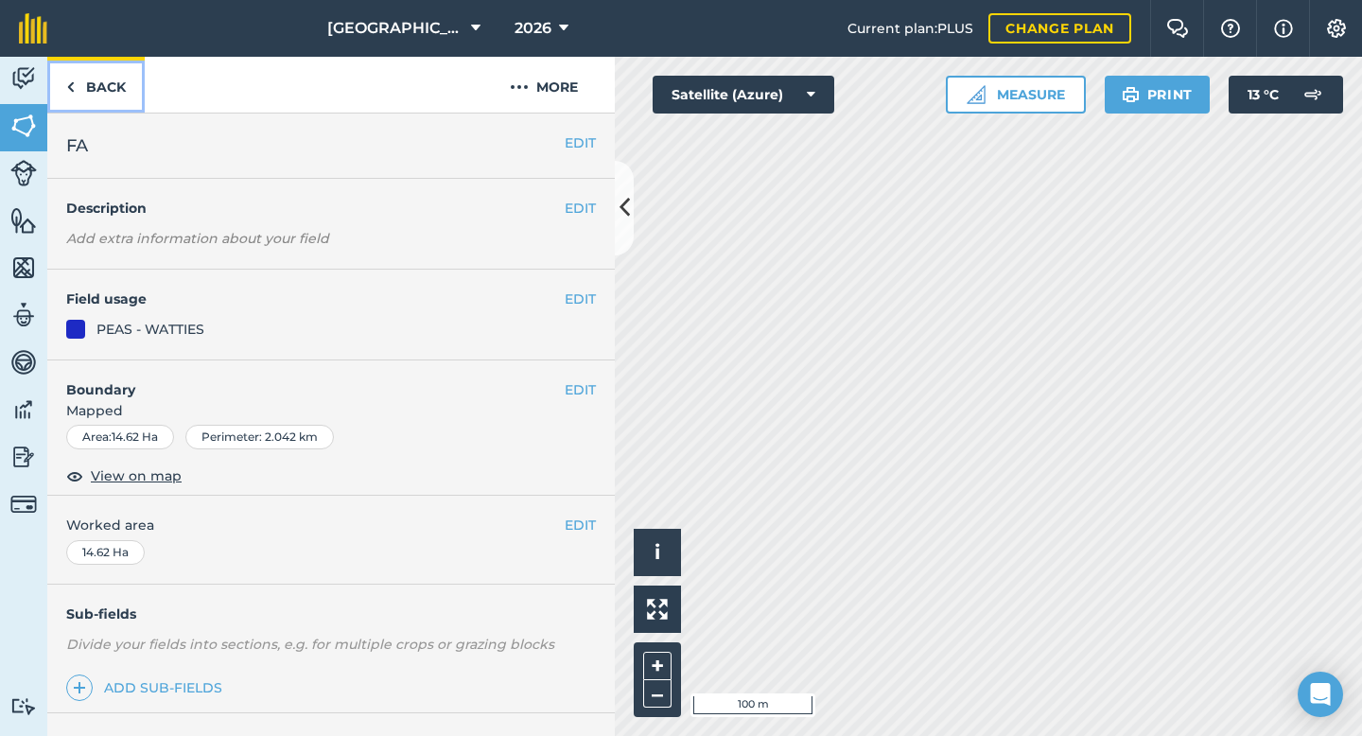
click at [81, 89] on link "Back" at bounding box center [95, 85] width 97 height 56
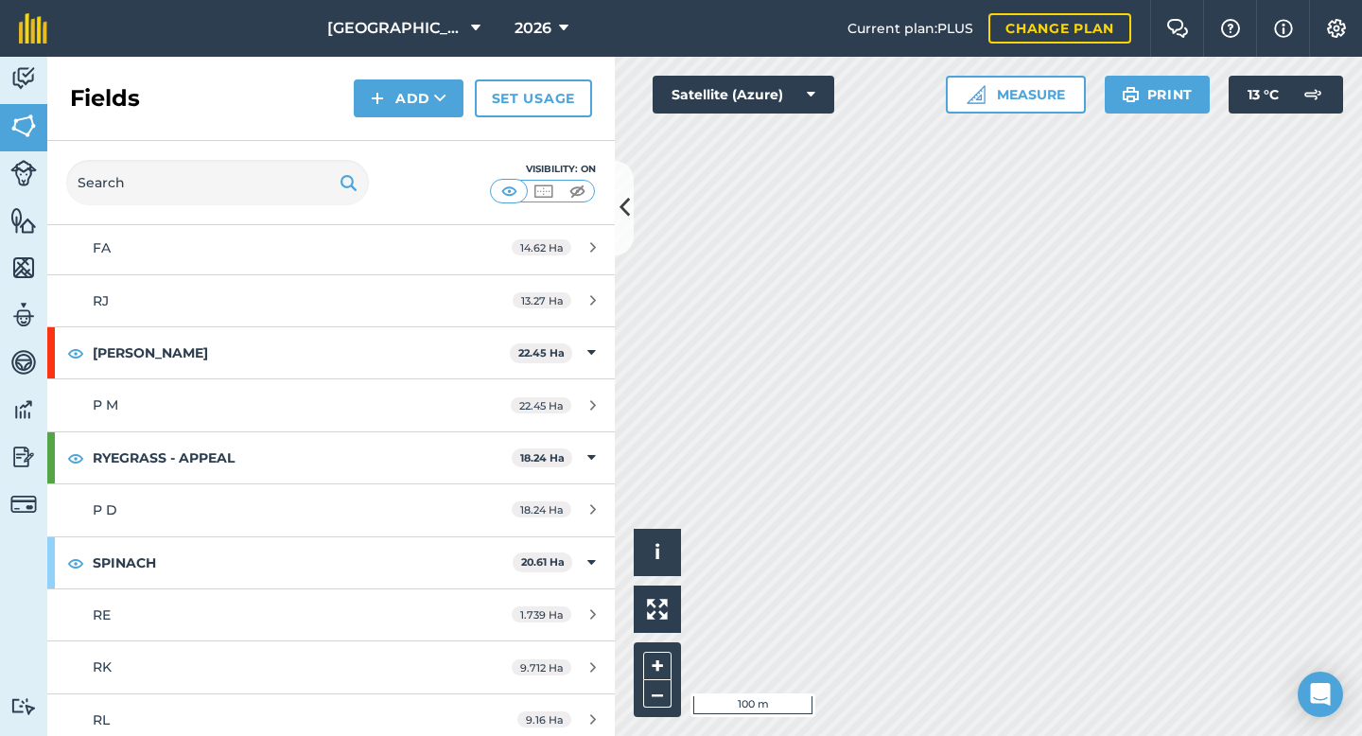
scroll to position [1149, 0]
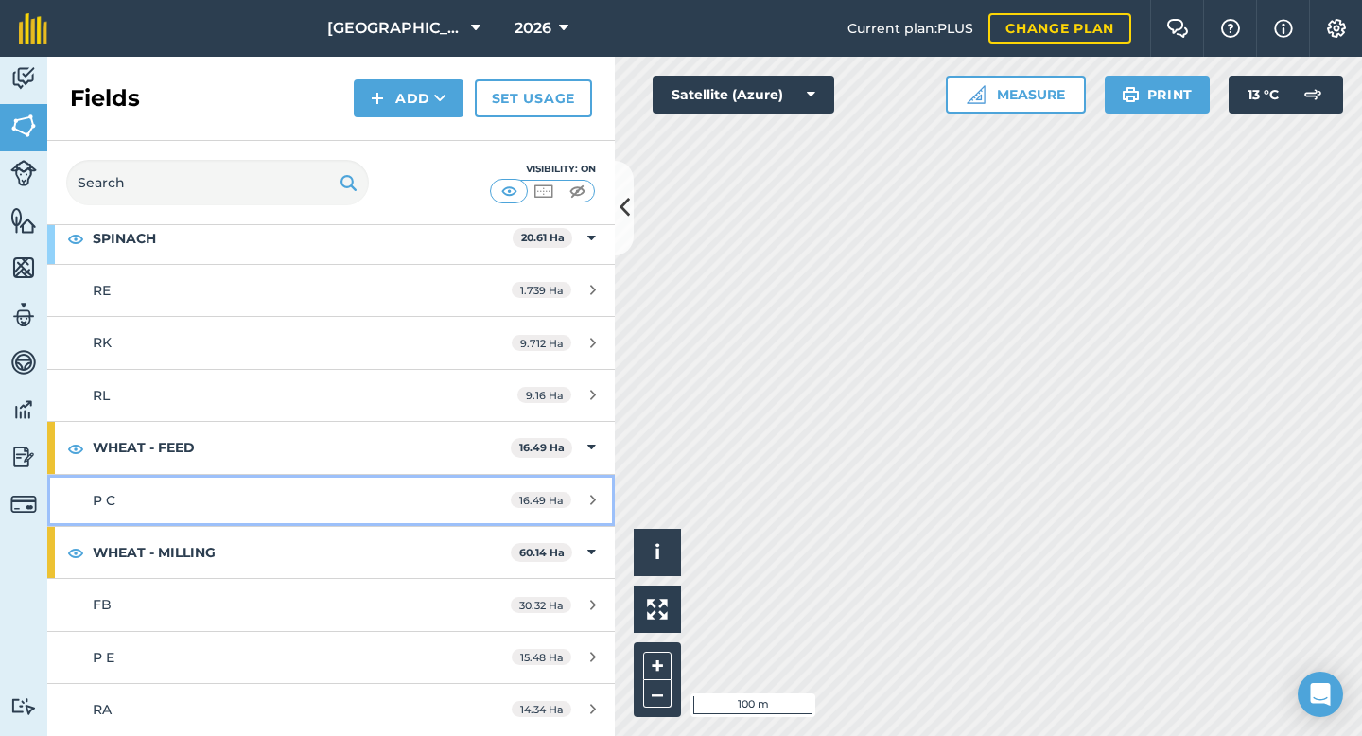
click at [170, 493] on div "P C" at bounding box center [271, 500] width 356 height 21
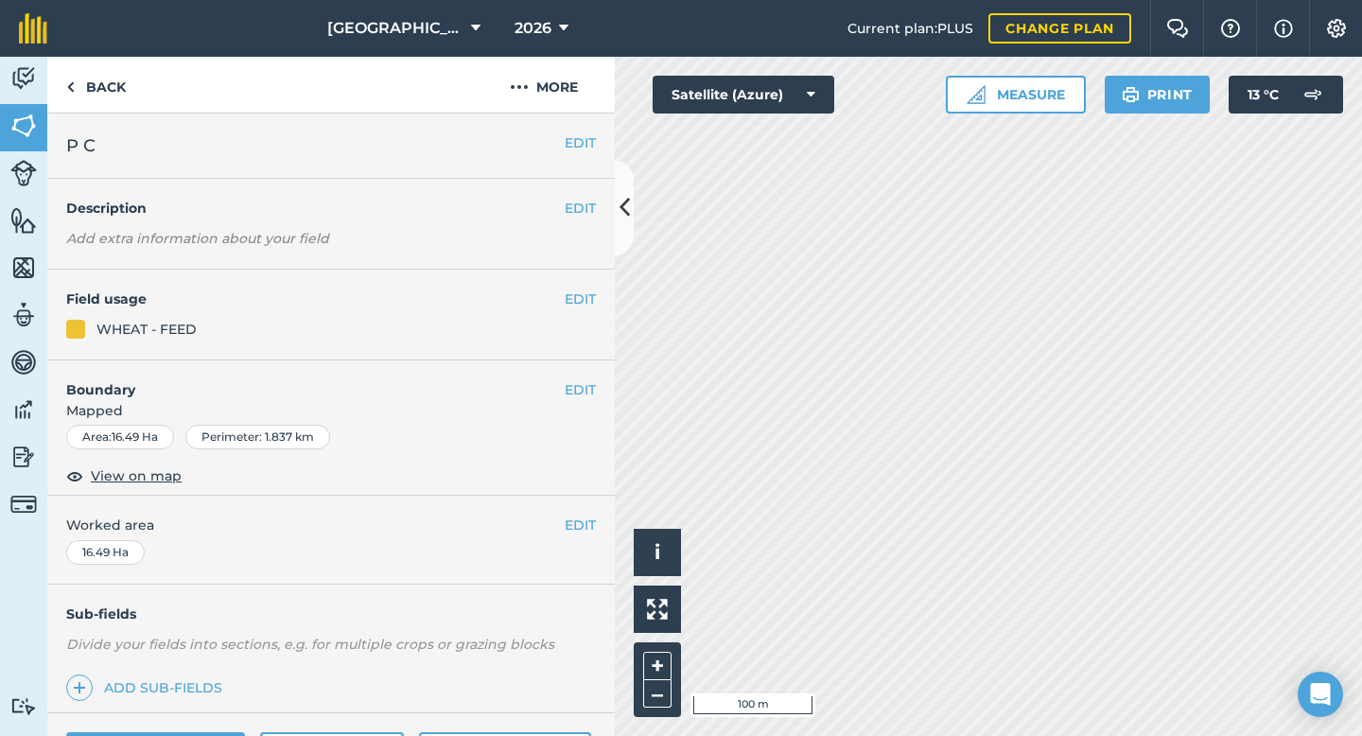
scroll to position [154, 0]
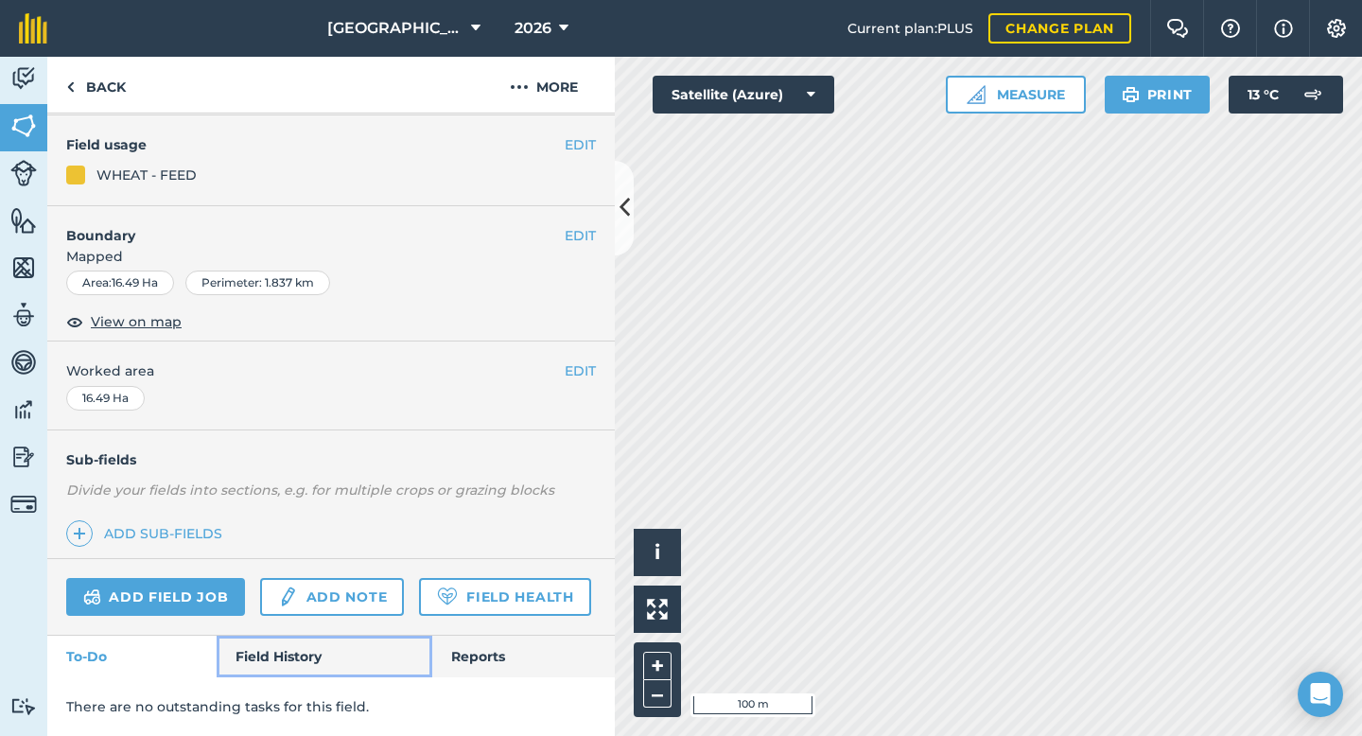
click at [303, 657] on link "Field History" at bounding box center [324, 656] width 215 height 42
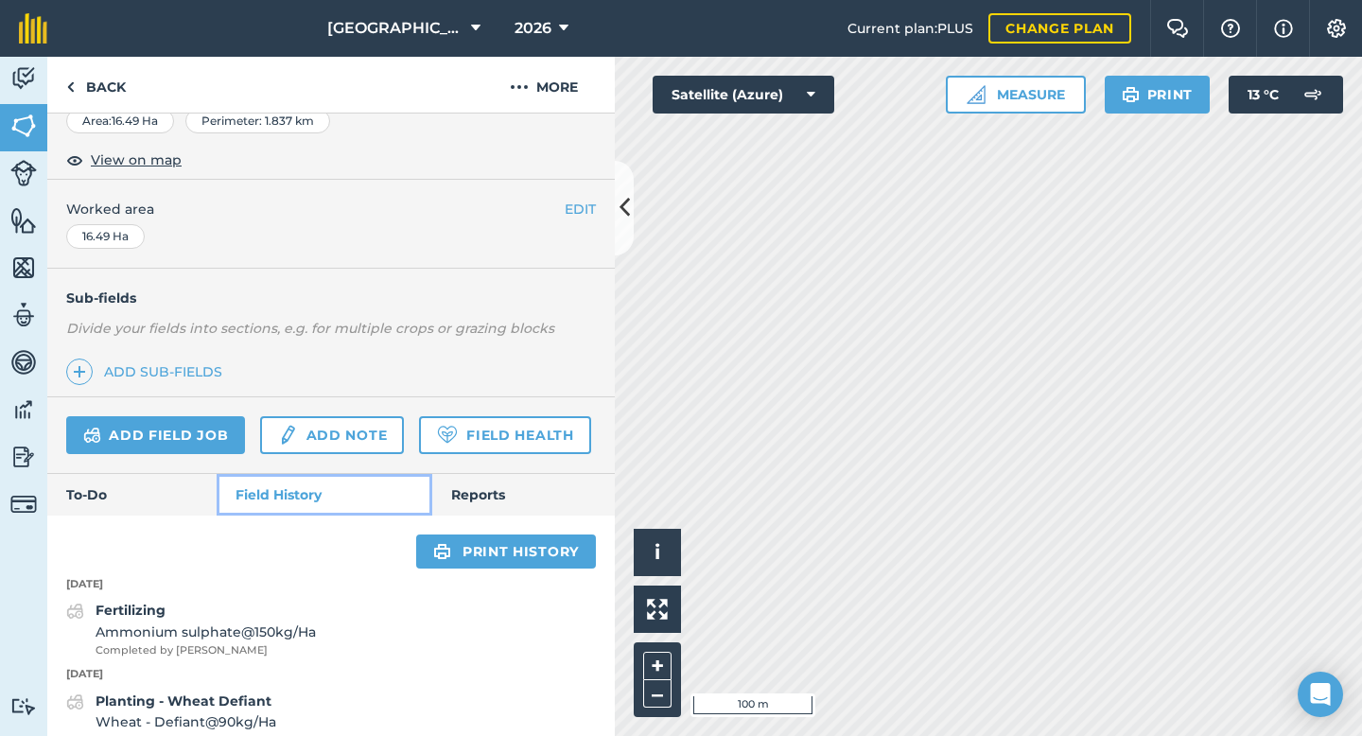
scroll to position [316, 0]
click at [179, 438] on link "Add field job" at bounding box center [155, 435] width 179 height 38
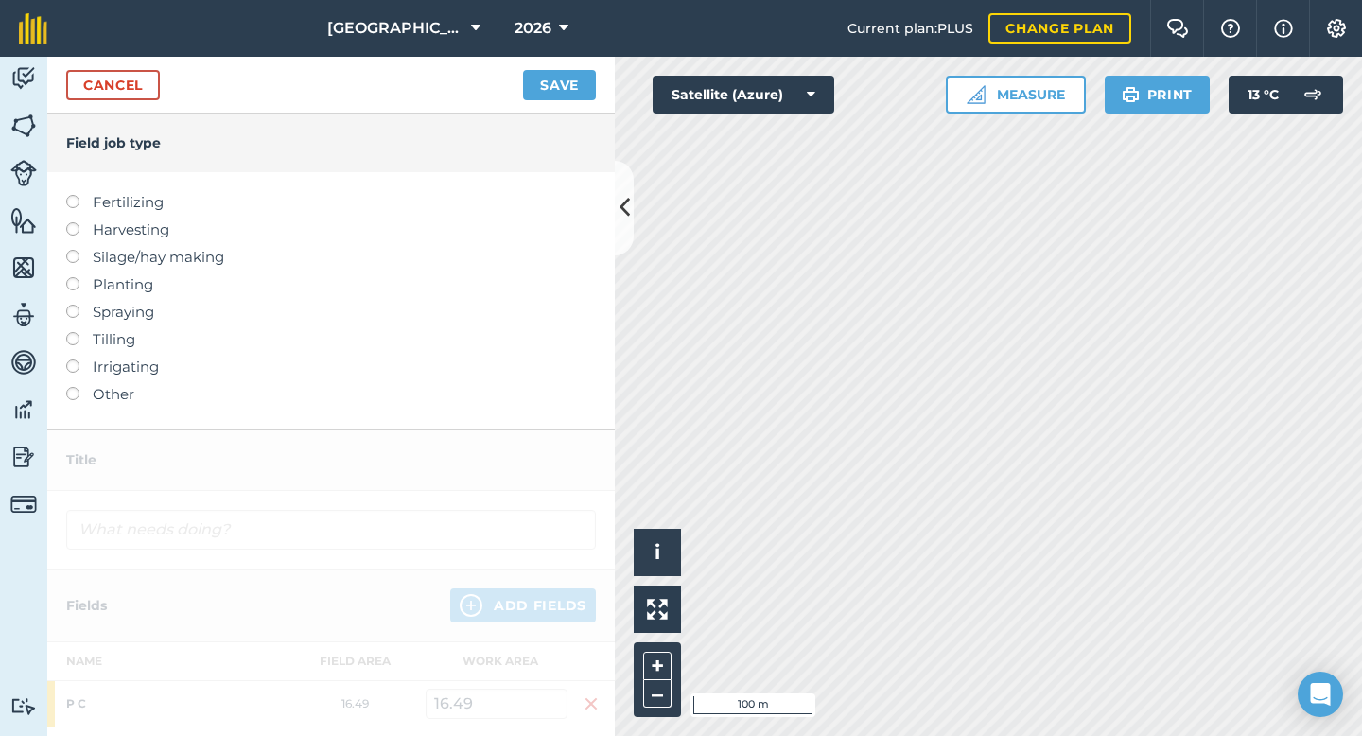
click at [76, 195] on label at bounding box center [79, 195] width 26 height 0
type input "Fertilizing"
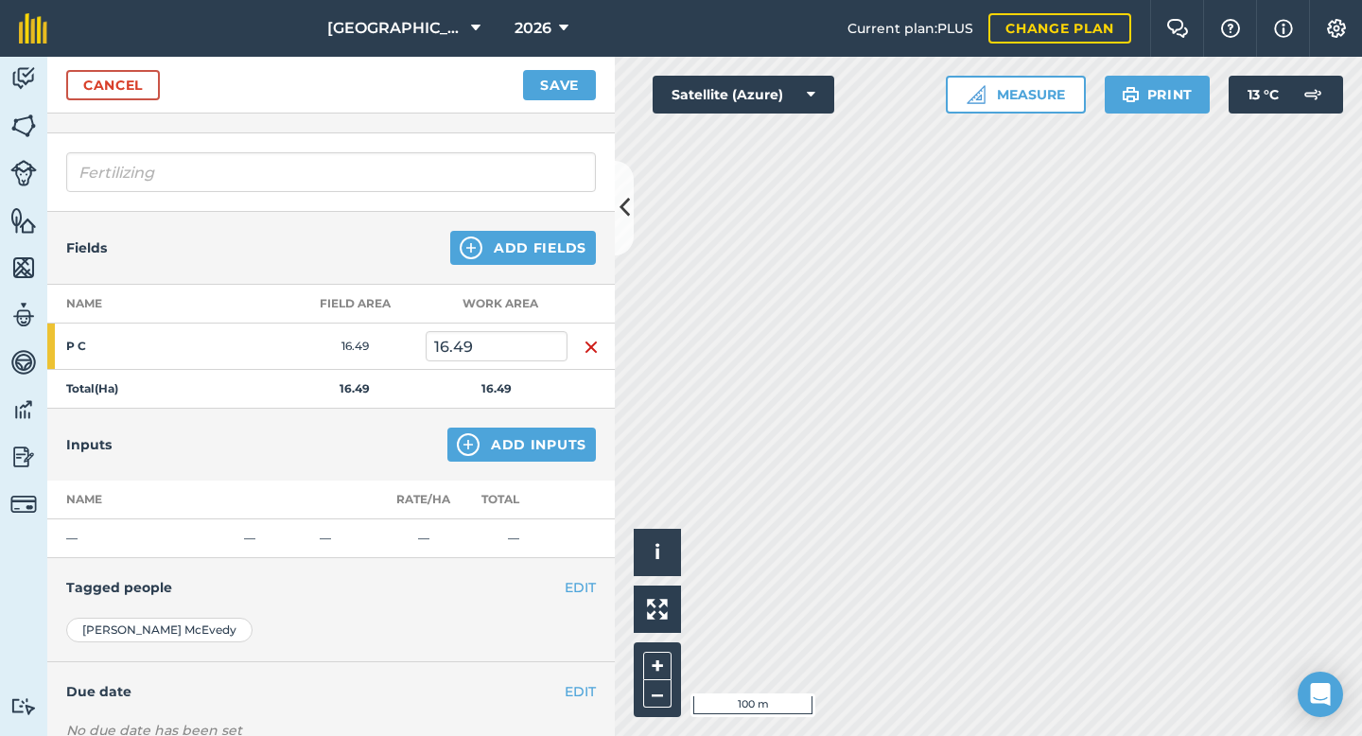
scroll to position [111, 0]
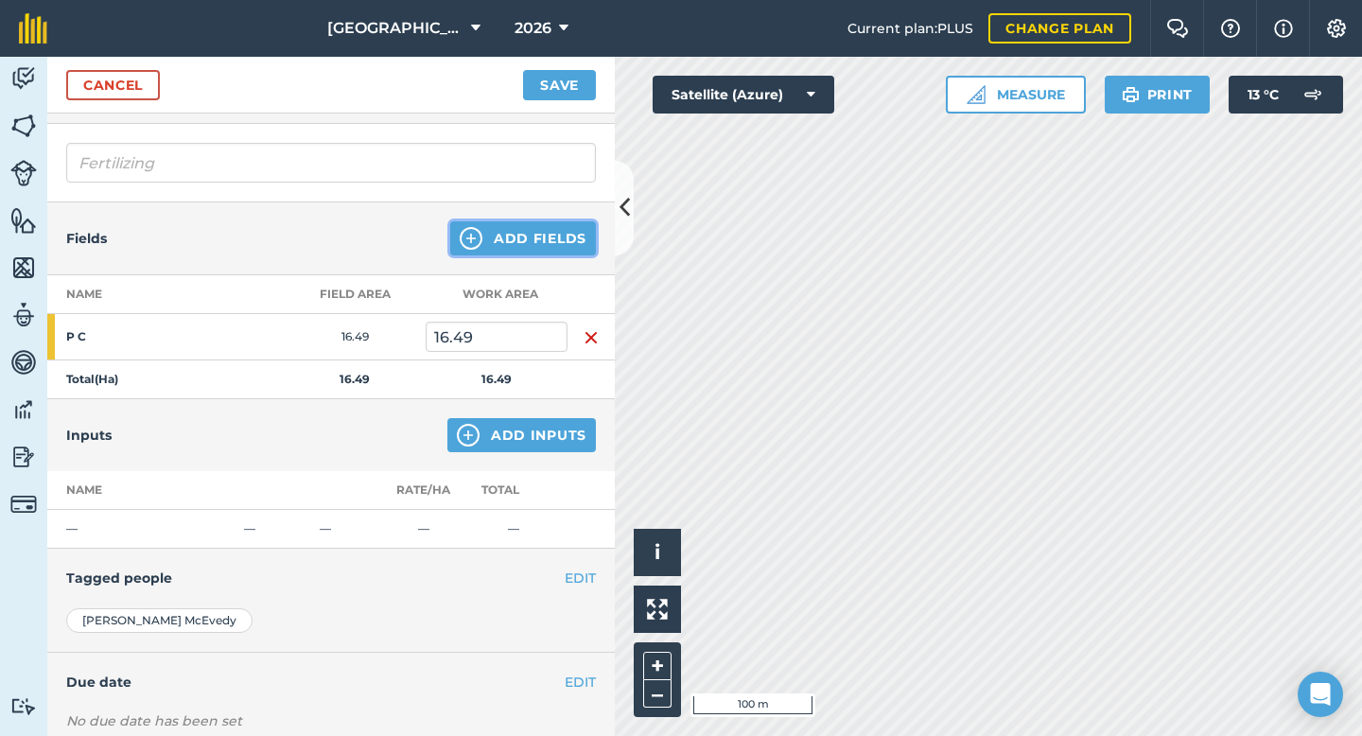
click at [525, 241] on button "Add Fields" at bounding box center [523, 238] width 146 height 34
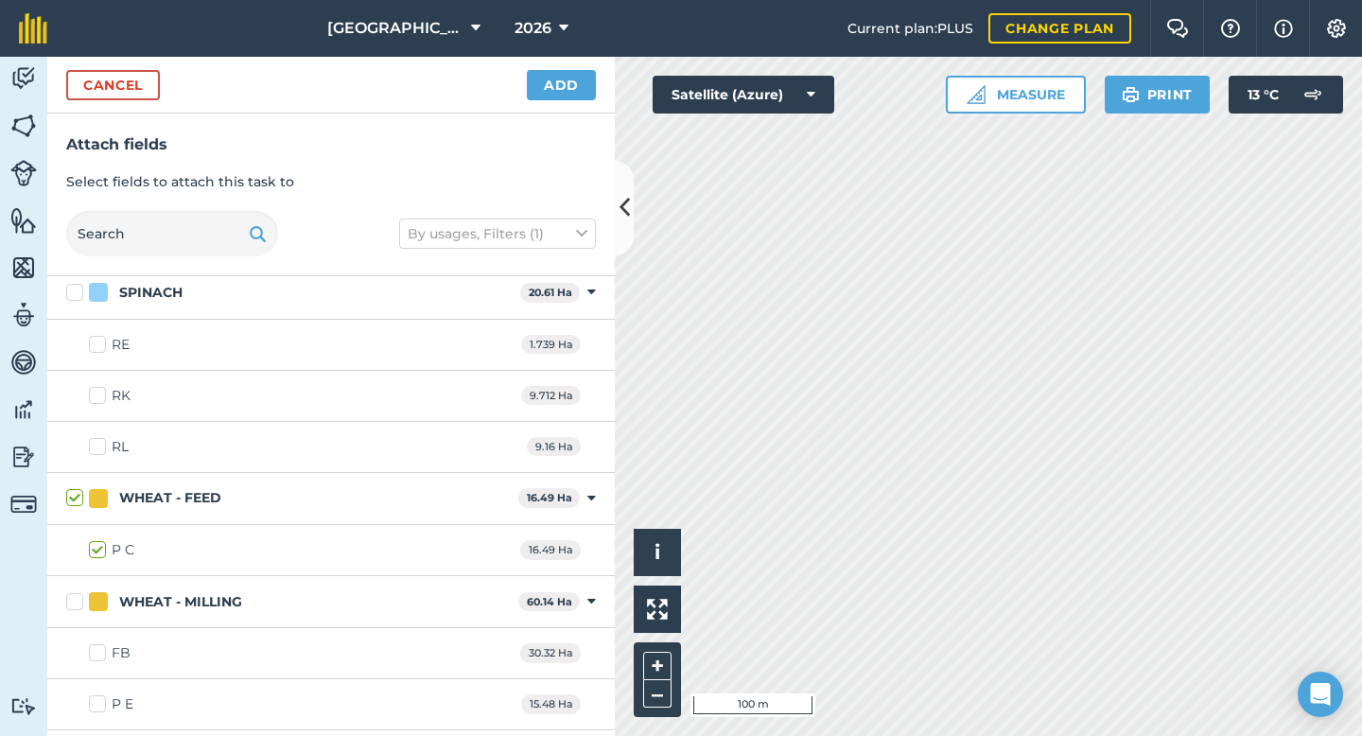
scroll to position [1087, 0]
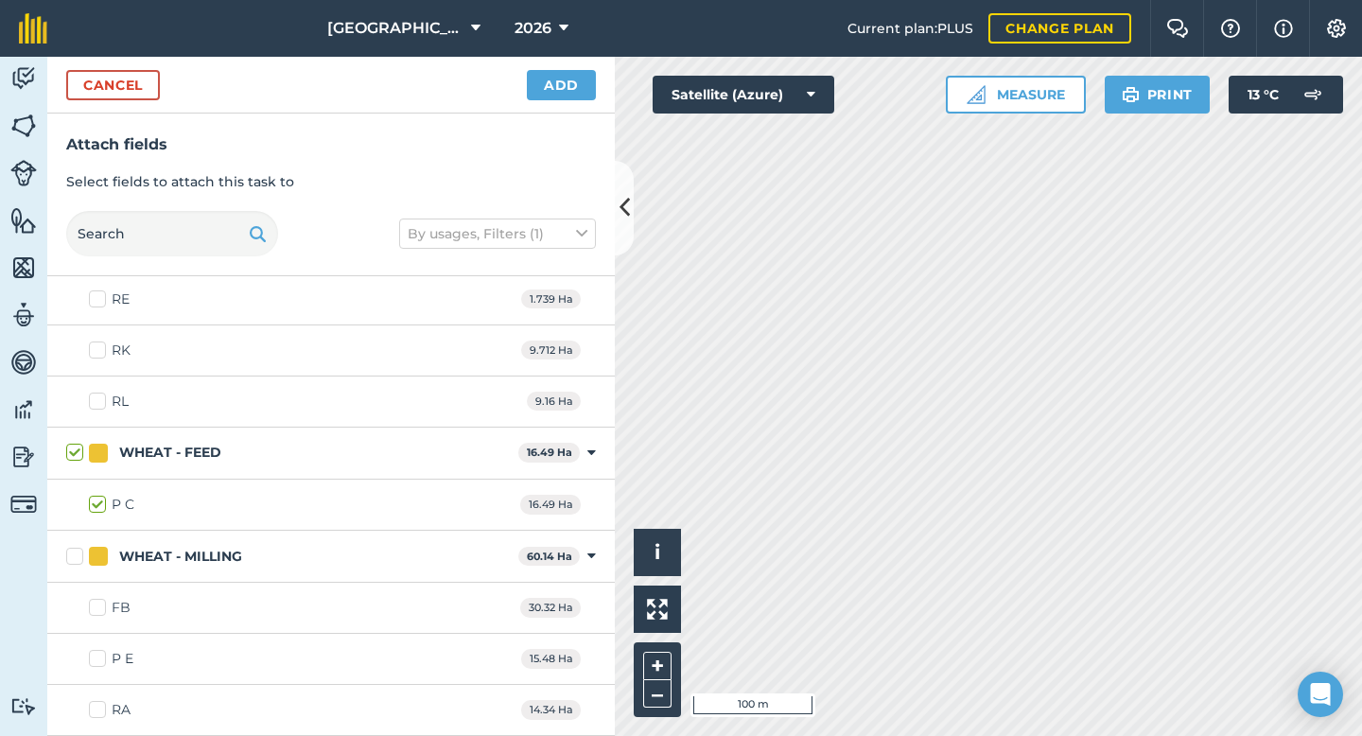
click at [77, 558] on label "WHEAT - MILLING" at bounding box center [288, 557] width 444 height 20
click at [77, 558] on input "WHEAT - MILLING" at bounding box center [72, 553] width 12 height 12
checkbox input "true"
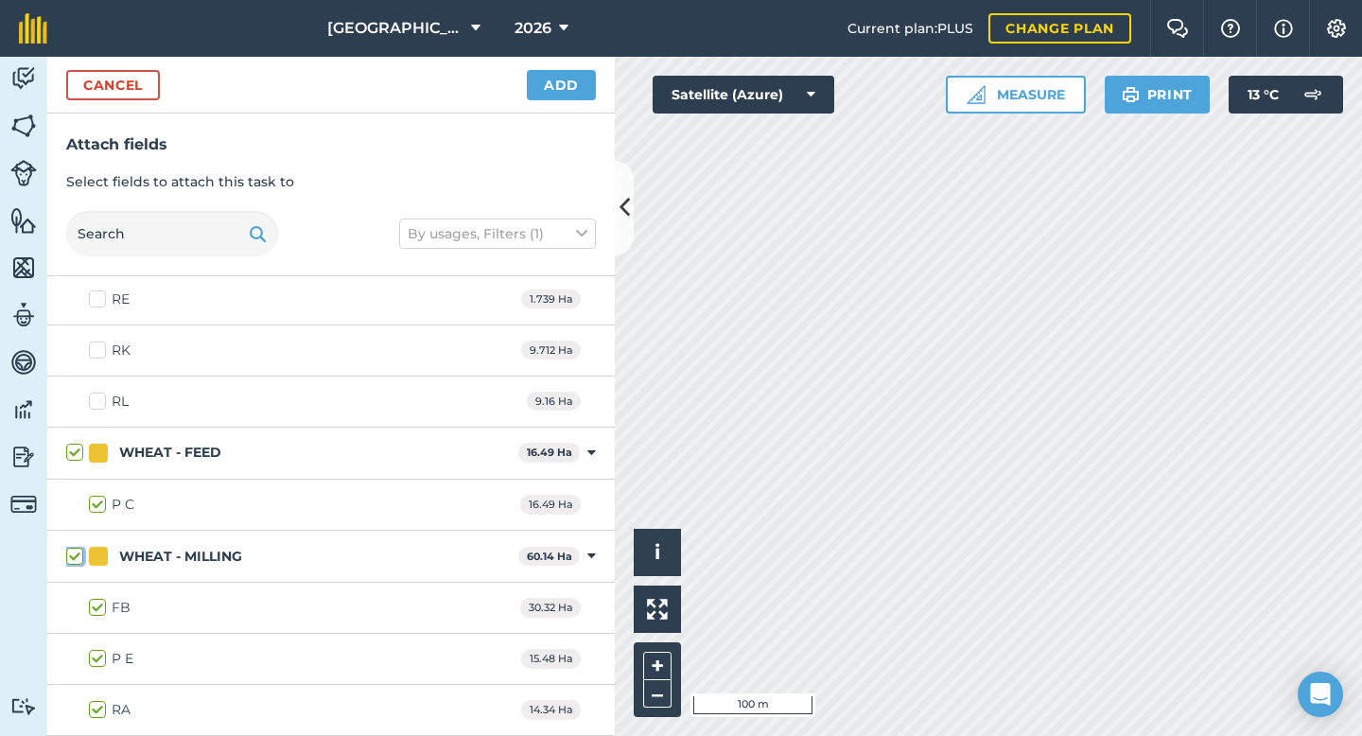
checkbox input "true"
click at [582, 87] on button "Add" at bounding box center [561, 85] width 69 height 30
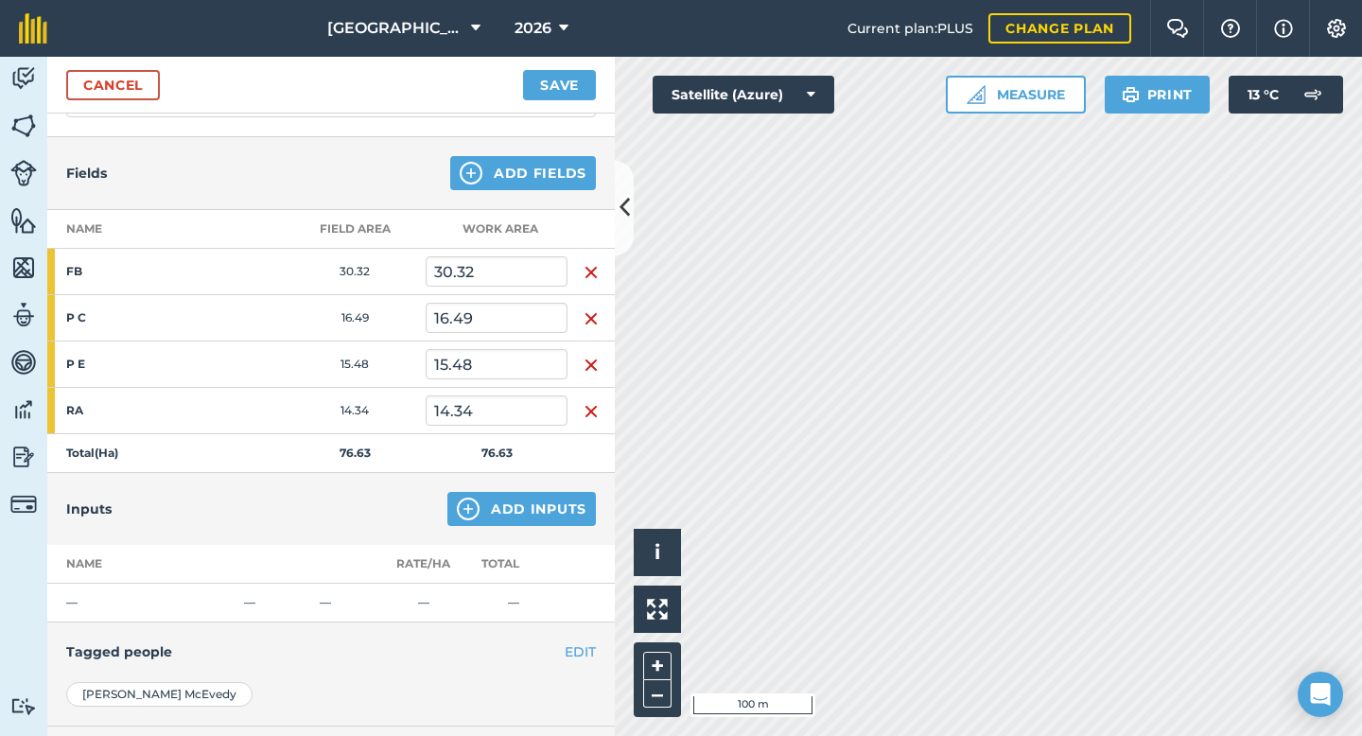
scroll to position [183, 0]
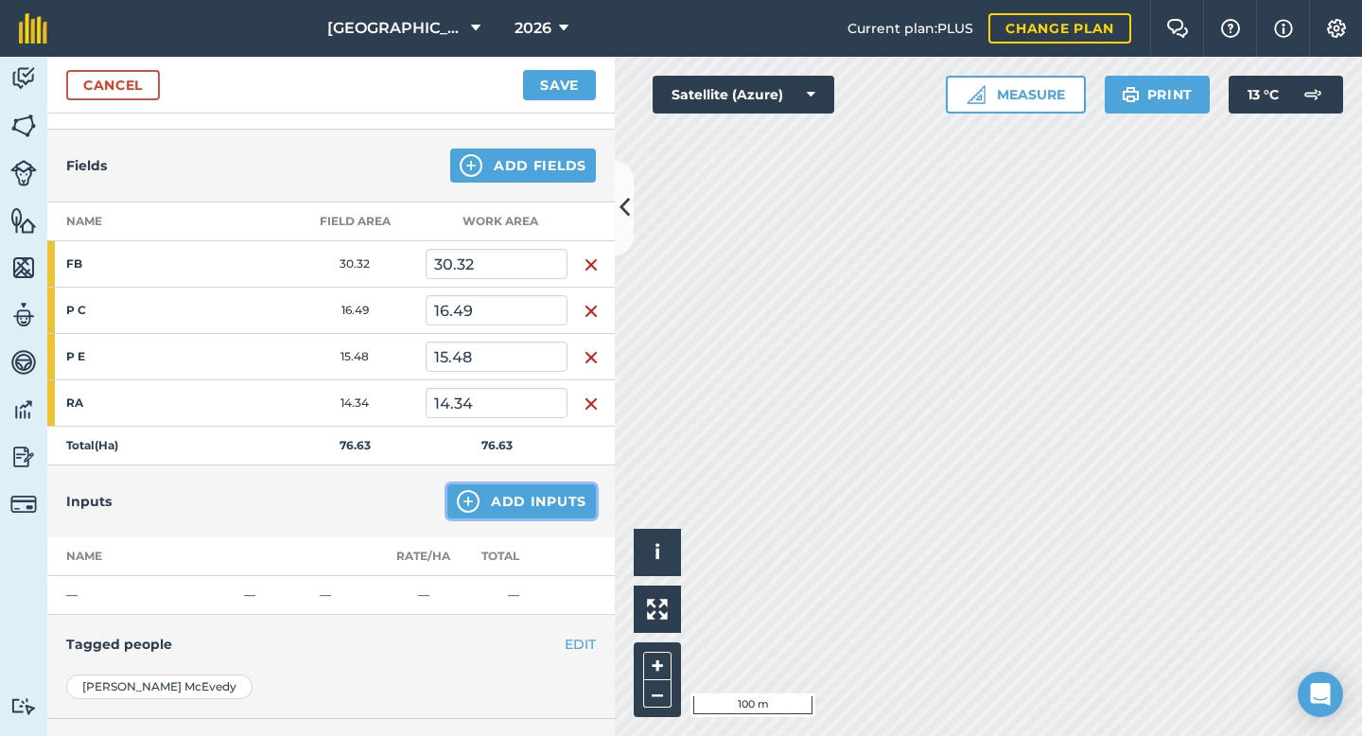
click at [529, 512] on button "Add Inputs" at bounding box center [521, 501] width 148 height 34
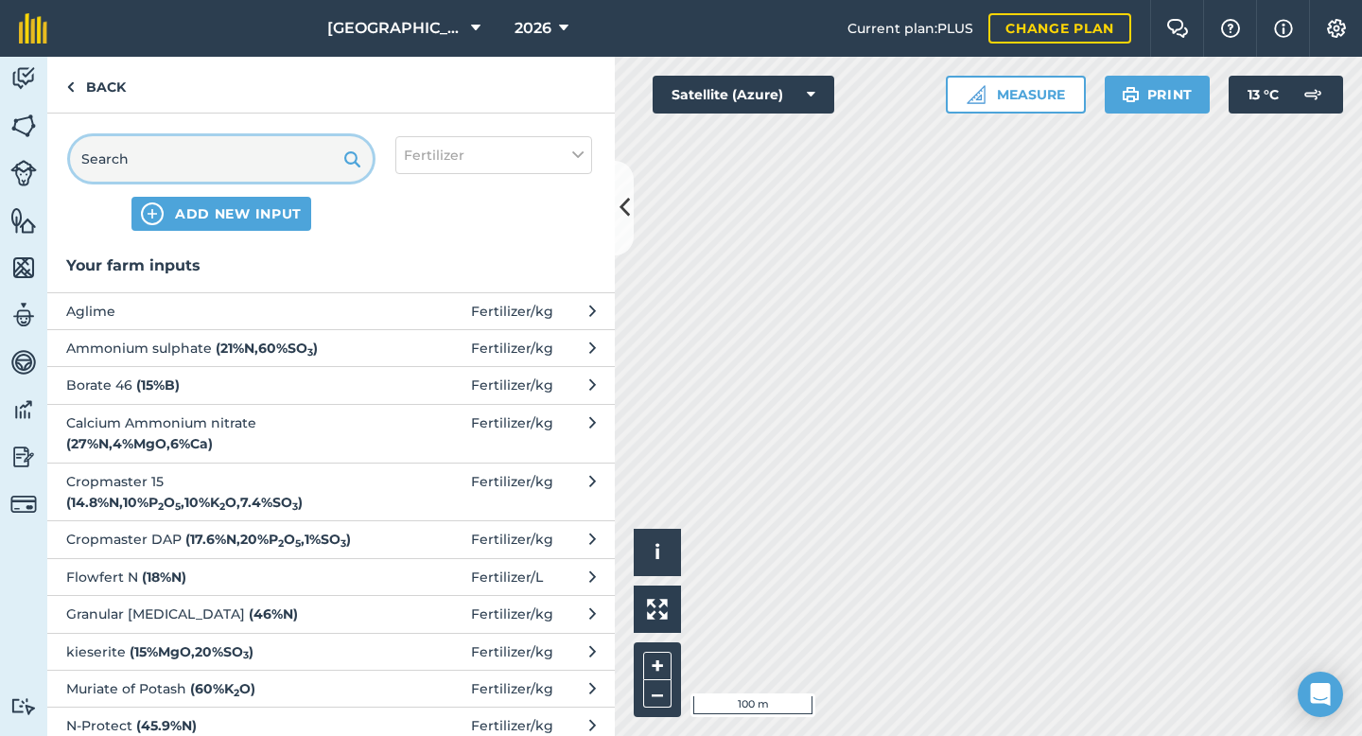
click at [197, 164] on input "text" at bounding box center [221, 158] width 303 height 45
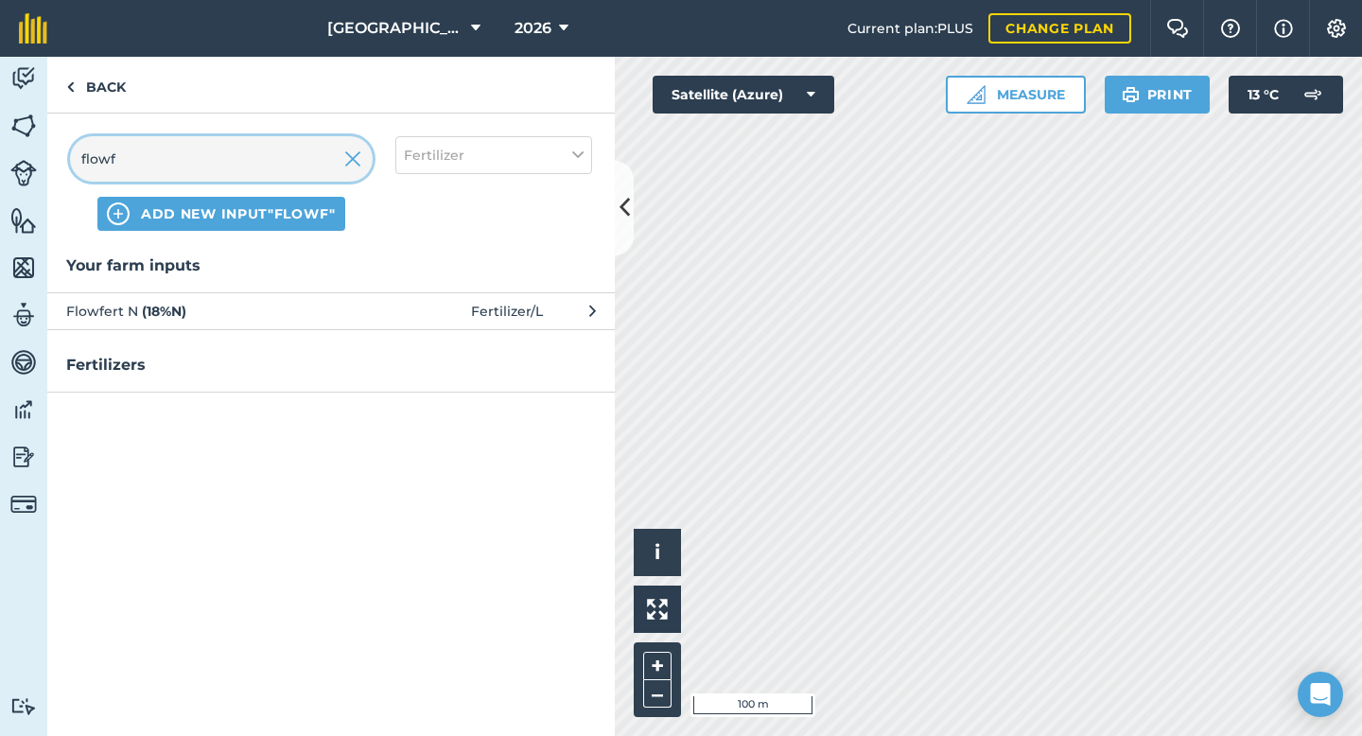
type input "flowf"
click at [218, 307] on span "Flowfert N ( 18 % N )" at bounding box center [220, 311] width 309 height 21
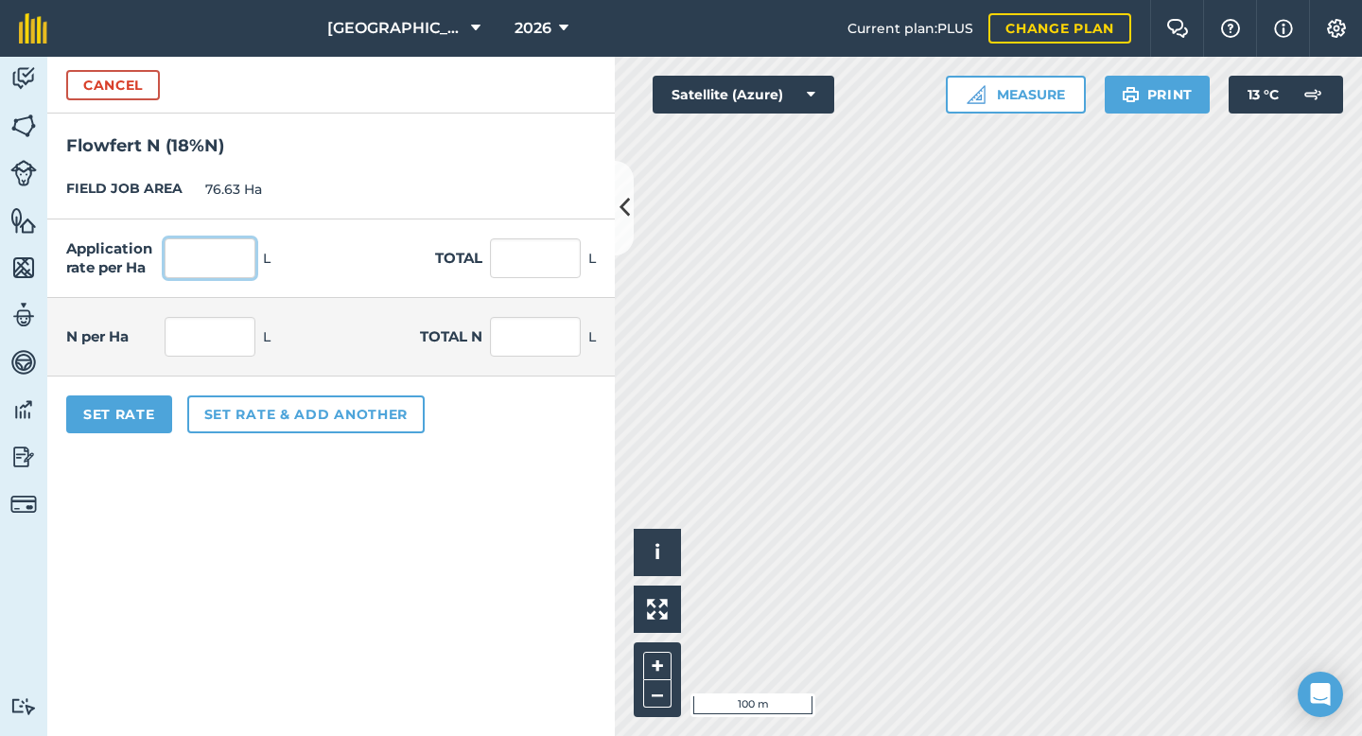
click at [225, 257] on input "text" at bounding box center [210, 258] width 91 height 40
type input "300"
type input "22,989"
type input "54"
type input "4,138.02"
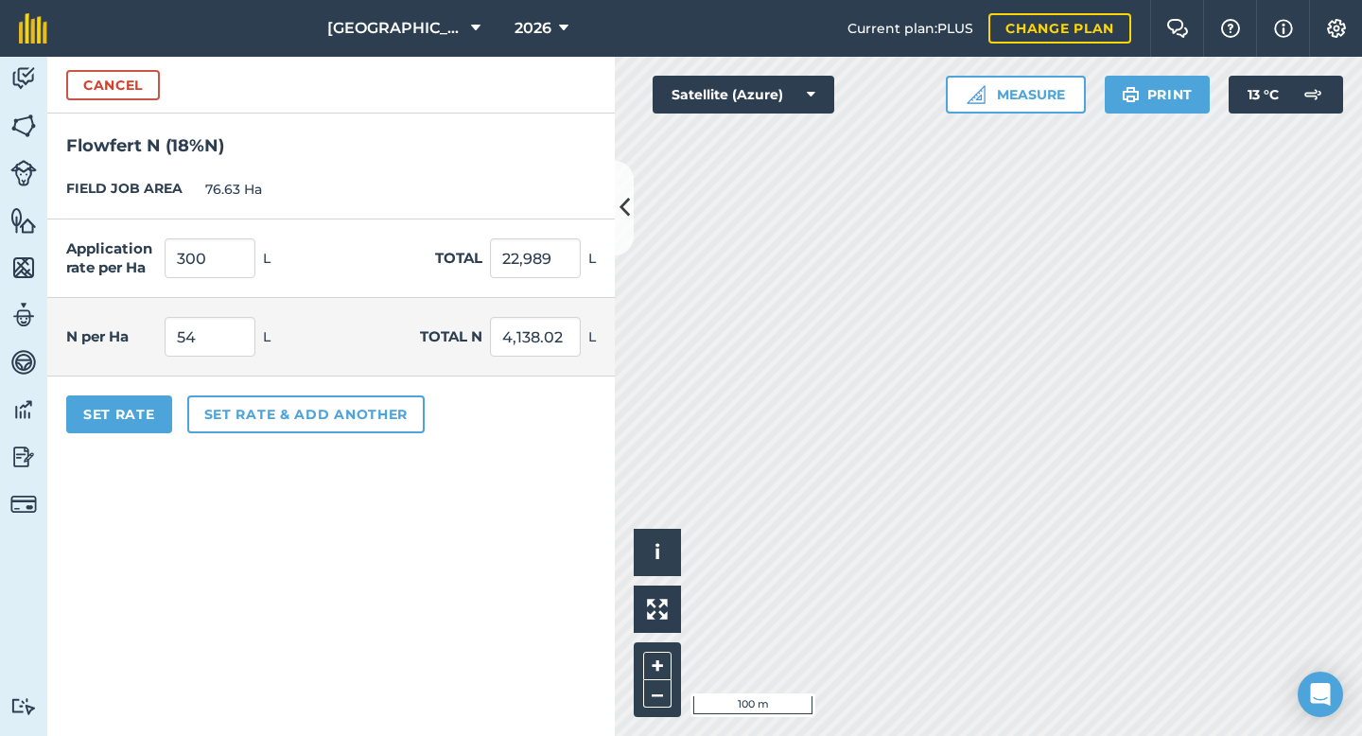
click at [385, 185] on div "FIELD JOB AREA 76.63 Ha" at bounding box center [330, 190] width 567 height 60
click at [148, 421] on button "Set Rate" at bounding box center [119, 414] width 106 height 38
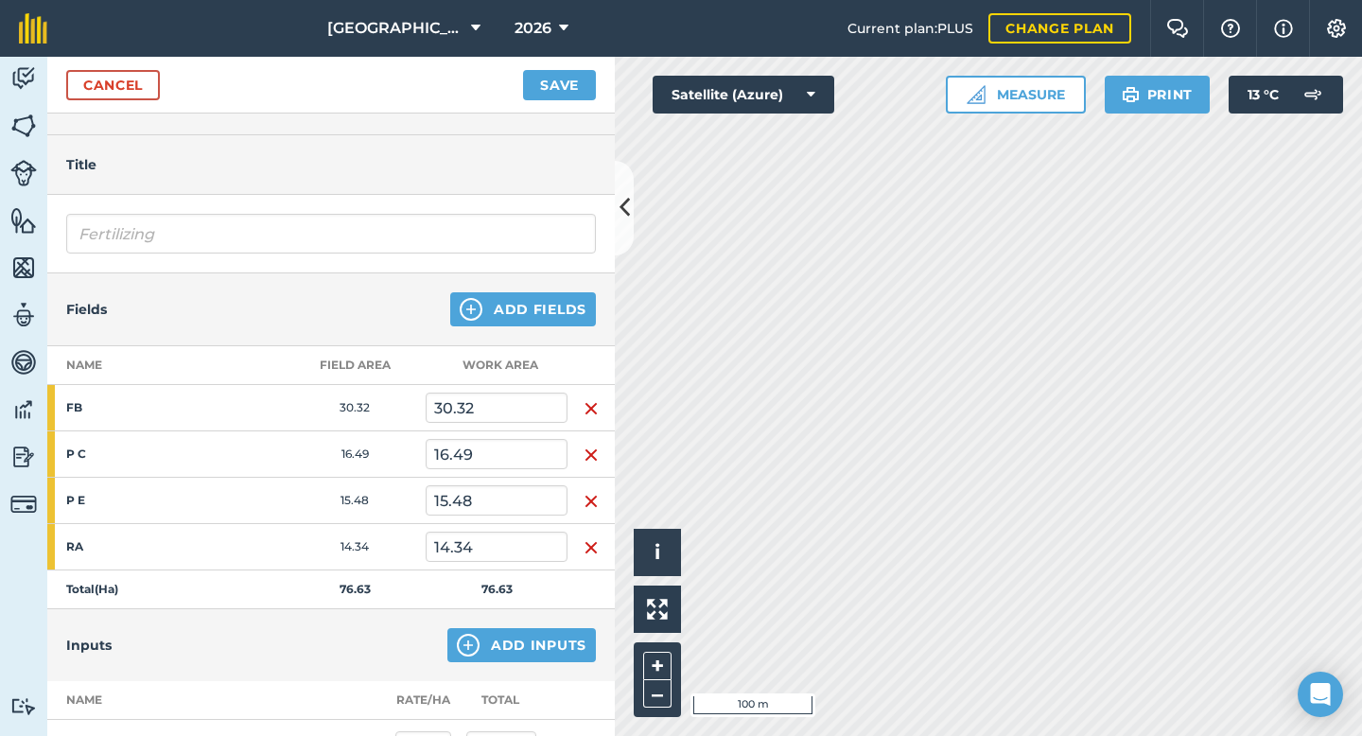
scroll to position [19, 0]
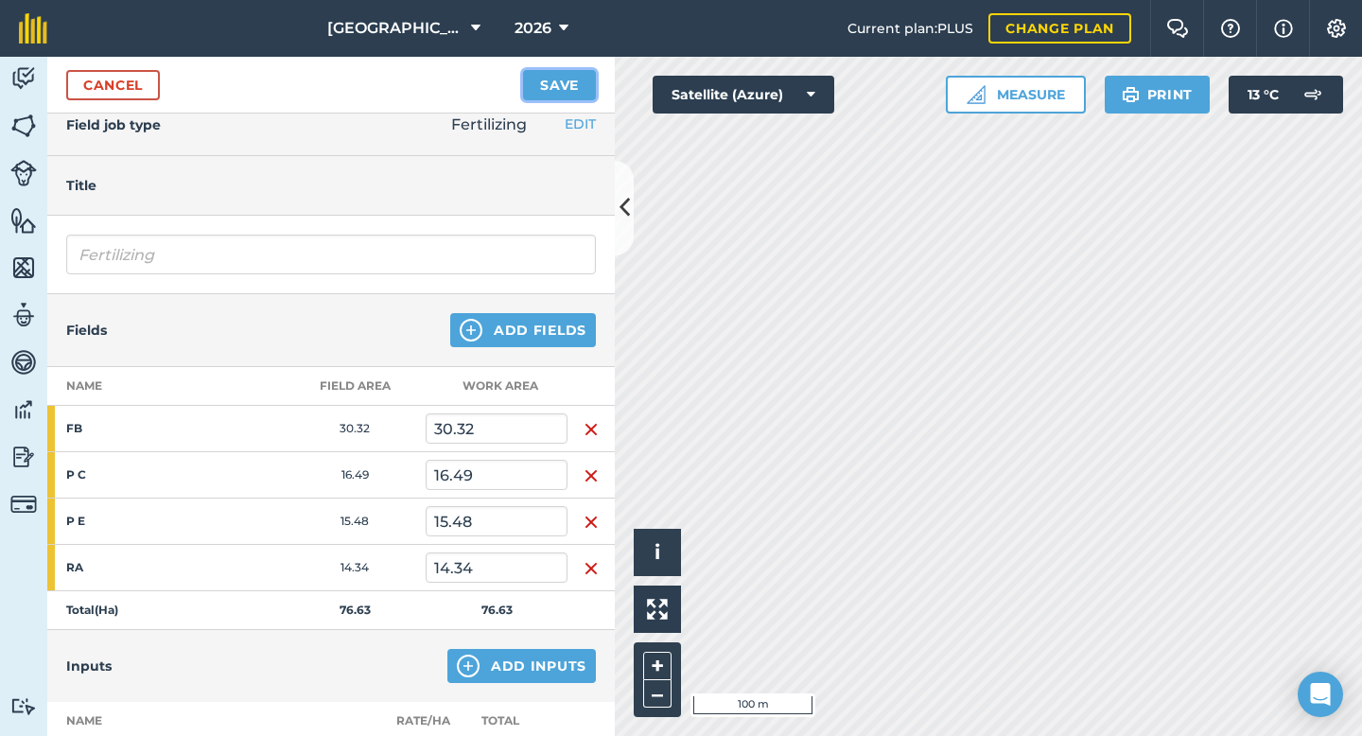
click at [562, 96] on button "Save" at bounding box center [559, 85] width 73 height 30
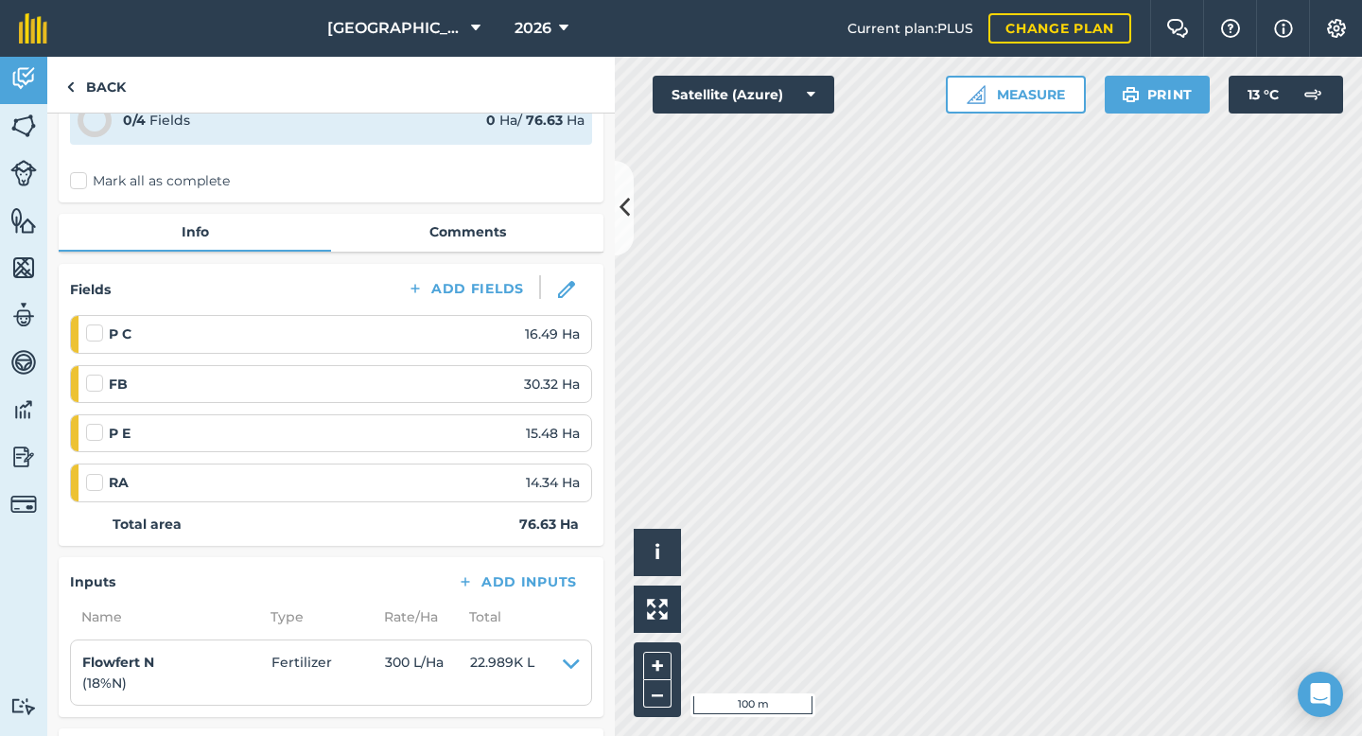
scroll to position [115, 0]
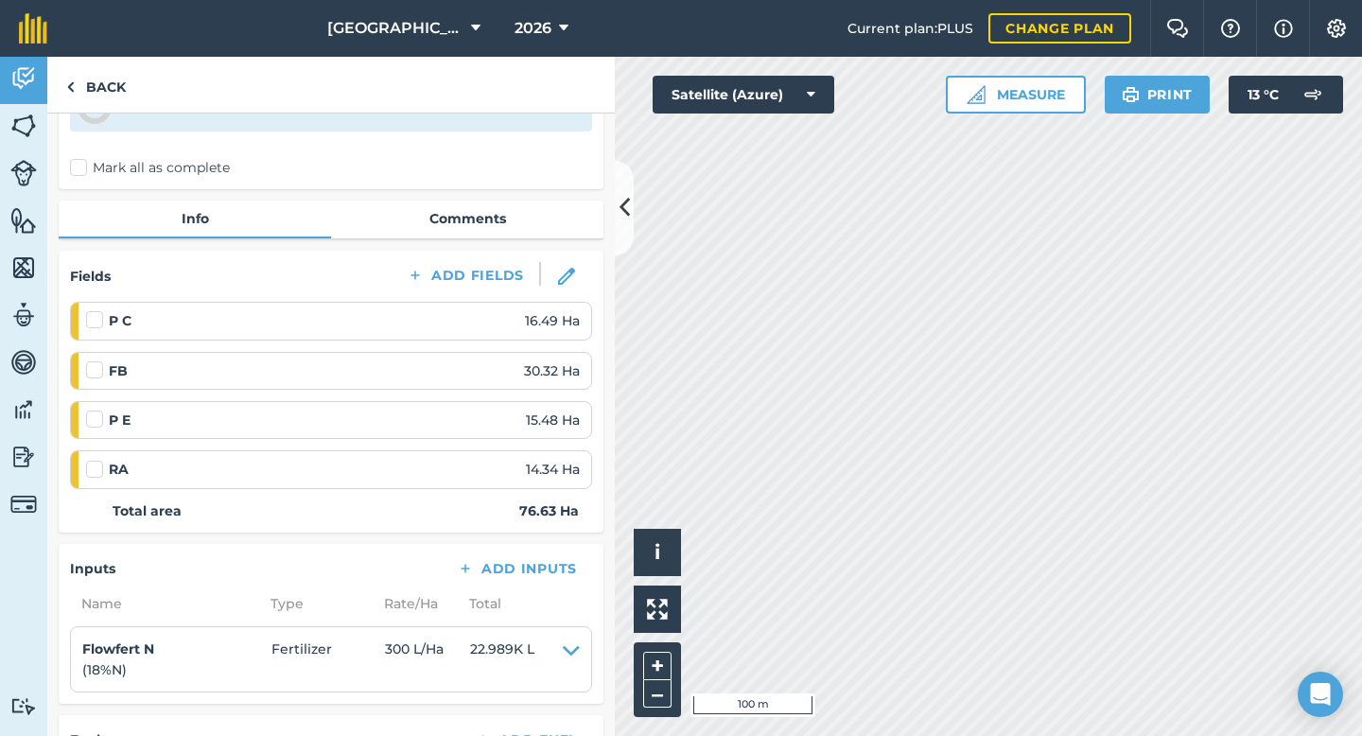
click at [96, 310] on label at bounding box center [97, 310] width 23 height 0
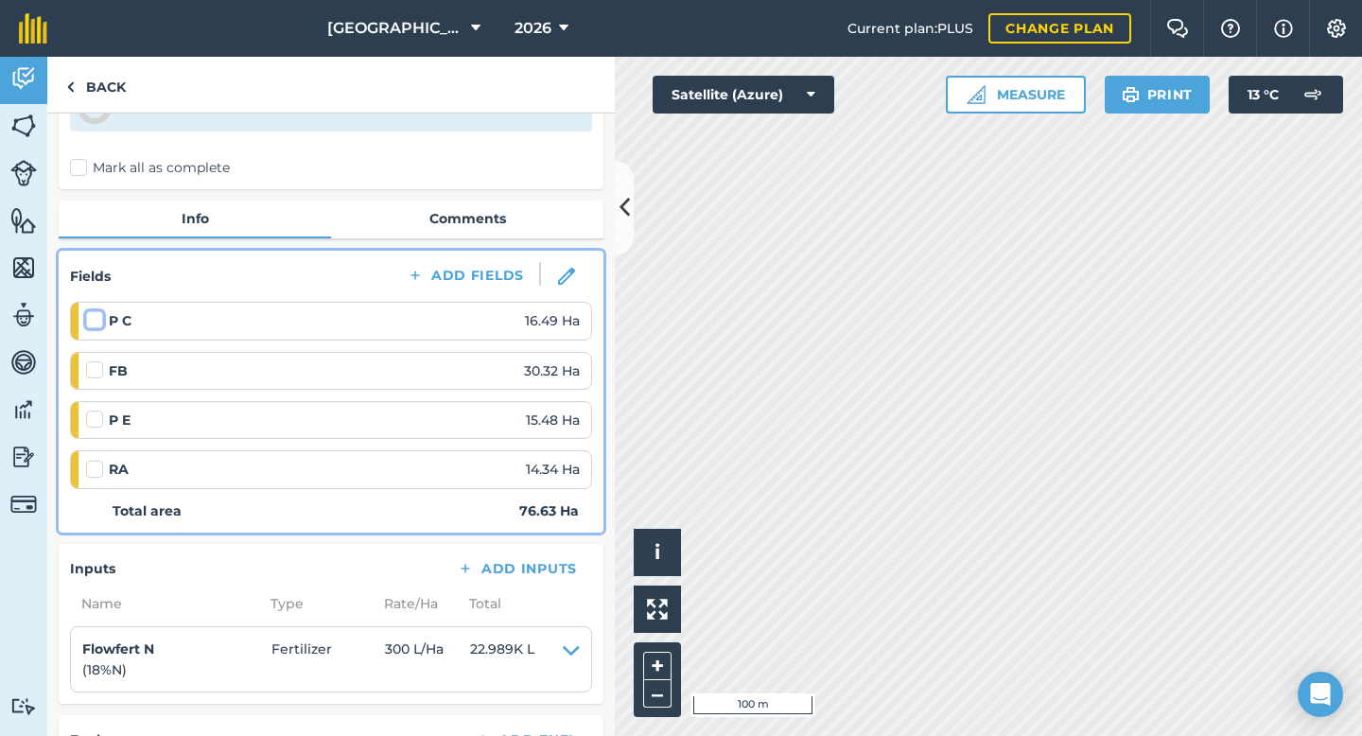
click at [96, 322] on input "checkbox" at bounding box center [92, 316] width 12 height 12
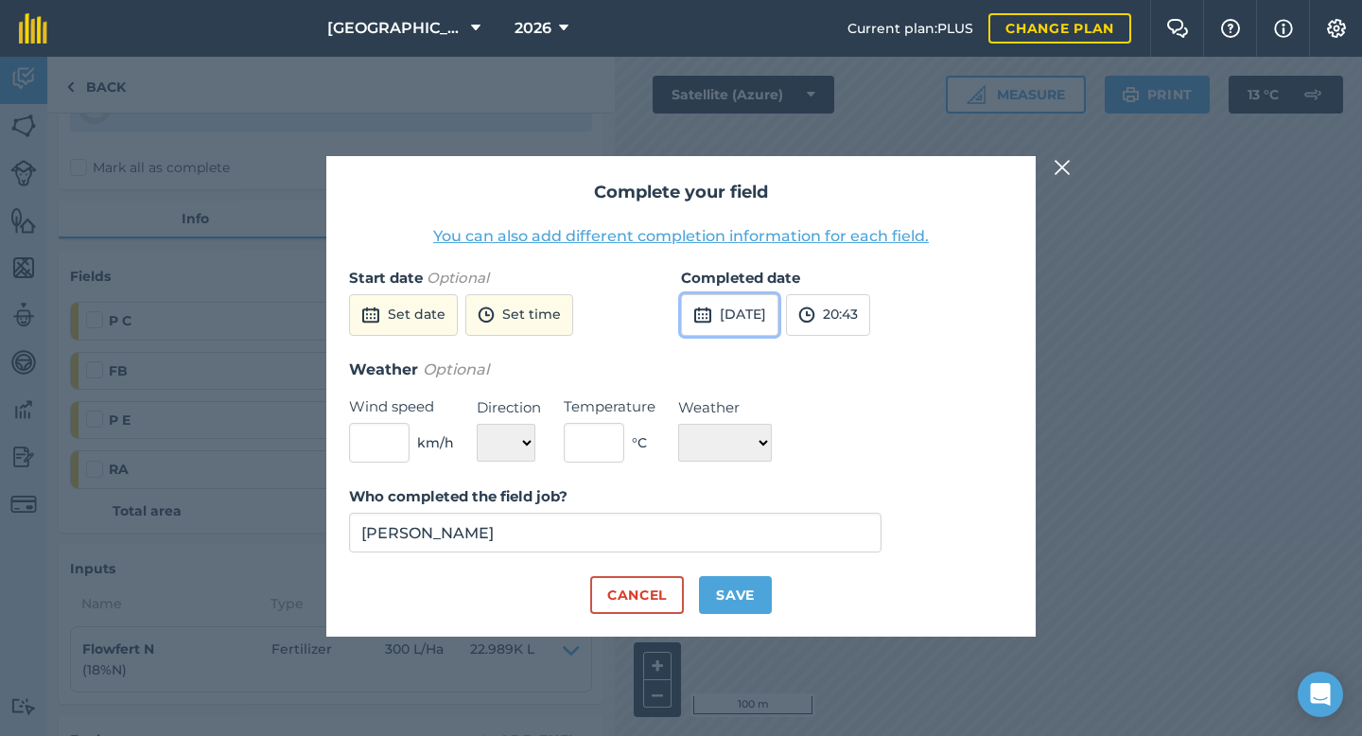
click at [705, 316] on img at bounding box center [702, 315] width 19 height 23
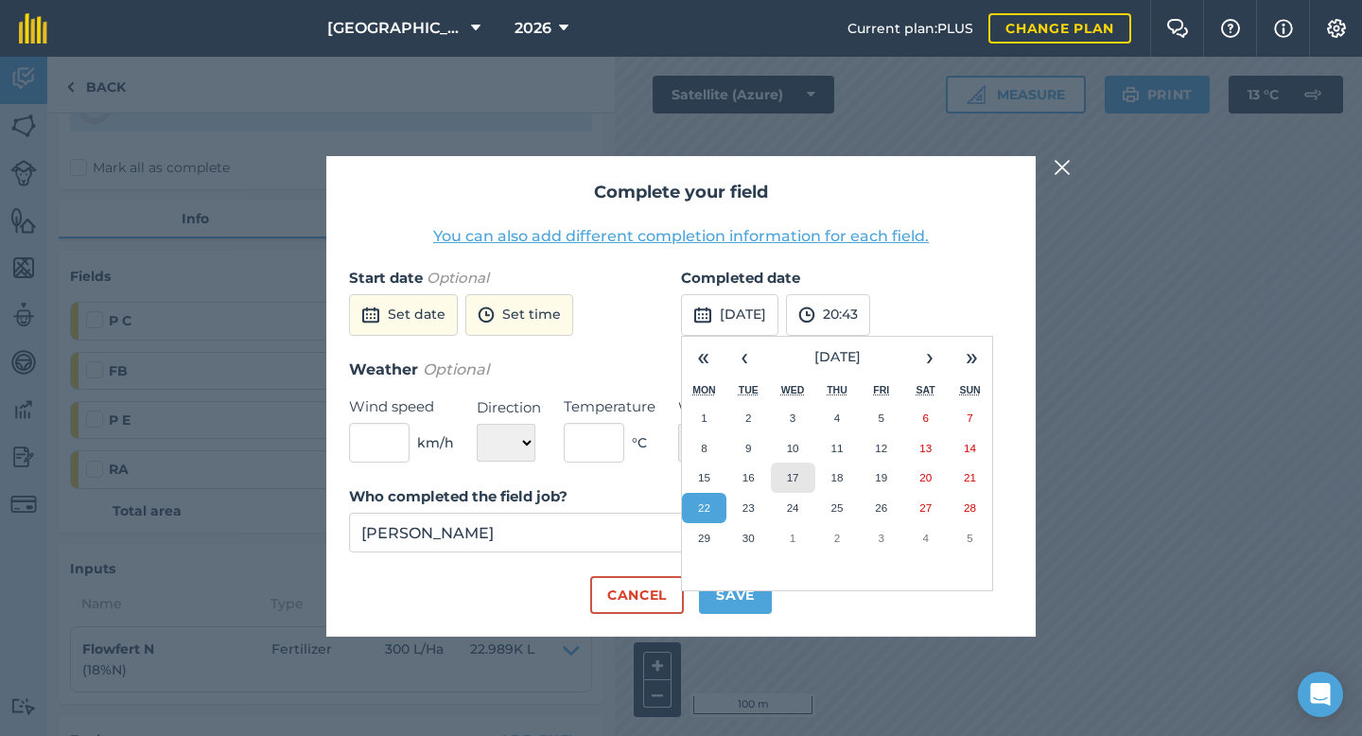
click at [792, 475] on abbr "17" at bounding box center [793, 477] width 12 height 12
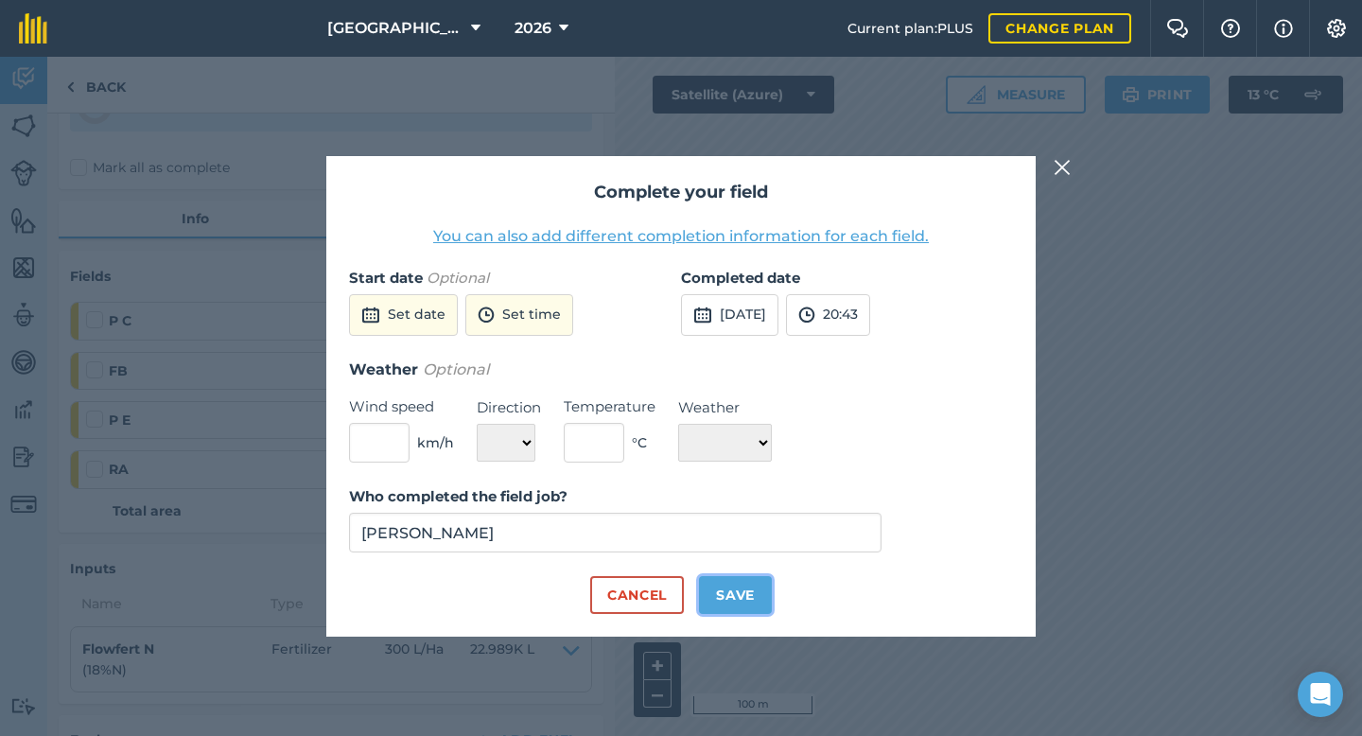
click at [741, 596] on button "Save" at bounding box center [735, 595] width 73 height 38
checkbox input "true"
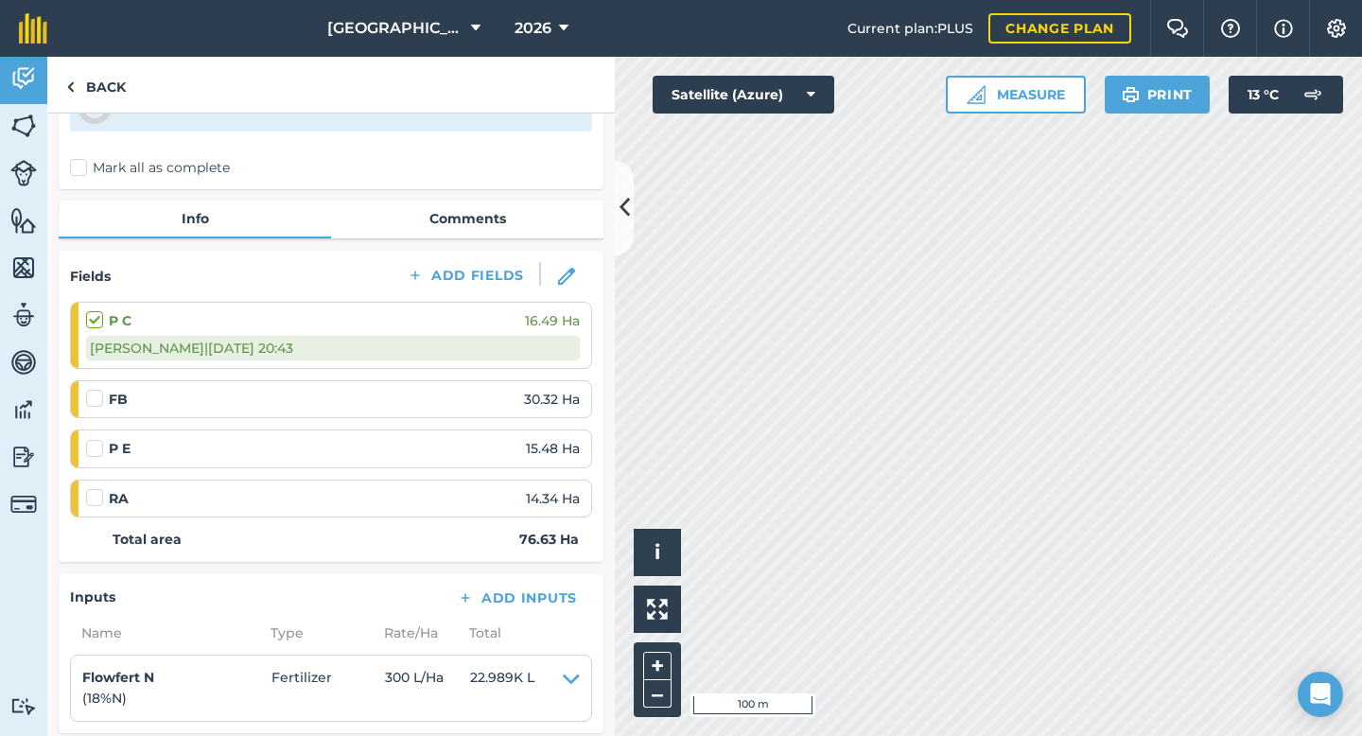
click at [96, 389] on label at bounding box center [97, 389] width 23 height 0
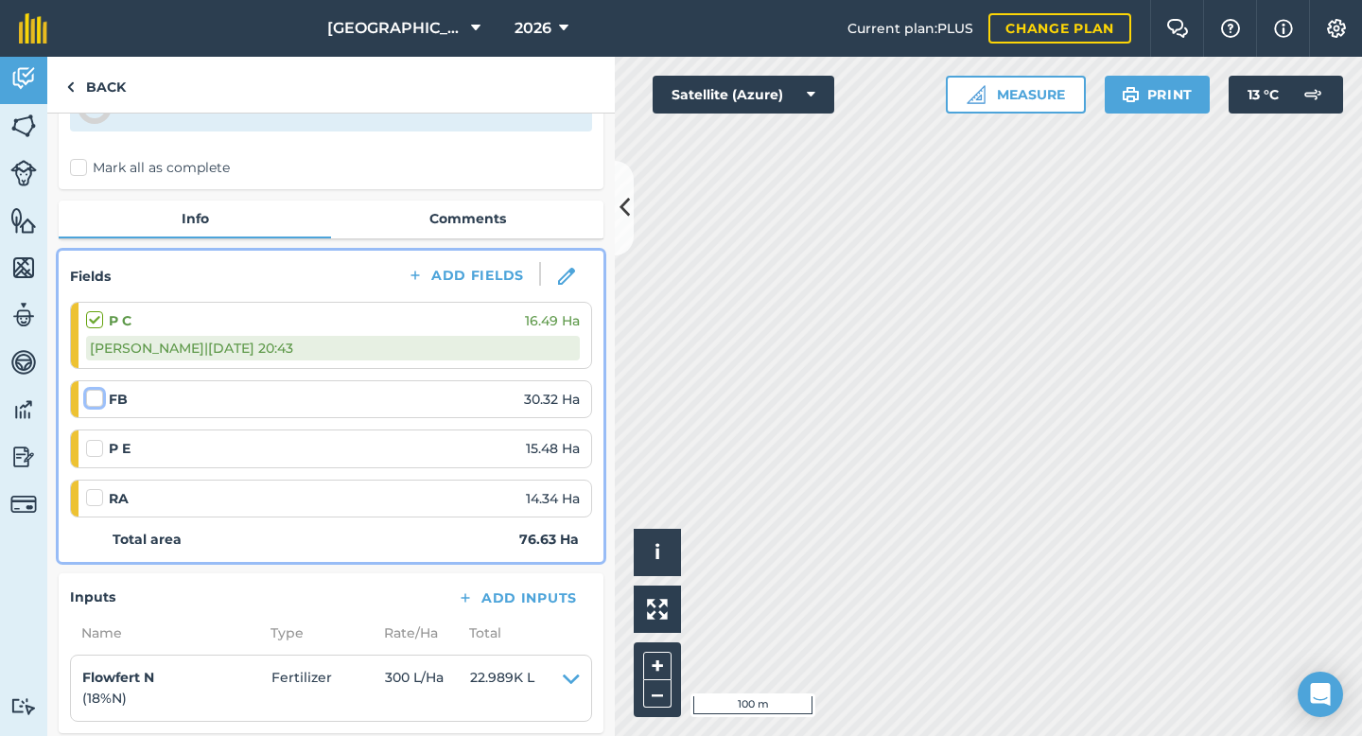
click at [96, 392] on input "checkbox" at bounding box center [92, 395] width 12 height 12
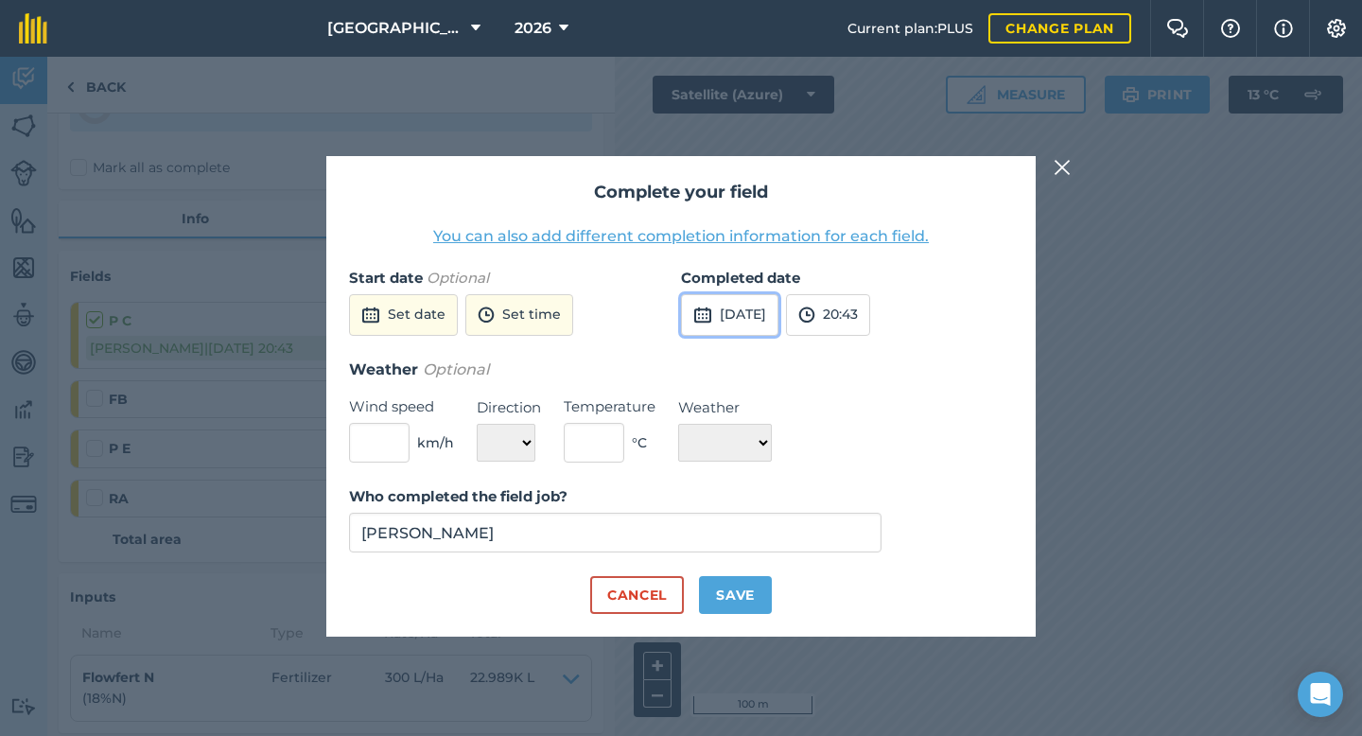
click at [701, 315] on img at bounding box center [702, 315] width 19 height 23
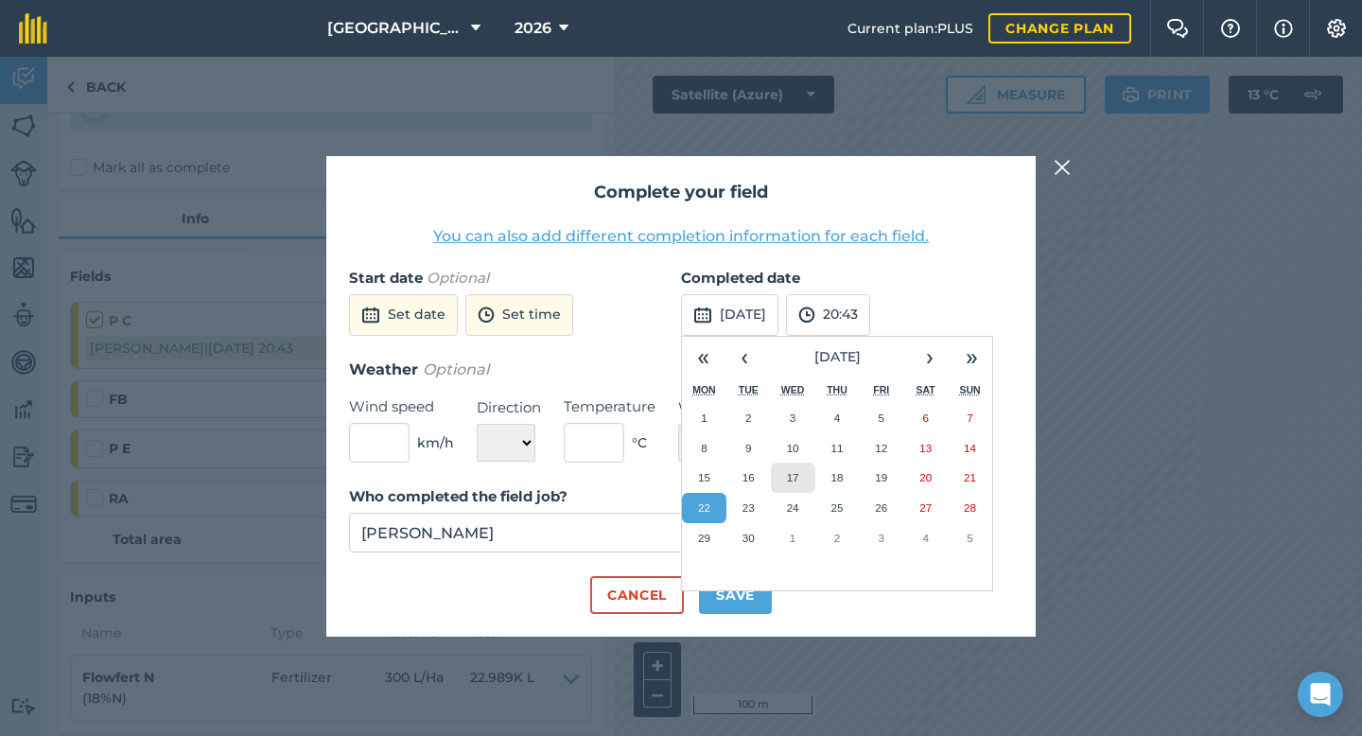
click at [807, 478] on button "17" at bounding box center [793, 477] width 44 height 30
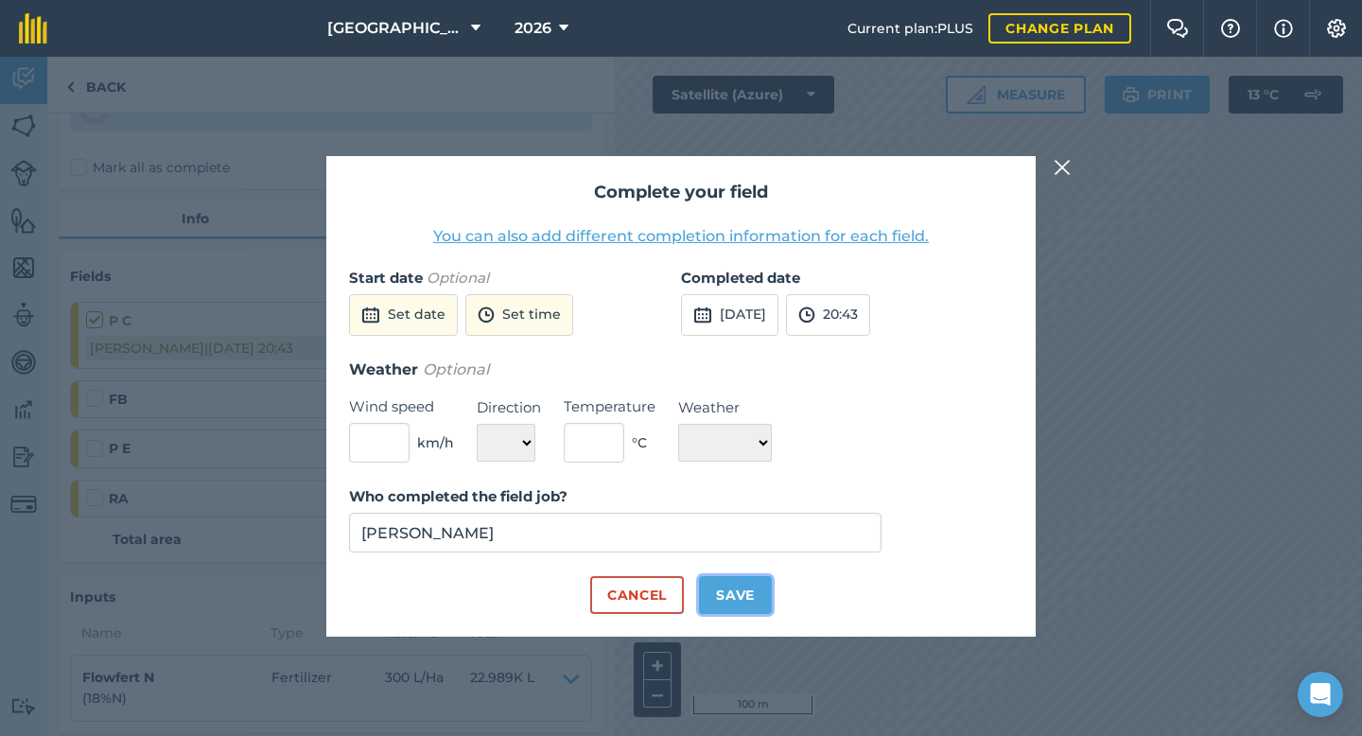
click at [739, 594] on button "Save" at bounding box center [735, 595] width 73 height 38
checkbox input "true"
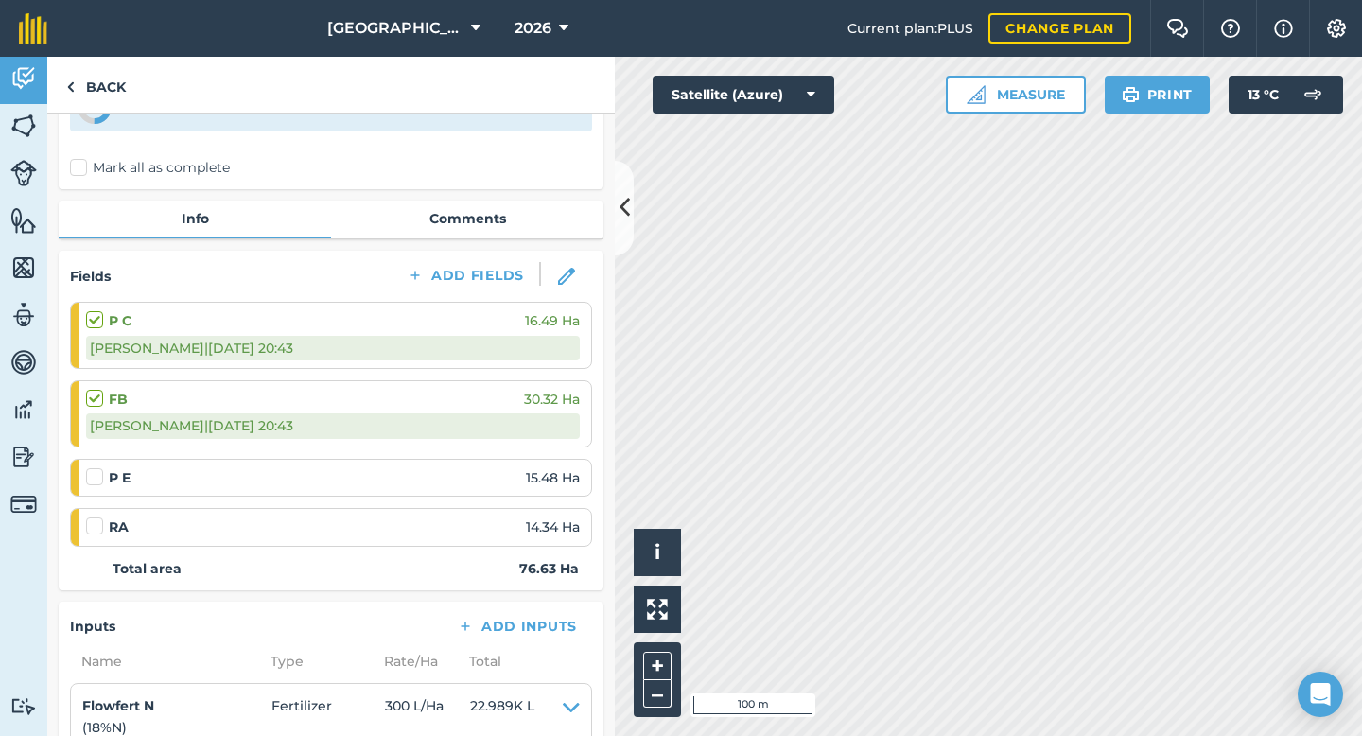
click at [97, 467] on label at bounding box center [97, 467] width 23 height 0
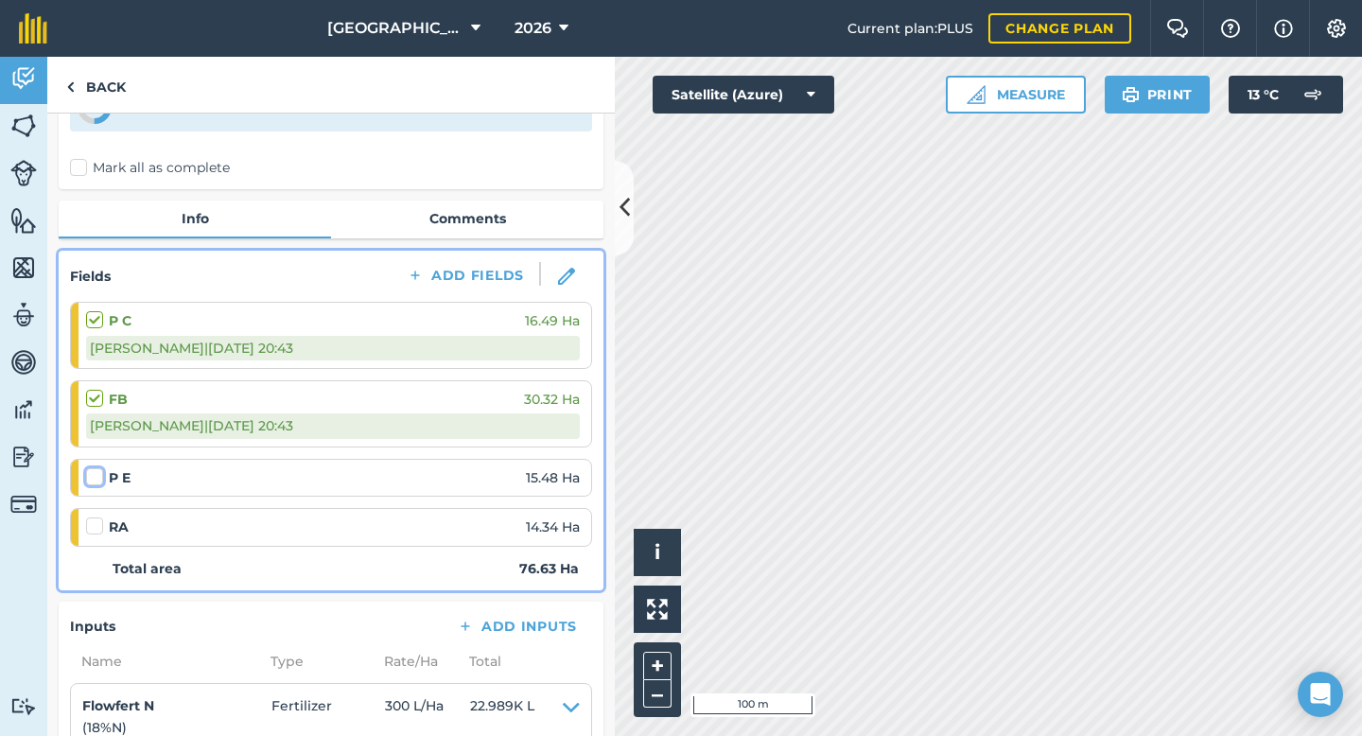
click at [97, 479] on input "checkbox" at bounding box center [92, 473] width 12 height 12
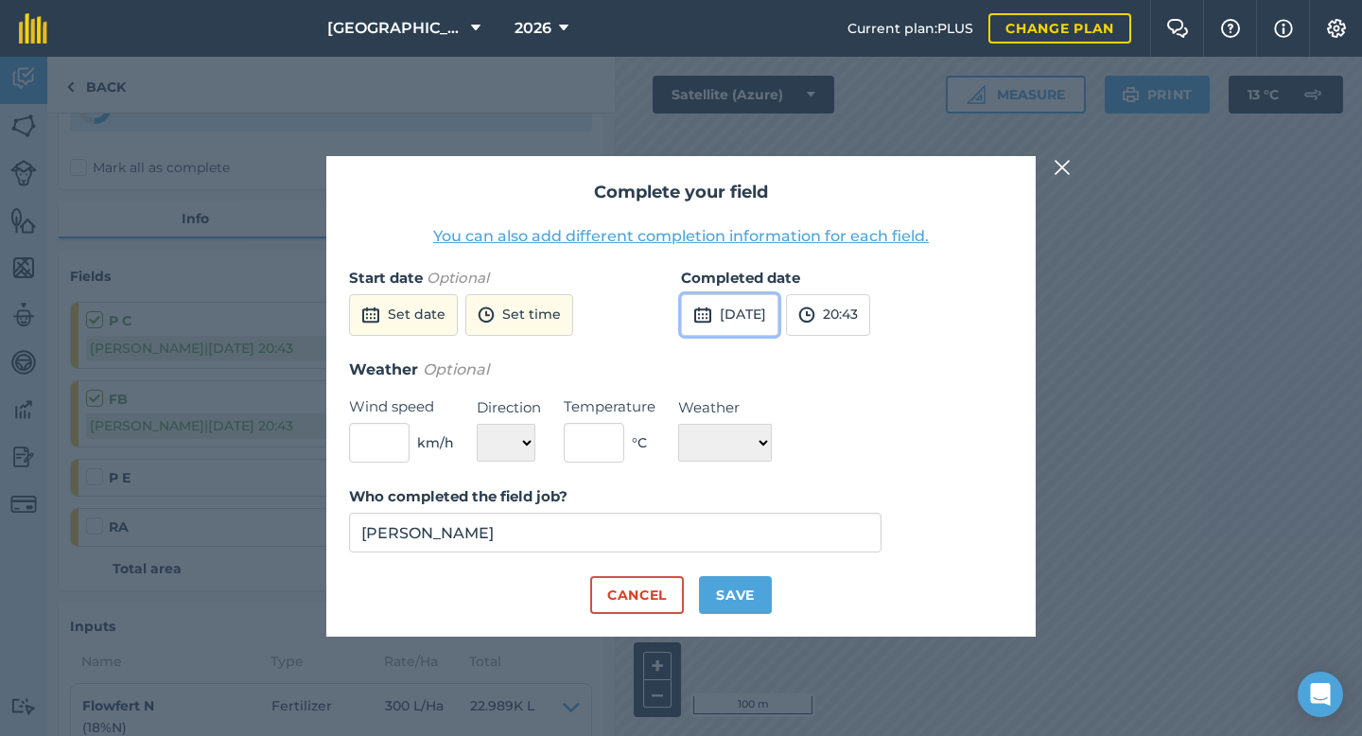
click at [757, 328] on button "[DATE]" at bounding box center [729, 315] width 97 height 42
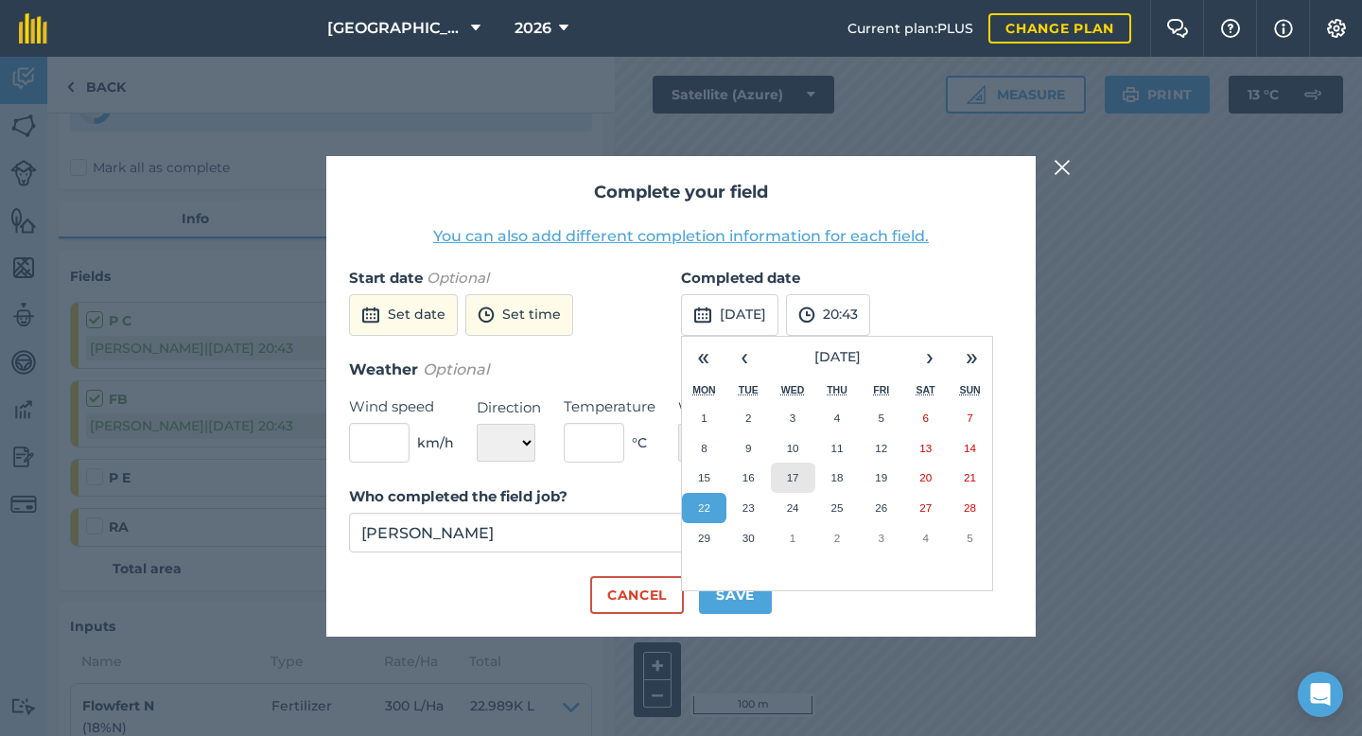
click at [799, 478] on button "17" at bounding box center [793, 477] width 44 height 30
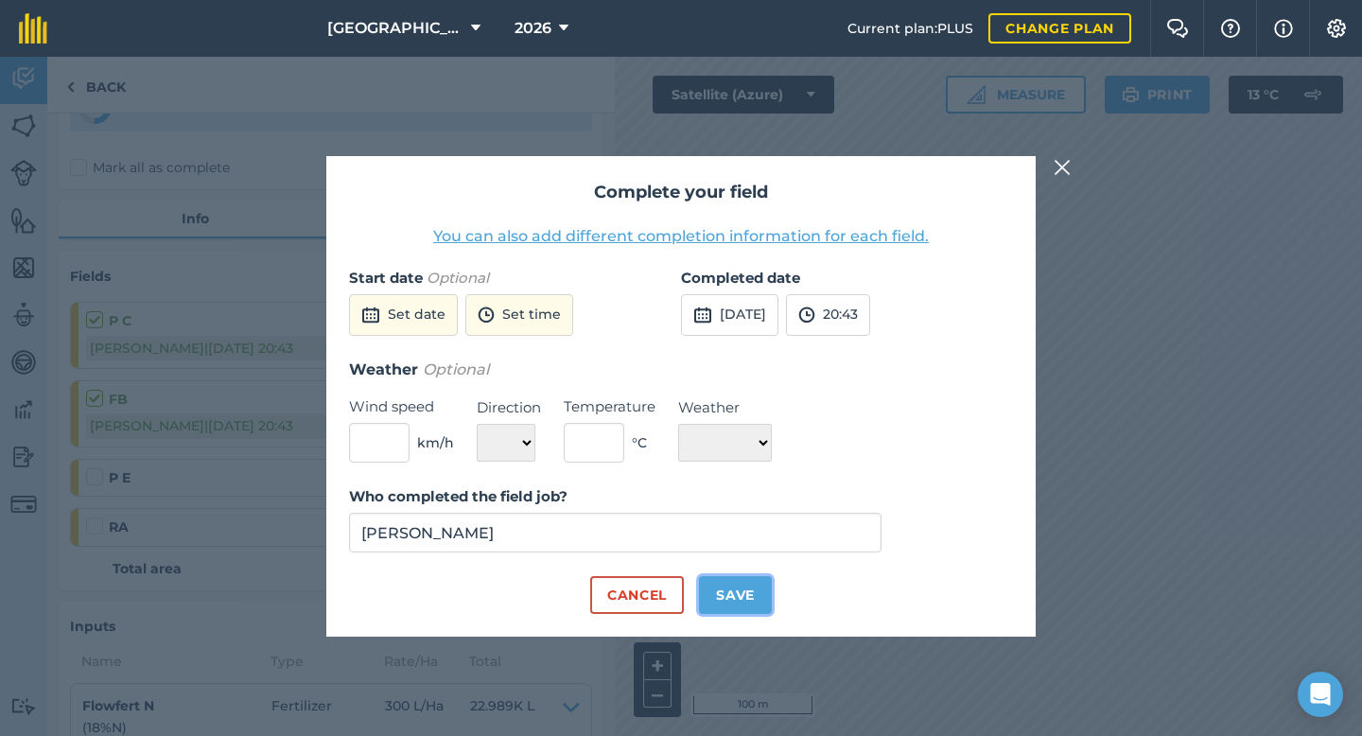
click at [730, 593] on button "Save" at bounding box center [735, 595] width 73 height 38
checkbox input "true"
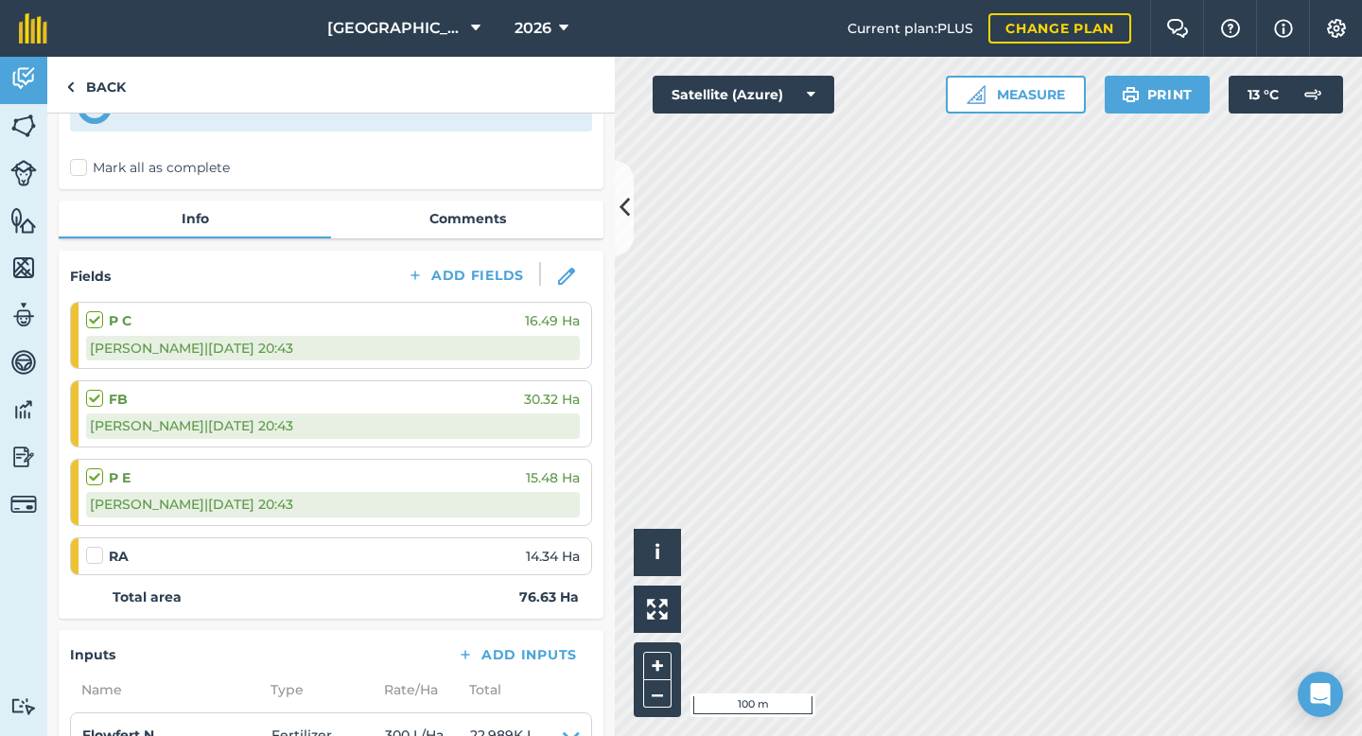
click at [95, 546] on label at bounding box center [97, 546] width 23 height 0
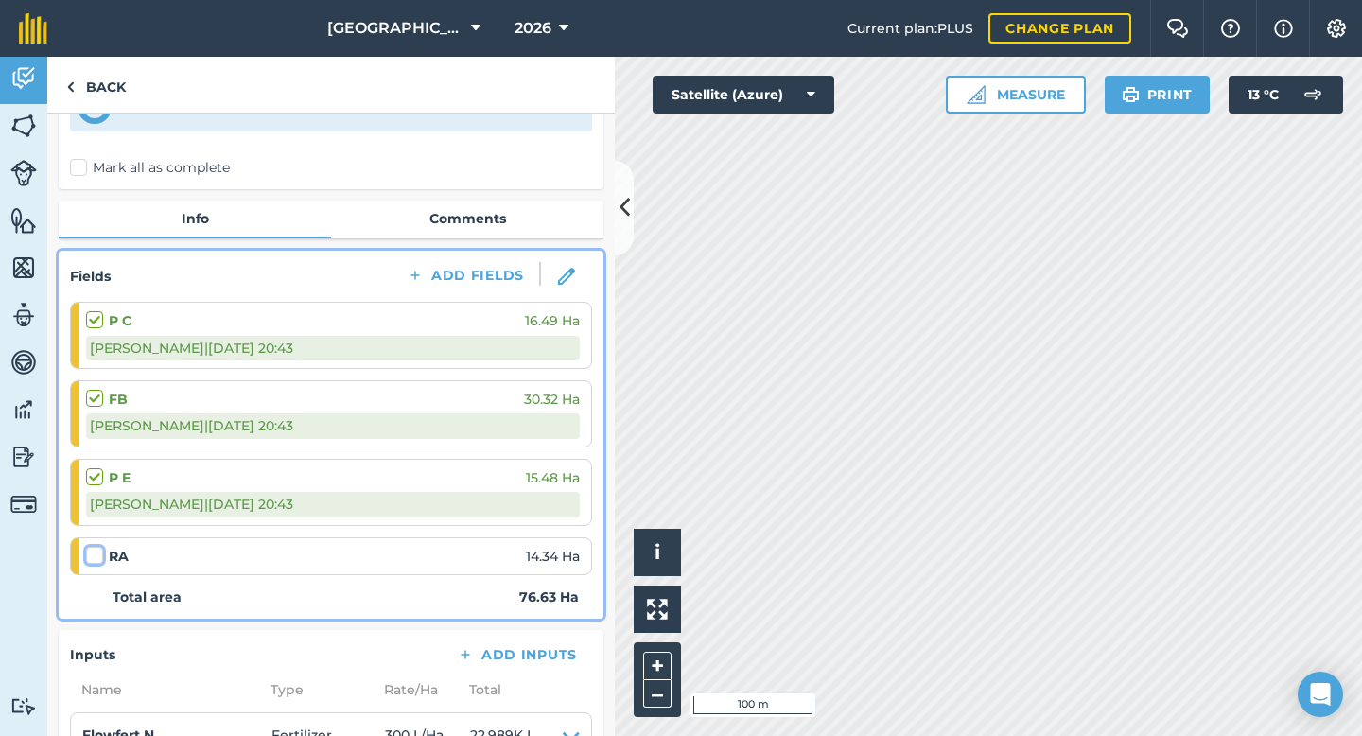
click at [95, 558] on input "checkbox" at bounding box center [92, 552] width 12 height 12
checkbox input "false"
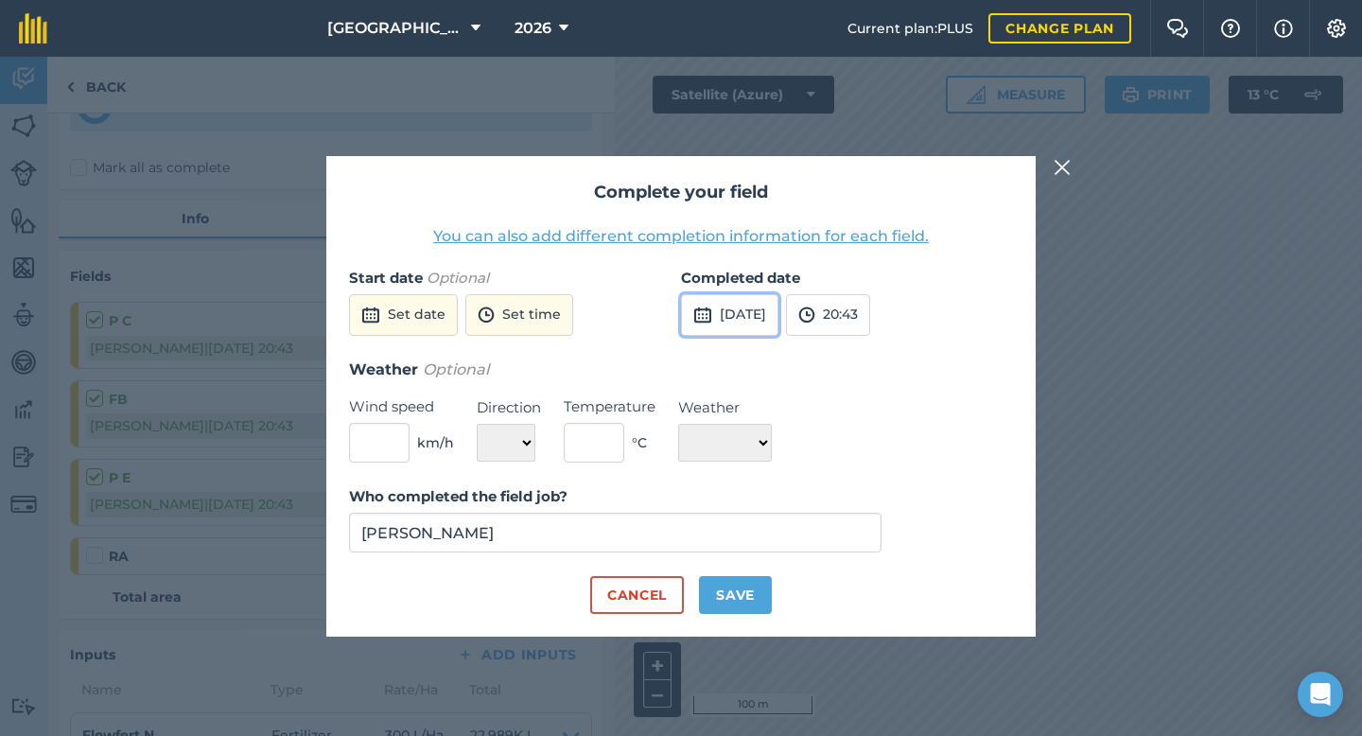
click at [754, 318] on button "[DATE]" at bounding box center [729, 315] width 97 height 42
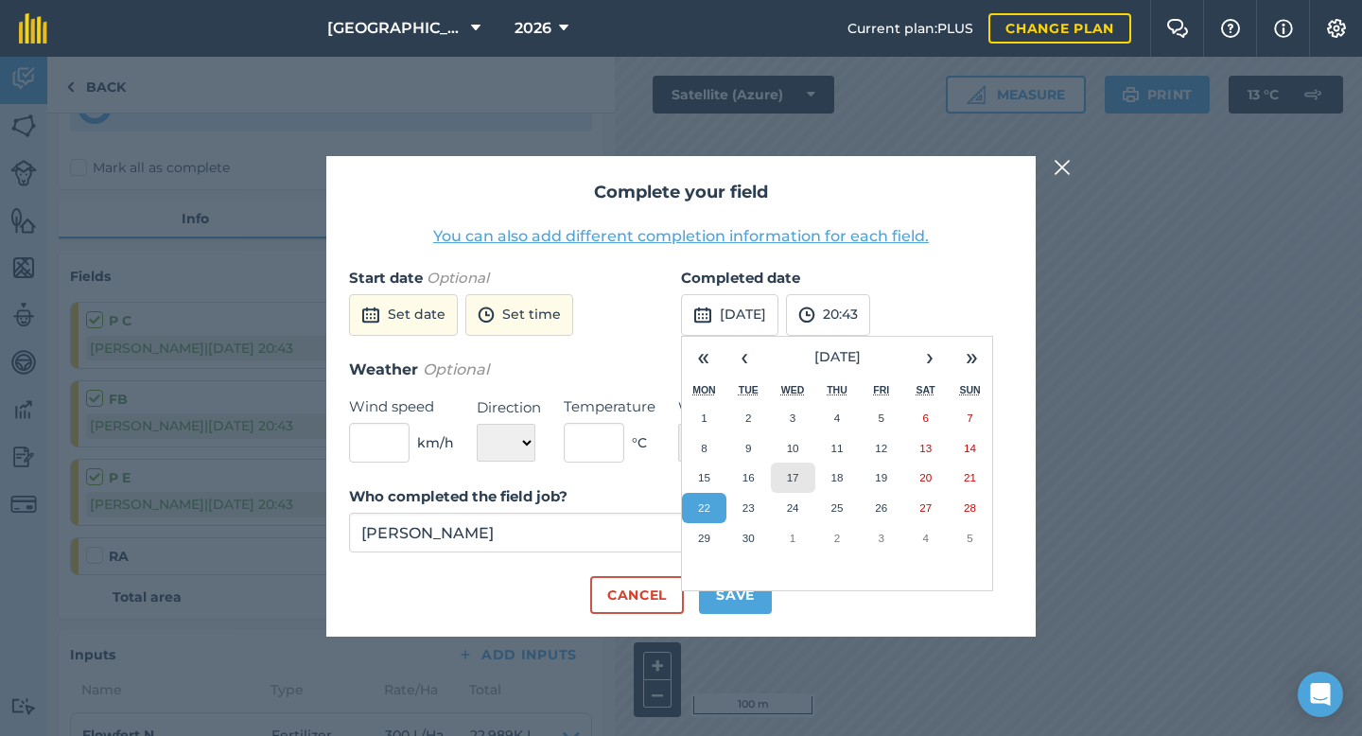
click at [795, 477] on abbr "17" at bounding box center [793, 477] width 12 height 12
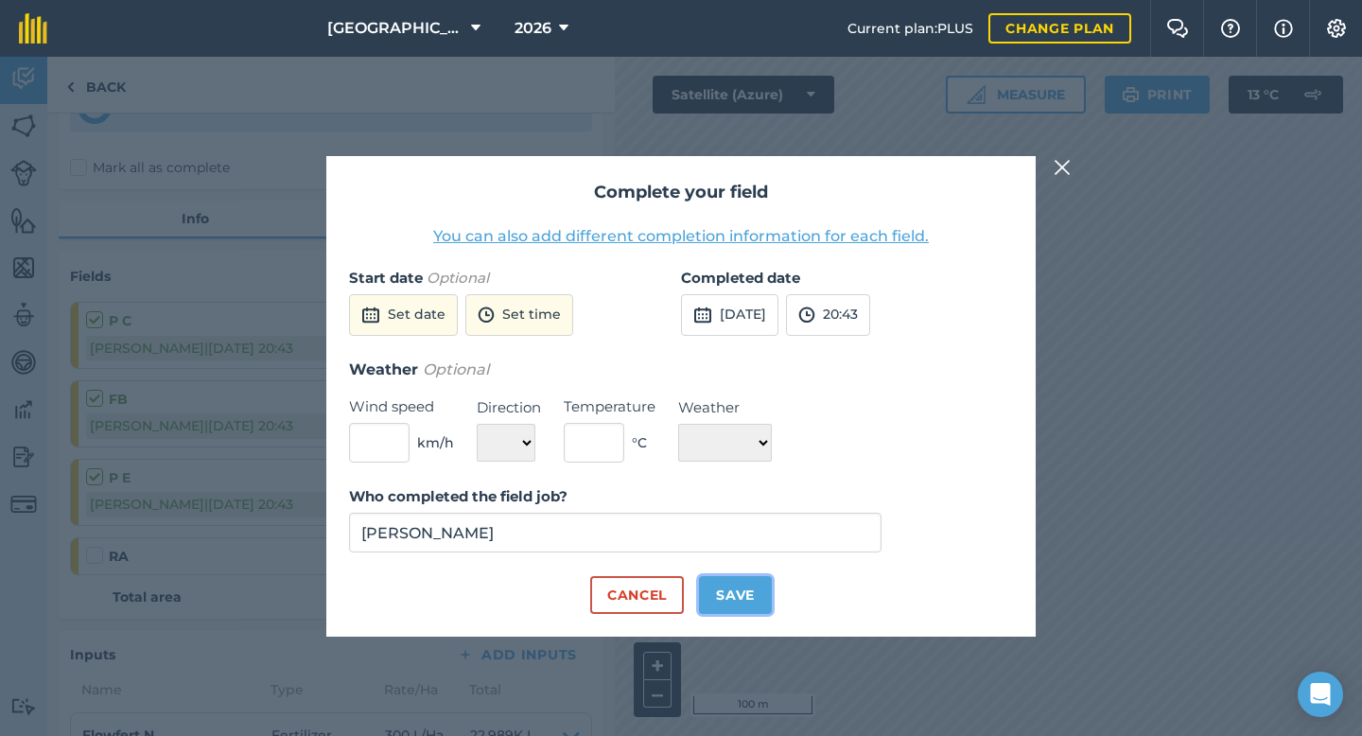
click at [744, 601] on button "Save" at bounding box center [735, 595] width 73 height 38
checkbox input "true"
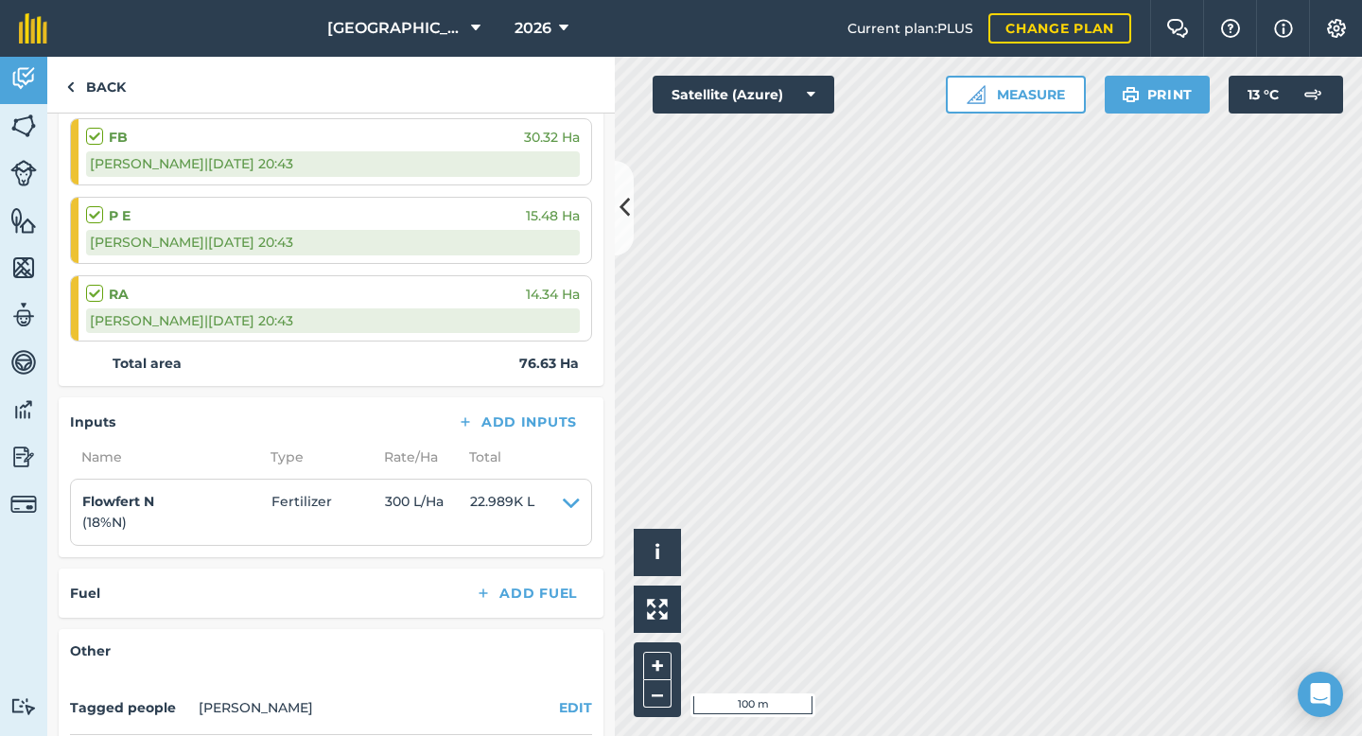
scroll to position [0, 0]
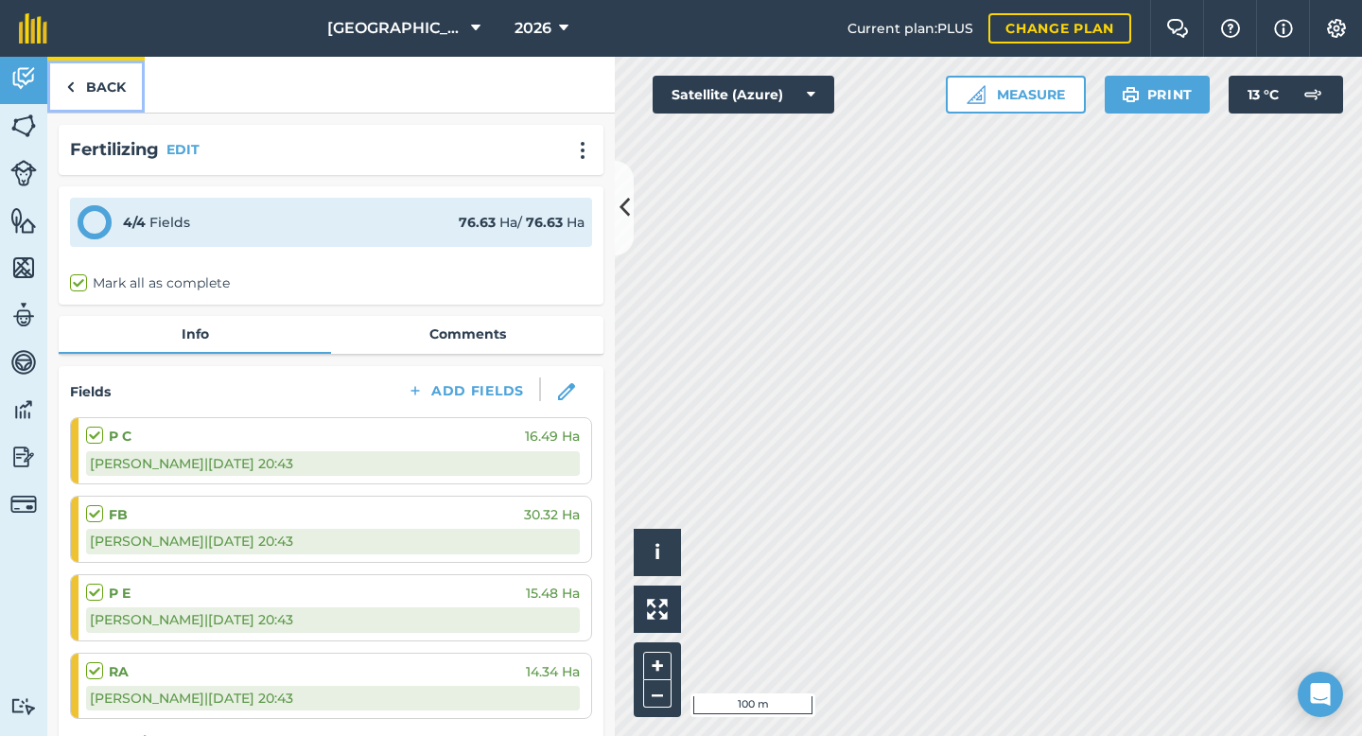
click at [103, 90] on link "Back" at bounding box center [95, 85] width 97 height 56
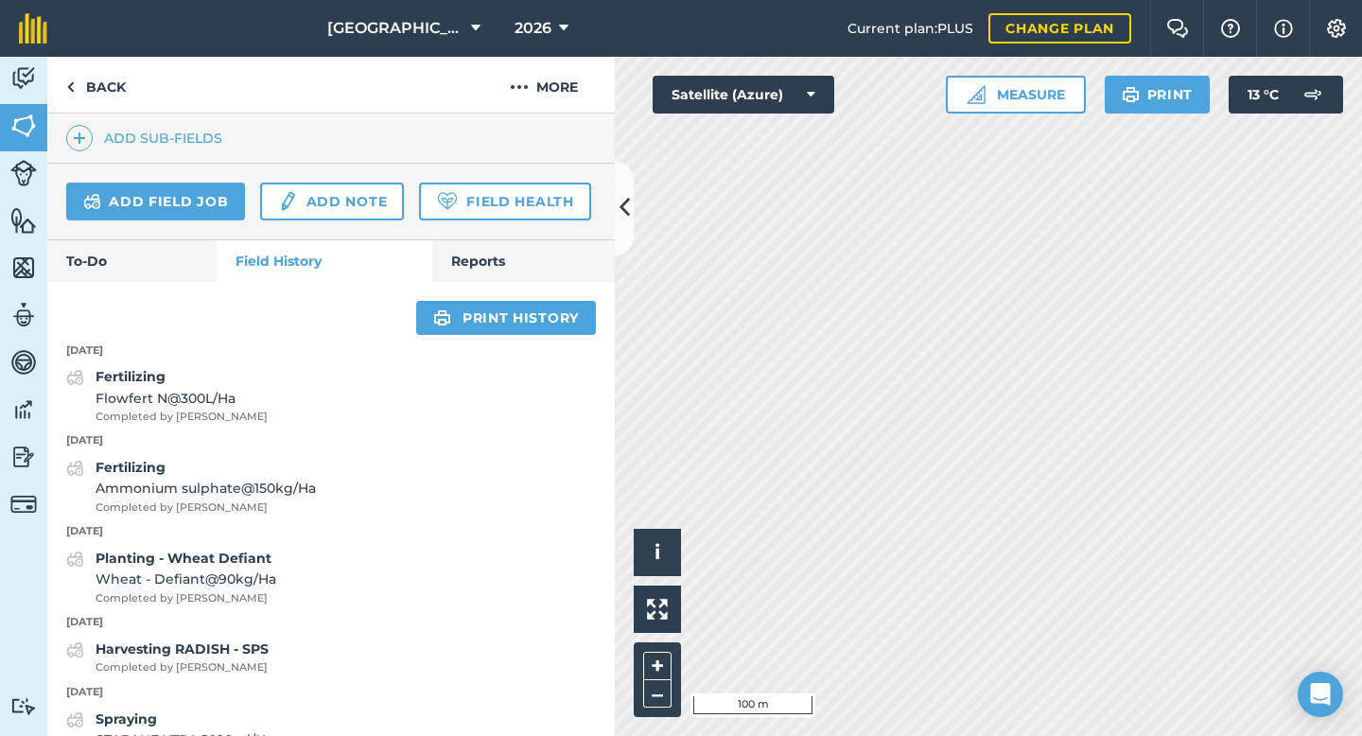
scroll to position [550, 0]
click at [93, 81] on link "Back" at bounding box center [95, 85] width 97 height 56
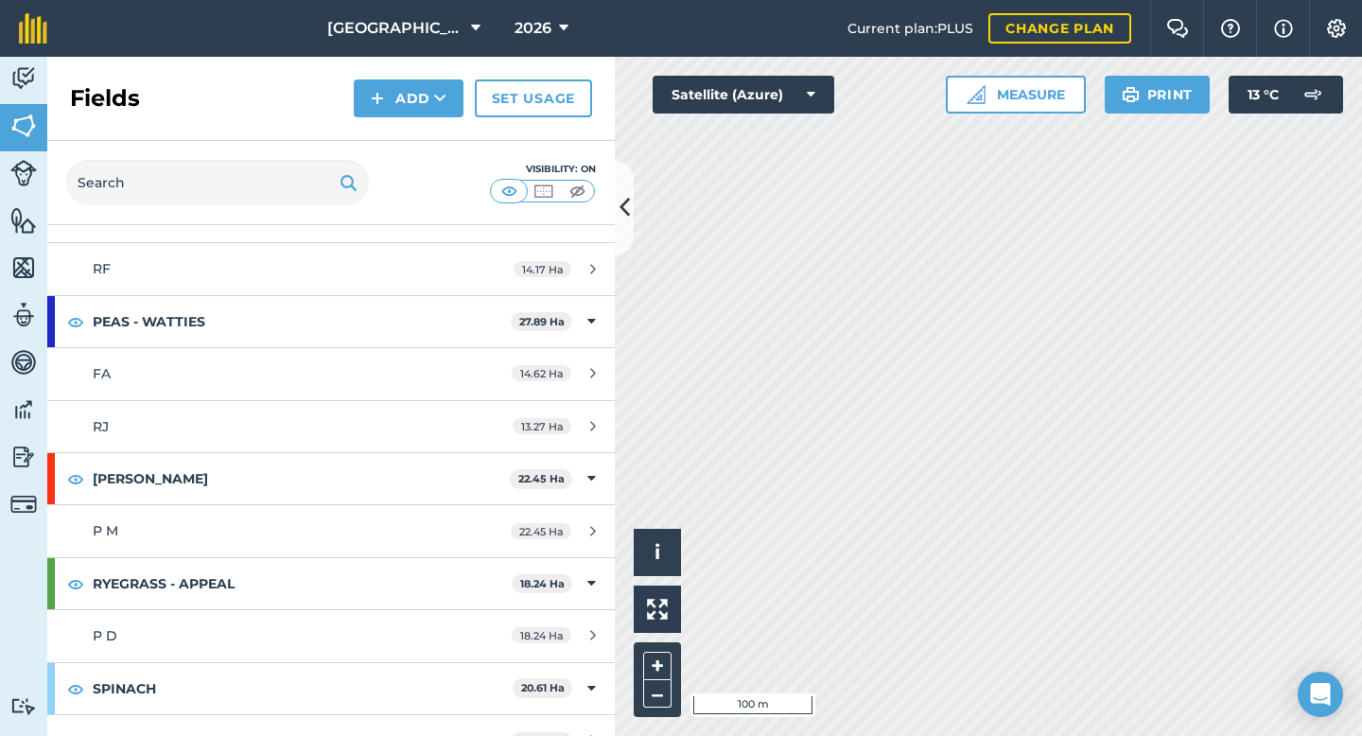
scroll to position [706, 0]
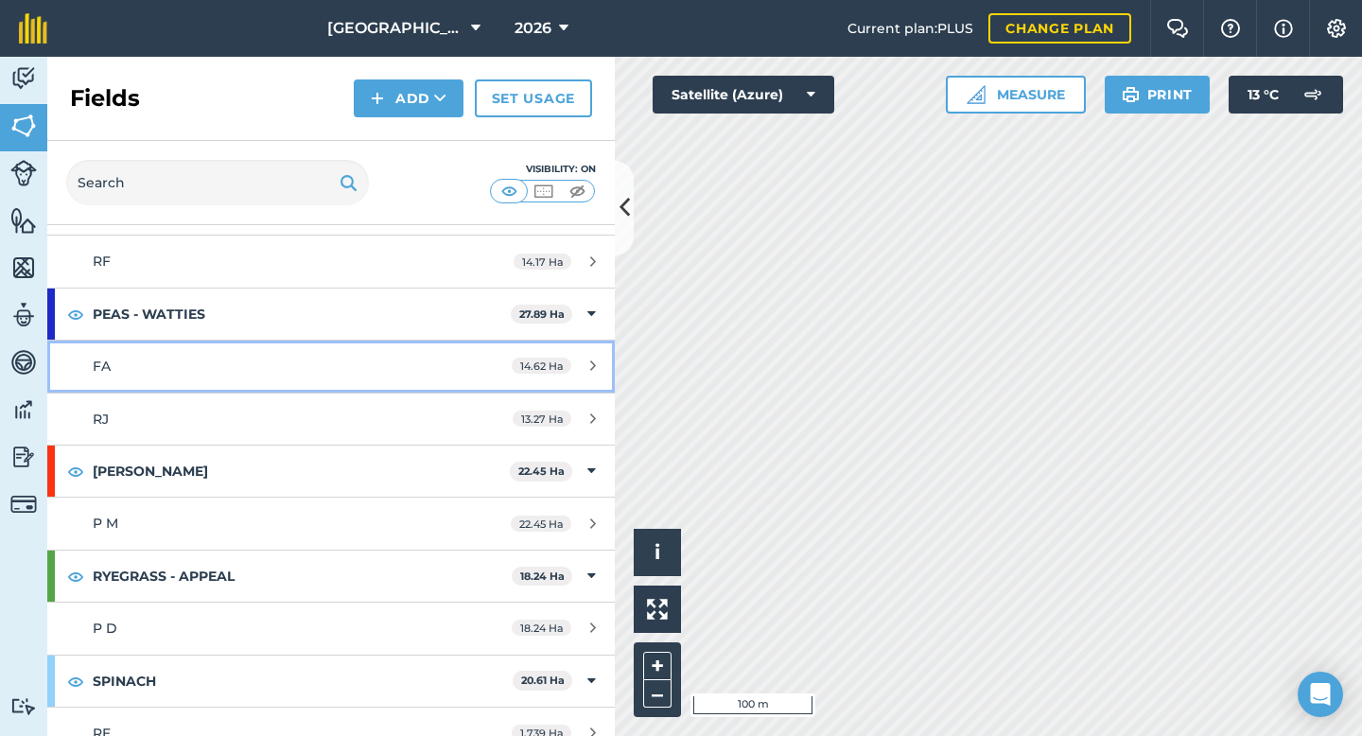
click at [221, 375] on div "FA" at bounding box center [271, 366] width 356 height 21
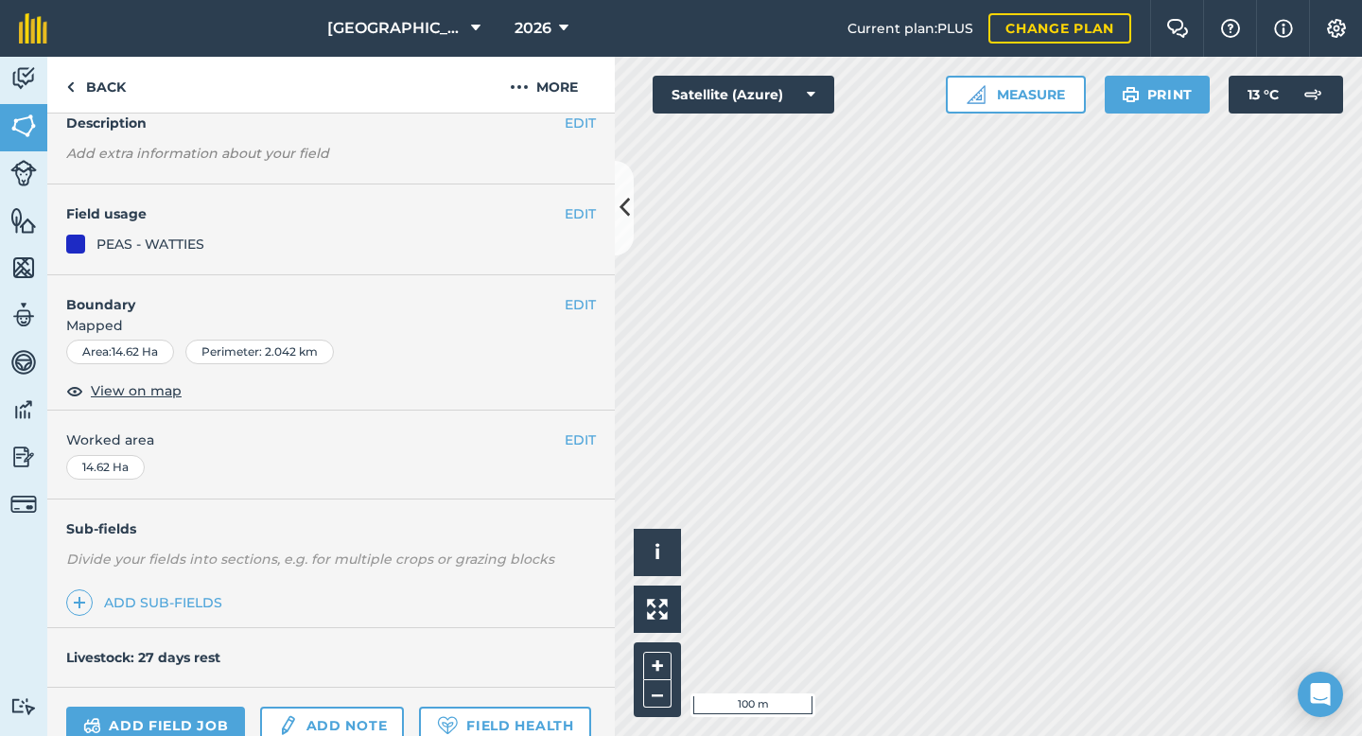
scroll to position [214, 0]
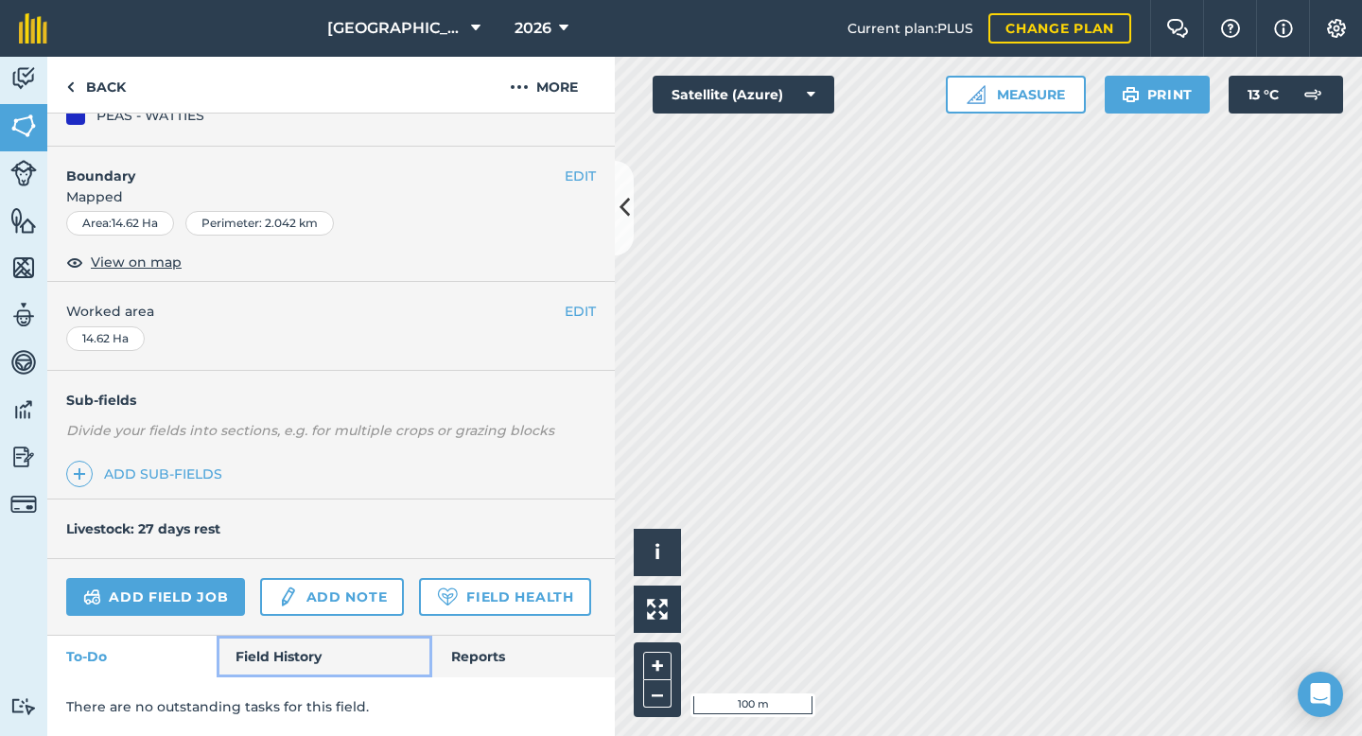
click at [318, 642] on link "Field History" at bounding box center [324, 656] width 215 height 42
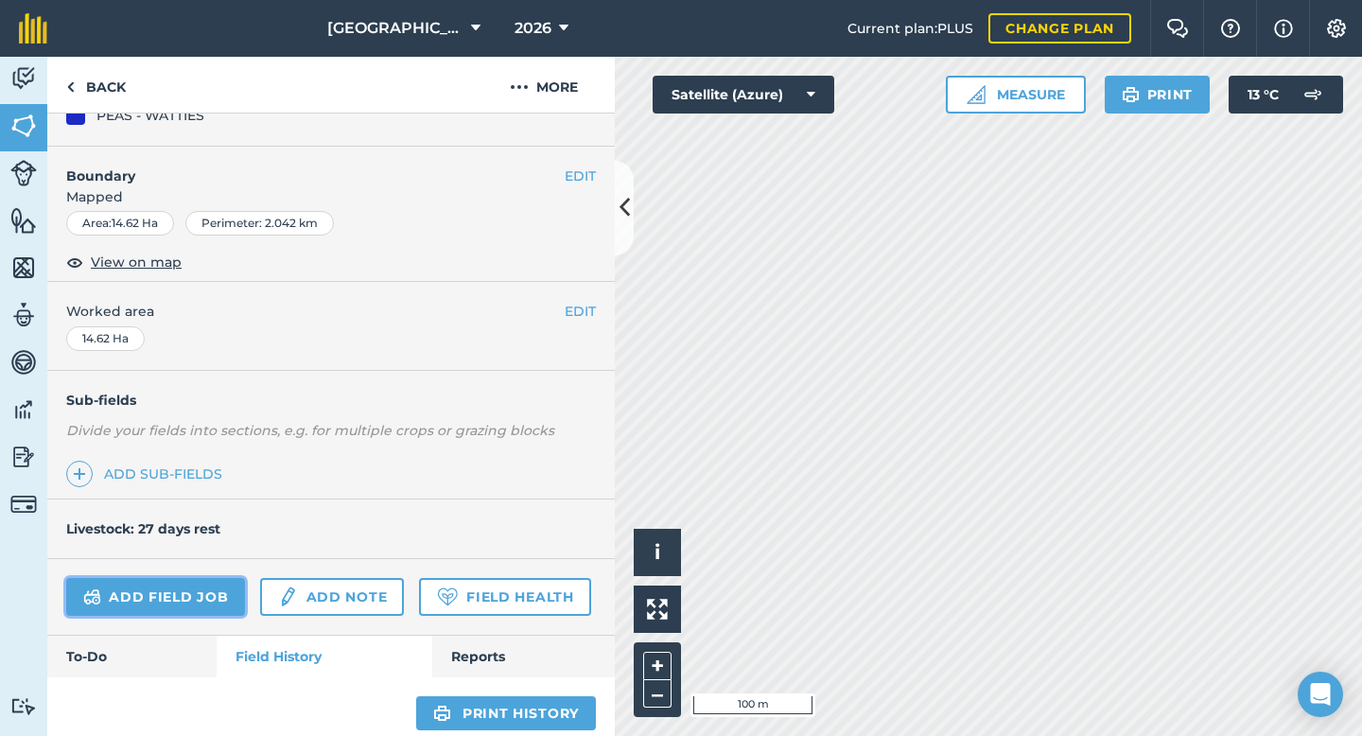
click at [200, 593] on link "Add field job" at bounding box center [155, 597] width 179 height 38
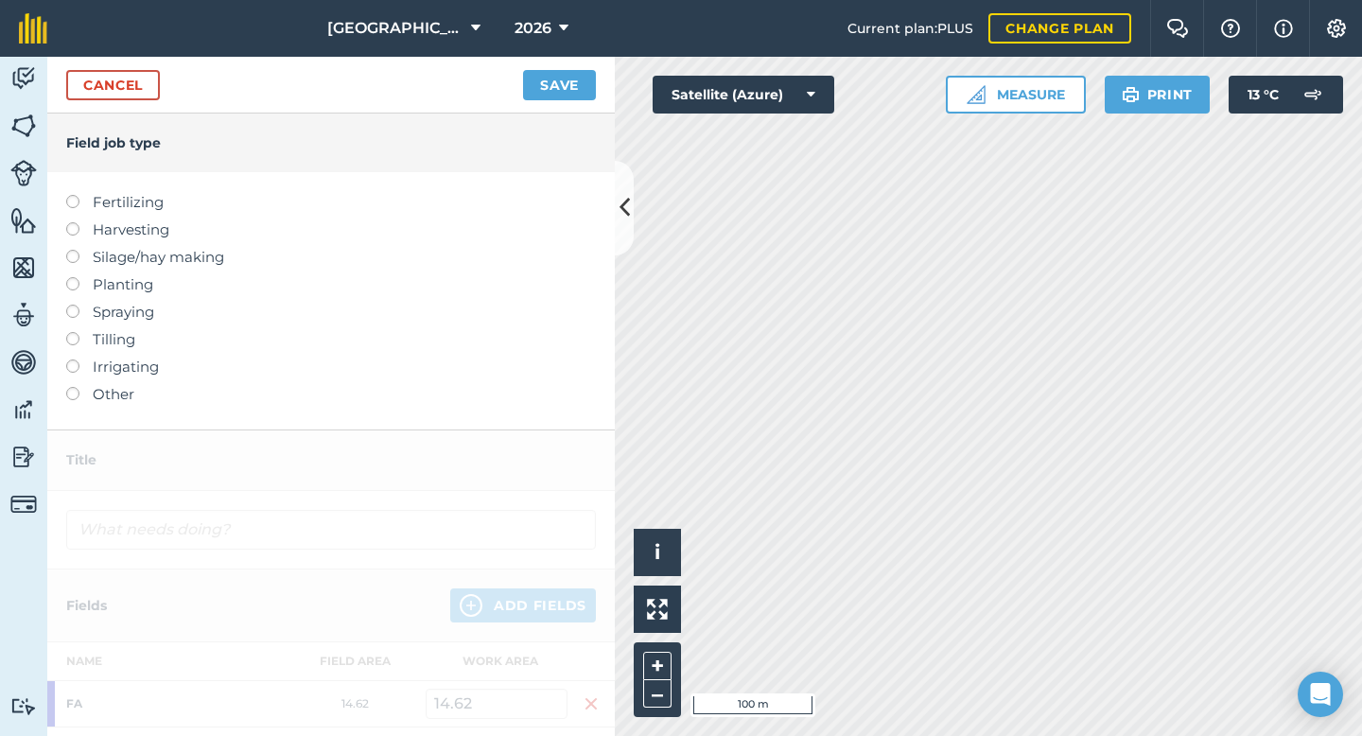
click at [73, 195] on label at bounding box center [79, 195] width 26 height 0
type input "Fertilizing"
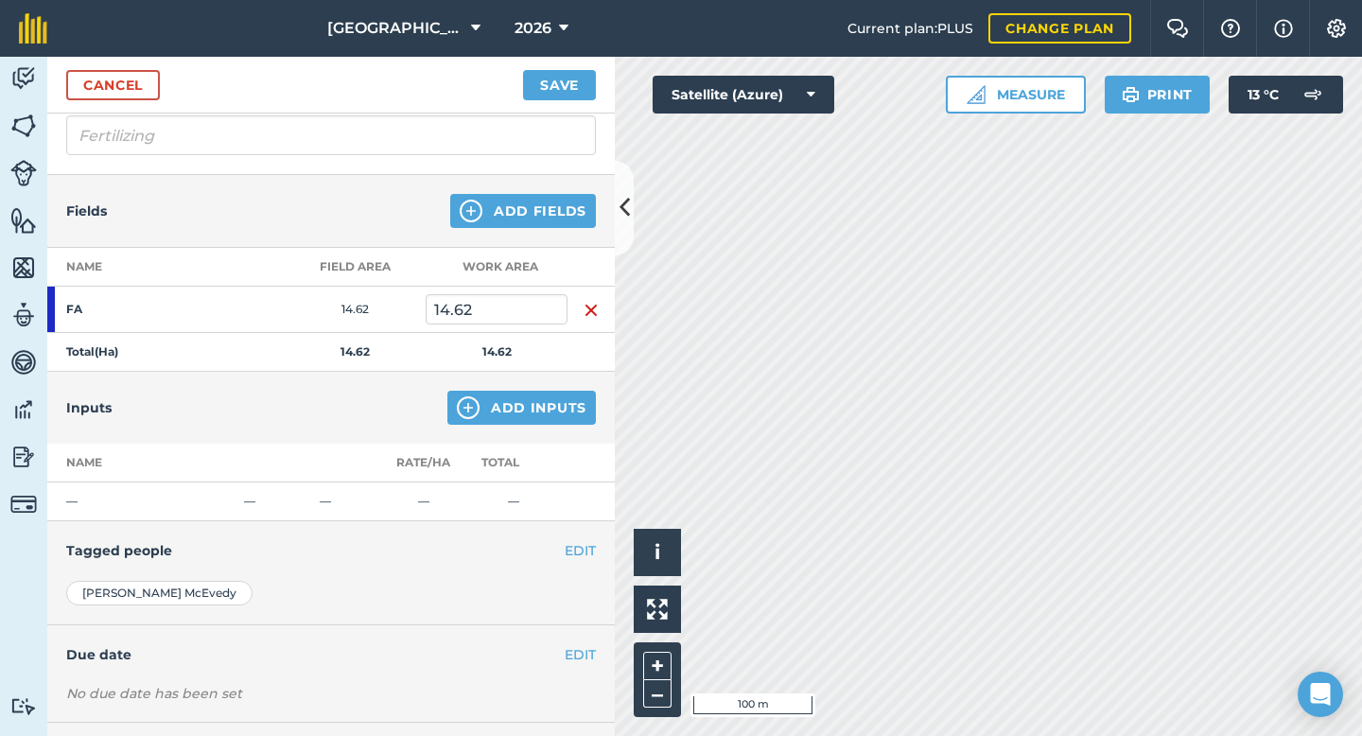
scroll to position [153, 0]
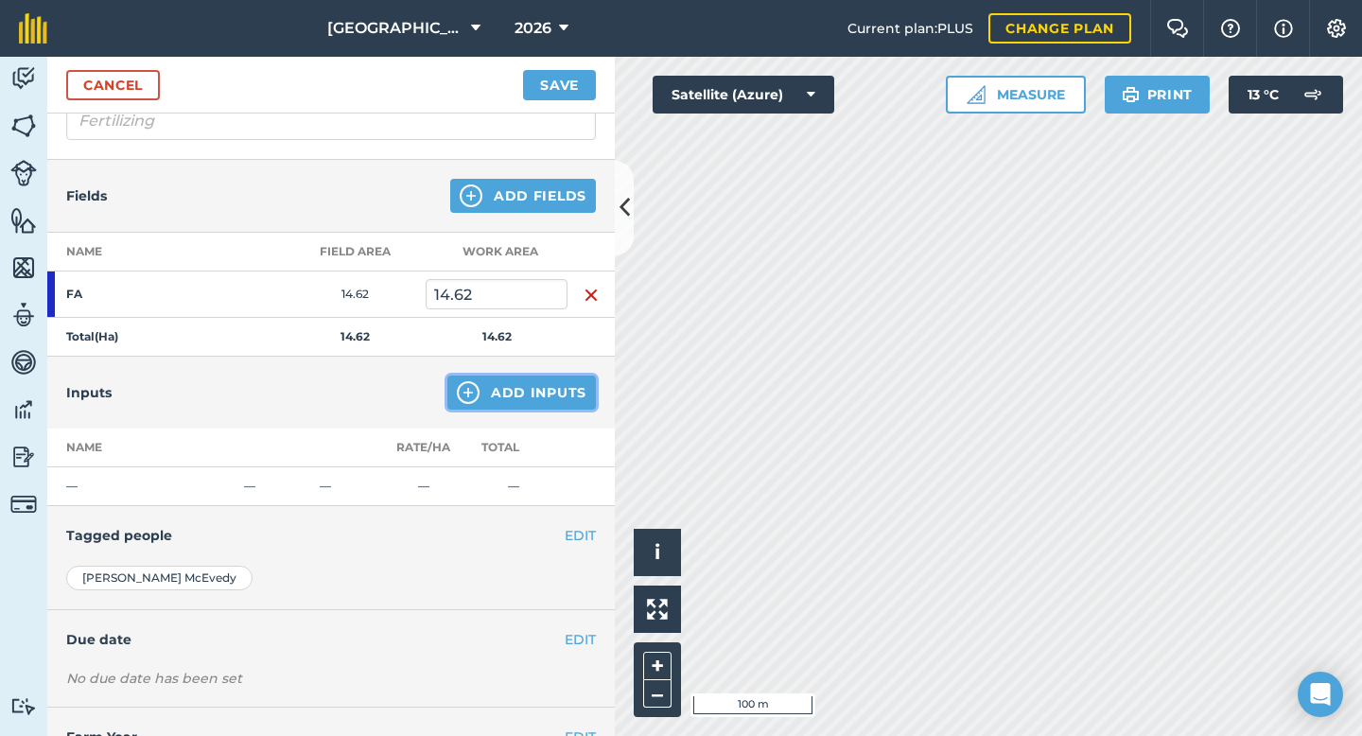
click at [475, 396] on img at bounding box center [468, 392] width 23 height 23
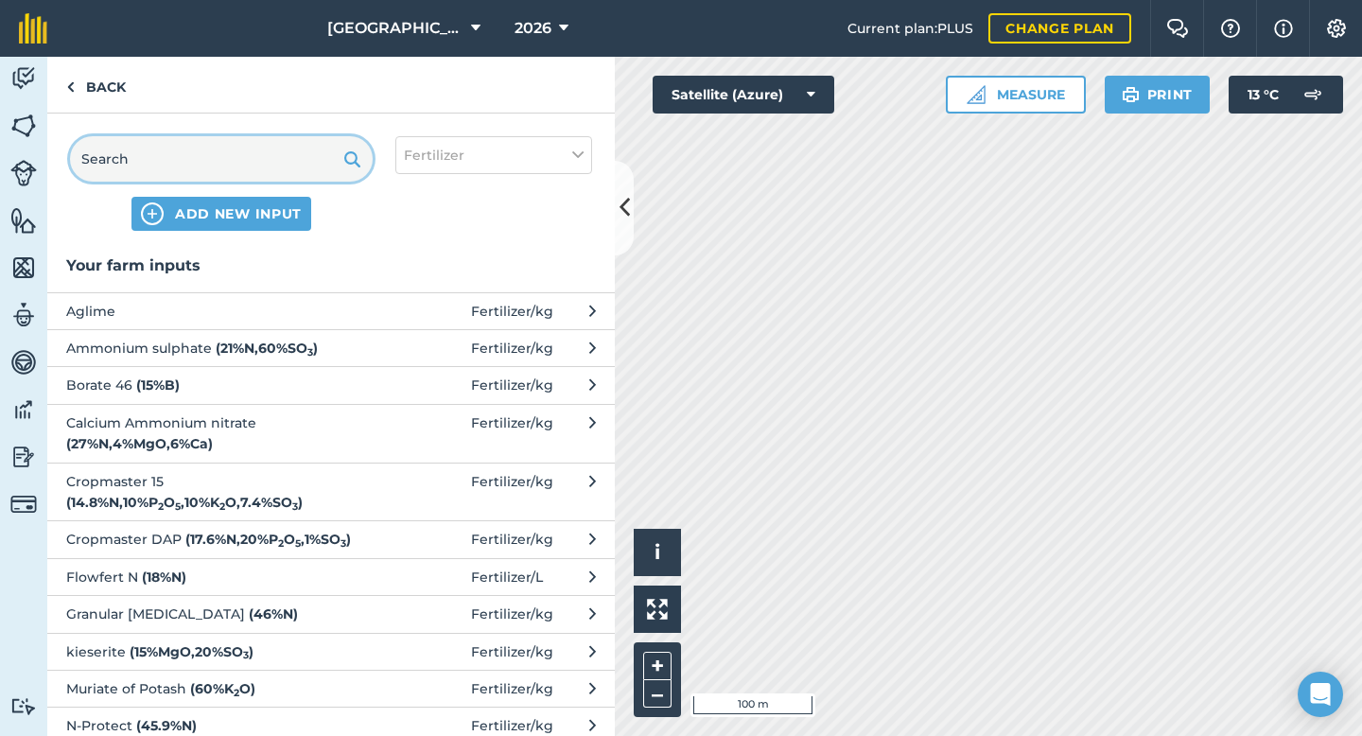
click at [258, 169] on input "text" at bounding box center [221, 158] width 303 height 45
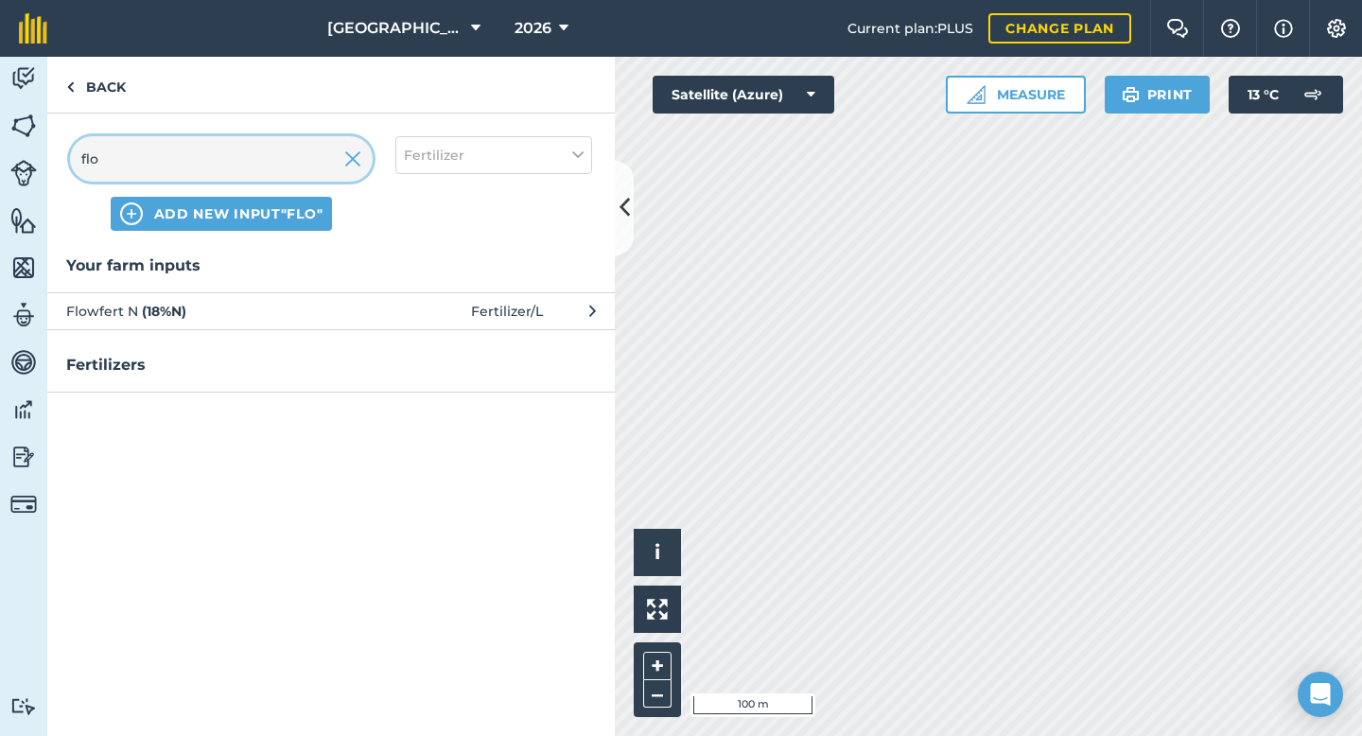
type input "flo"
click at [263, 310] on span "Flowfert N ( 18 % N )" at bounding box center [220, 311] width 309 height 21
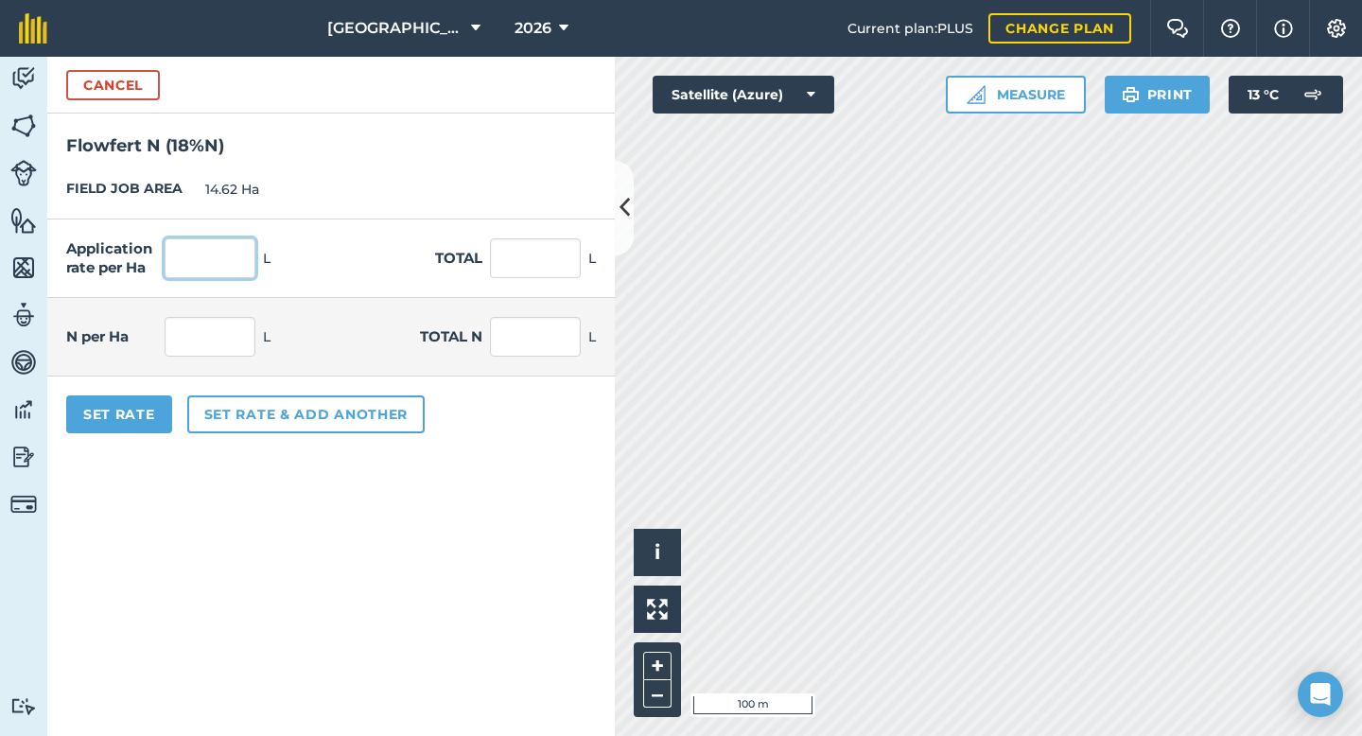
click at [210, 259] on input "text" at bounding box center [210, 258] width 91 height 40
type input "250"
type input "3,655"
type input "45"
type input "657.9"
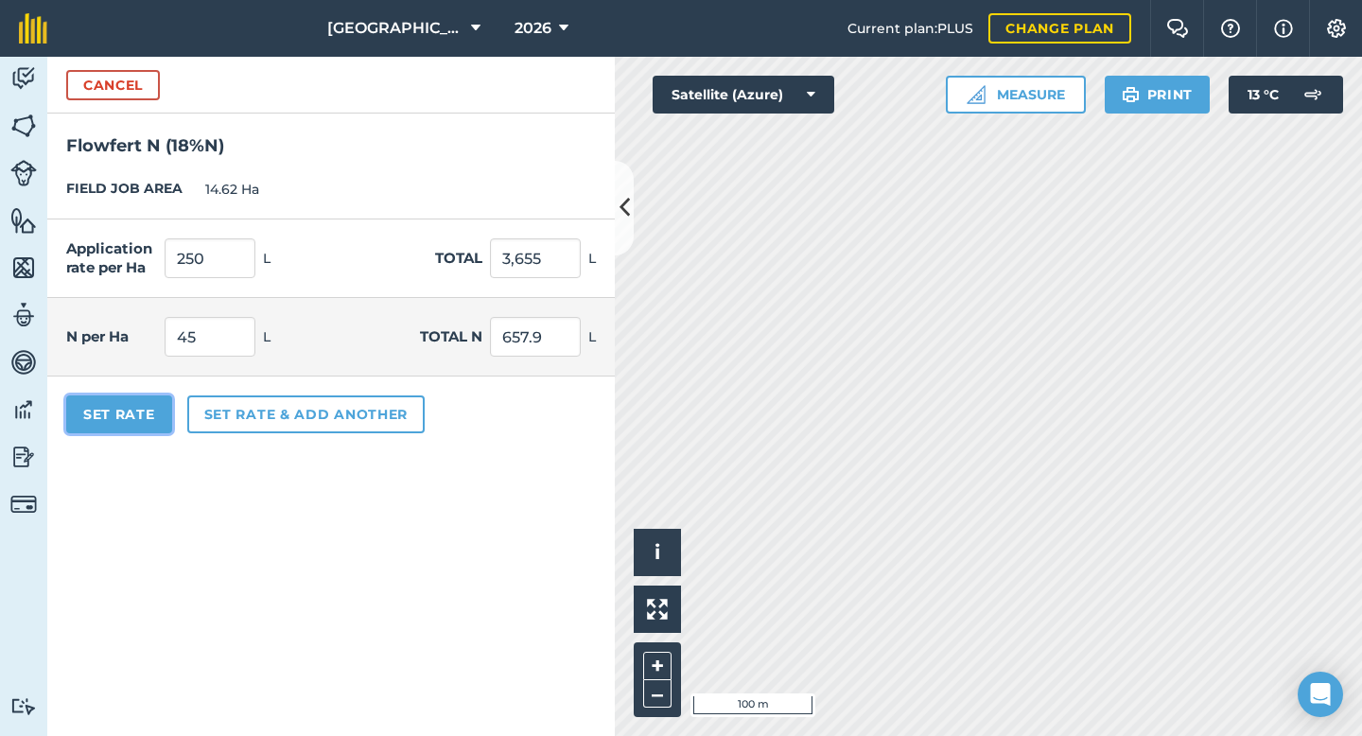
click at [150, 396] on button "Set Rate" at bounding box center [119, 414] width 106 height 38
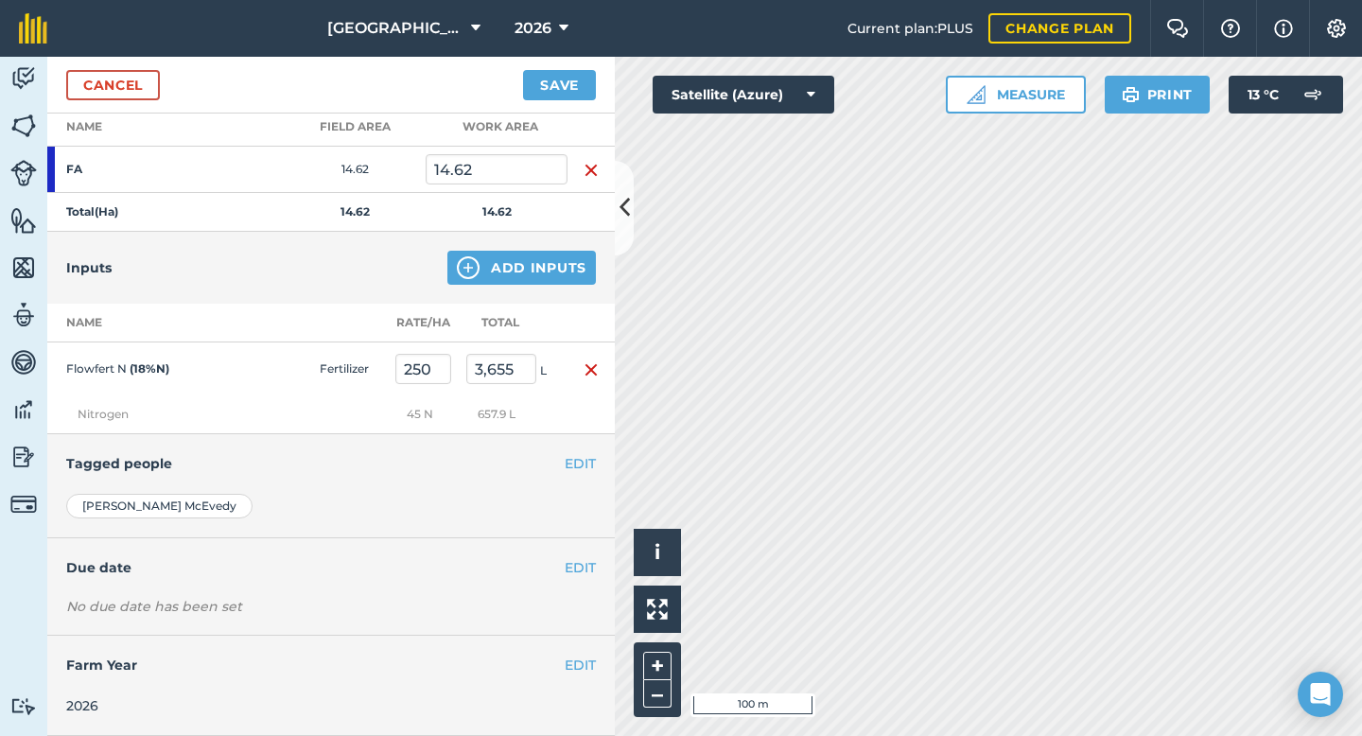
scroll to position [0, 0]
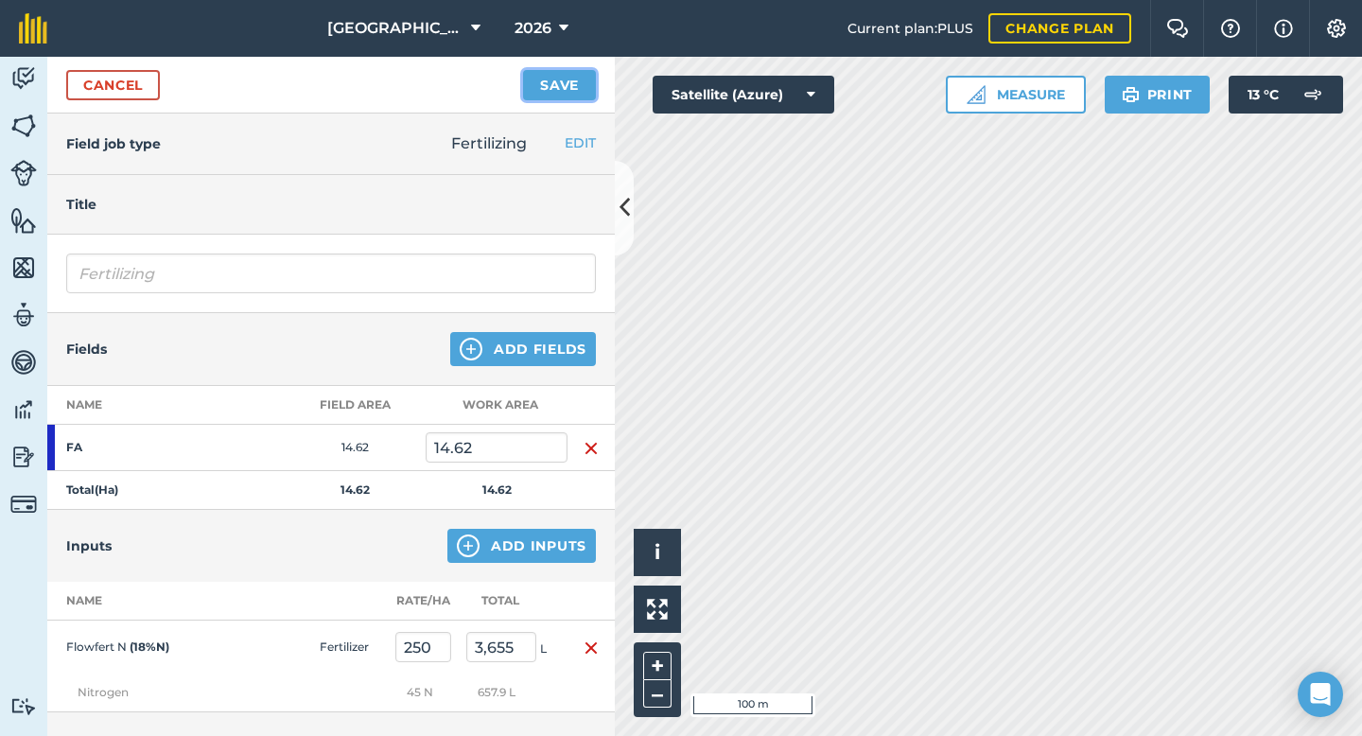
click at [548, 89] on button "Save" at bounding box center [559, 85] width 73 height 30
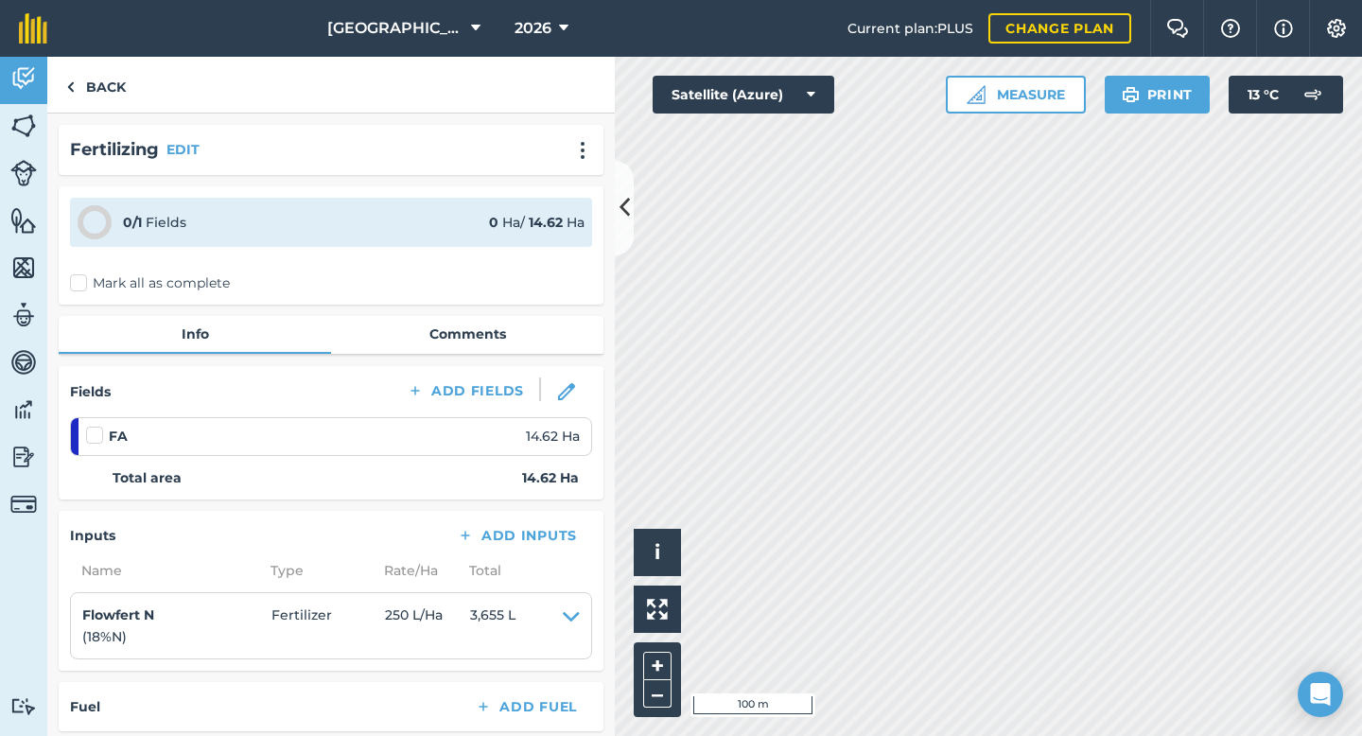
click at [101, 426] on label at bounding box center [97, 426] width 23 height 0
click at [98, 433] on input "checkbox" at bounding box center [92, 432] width 12 height 12
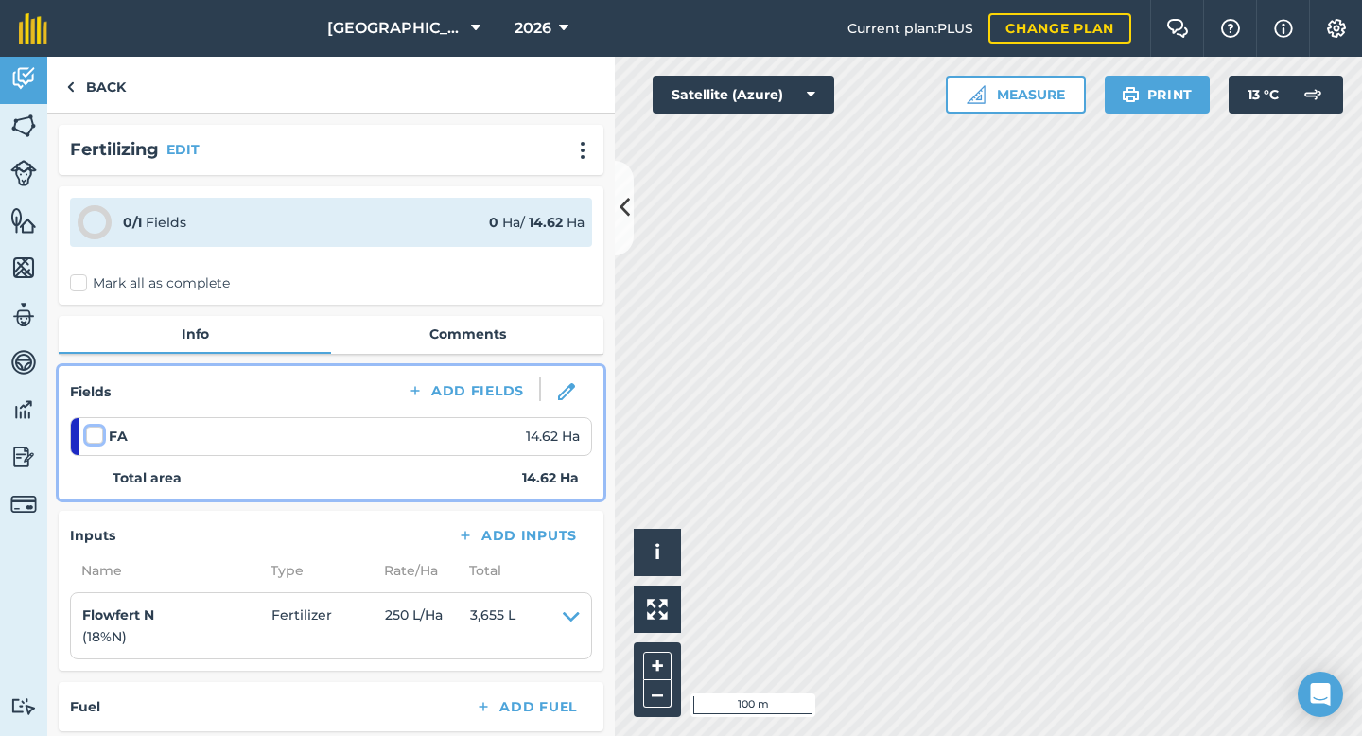
checkbox input "false"
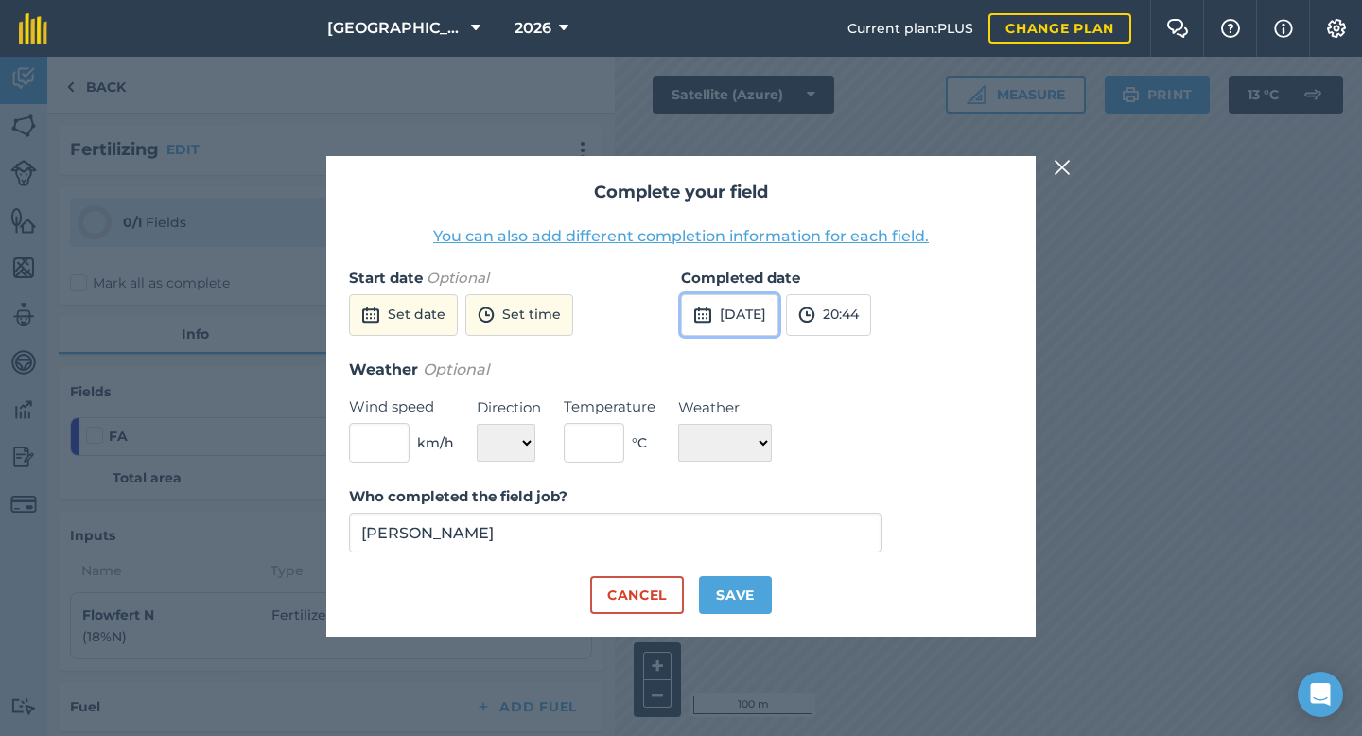
click at [705, 318] on img at bounding box center [702, 315] width 19 height 23
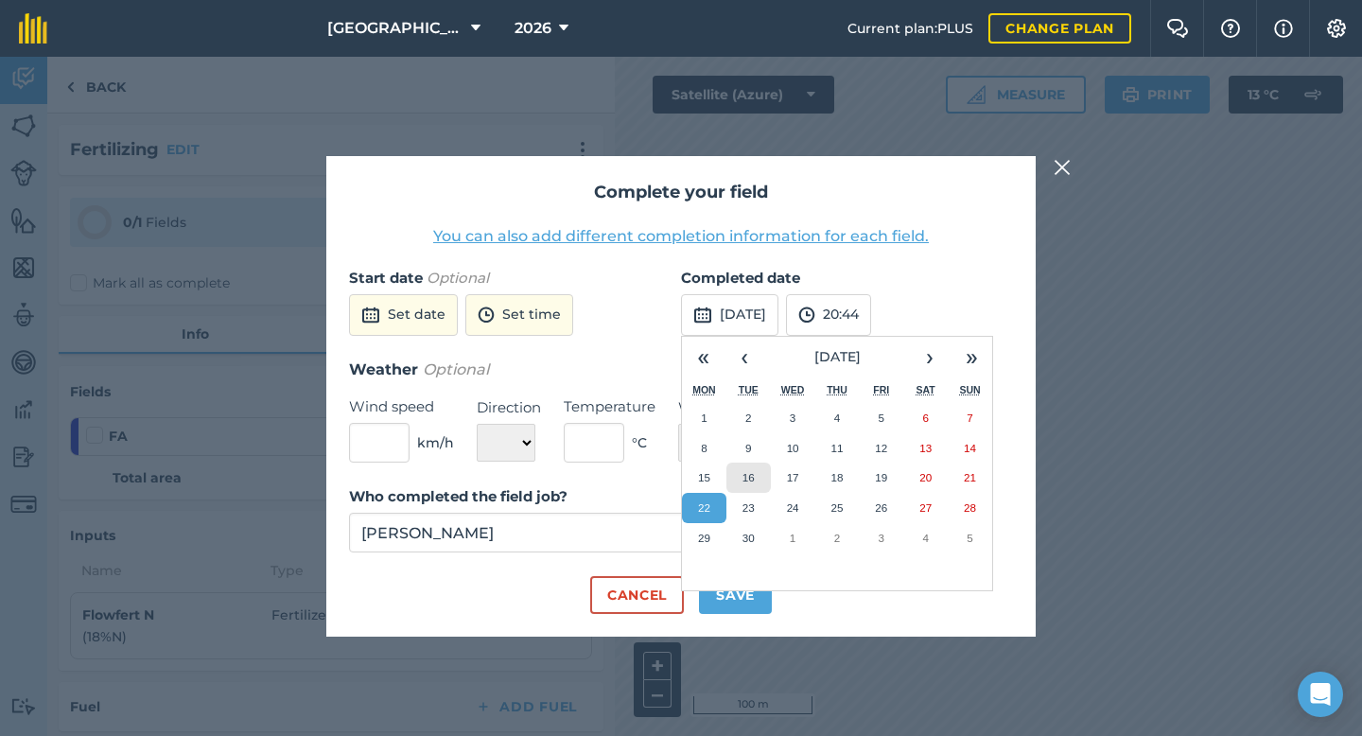
click at [756, 478] on button "16" at bounding box center [748, 477] width 44 height 30
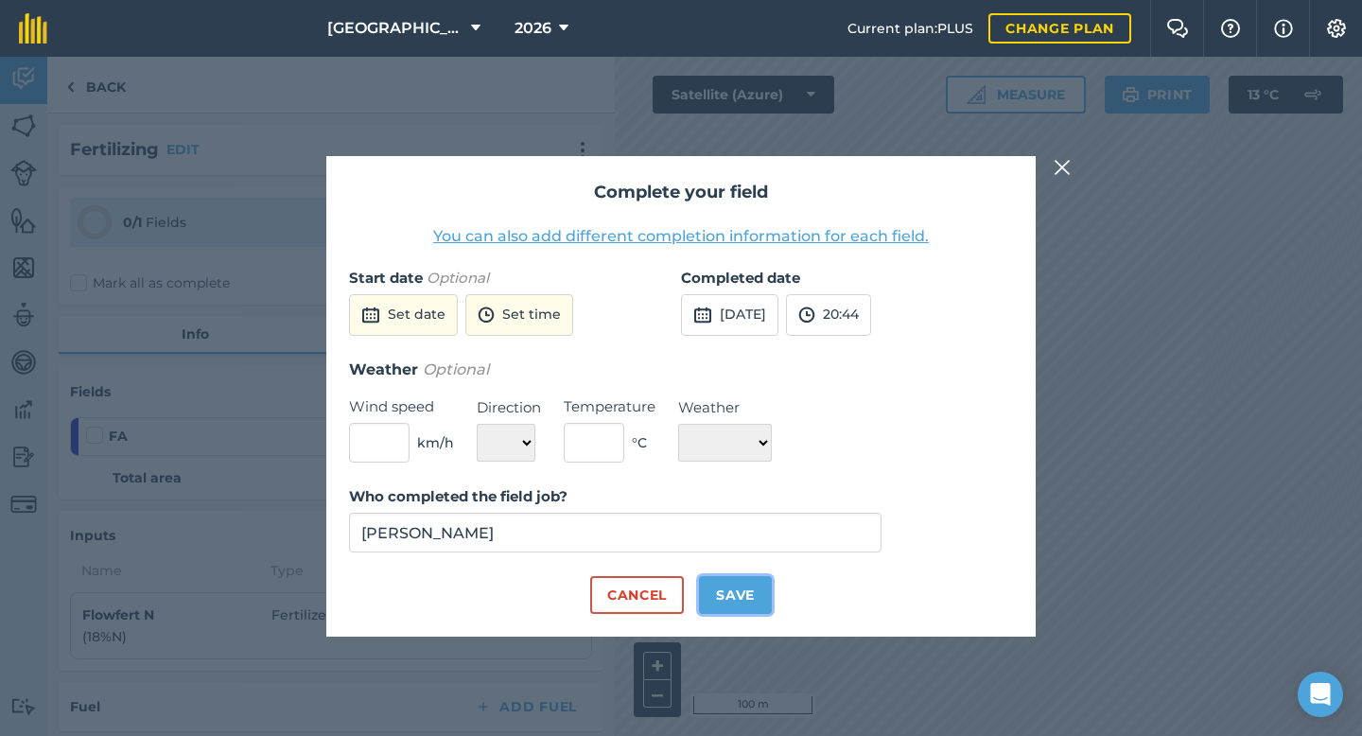
click at [747, 600] on button "Save" at bounding box center [735, 595] width 73 height 38
checkbox input "true"
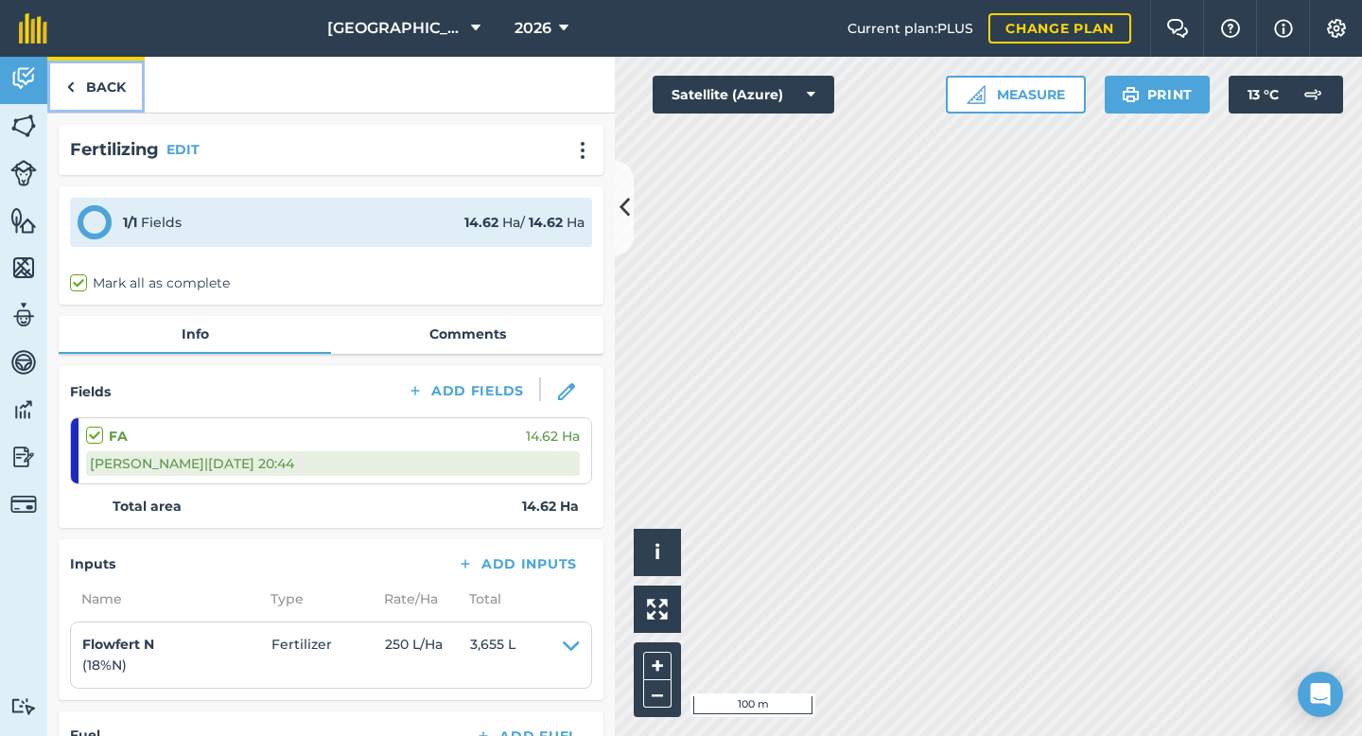
click at [114, 90] on link "Back" at bounding box center [95, 85] width 97 height 56
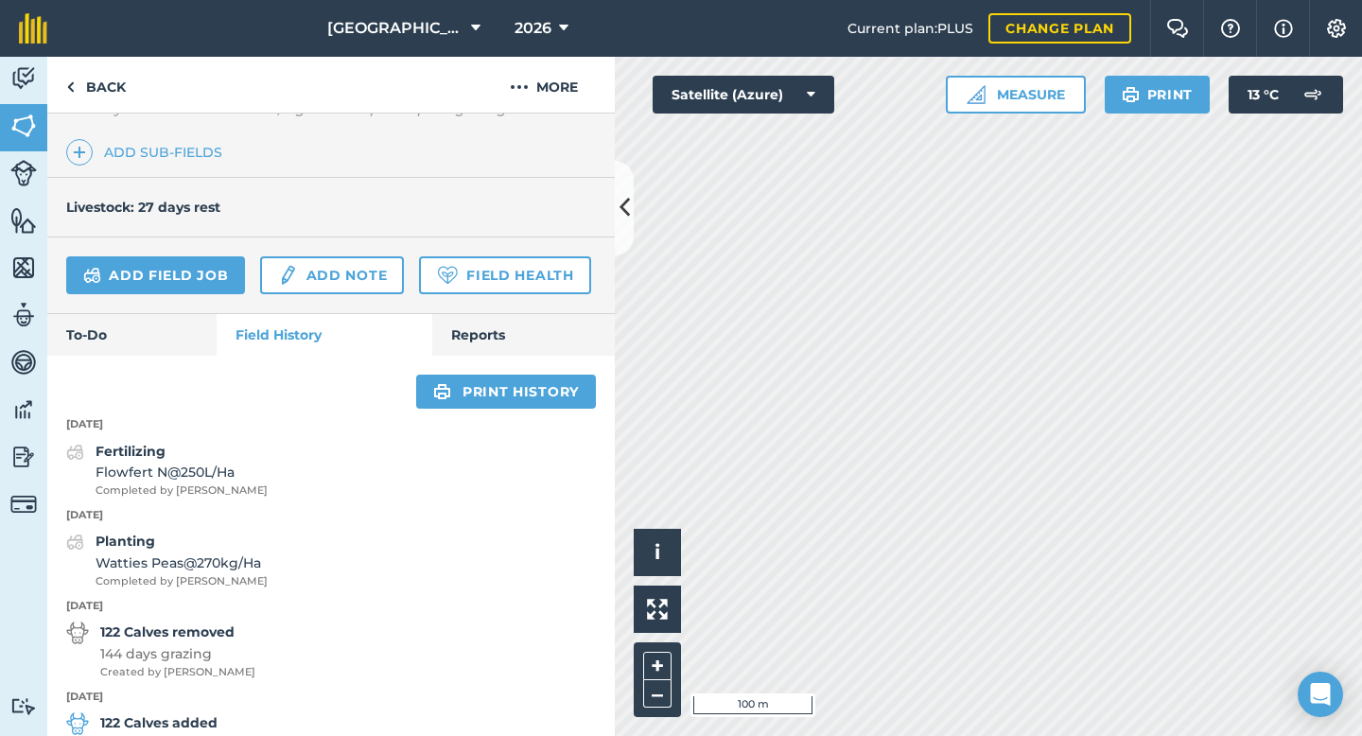
scroll to position [540, 0]
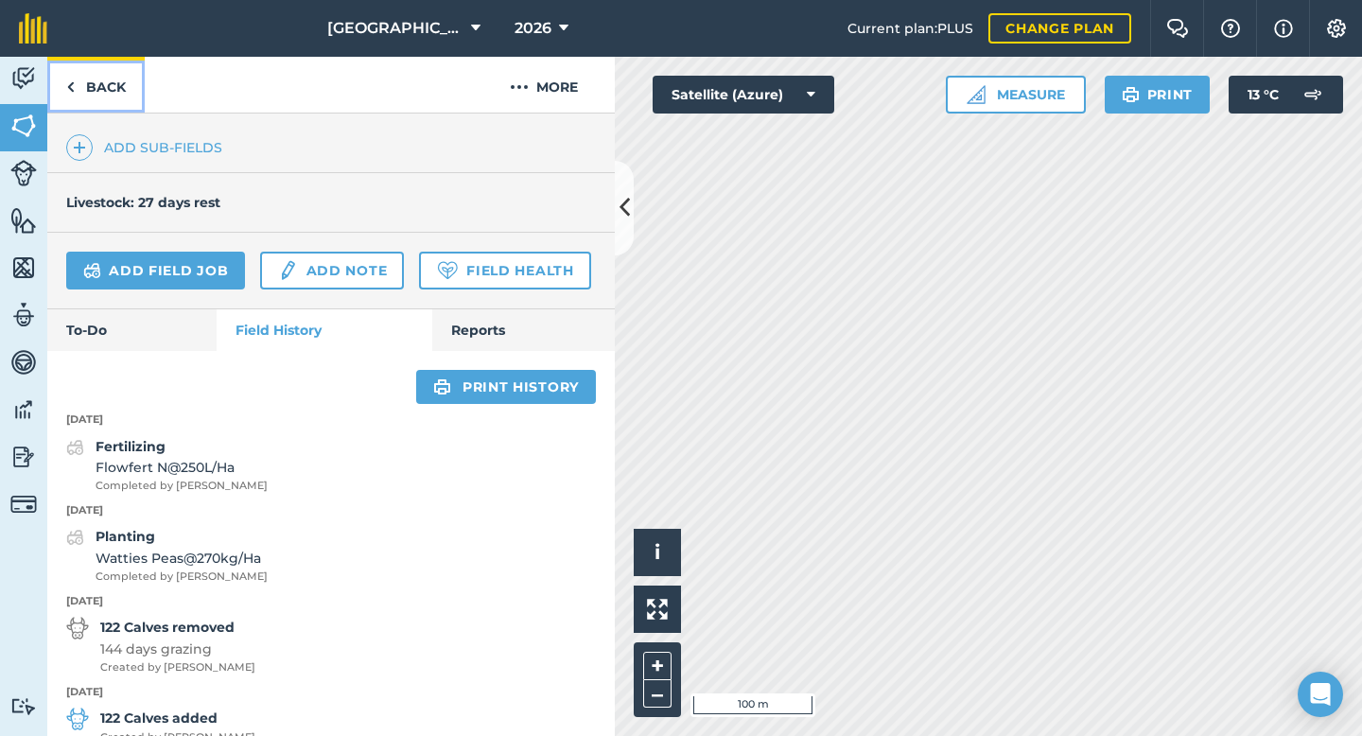
click at [105, 96] on link "Back" at bounding box center [95, 85] width 97 height 56
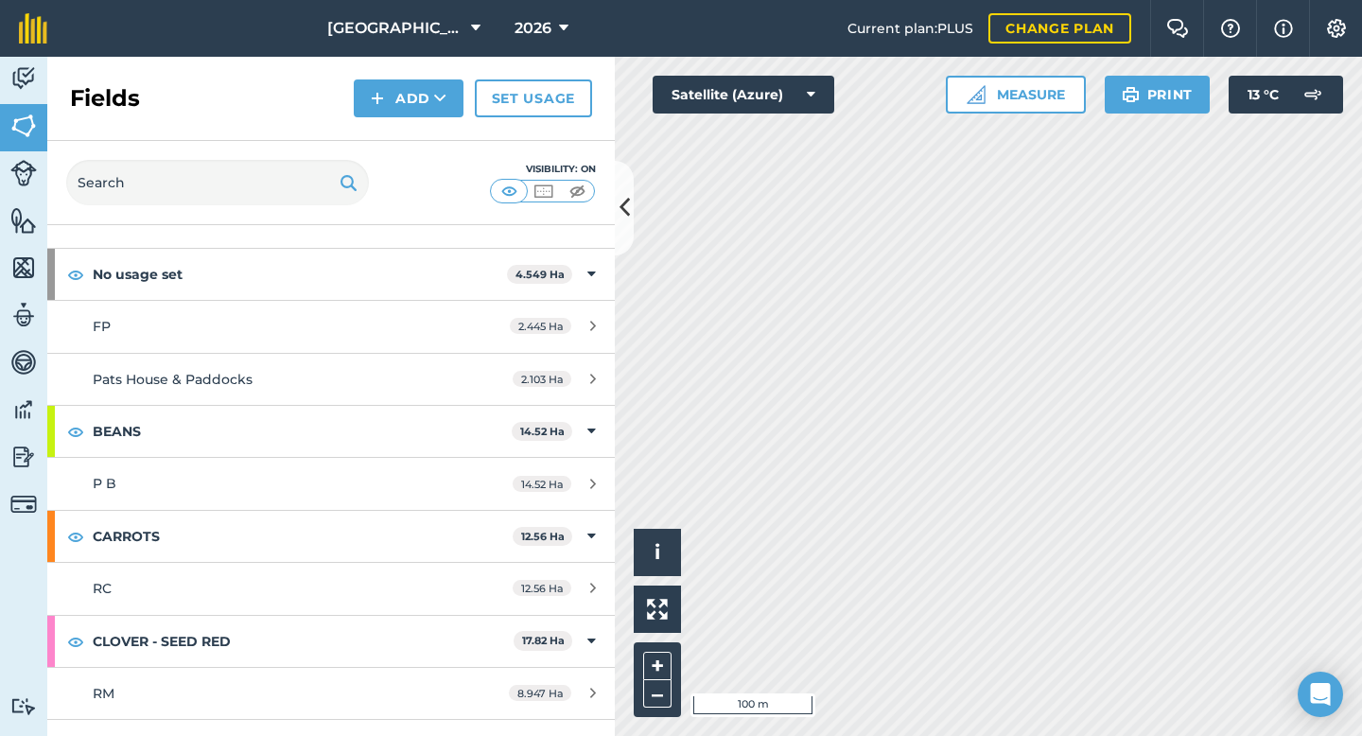
scroll to position [61, 0]
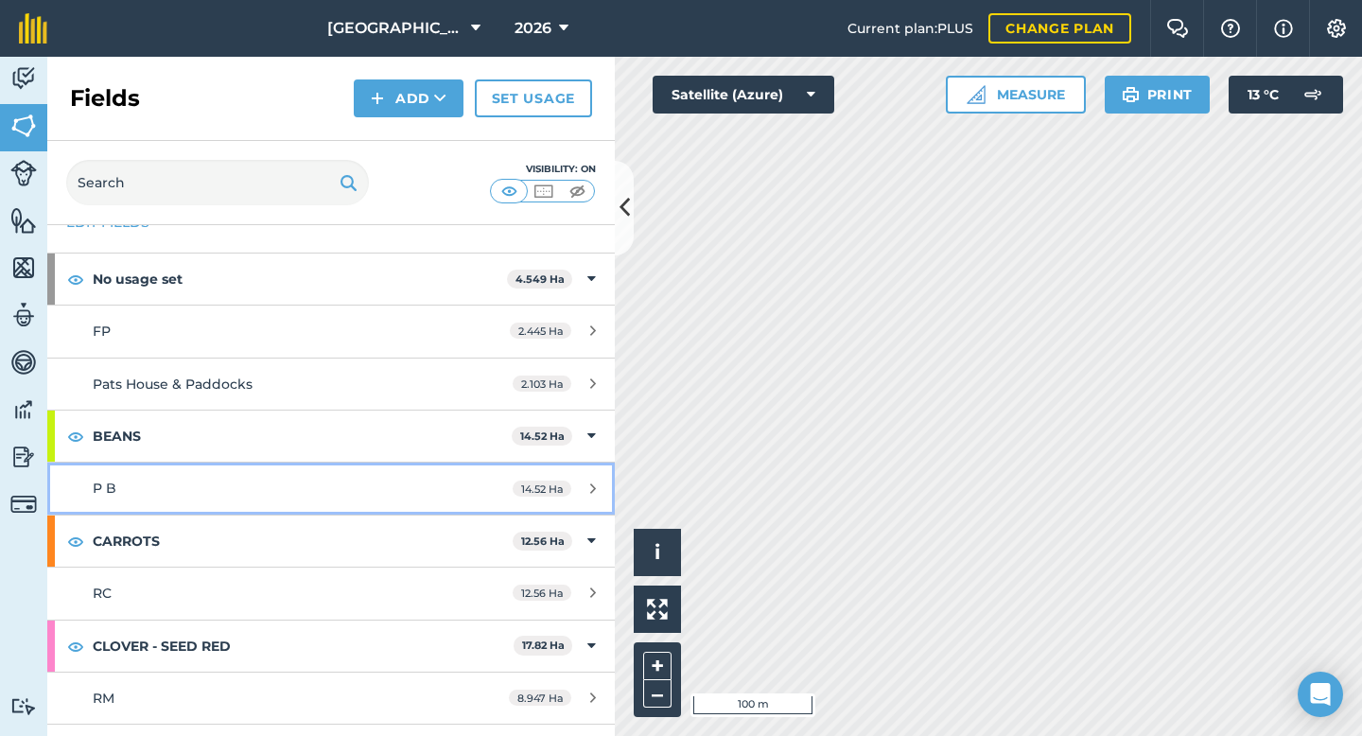
click at [252, 483] on div "P B" at bounding box center [271, 488] width 356 height 21
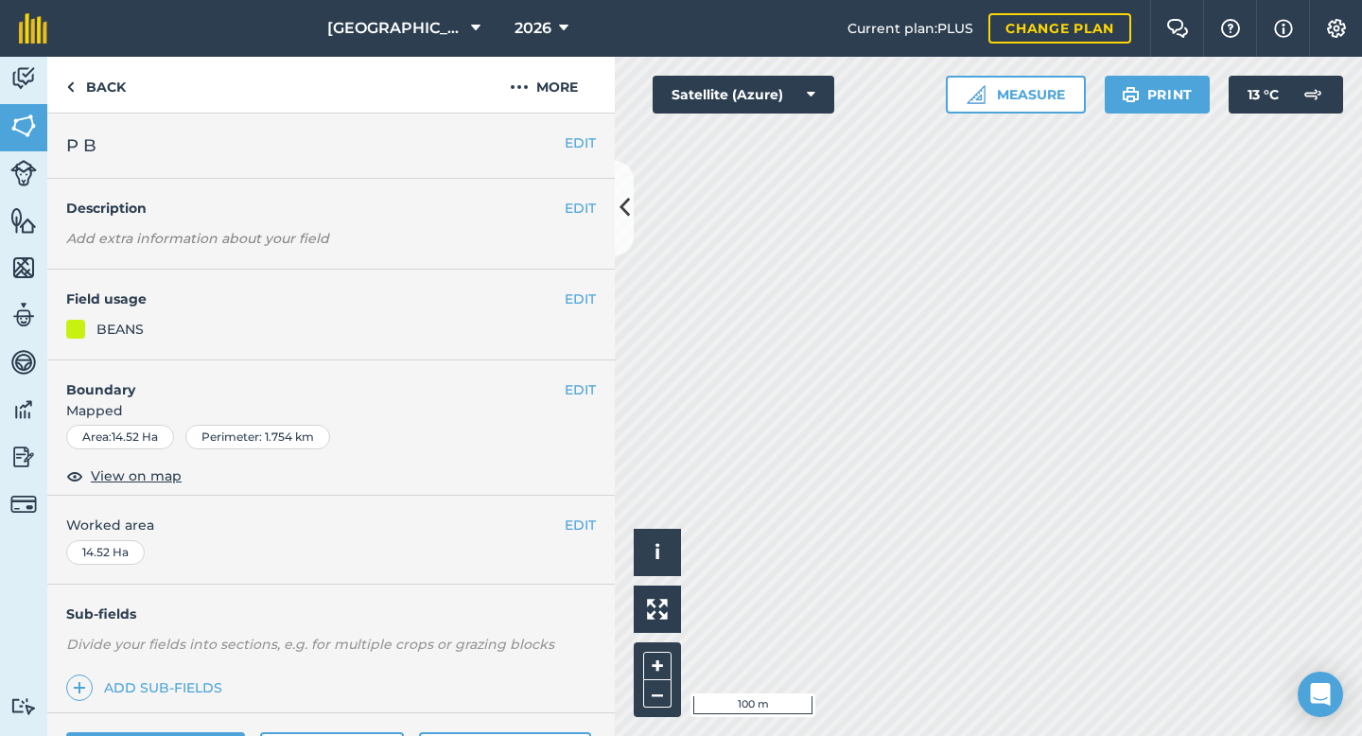
scroll to position [154, 0]
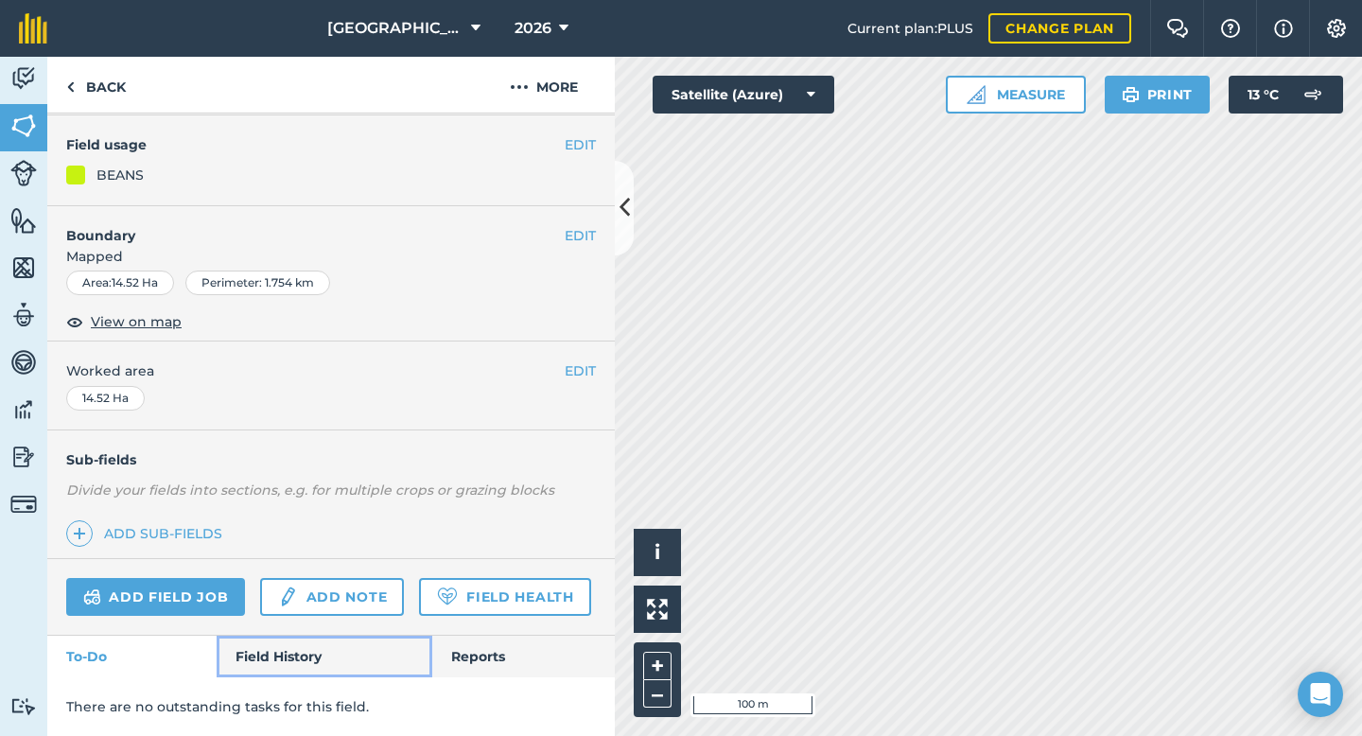
click at [287, 665] on link "Field History" at bounding box center [324, 656] width 215 height 42
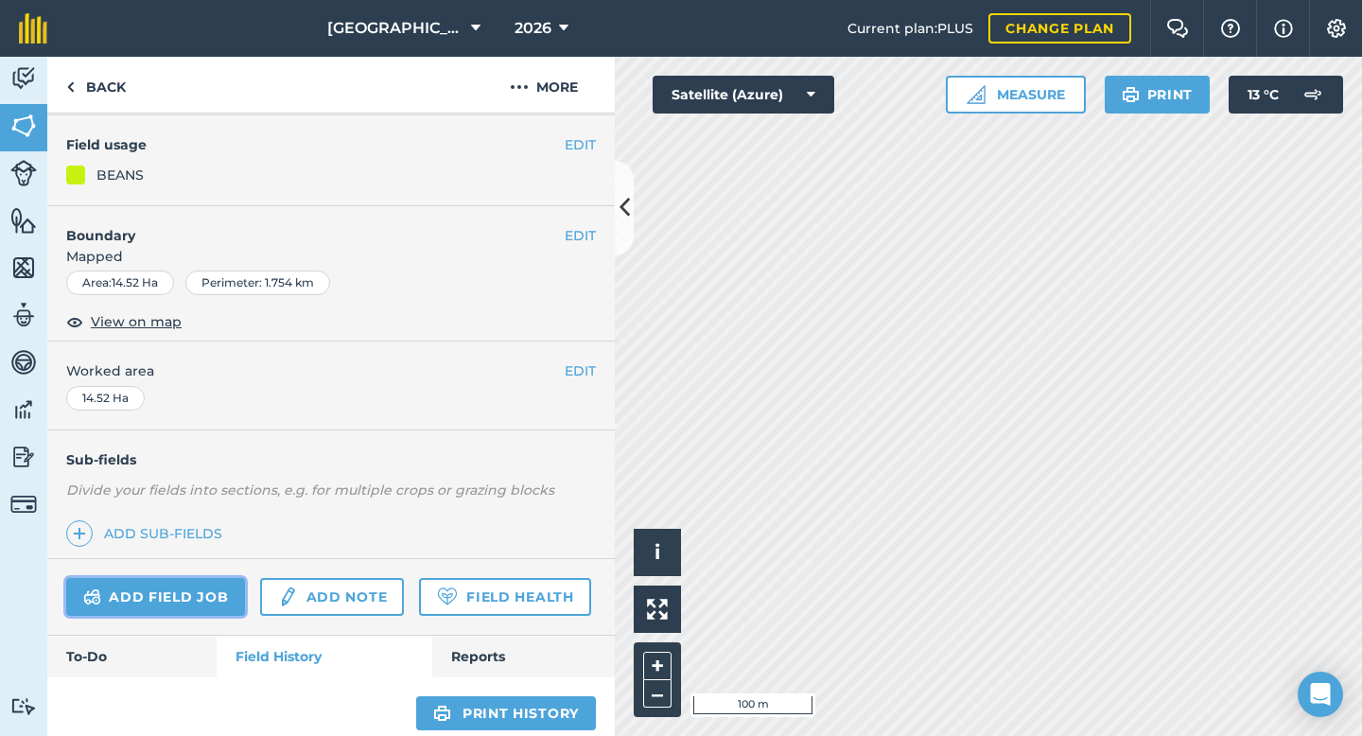
click at [197, 598] on link "Add field job" at bounding box center [155, 597] width 179 height 38
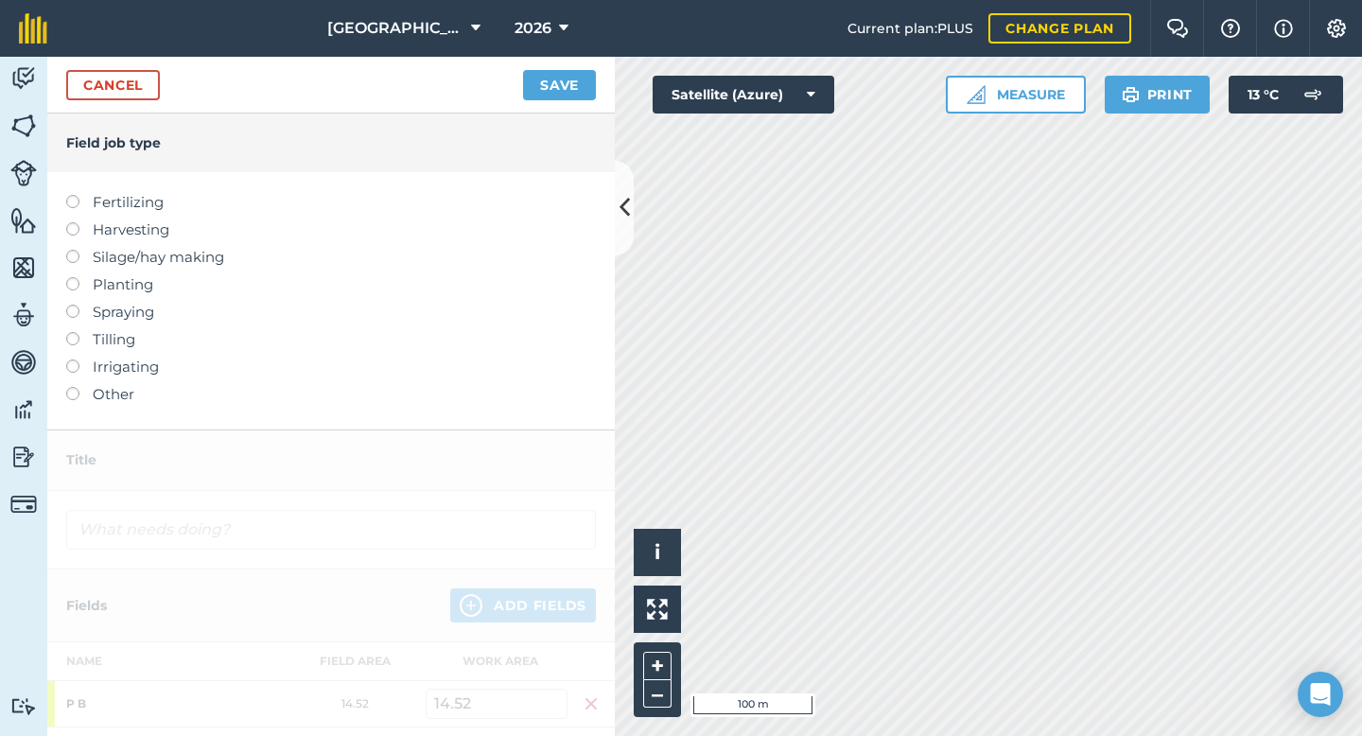
click at [78, 198] on label "Fertilizing" at bounding box center [331, 202] width 530 height 23
type input "Fertilizing"
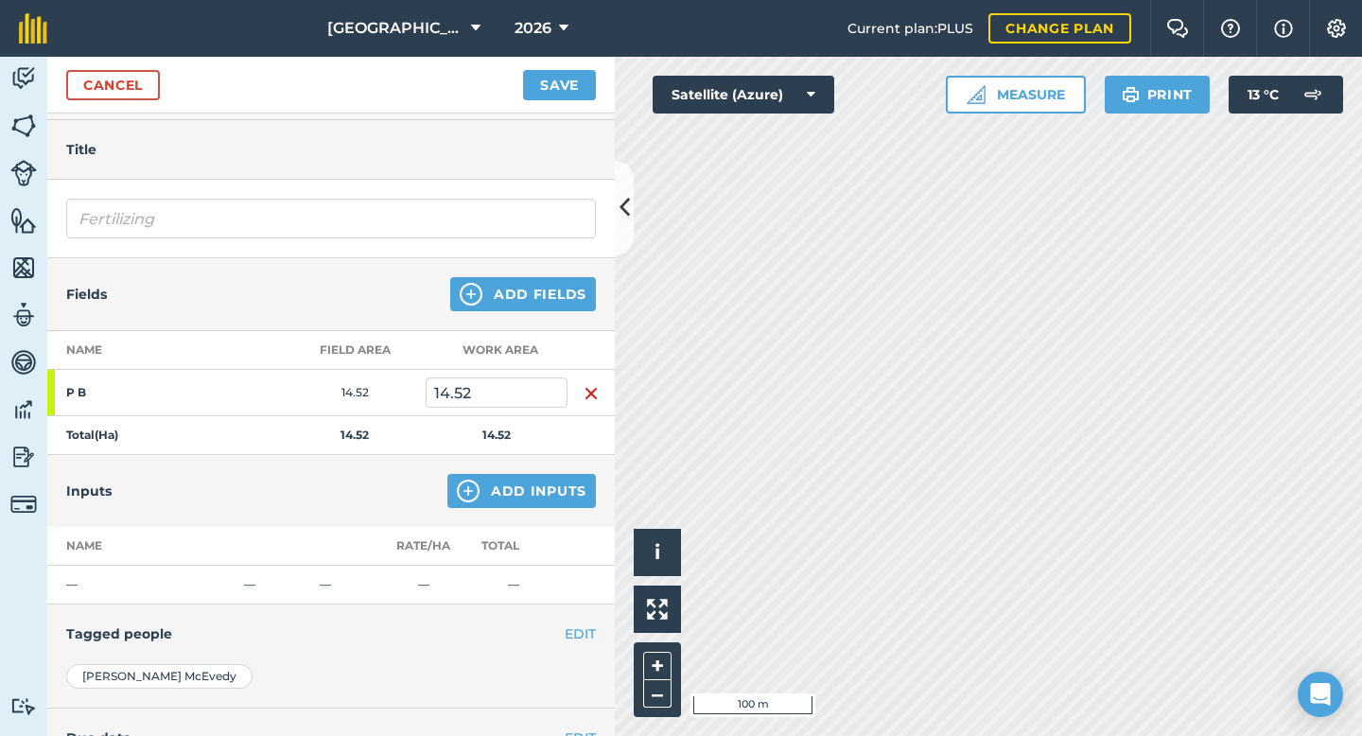
scroll to position [119, 0]
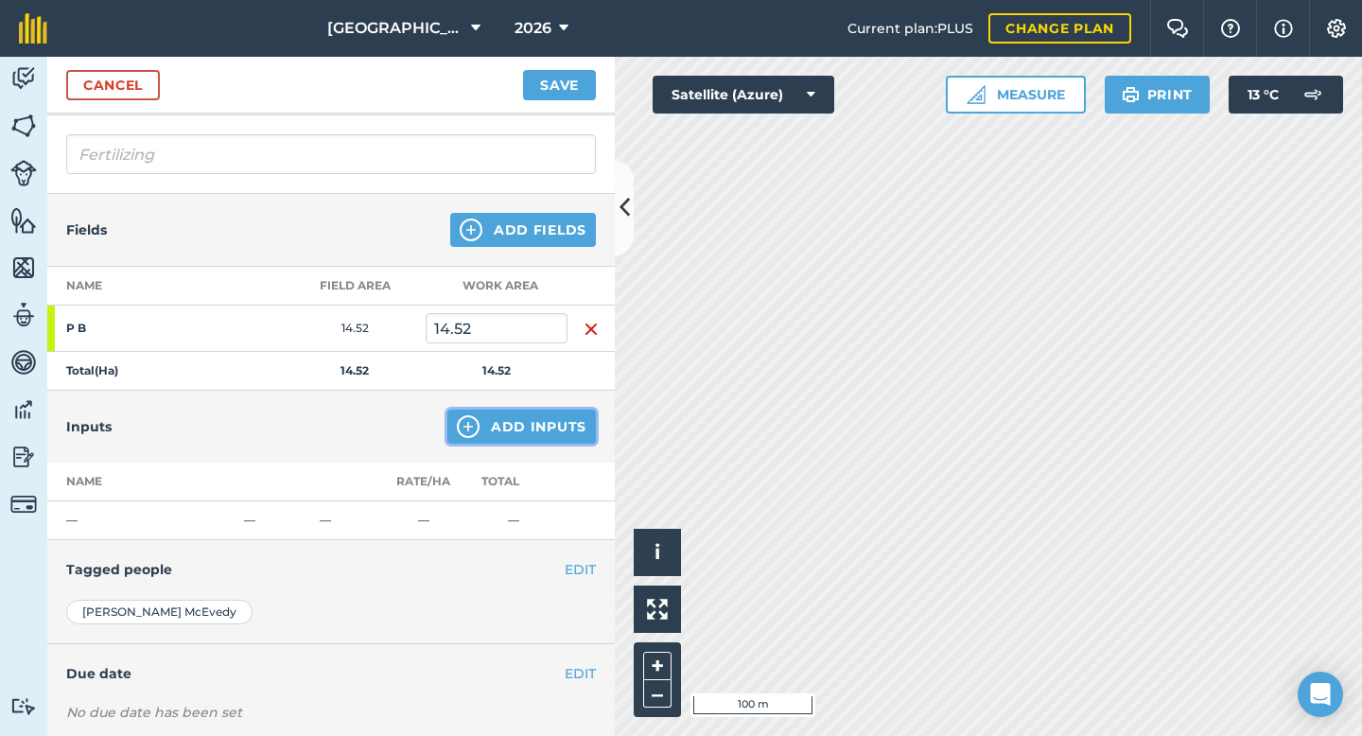
click at [513, 435] on button "Add Inputs" at bounding box center [521, 426] width 148 height 34
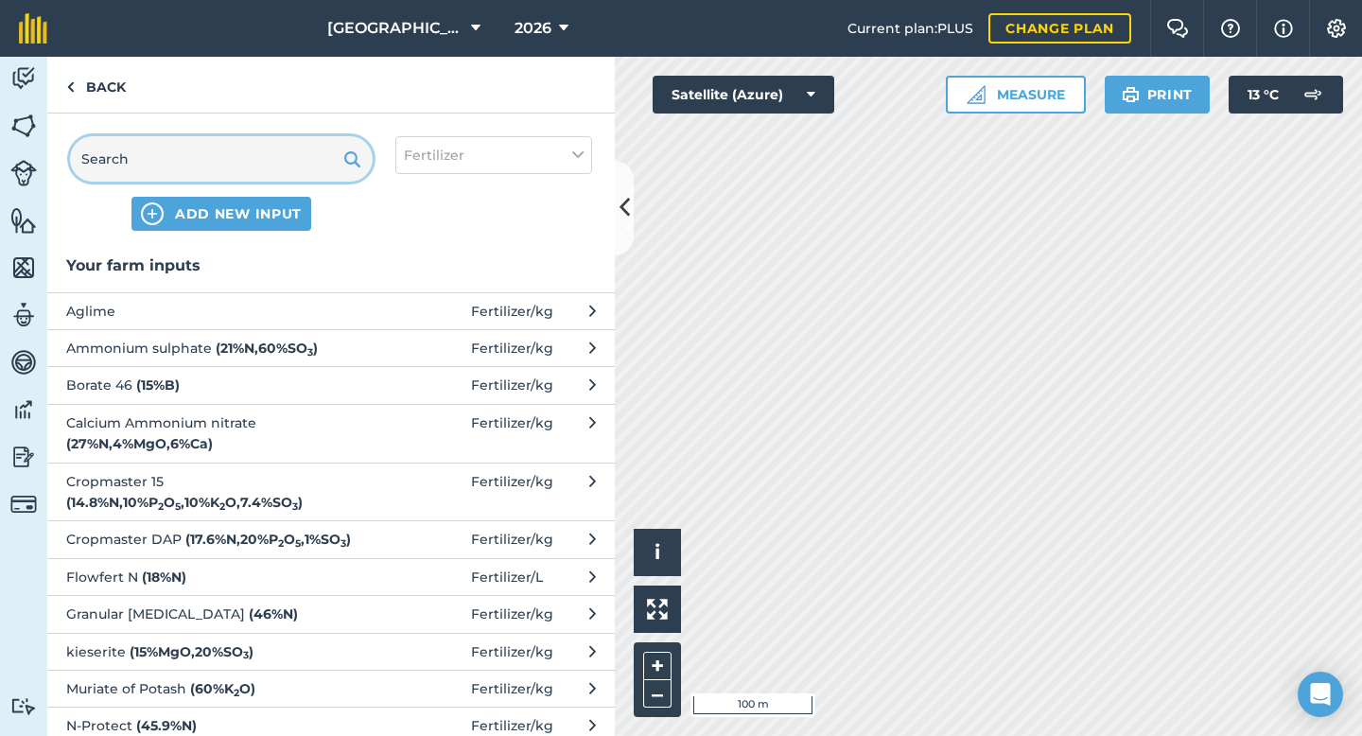
click at [172, 155] on input "text" at bounding box center [221, 158] width 303 height 45
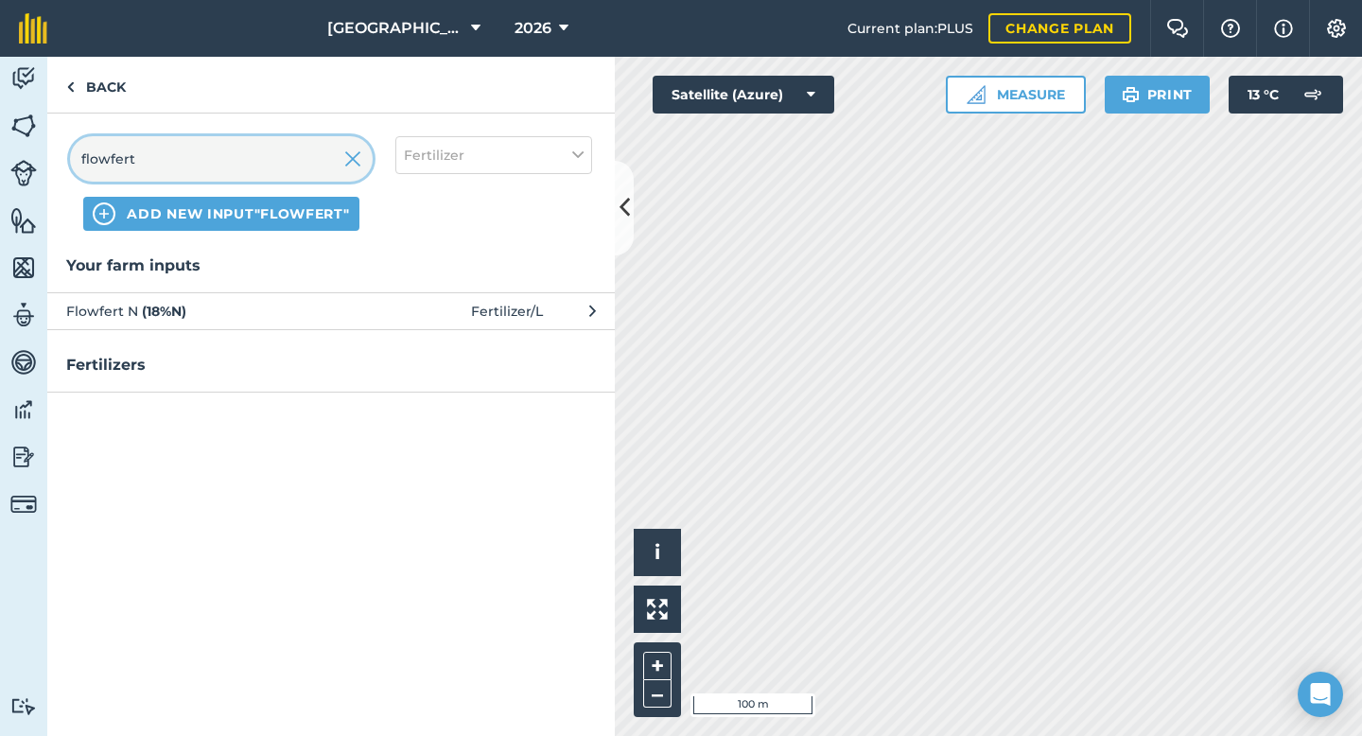
type input "flowfert"
click at [218, 315] on span "Flowfert N ( 18 % N )" at bounding box center [220, 311] width 309 height 21
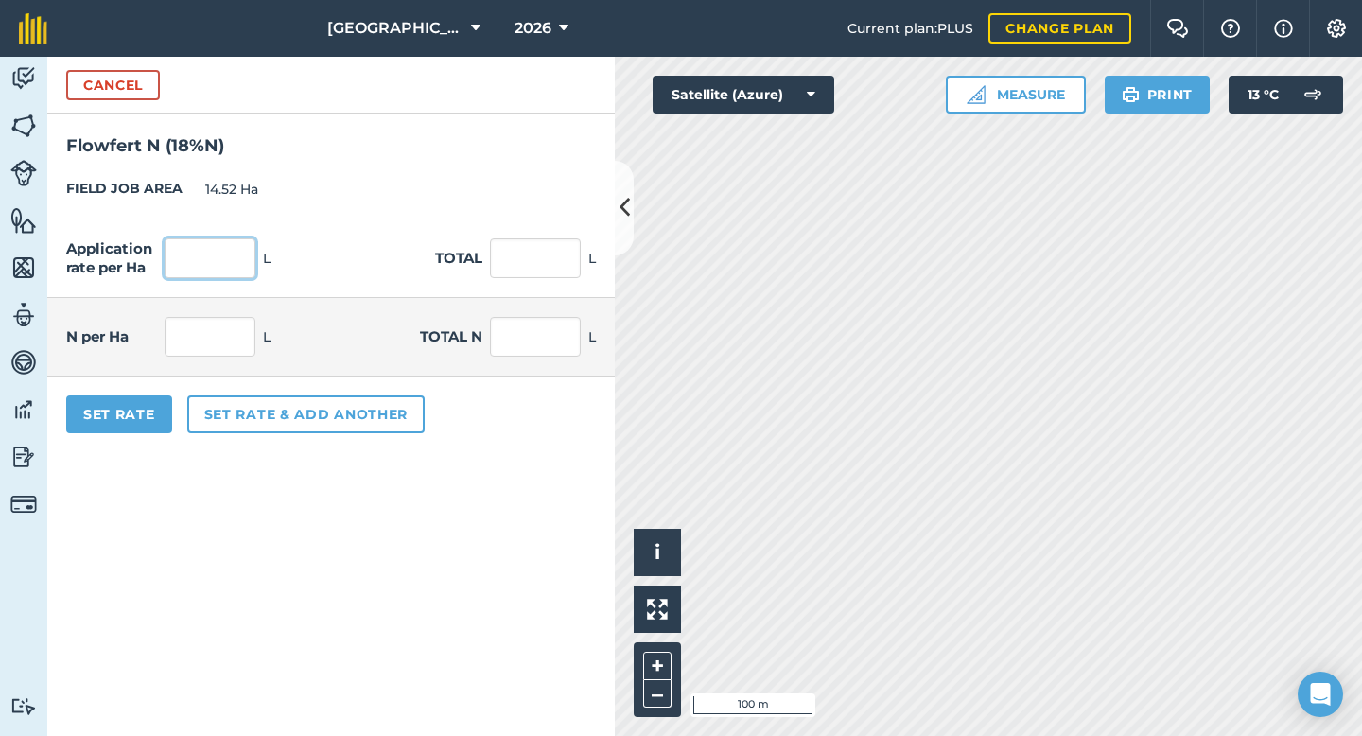
click at [200, 255] on input "text" at bounding box center [210, 258] width 91 height 40
type input "250"
type input "3,630"
type input "45"
type input "653.4"
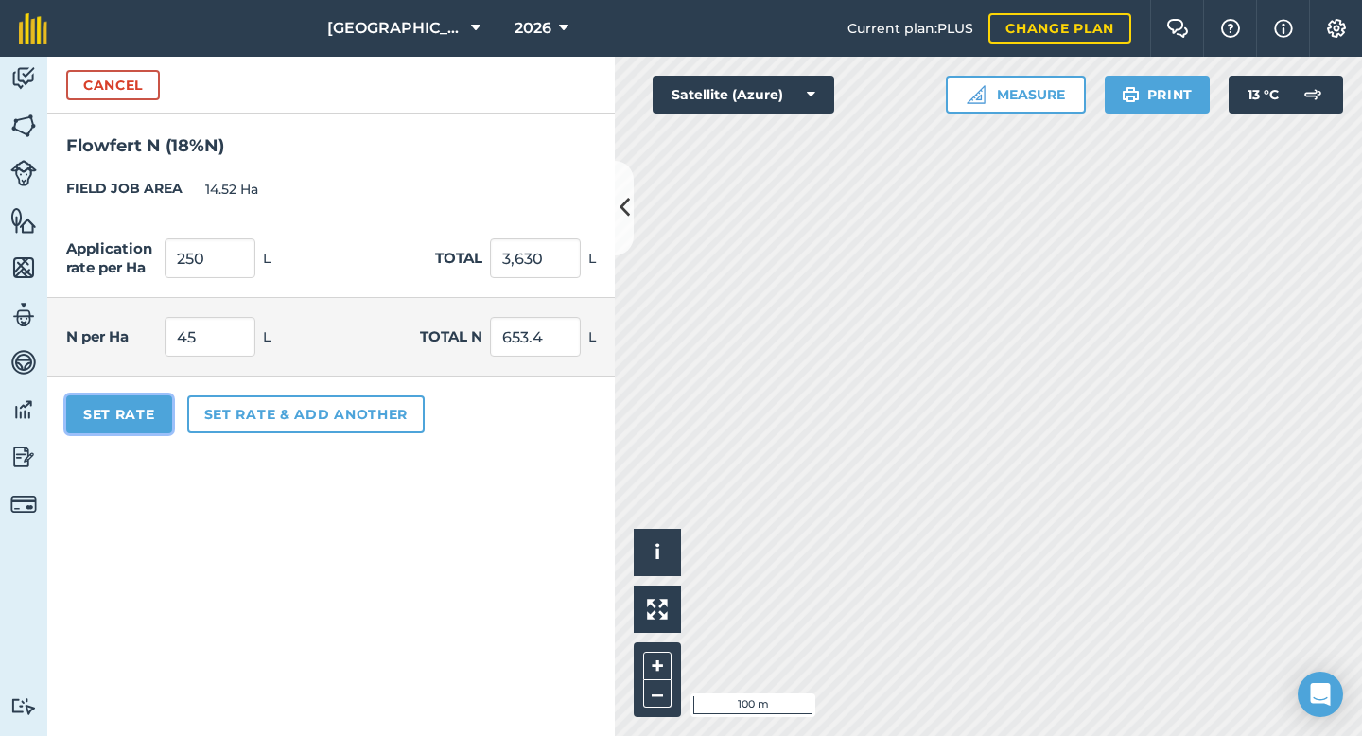
click at [109, 427] on button "Set Rate" at bounding box center [119, 414] width 106 height 38
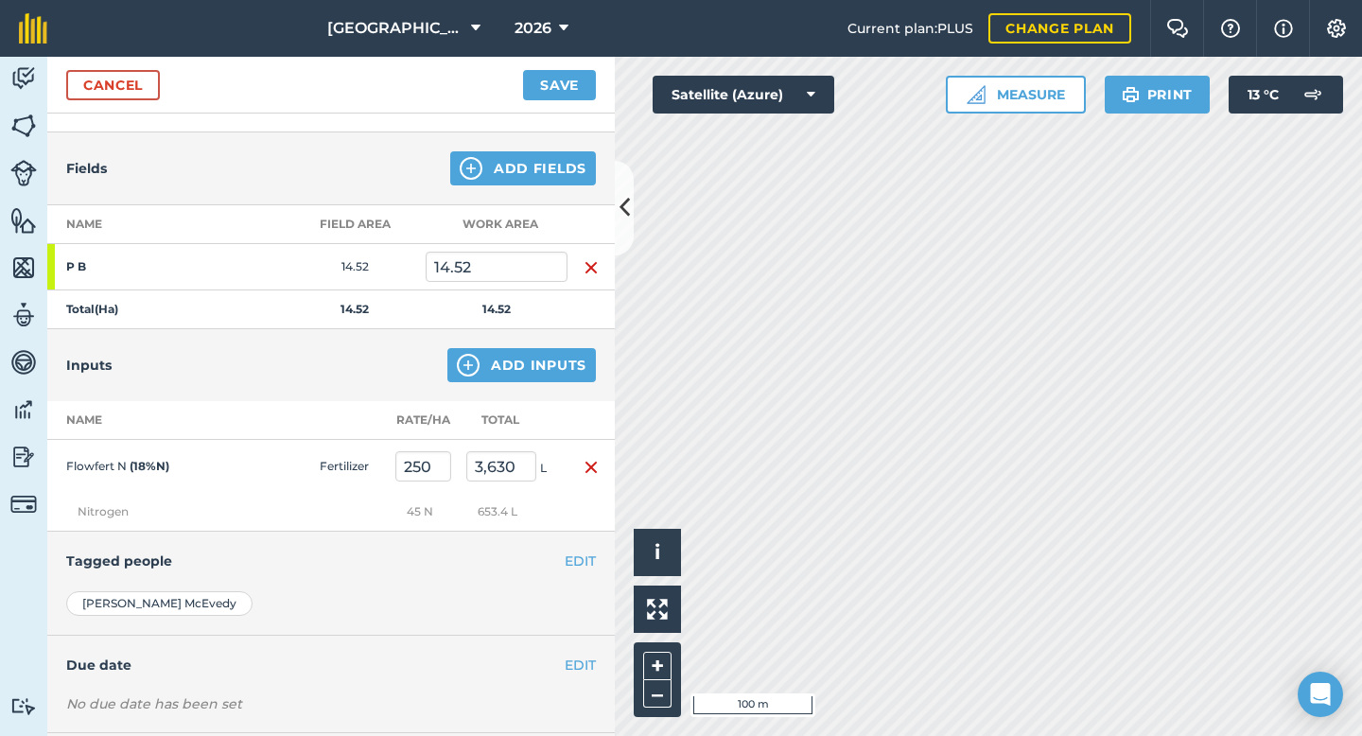
scroll to position [183, 0]
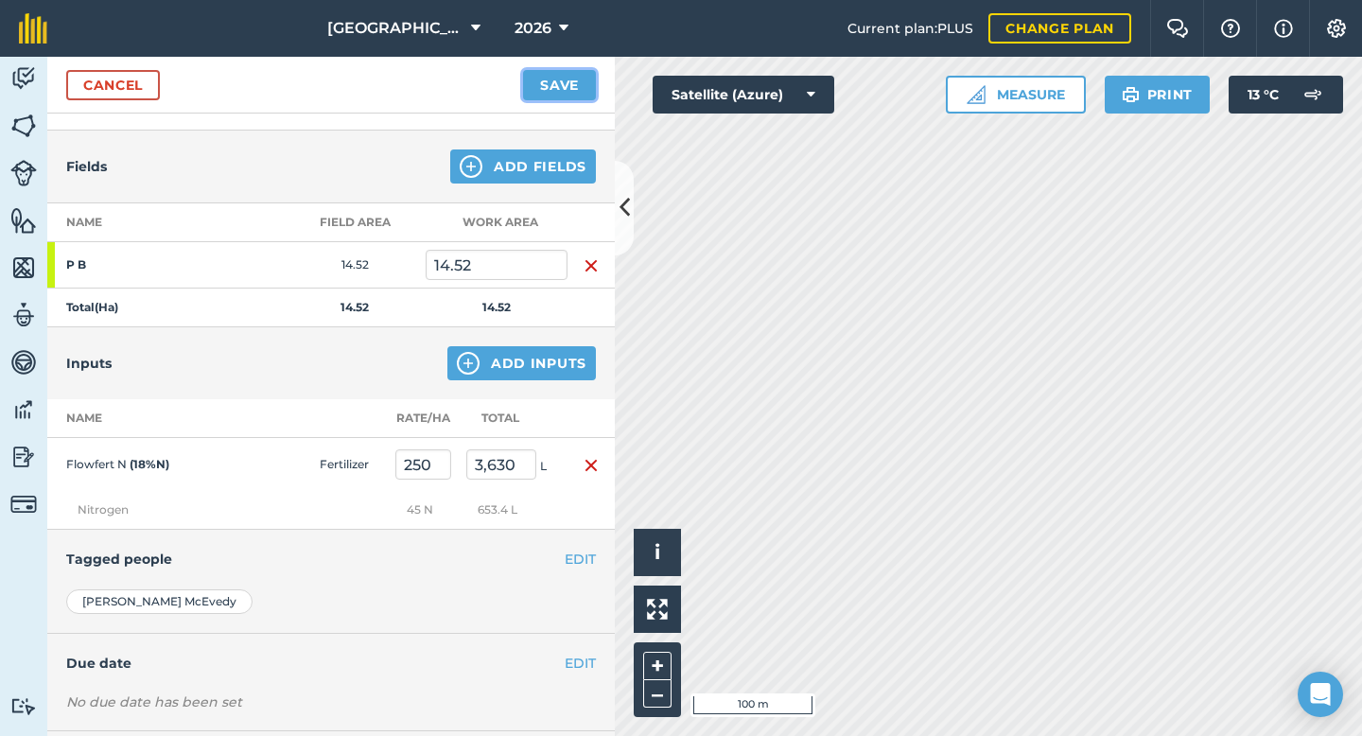
click at [562, 91] on button "Save" at bounding box center [559, 85] width 73 height 30
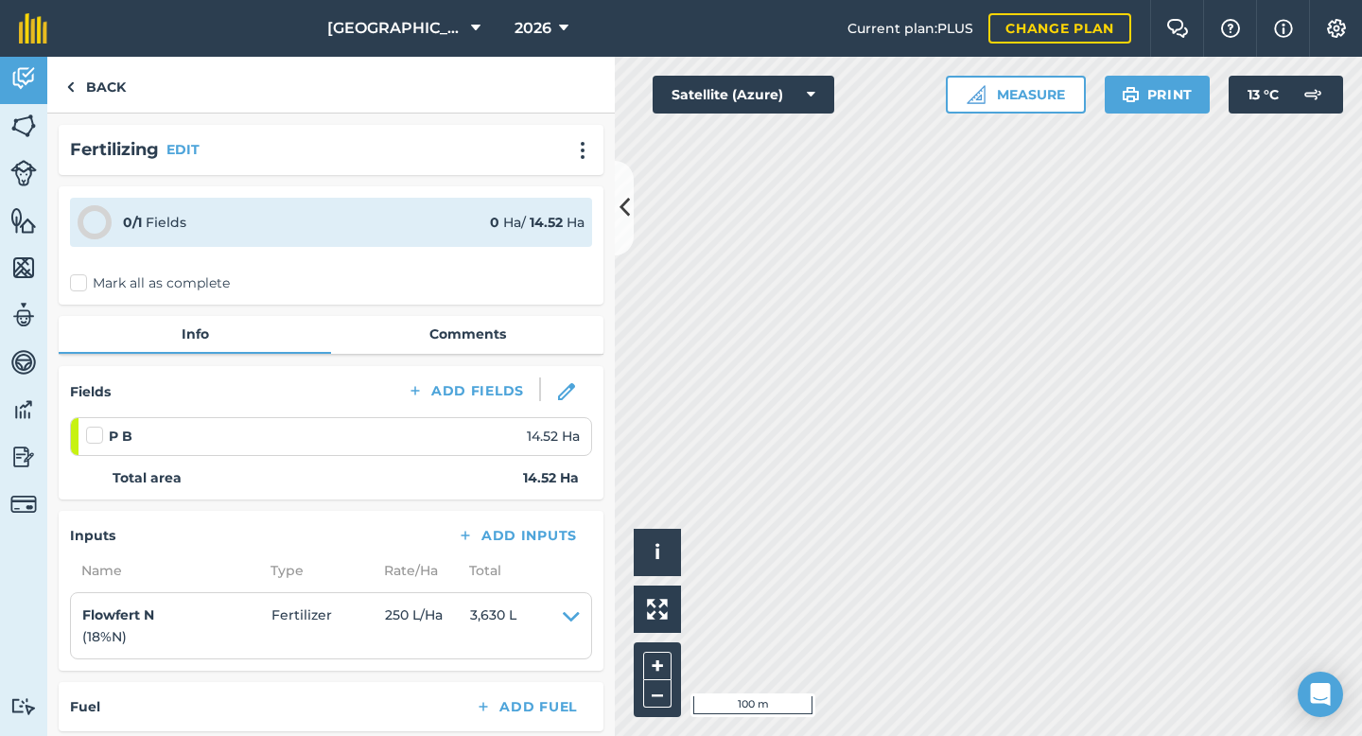
click at [96, 426] on label at bounding box center [97, 426] width 23 height 0
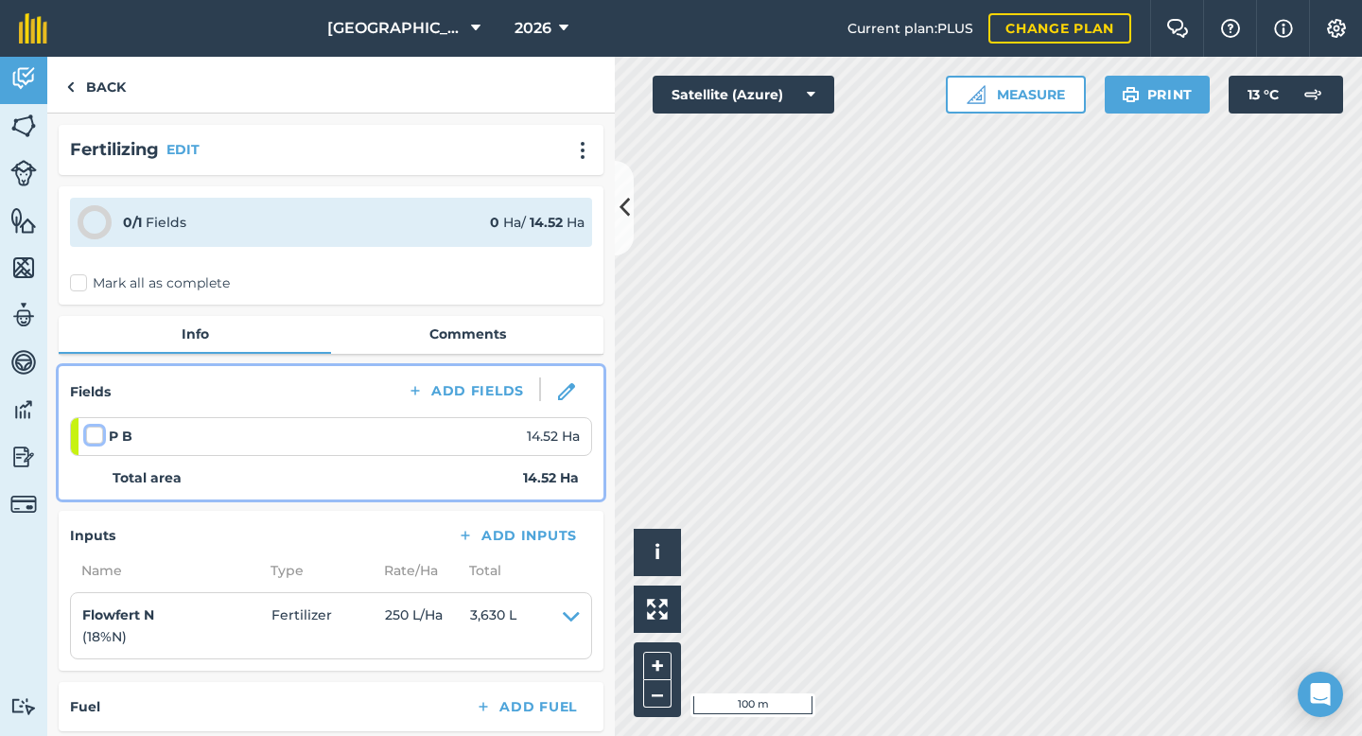
click at [96, 437] on input "checkbox" at bounding box center [92, 432] width 12 height 12
checkbox input "false"
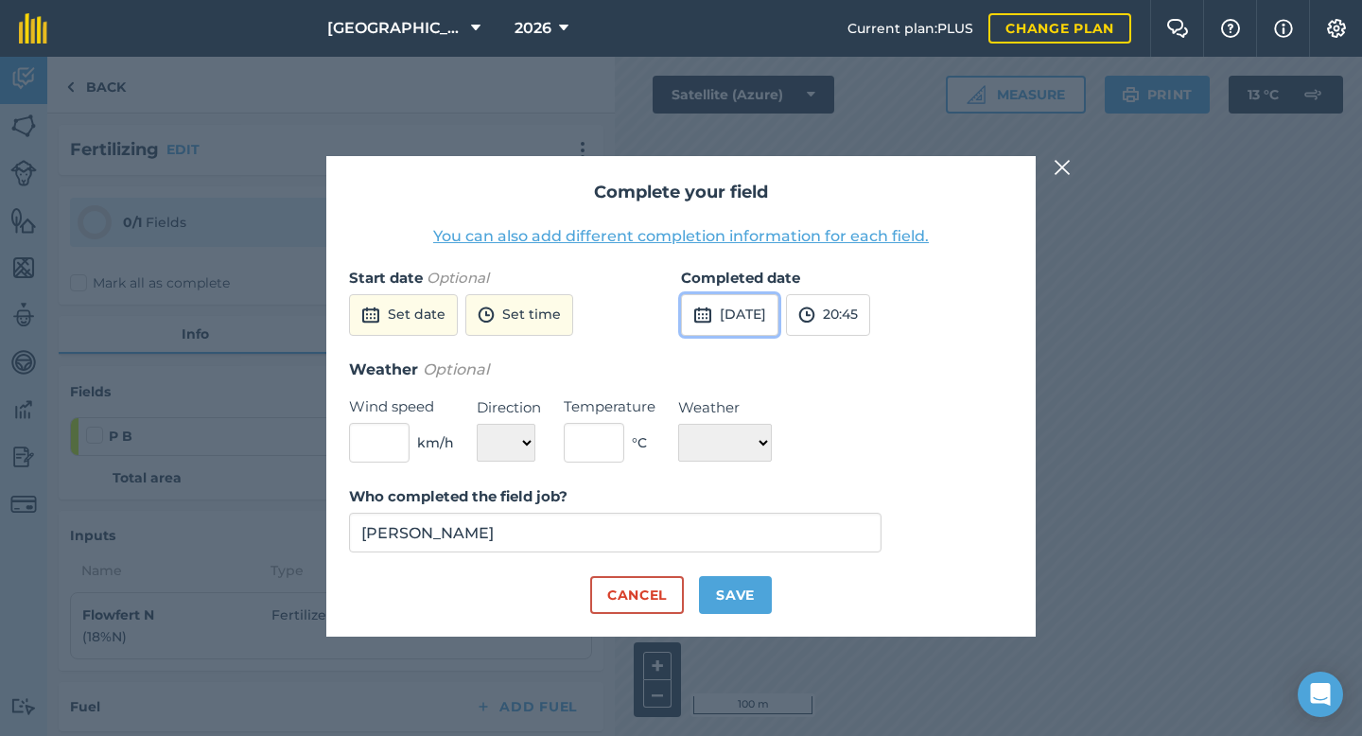
click at [715, 315] on button "[DATE]" at bounding box center [729, 315] width 97 height 42
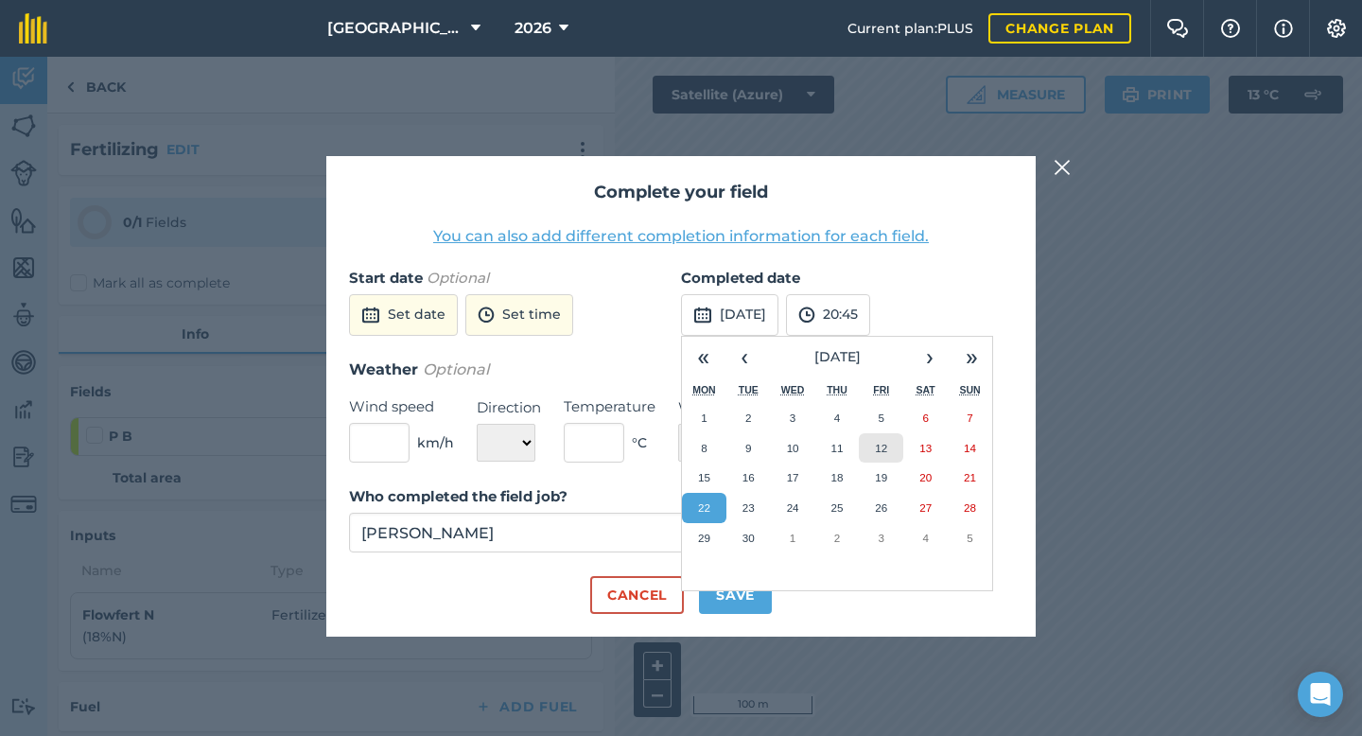
click at [884, 451] on abbr "12" at bounding box center [881, 448] width 12 height 12
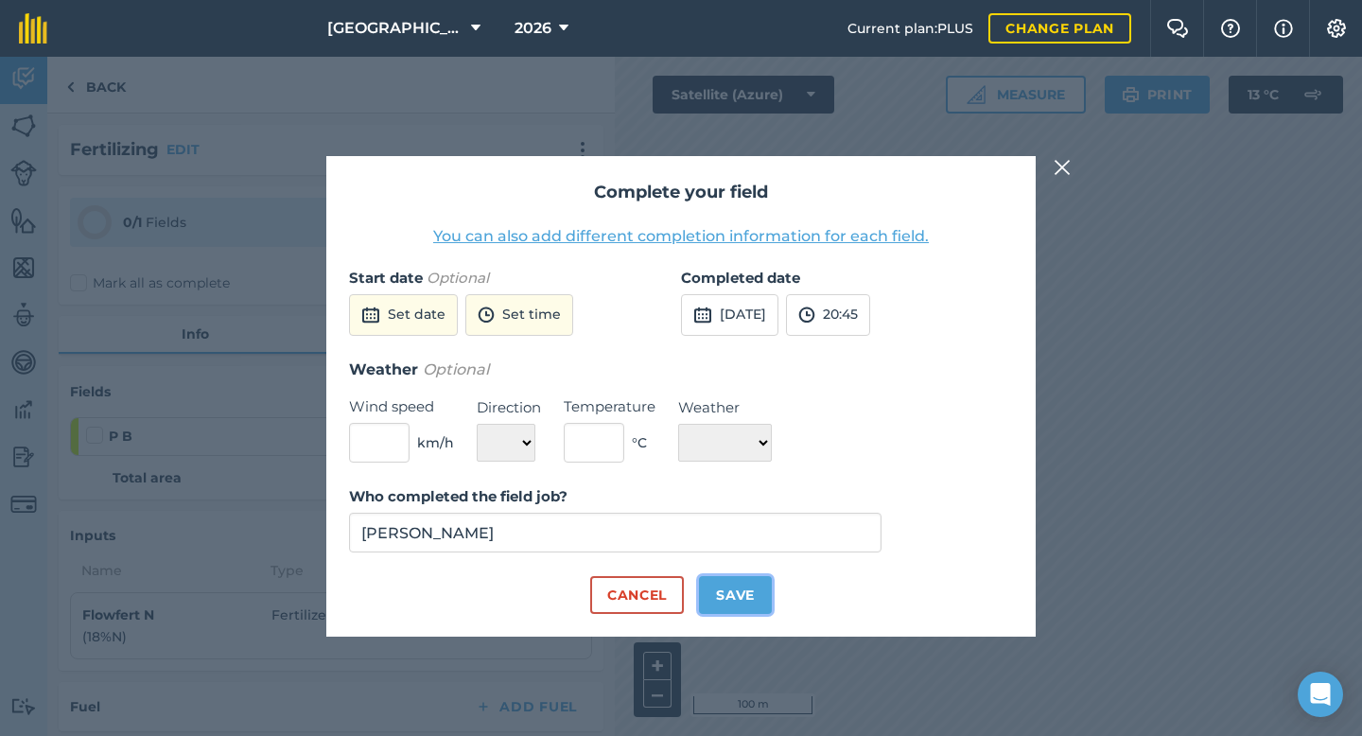
click at [734, 598] on button "Save" at bounding box center [735, 595] width 73 height 38
checkbox input "true"
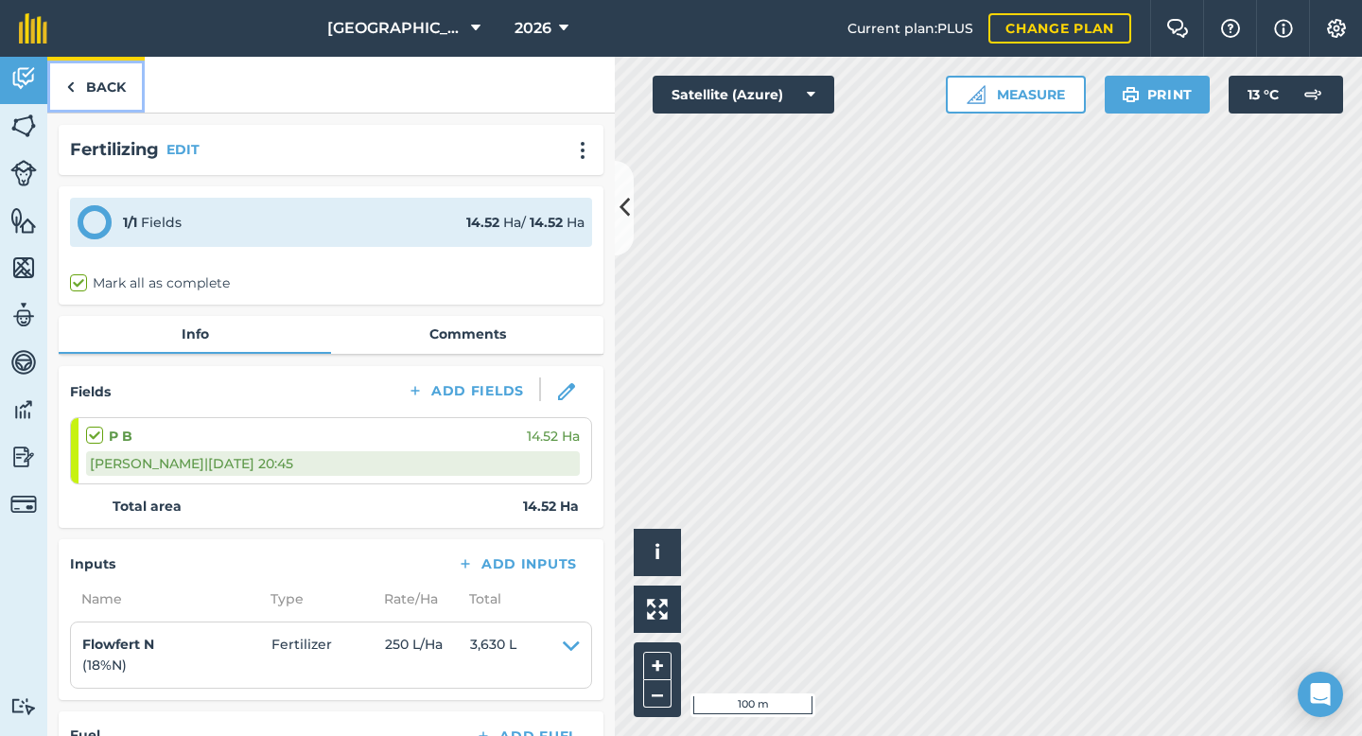
click at [109, 91] on link "Back" at bounding box center [95, 85] width 97 height 56
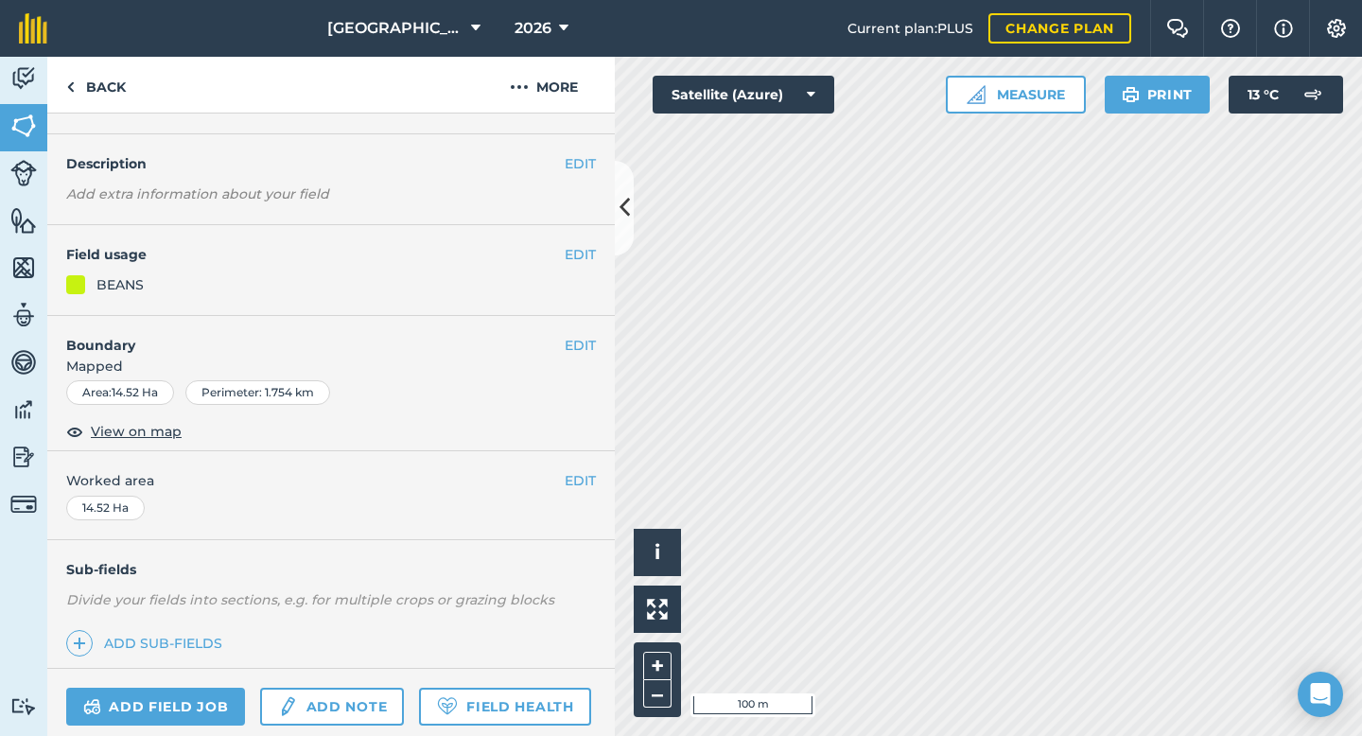
scroll to position [48, 0]
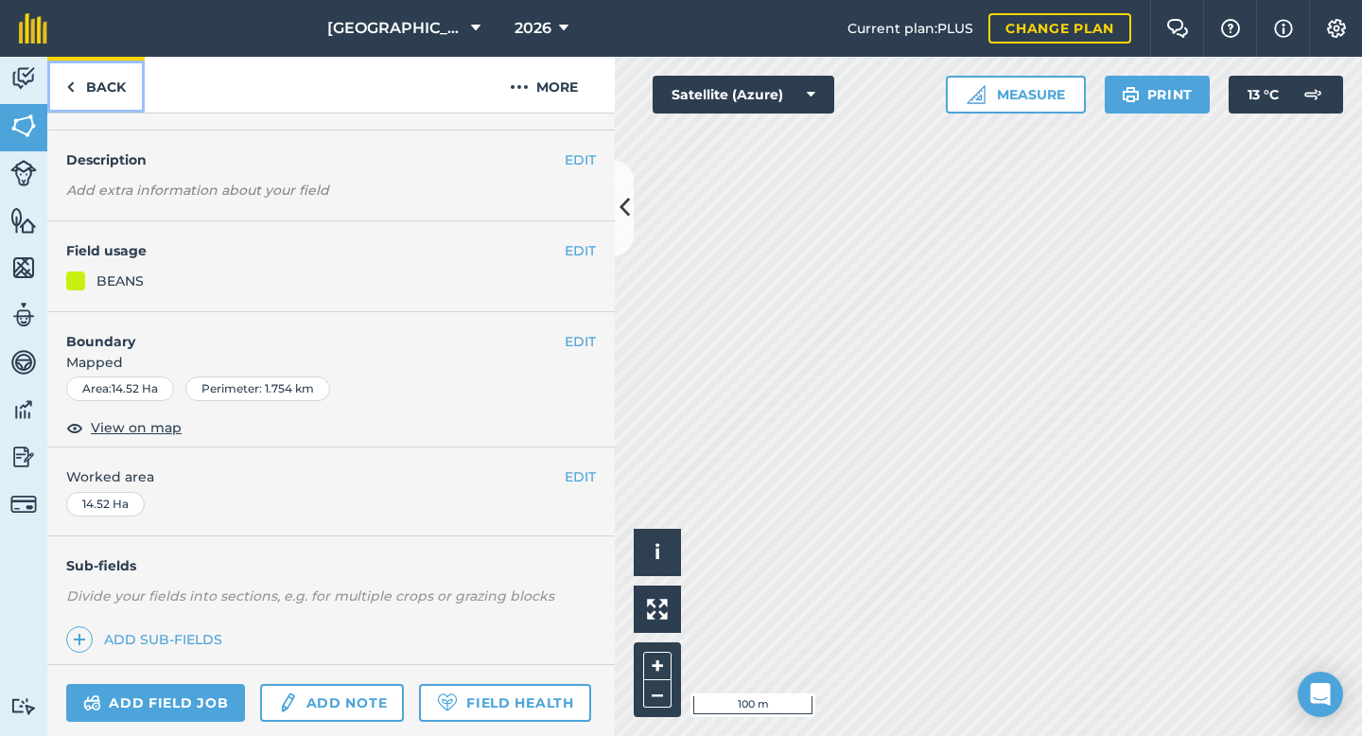
click at [102, 90] on link "Back" at bounding box center [95, 85] width 97 height 56
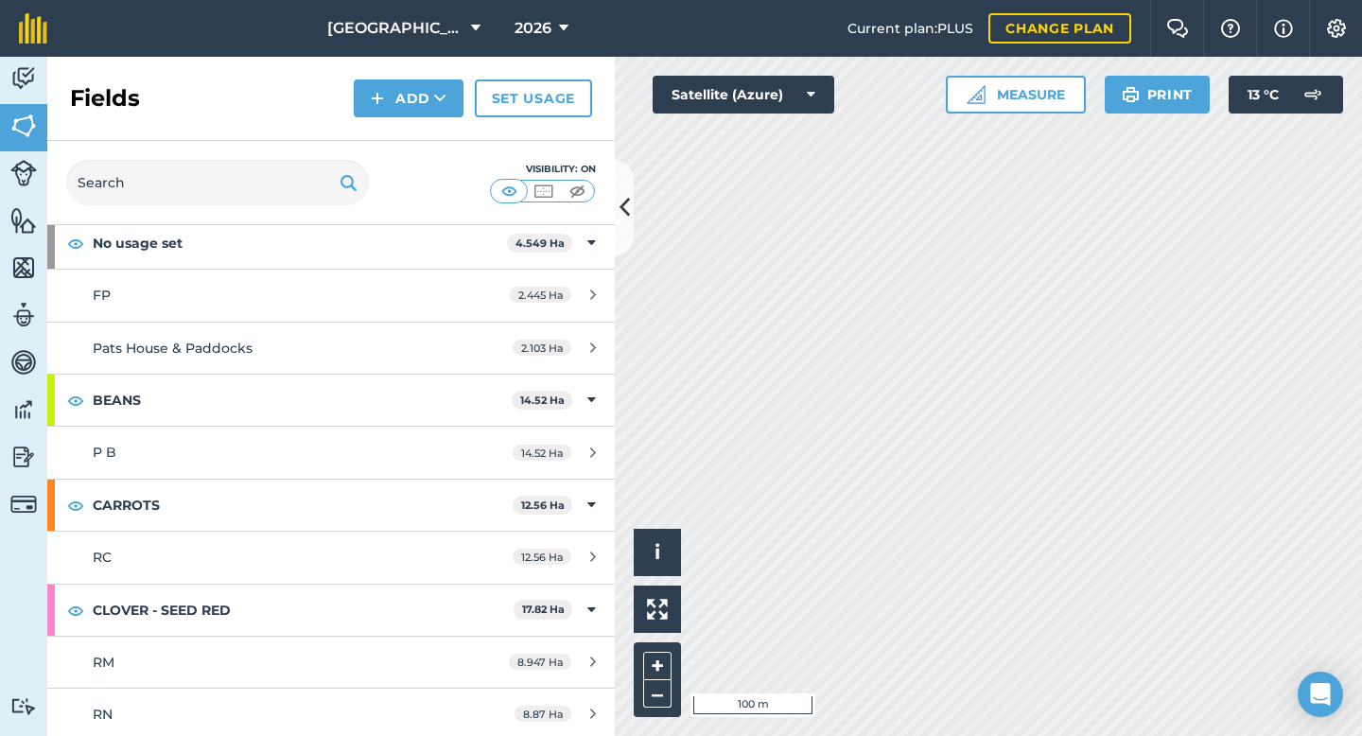
scroll to position [96, 0]
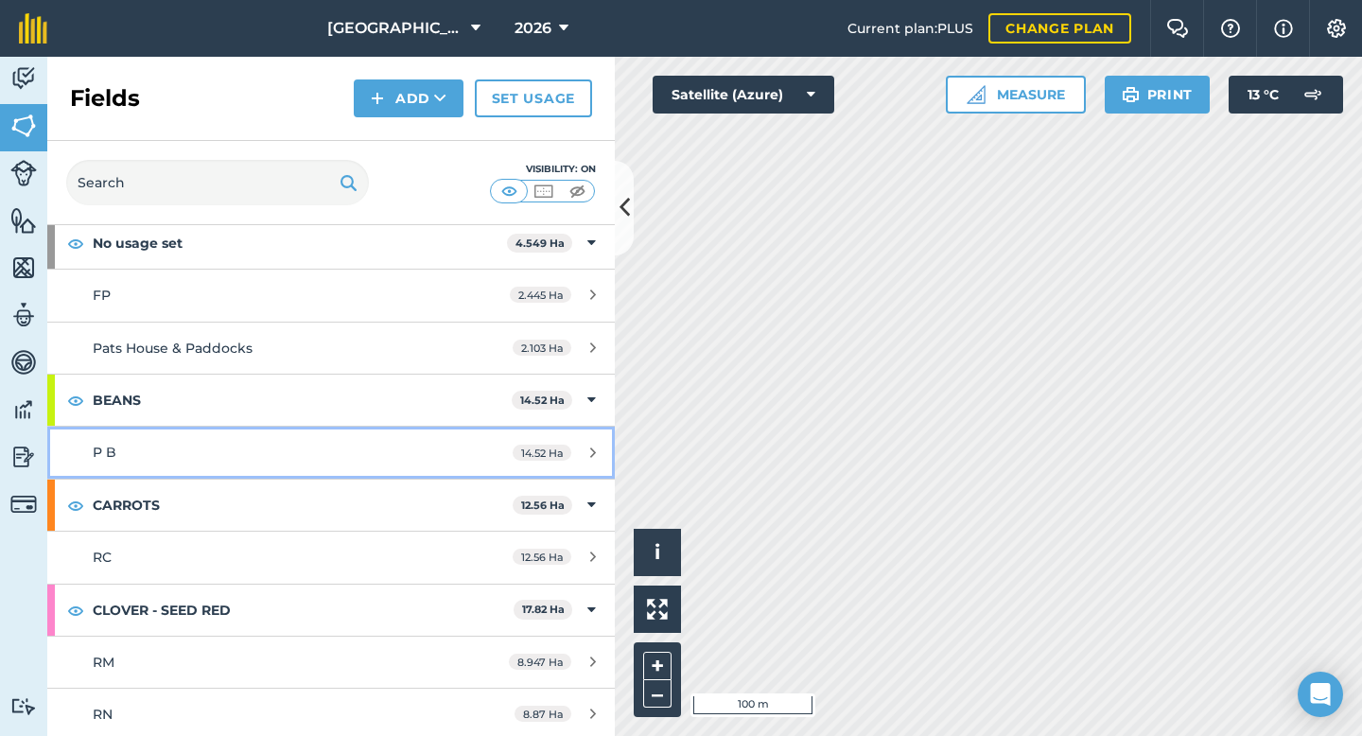
click at [248, 442] on div "P B" at bounding box center [271, 452] width 356 height 21
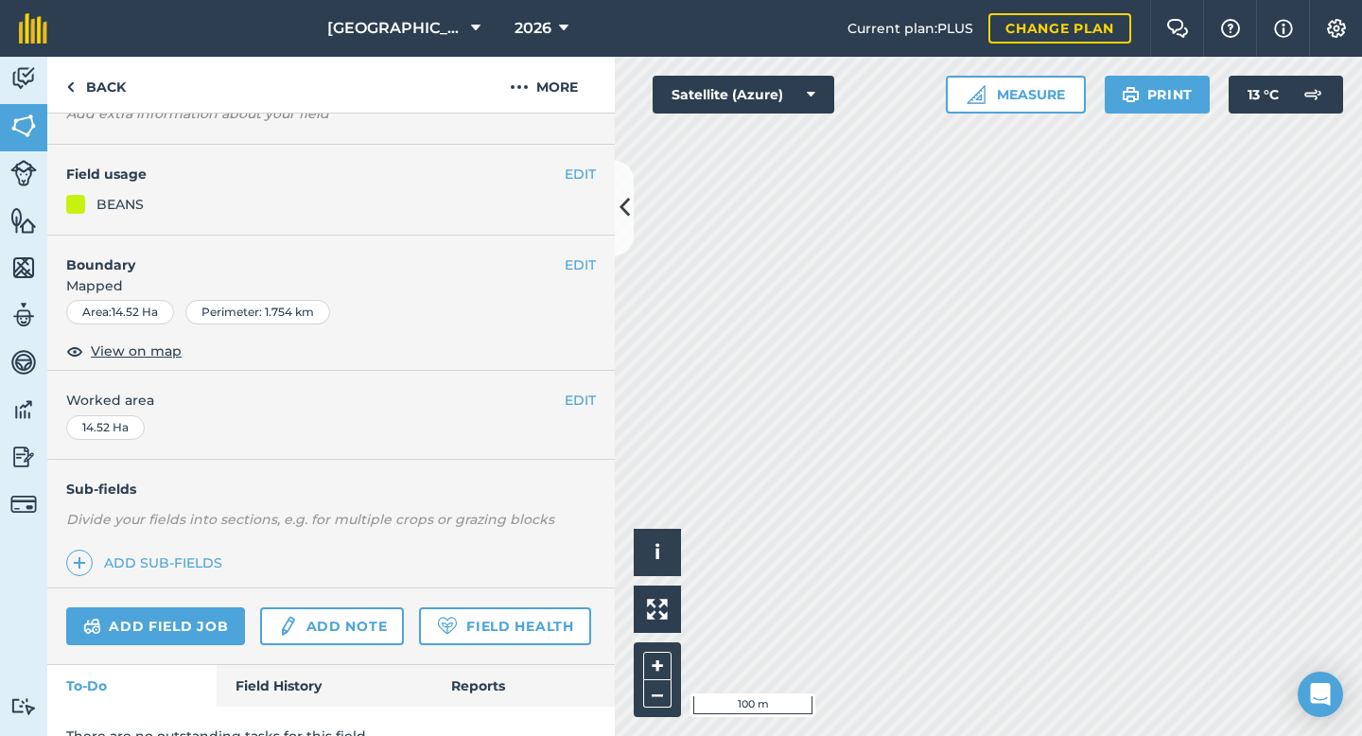
scroll to position [154, 0]
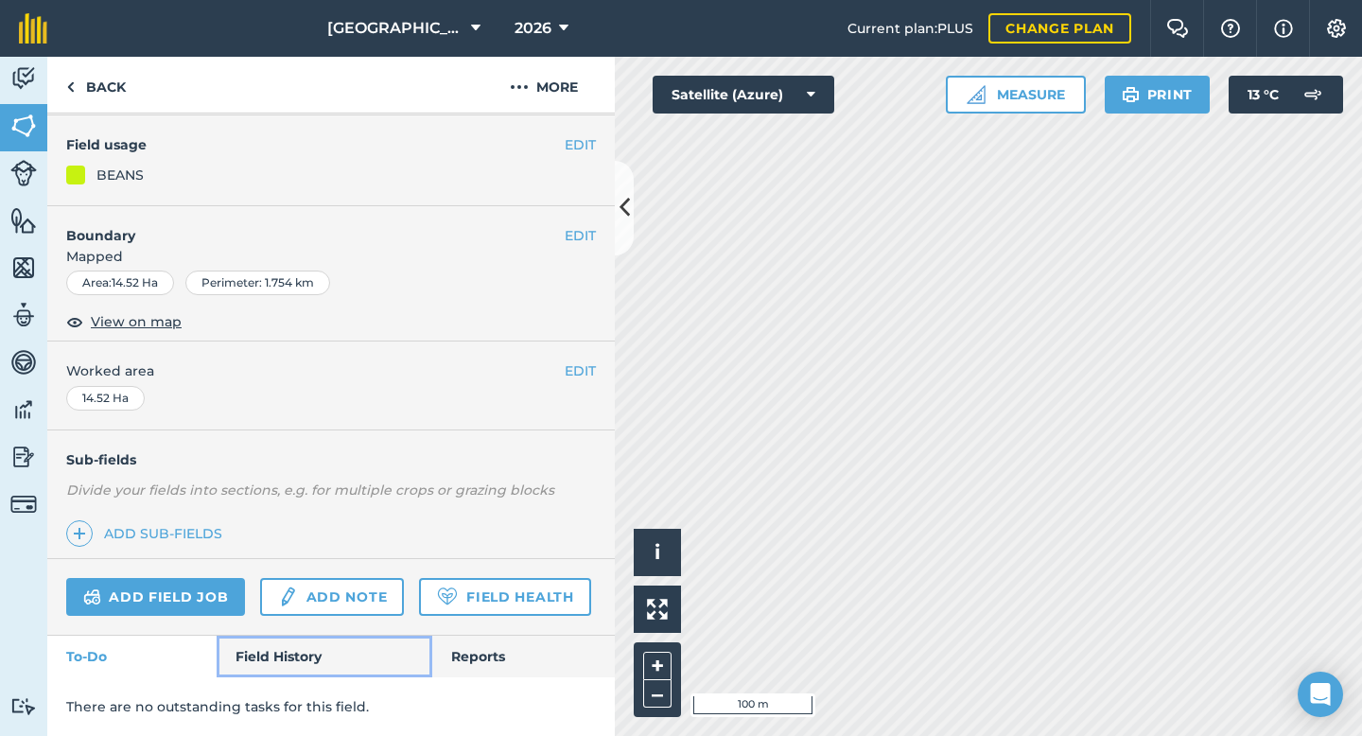
click at [274, 661] on link "Field History" at bounding box center [324, 656] width 215 height 42
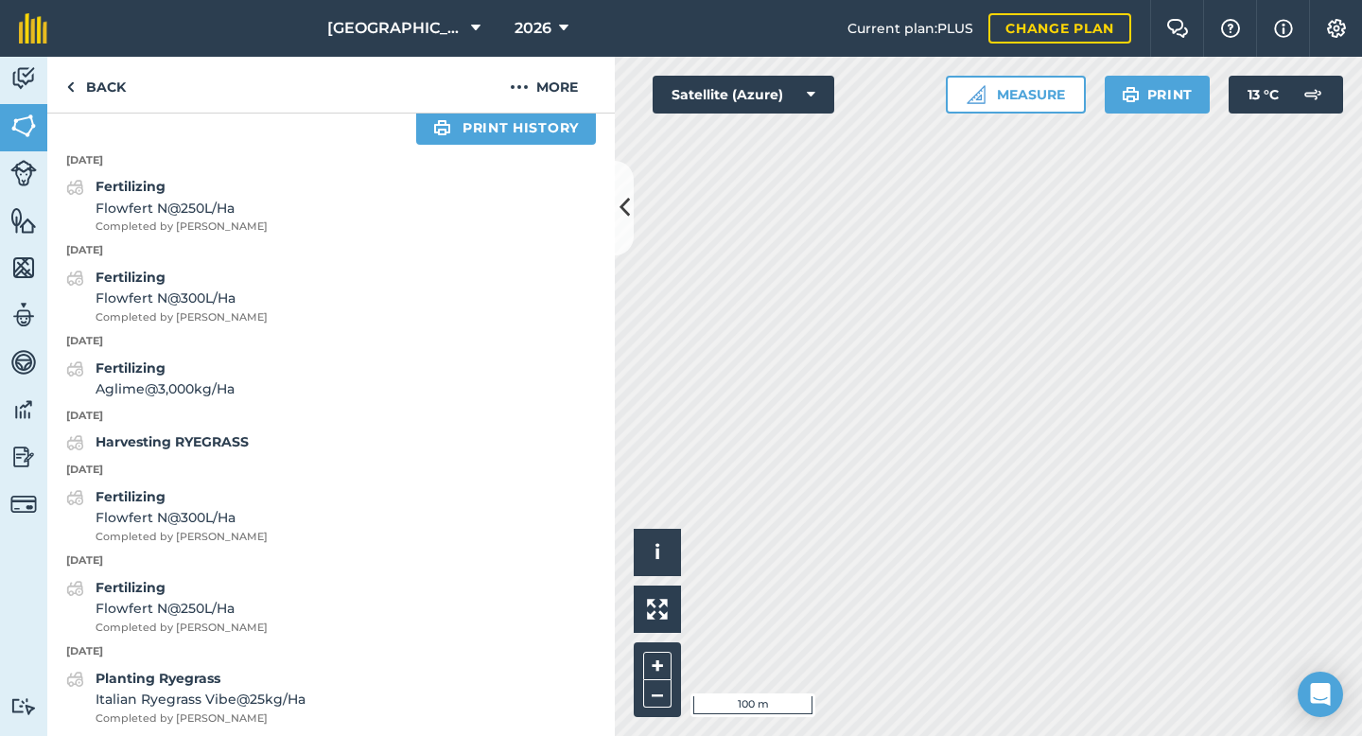
scroll to position [729, 0]
